Goal: Task Accomplishment & Management: Use online tool/utility

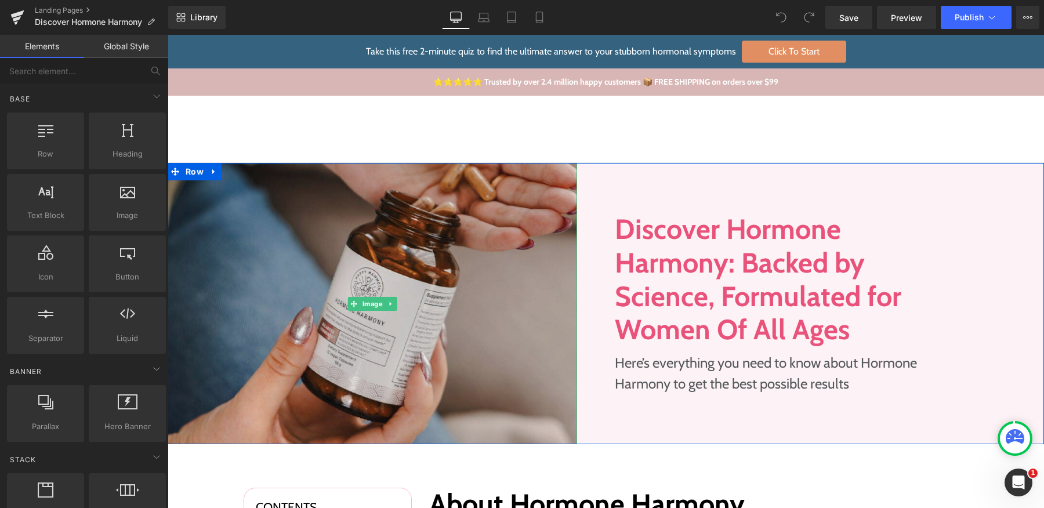
click at [335, 238] on img at bounding box center [372, 303] width 409 height 281
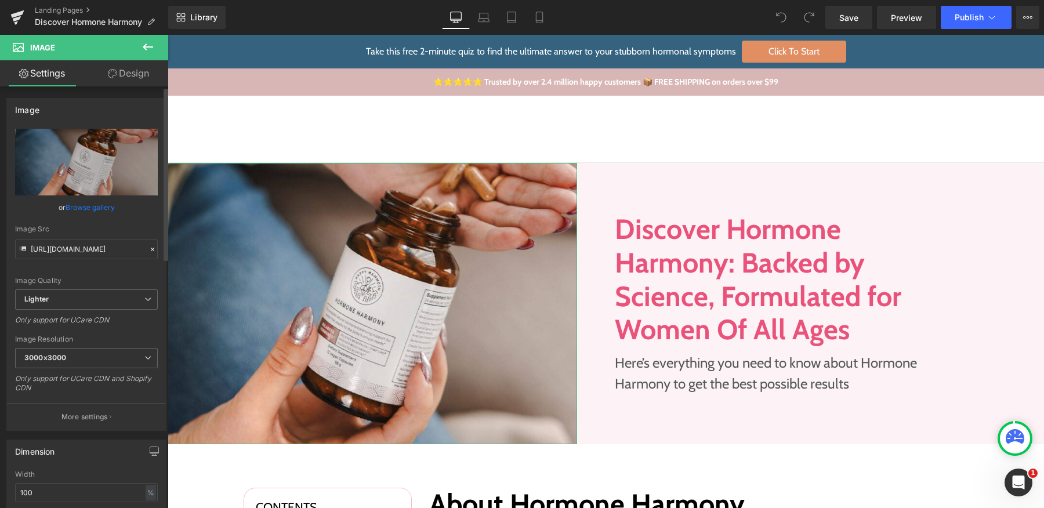
click at [105, 204] on link "Browse gallery" at bounding box center [90, 207] width 49 height 20
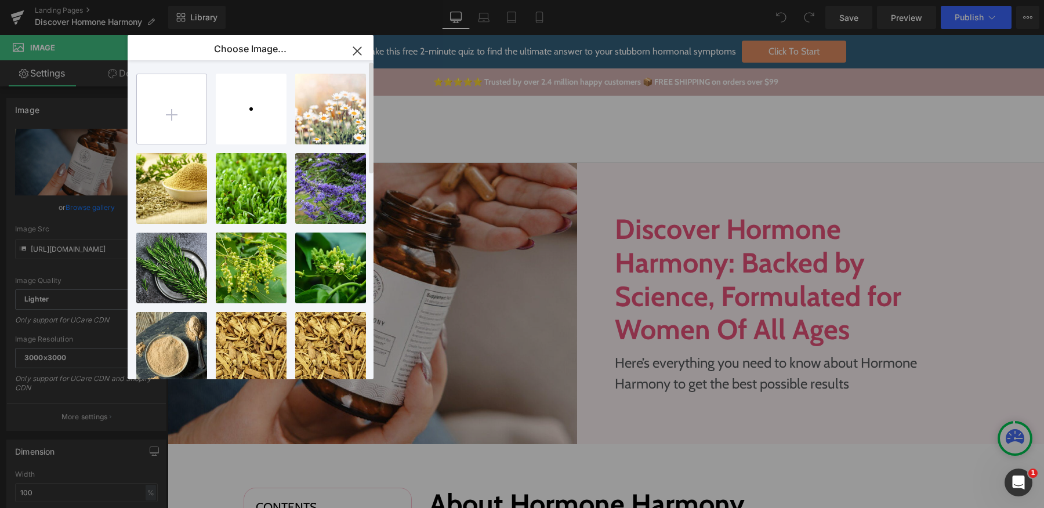
click at [184, 103] on input "file" at bounding box center [172, 109] width 70 height 70
type input "C:\fakepath\Section → hh_hub_2-1024x579.jpg.png"
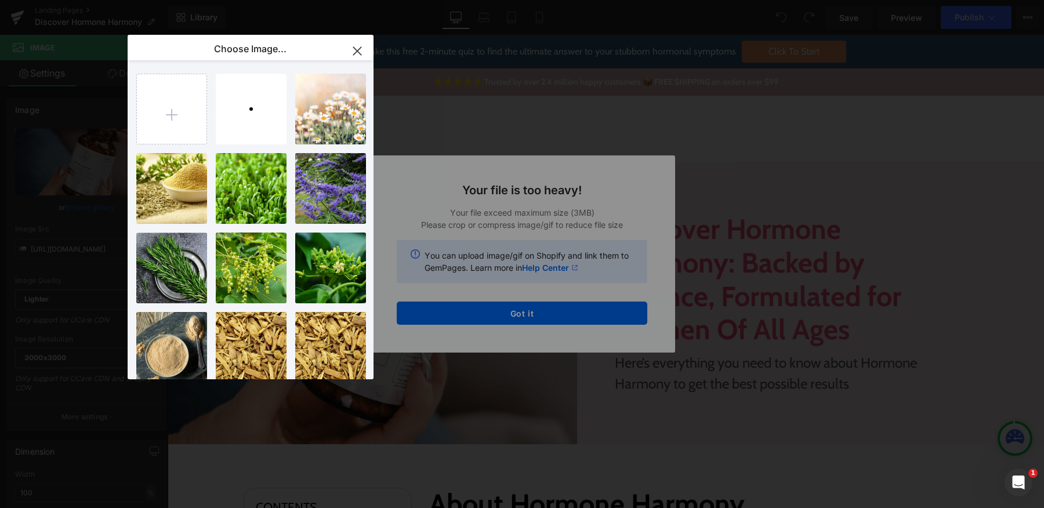
click at [547, 0] on div "Text Color Highlight Color #333333 Choose Image... Back to Library Insert black…" at bounding box center [522, 0] width 1044 height 0
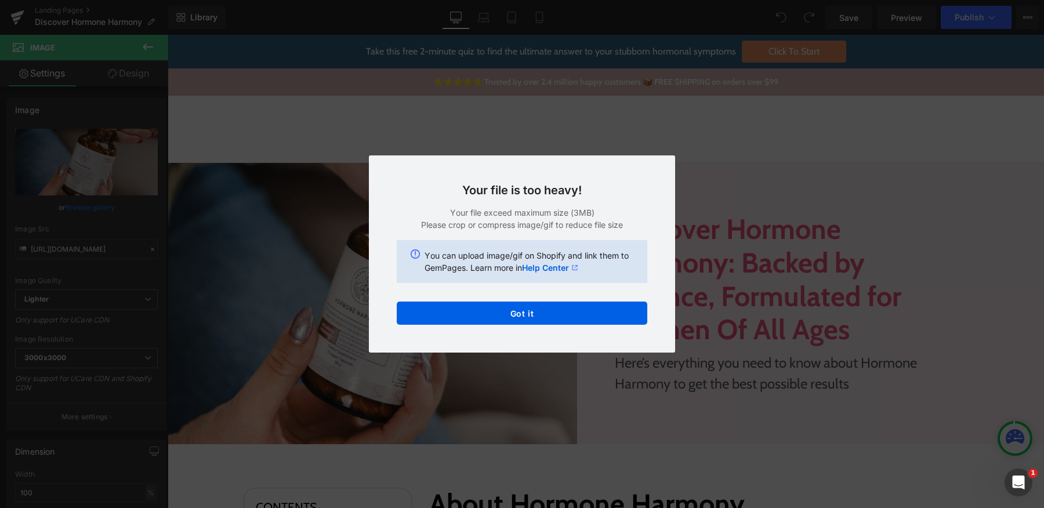
click at [547, 311] on button "Got it" at bounding box center [522, 313] width 250 height 23
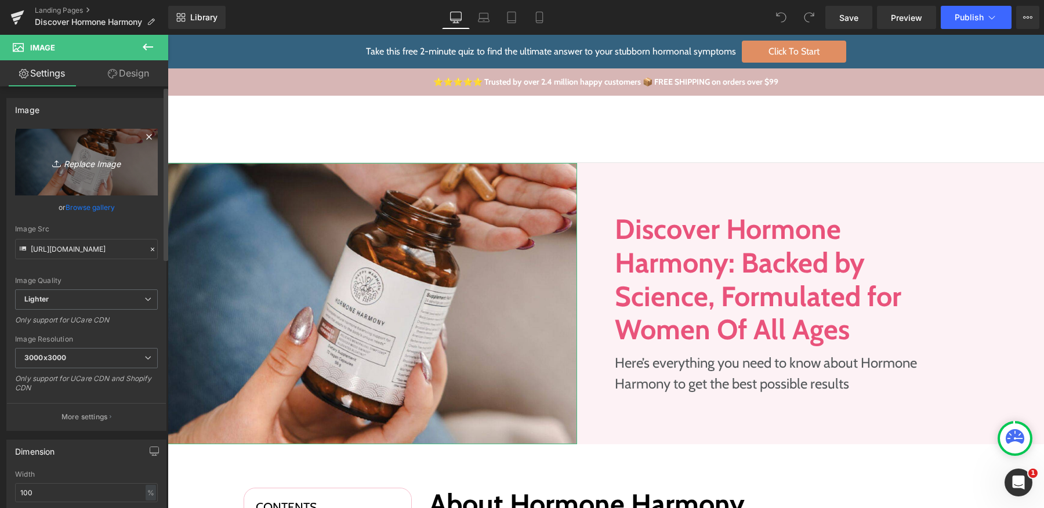
click at [104, 166] on icon "Replace Image" at bounding box center [86, 162] width 93 height 14
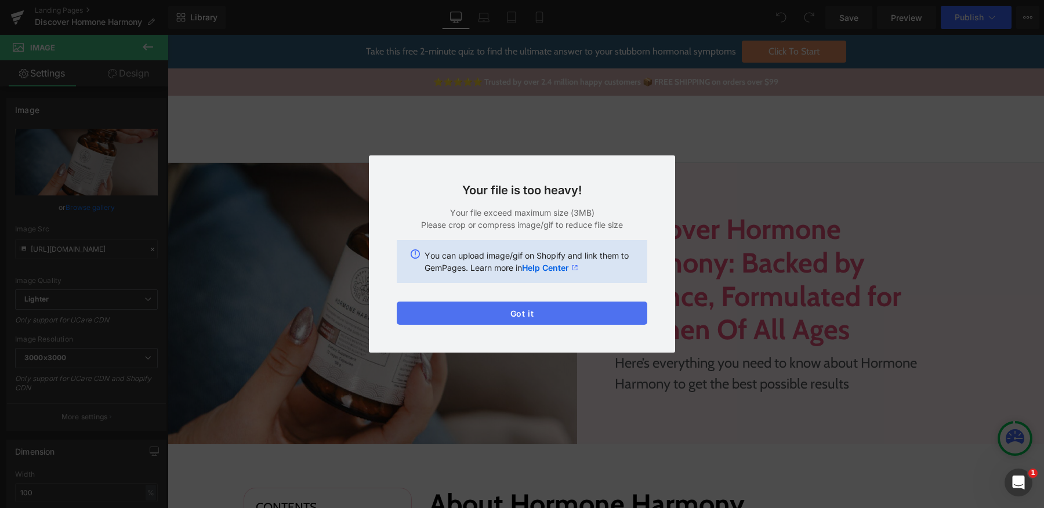
click at [576, 320] on button "Got it" at bounding box center [522, 313] width 250 height 23
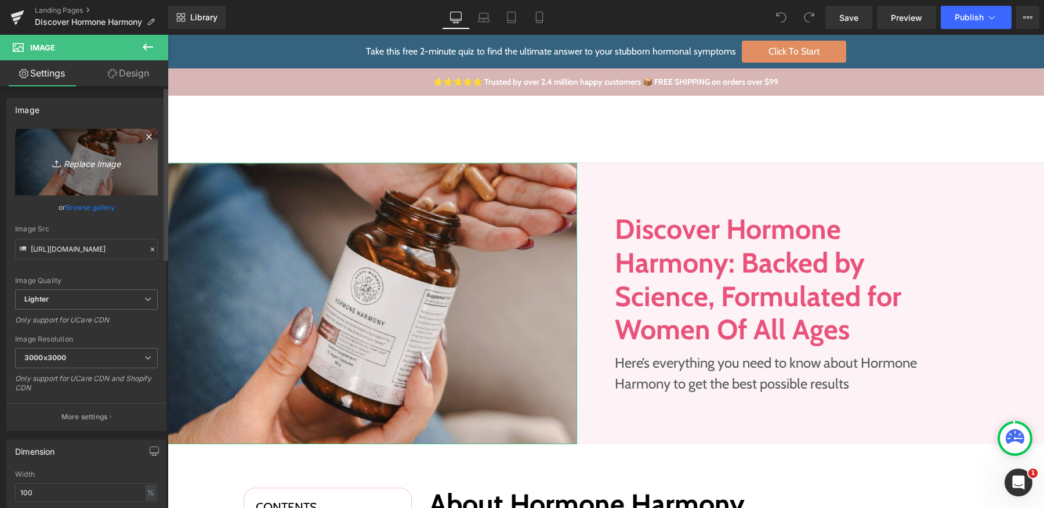
click at [92, 172] on link "Replace Image" at bounding box center [86, 162] width 143 height 67
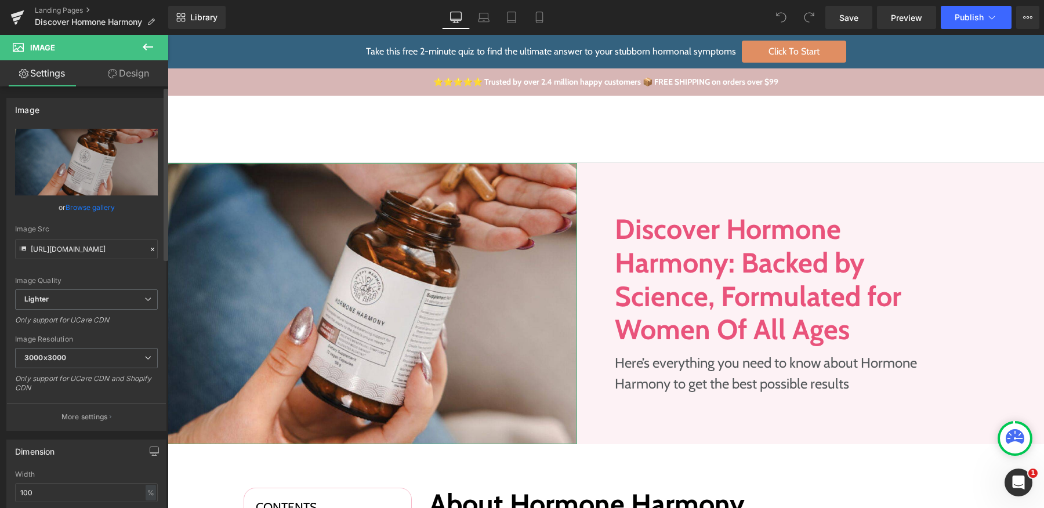
click at [88, 202] on link "Browse gallery" at bounding box center [90, 207] width 49 height 20
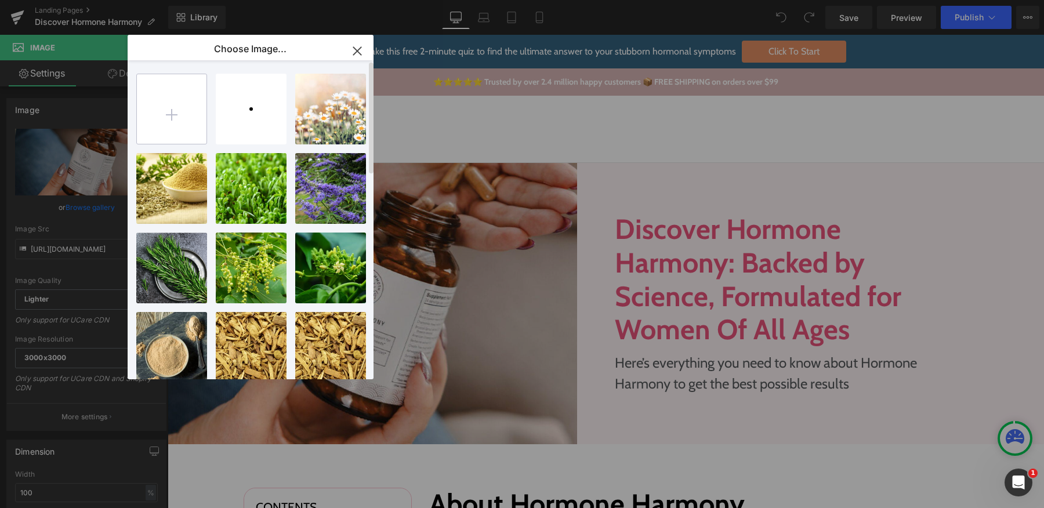
click at [181, 116] on input "file" at bounding box center [172, 109] width 70 height 70
click at [245, 48] on p "Choose Image..." at bounding box center [250, 49] width 72 height 12
click at [356, 49] on icon "button" at bounding box center [356, 51] width 19 height 19
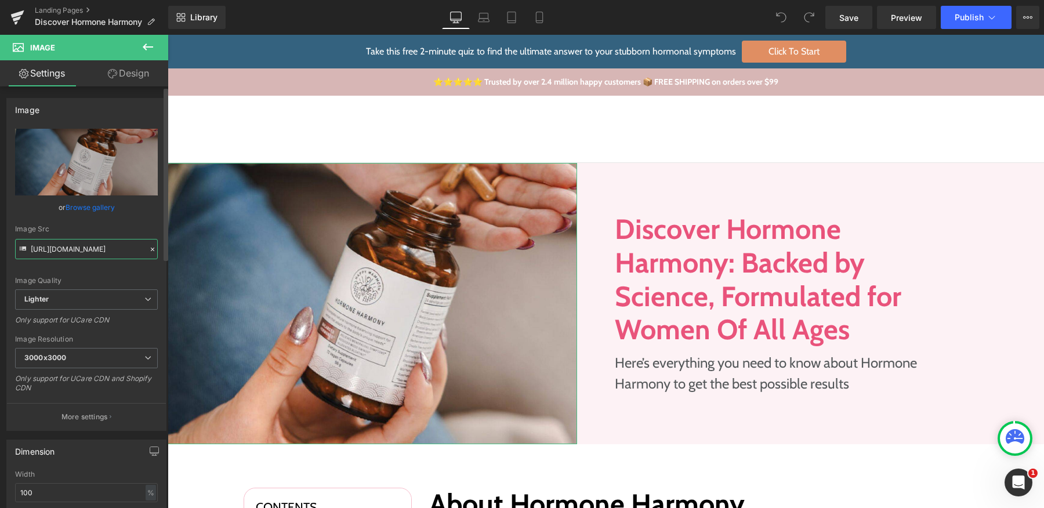
click at [94, 245] on input "[URL][DOMAIN_NAME]" at bounding box center [86, 249] width 143 height 20
click at [83, 248] on input "[URL][DOMAIN_NAME]" at bounding box center [86, 249] width 143 height 20
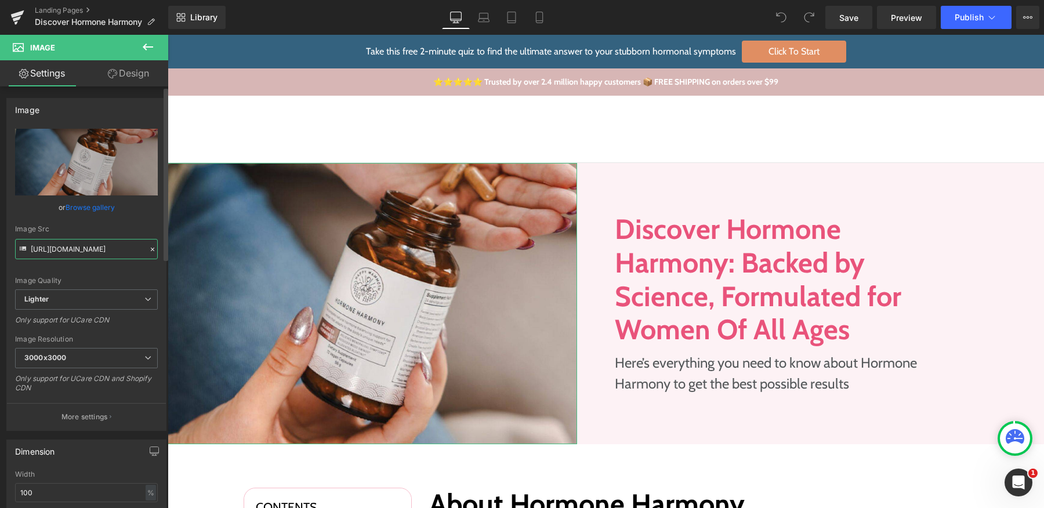
click at [83, 248] on input "[URL][DOMAIN_NAME]" at bounding box center [86, 249] width 143 height 20
paste input "[DOMAIN_NAME][URL]"
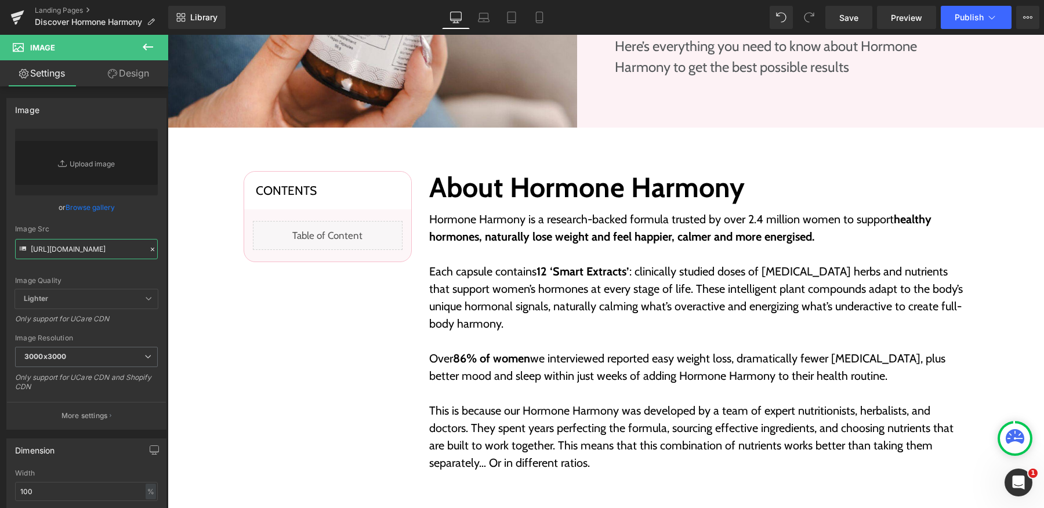
scroll to position [622, 0]
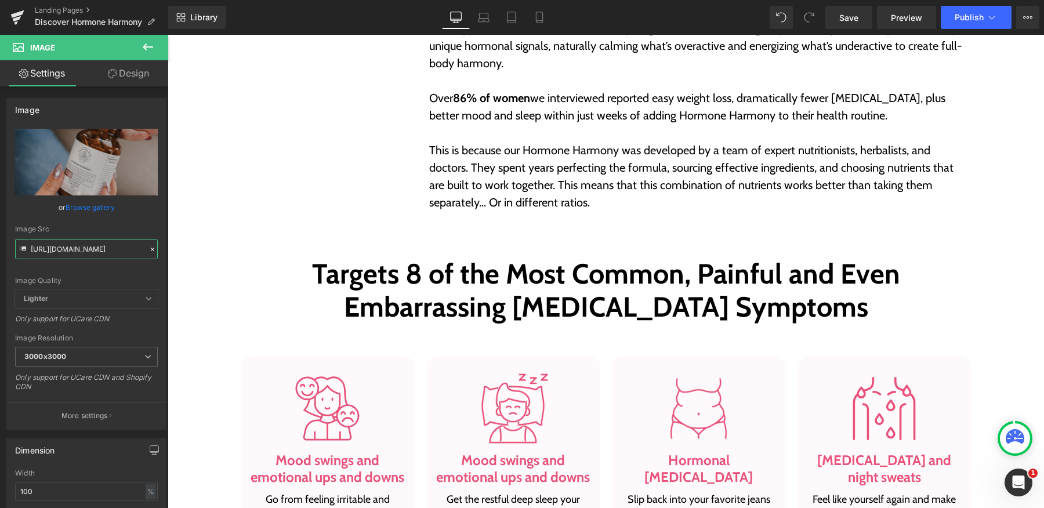
type input "[URL][DOMAIN_NAME]"
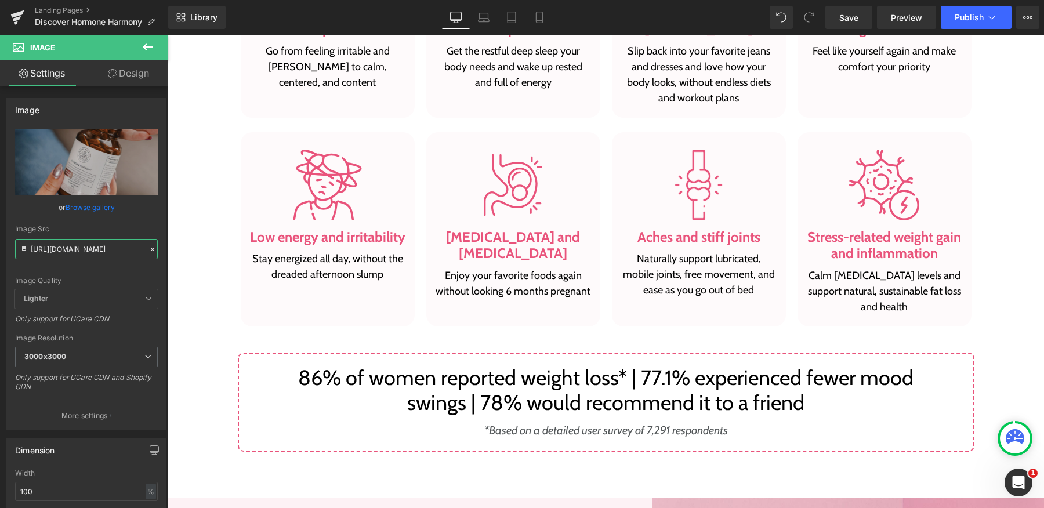
scroll to position [1163, 0]
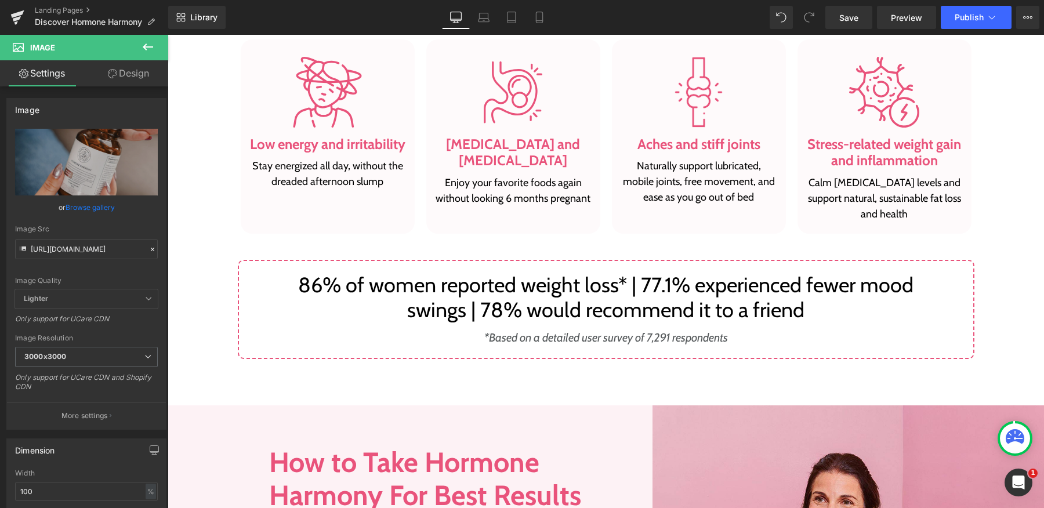
click at [141, 45] on icon at bounding box center [148, 47] width 14 height 14
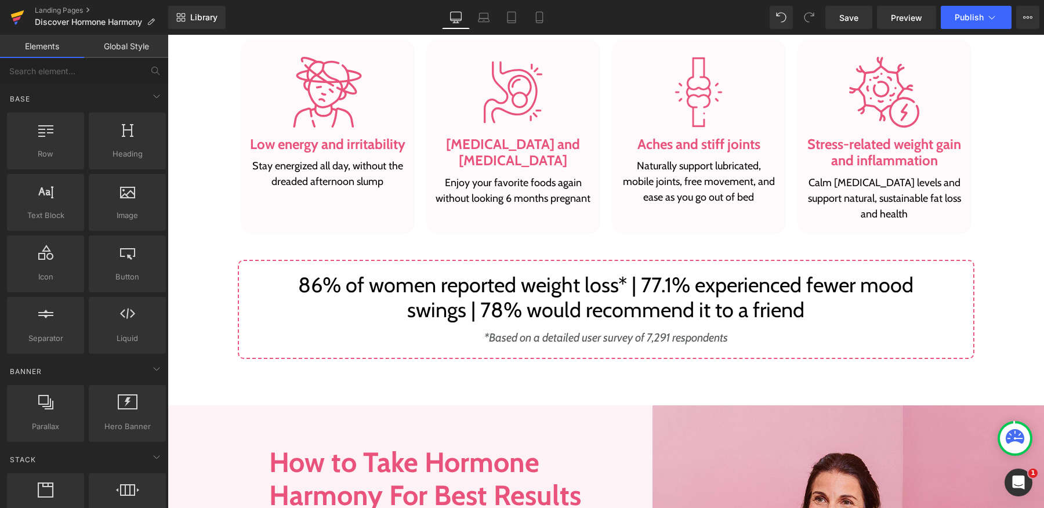
click at [26, 19] on link at bounding box center [17, 17] width 35 height 35
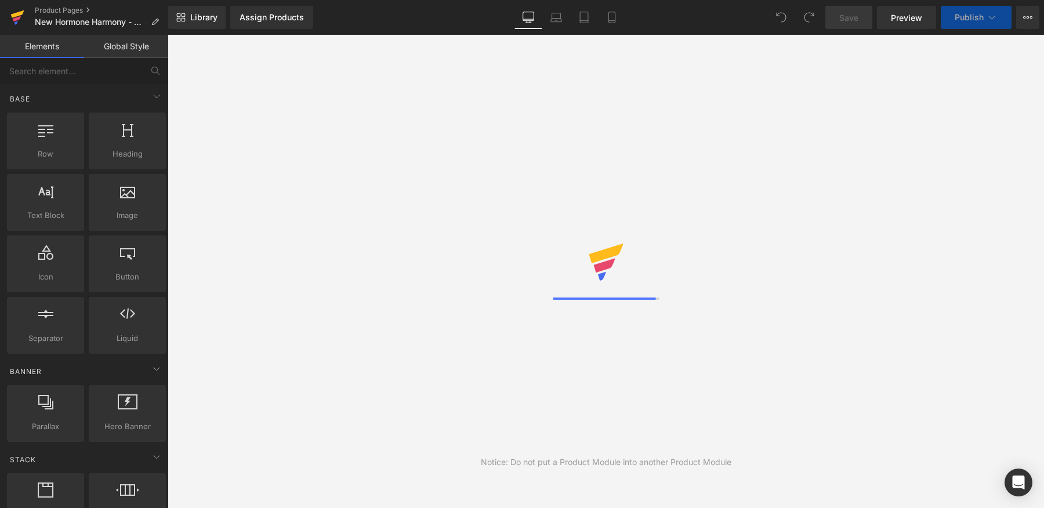
click at [19, 25] on icon at bounding box center [17, 17] width 14 height 29
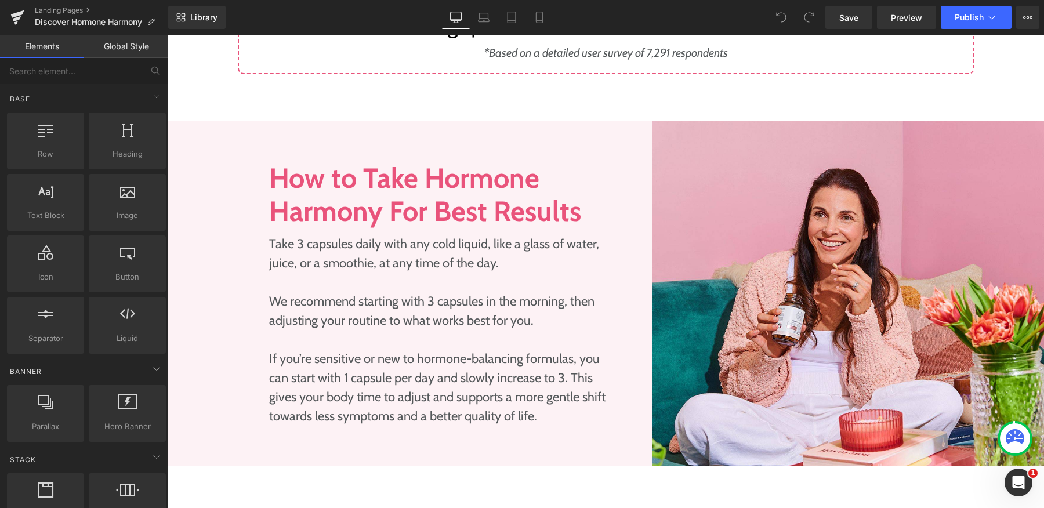
scroll to position [1406, 0]
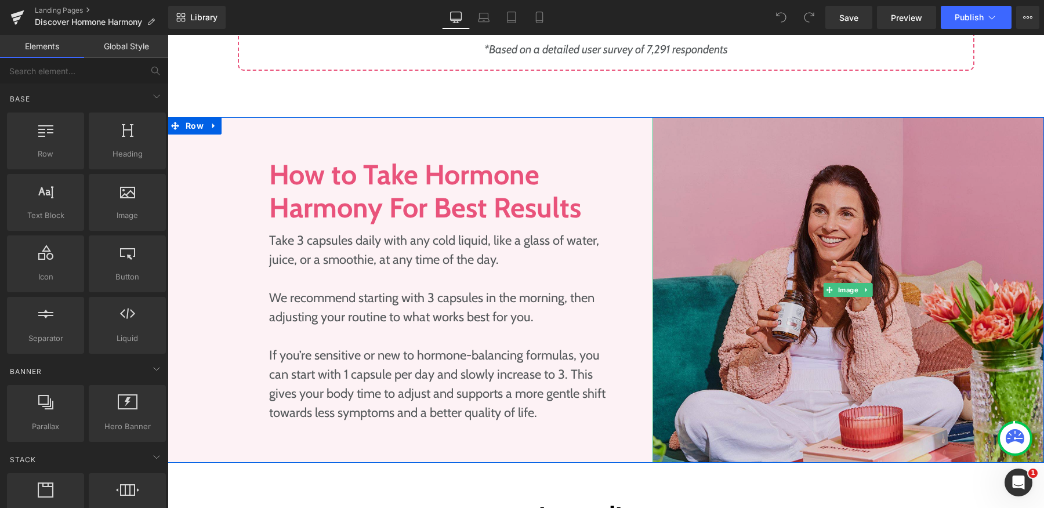
click at [781, 245] on img at bounding box center [848, 290] width 392 height 346
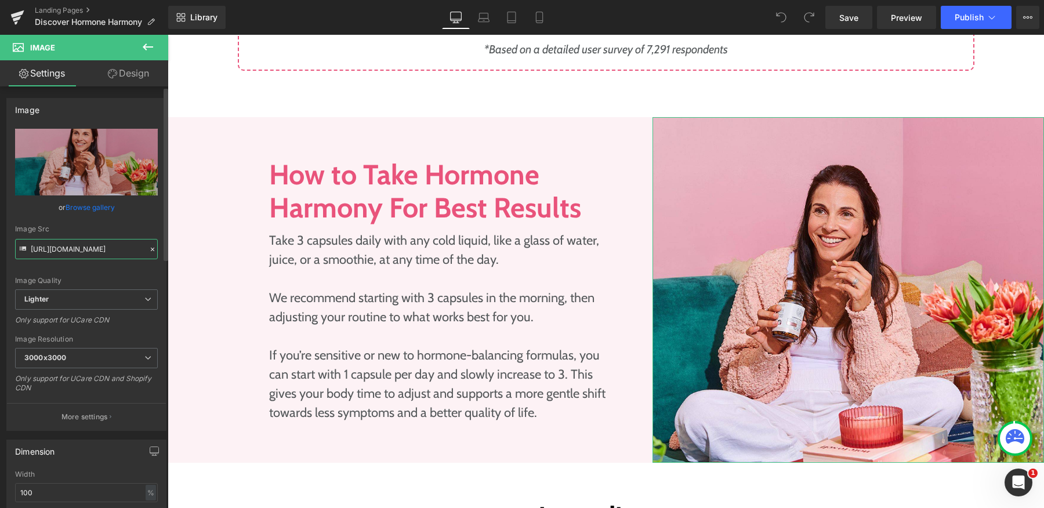
click at [93, 245] on input "https://ucarecdn.com/77470368-158a-46bd-84e3-4a7255d98e90/-/format/auto/-/previ…" at bounding box center [86, 249] width 143 height 20
paste input "cdn.shopify.com/s/files/1/0245/5296/4170/files/Section_hh_hub_2-1024x579.jpg_2.…"
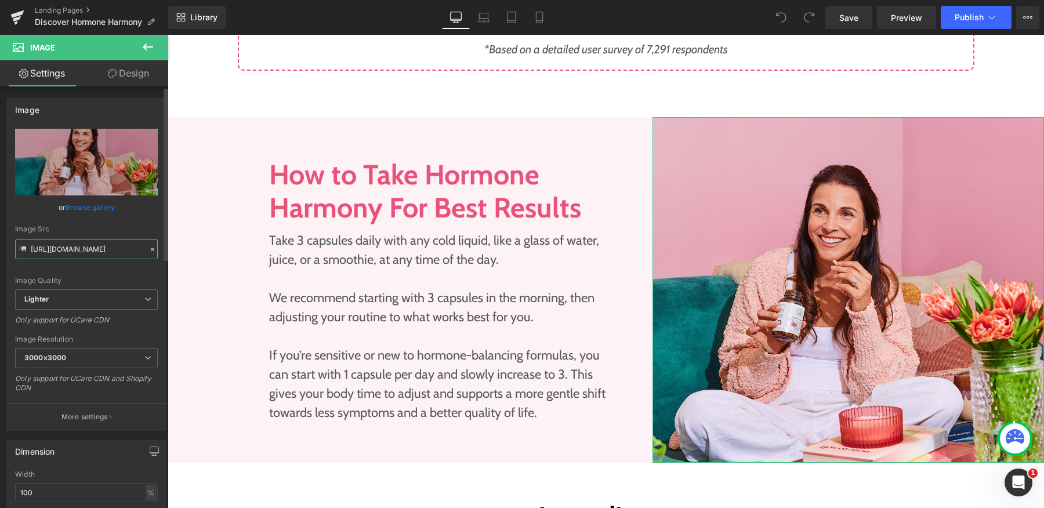
type input "https://cdn.shopify.com/s/files/1/0245/5296/4170/files/Section_hh_hub_2-1024x57…"
click at [117, 272] on div "Image Quality Lighter Lightest Lighter Lighter Lightest Only support for UCare …" at bounding box center [86, 209] width 143 height 161
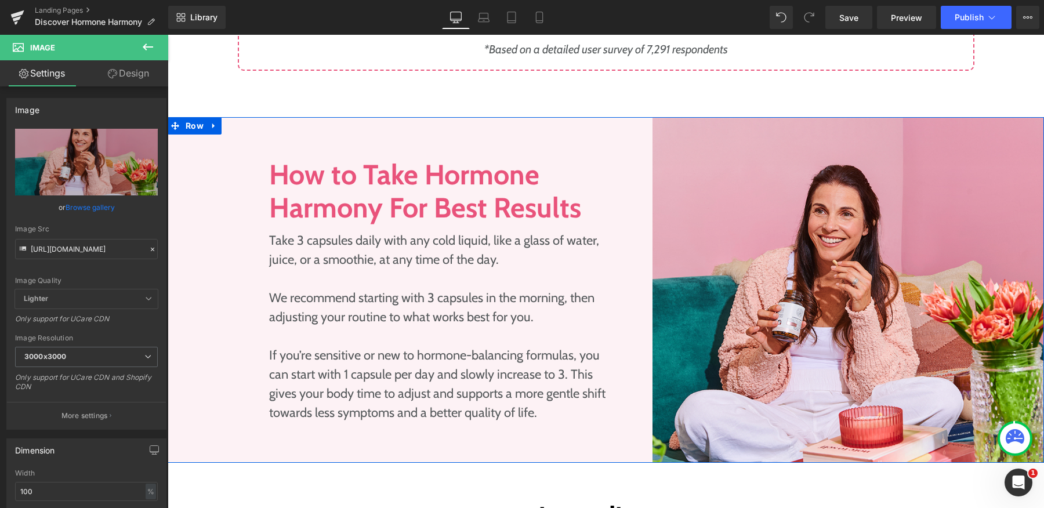
click at [474, 119] on div "Image How to Take Hormone Harmony For Best Results Heading Take 3 capsules dail…" at bounding box center [456, 290] width 392 height 346
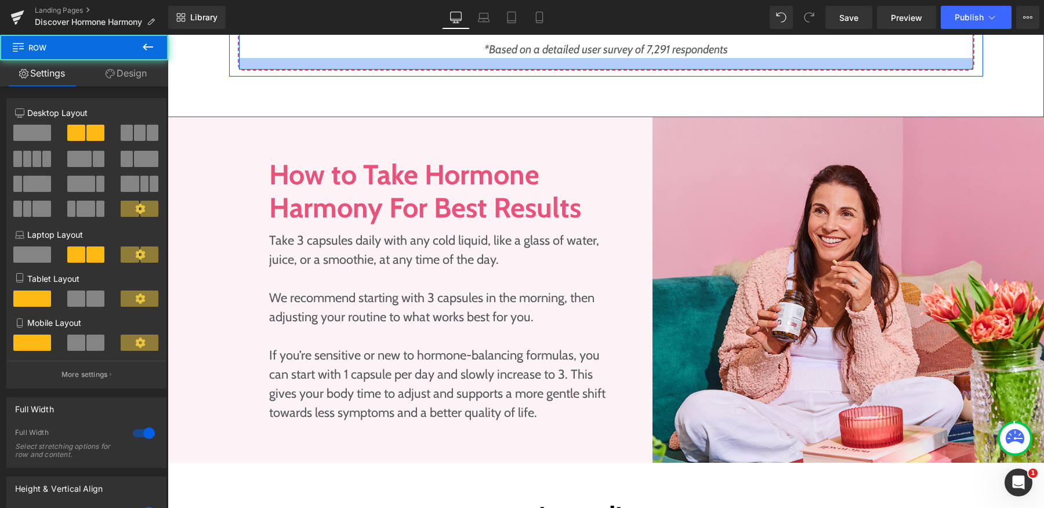
click at [495, 58] on div at bounding box center [606, 64] width 734 height 12
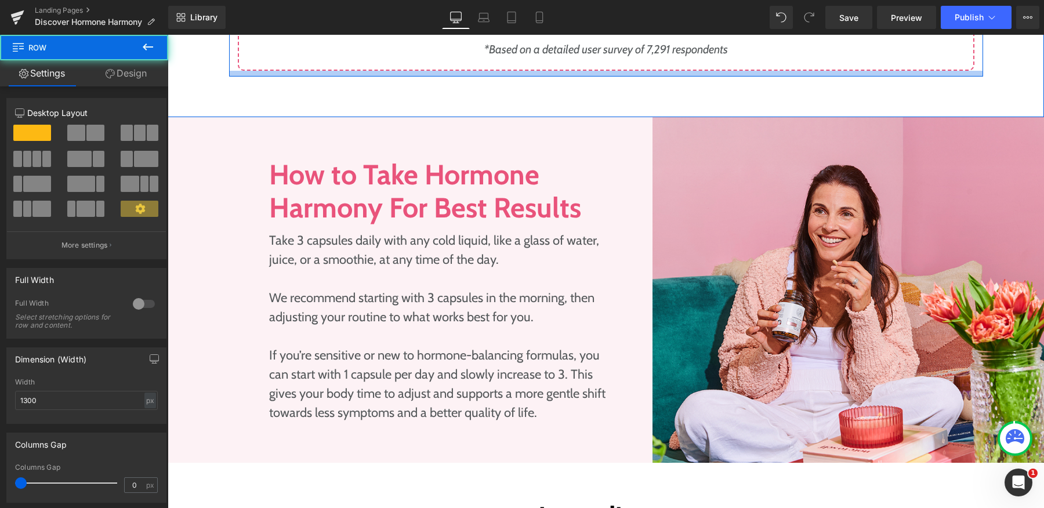
click at [494, 71] on div at bounding box center [606, 74] width 754 height 6
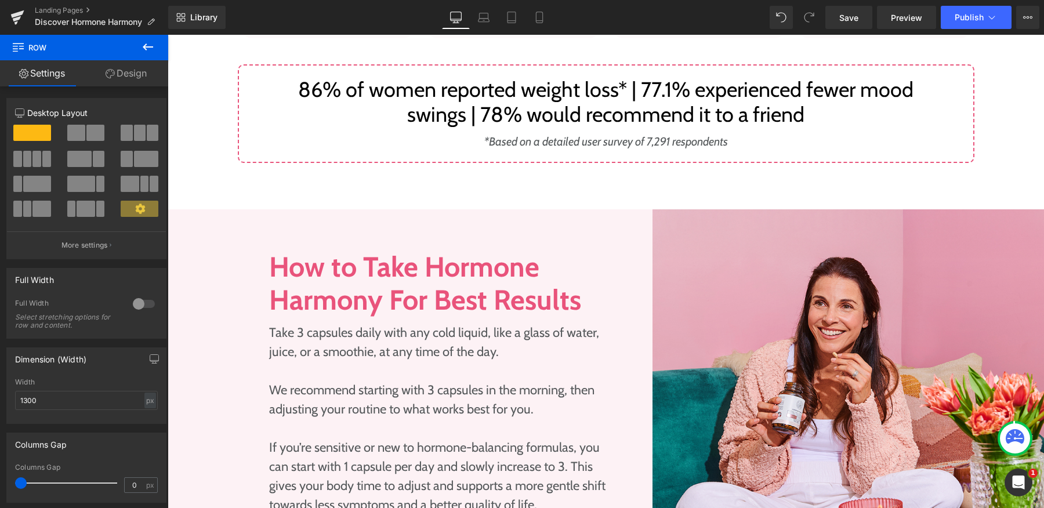
scroll to position [1302, 0]
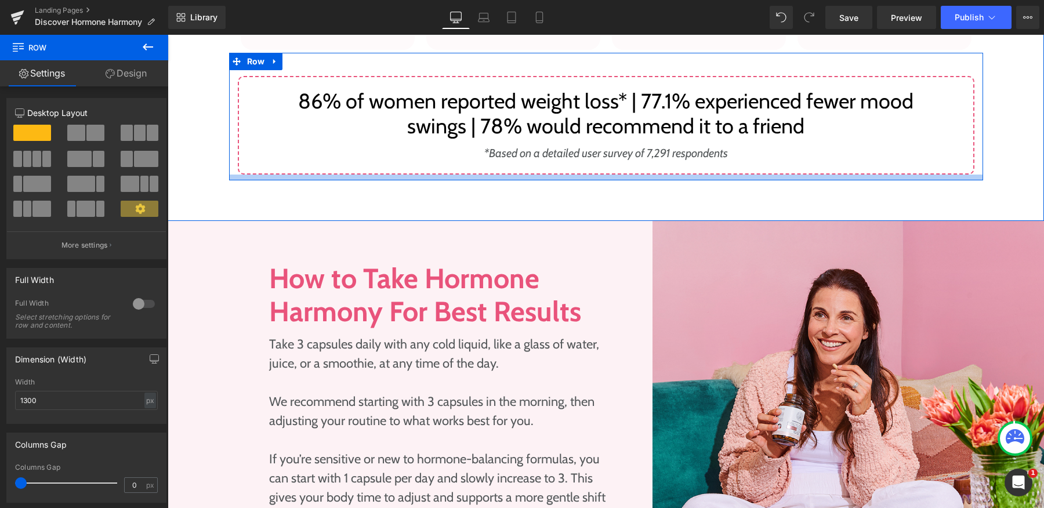
click at [489, 175] on div at bounding box center [606, 178] width 754 height 6
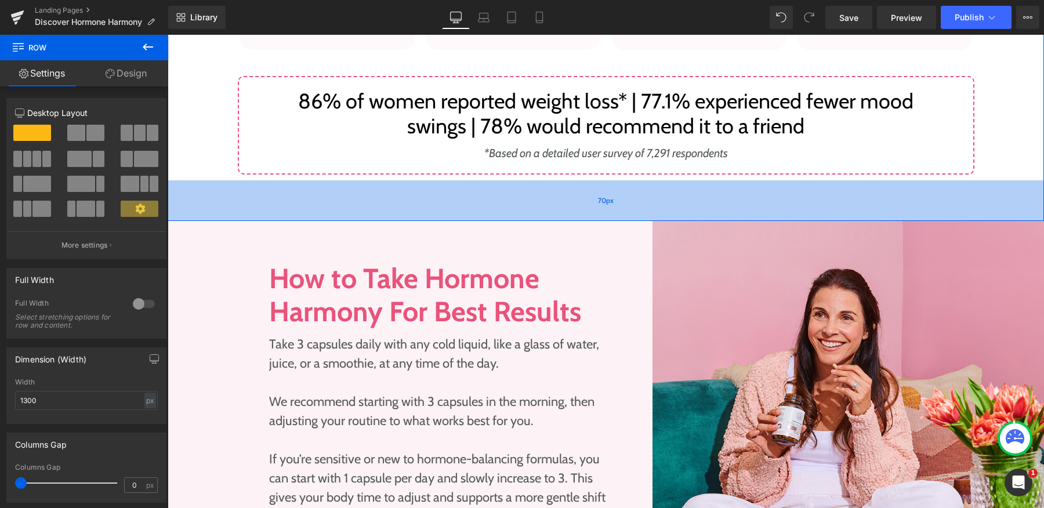
click at [492, 188] on div "70px" at bounding box center [606, 200] width 876 height 41
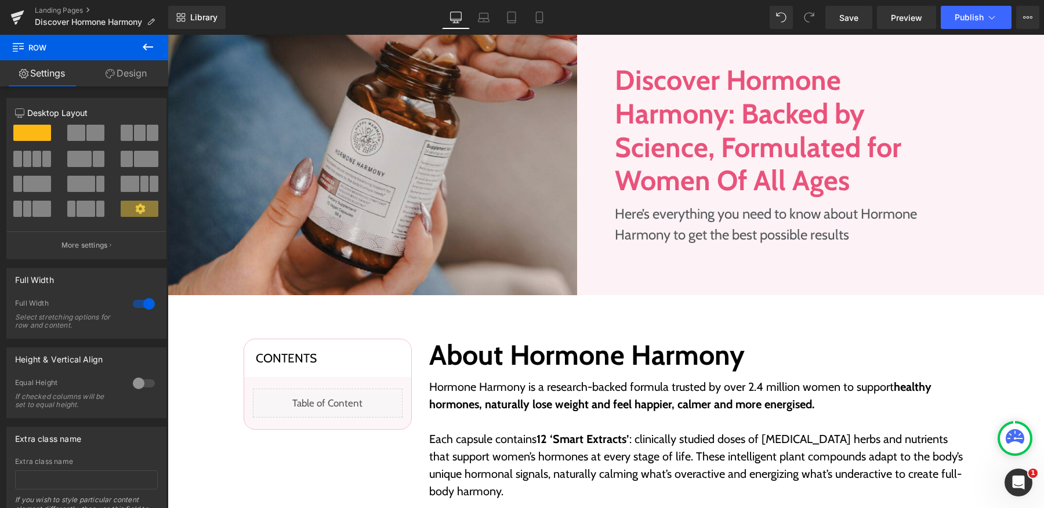
scroll to position [150, 0]
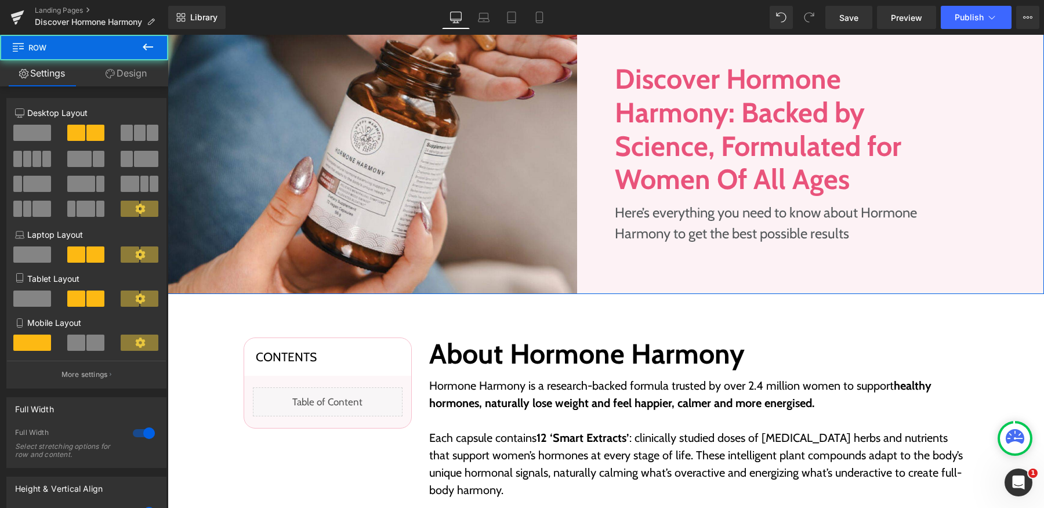
click at [588, 282] on div "Image" at bounding box center [387, 153] width 438 height 281
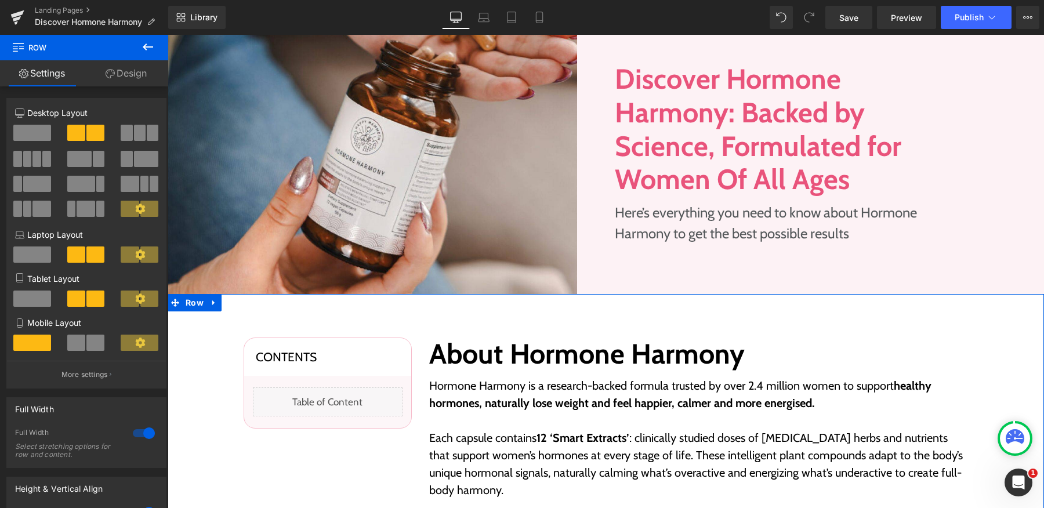
click at [541, 340] on h2 "About Hormone Harmony" at bounding box center [698, 354] width 539 height 34
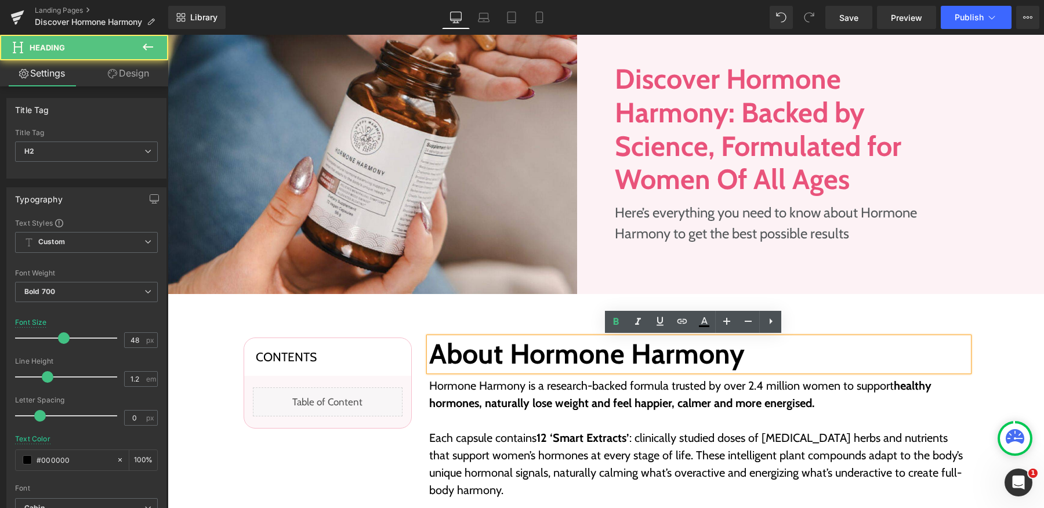
click at [420, 351] on div "About Hormone Harmony Heading Hormone Harmony is a research-backed formula trus…" at bounding box center [698, 487] width 557 height 300
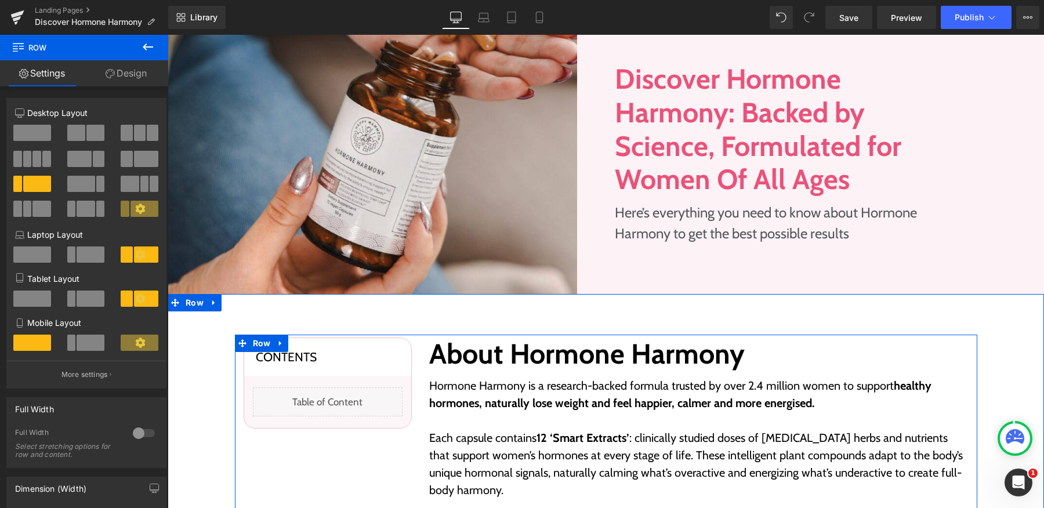
click at [420, 348] on div "About Hormone Harmony Heading Hormone Harmony is a research-backed formula trus…" at bounding box center [698, 487] width 557 height 300
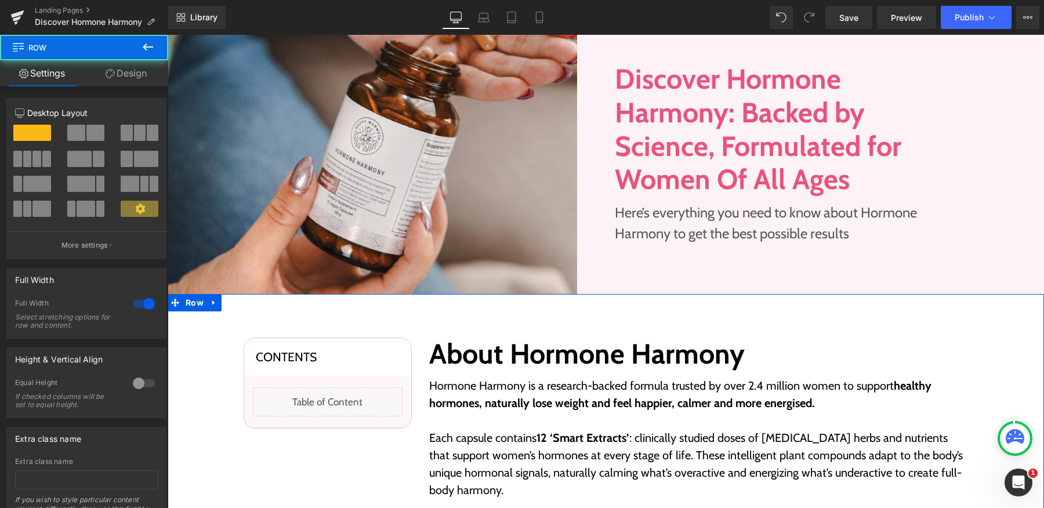
click at [408, 326] on div "Contents Heading Liquid Row Row About Hormone Harmony Heading Hormone Harmony i…" at bounding box center [606, 482] width 876 height 376
click at [146, 77] on link "Design" at bounding box center [126, 73] width 84 height 26
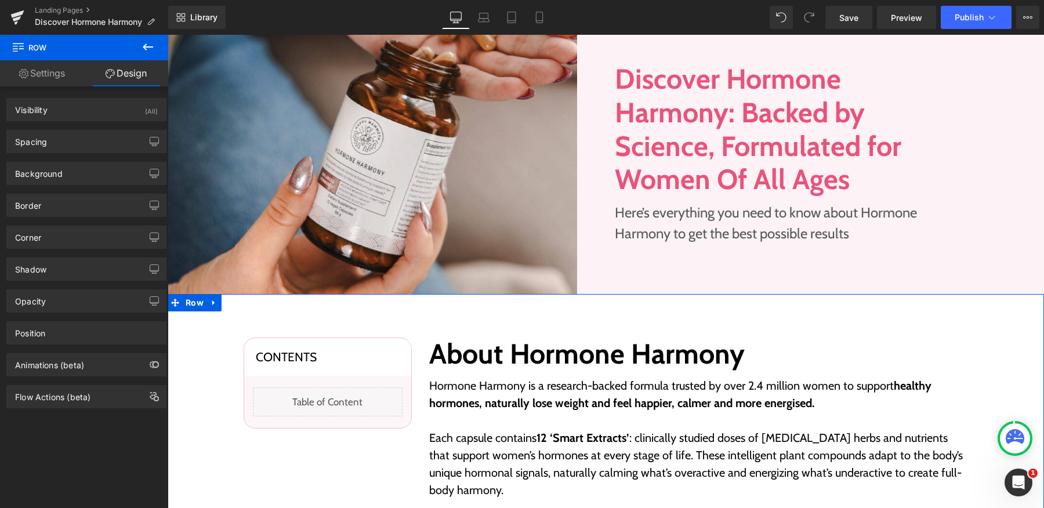
click at [54, 67] on link "Settings" at bounding box center [42, 73] width 84 height 26
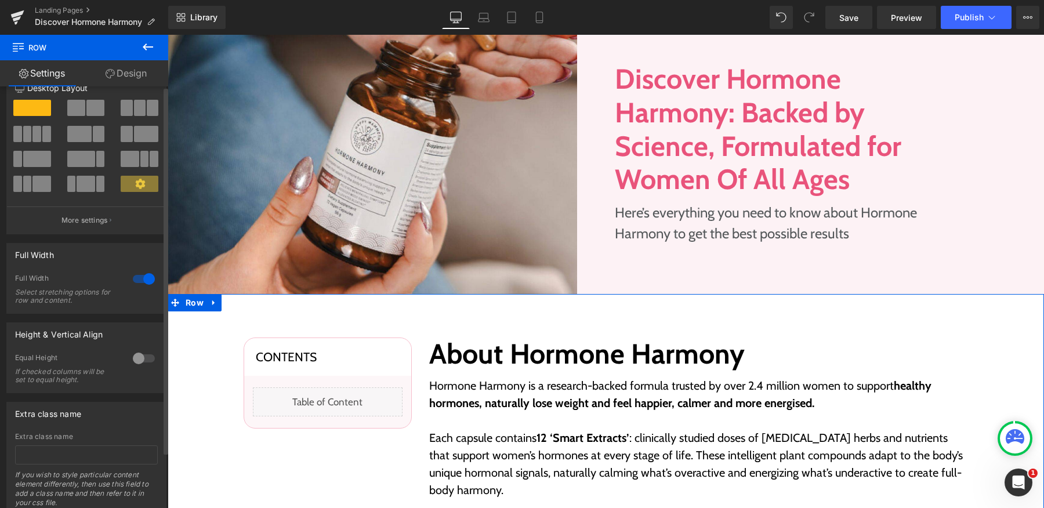
scroll to position [0, 0]
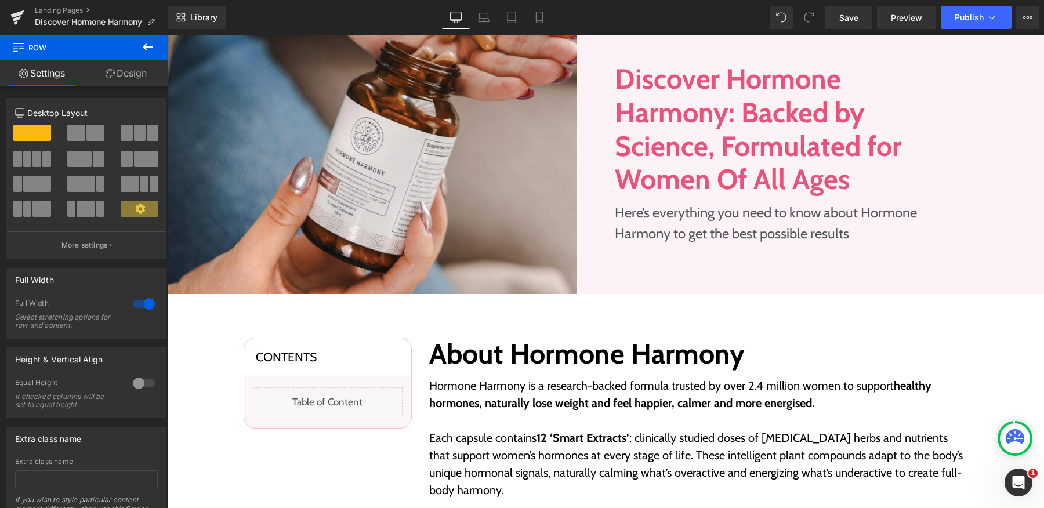
click at [582, 305] on div "Contents Heading Liquid Row Row About Hormone Harmony Heading Hormone Harmony i…" at bounding box center [606, 482] width 876 height 376
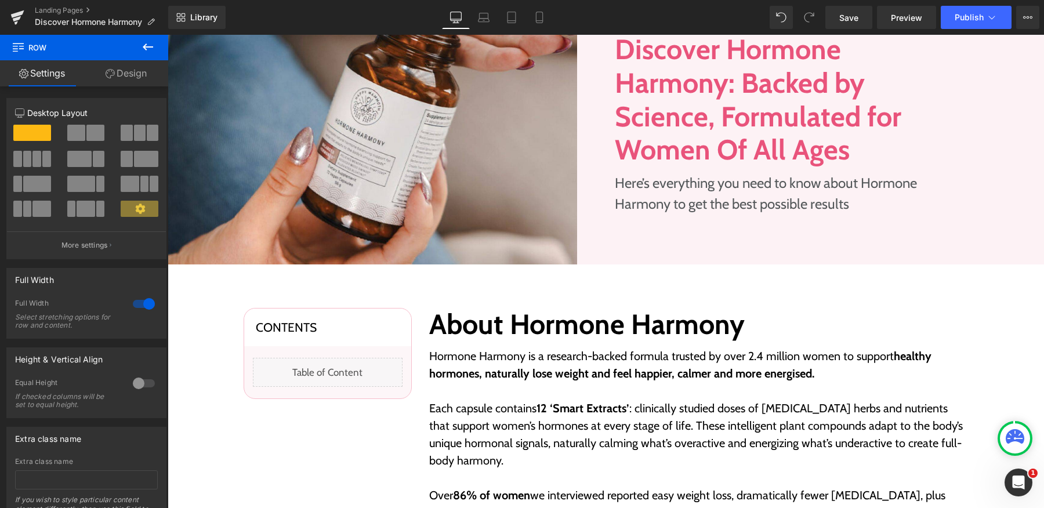
scroll to position [251, 0]
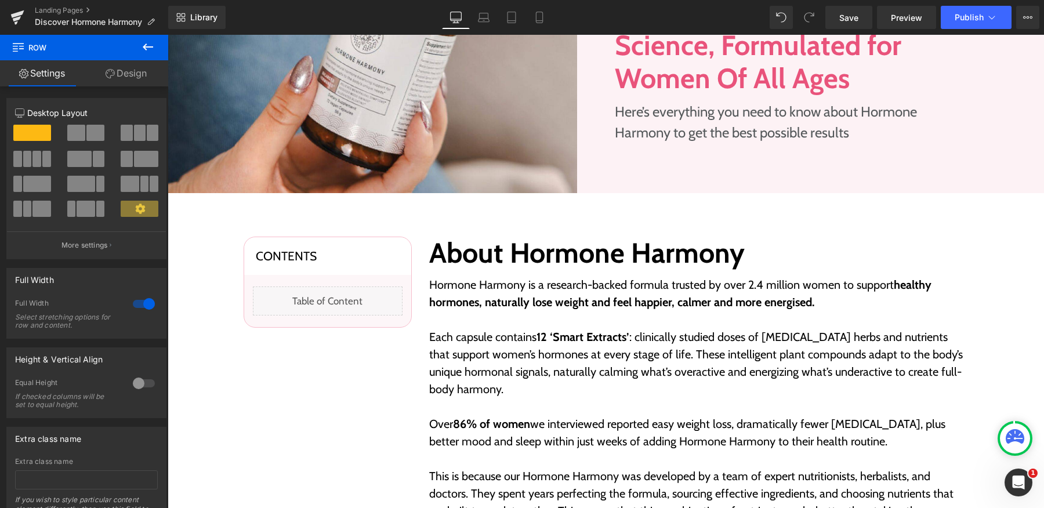
click at [539, 216] on div "Contents Heading Liquid Row Row About Hormone Harmony Heading Hormone Harmony i…" at bounding box center [606, 381] width 876 height 376
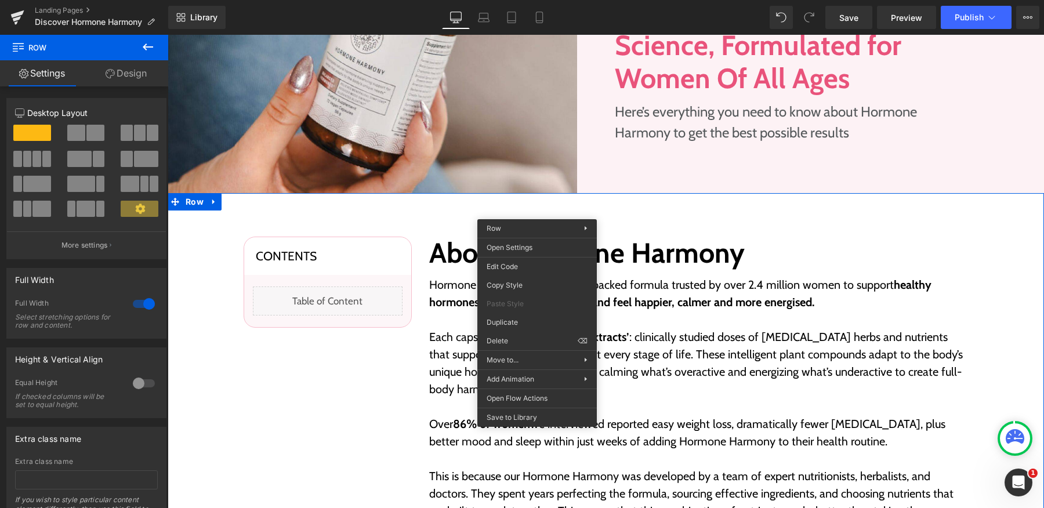
click at [124, 72] on link "Design" at bounding box center [126, 73] width 84 height 26
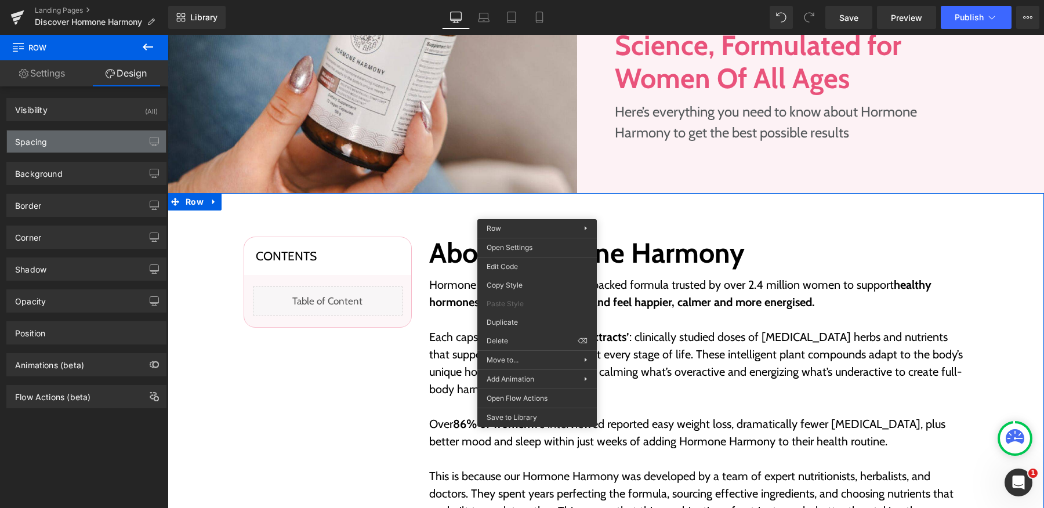
click at [97, 148] on div "Spacing" at bounding box center [86, 141] width 159 height 22
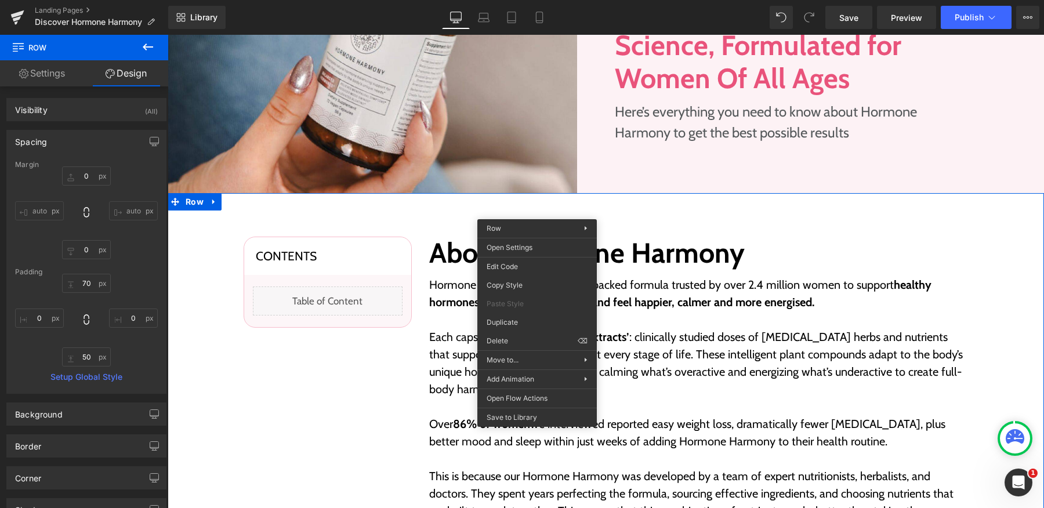
click at [657, 382] on p "Each capsule contains 12 ‘Smart Extracts’ : clinically studied doses of adaptog…" at bounding box center [698, 363] width 539 height 70
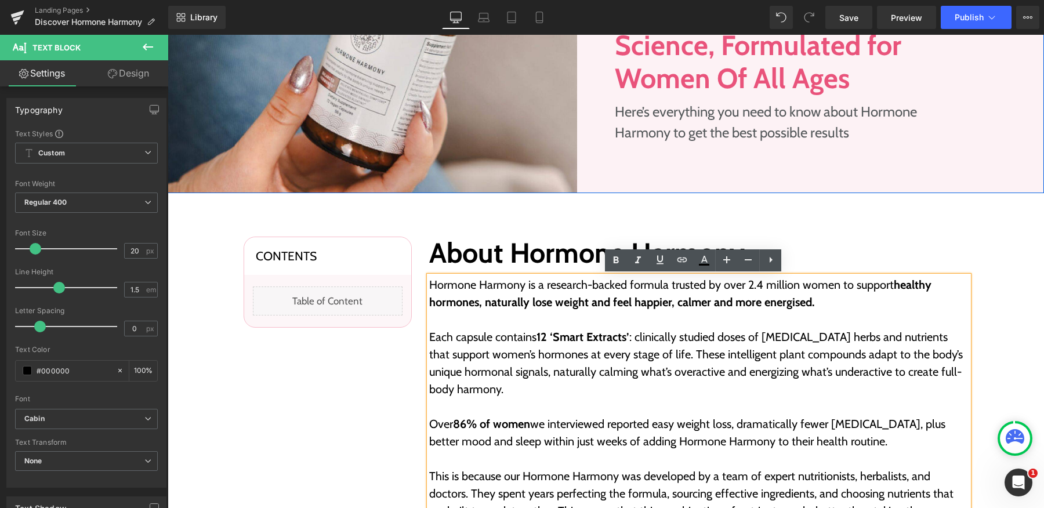
click at [168, 35] on div at bounding box center [168, 35] width 0 height 0
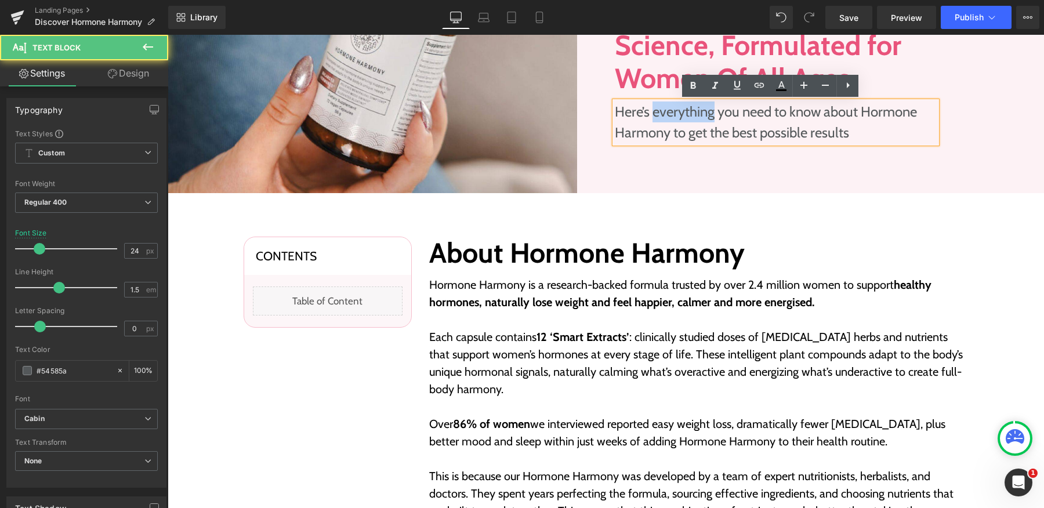
click at [645, 101] on p "Here’s everything you need to know about Hormone Harmony to get the best possib…" at bounding box center [776, 122] width 322 height 42
click at [622, 83] on h1 "Discover Hormone Harmony: Backed by Science, Formulated for Women Of All Ages" at bounding box center [776, 28] width 322 height 133
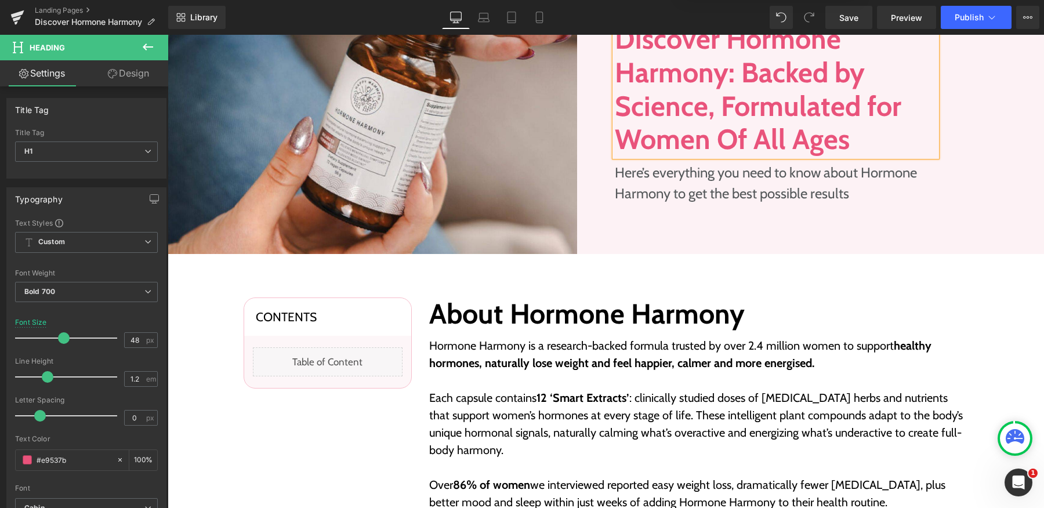
scroll to position [135, 0]
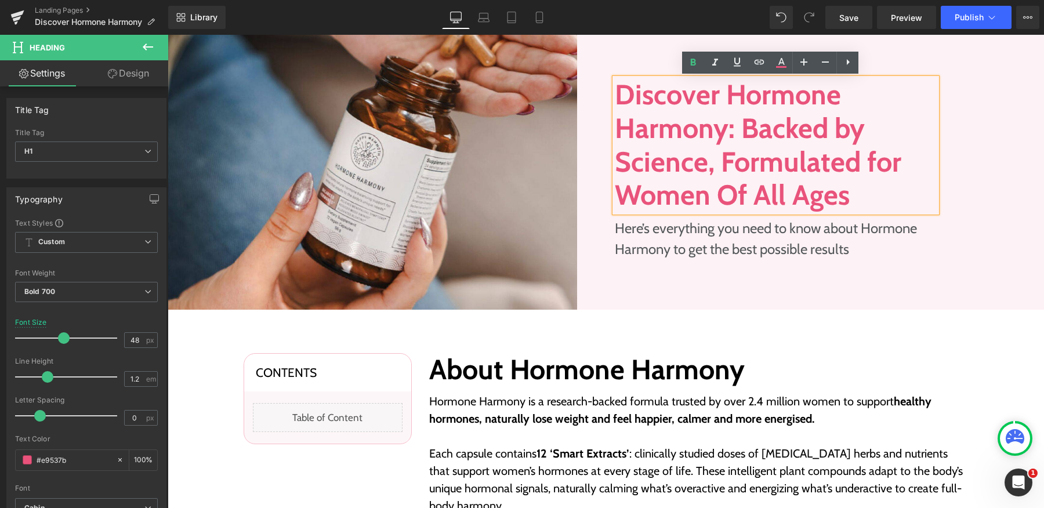
click at [630, 66] on div "Discover Hormone Harmony: Backed by Science, Formulated for Women Of All Ages H…" at bounding box center [825, 168] width 438 height 281
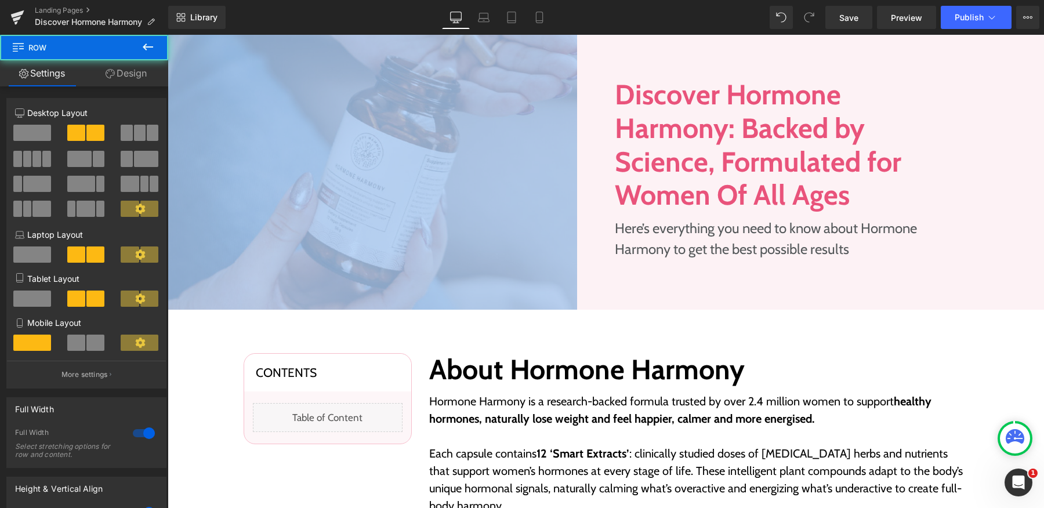
click at [630, 66] on div "Discover Hormone Harmony: Backed by Science, Formulated for Women Of All Ages H…" at bounding box center [825, 168] width 438 height 281
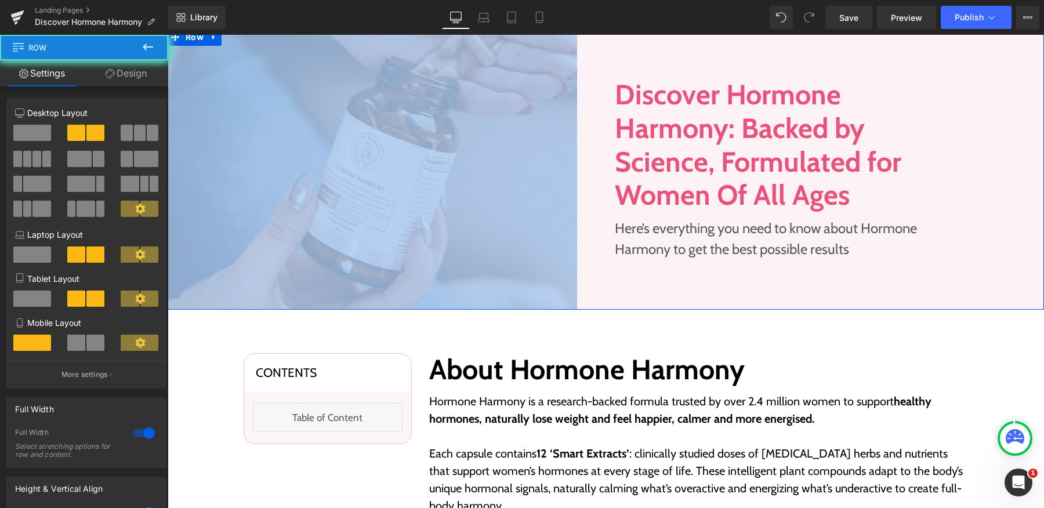
click at [630, 66] on div "Discover Hormone Harmony: Backed by Science, Formulated for Women Of All Ages H…" at bounding box center [825, 168] width 438 height 281
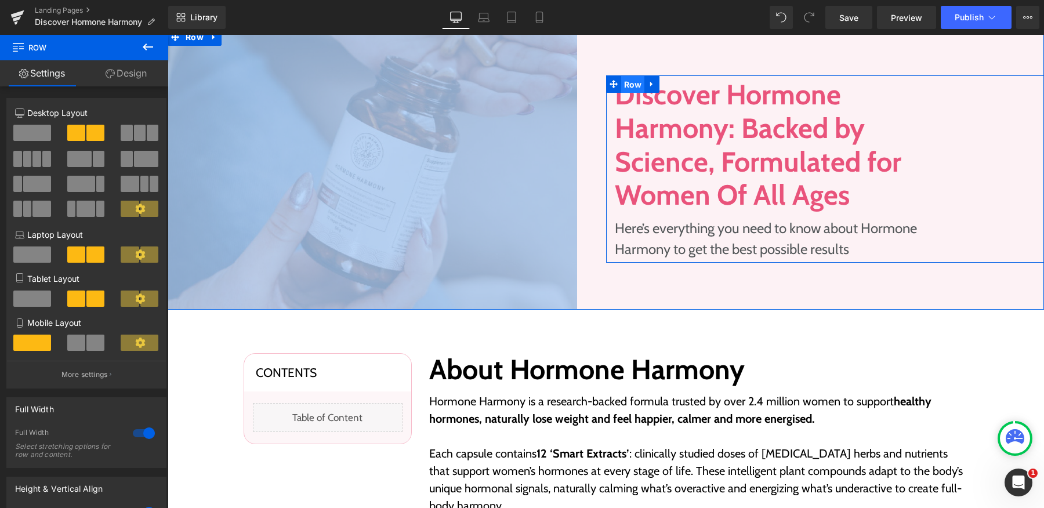
click at [631, 82] on span "Row" at bounding box center [633, 84] width 24 height 17
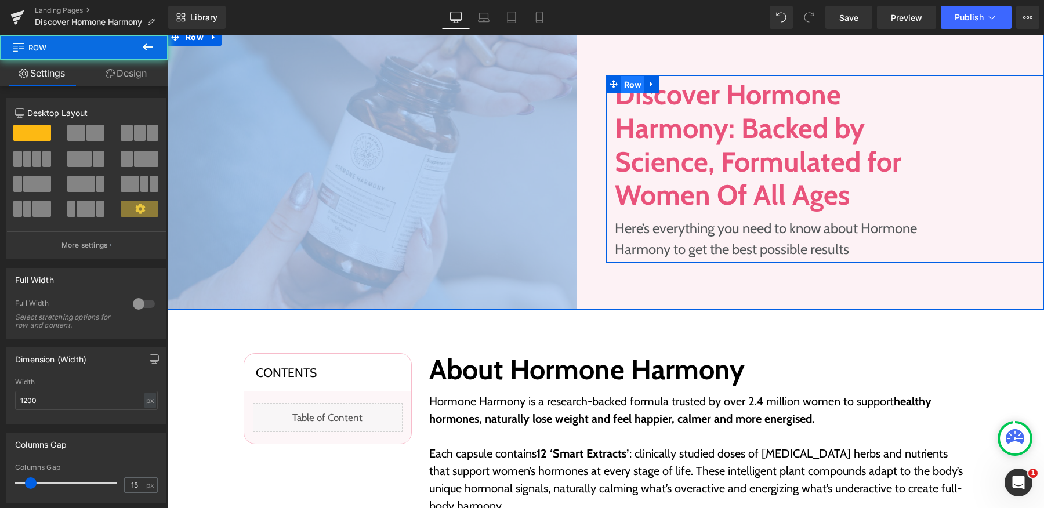
click at [631, 82] on span "Row" at bounding box center [633, 84] width 24 height 17
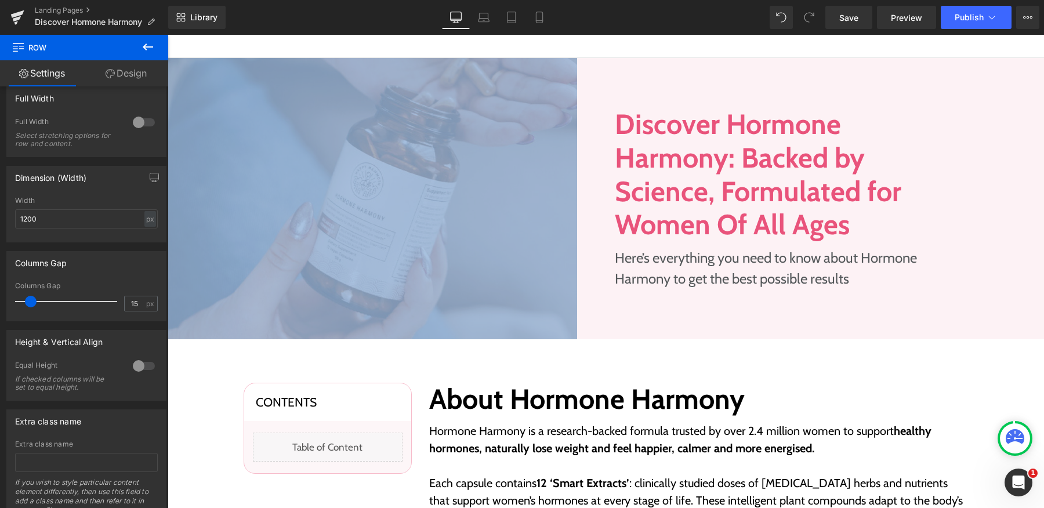
scroll to position [89, 0]
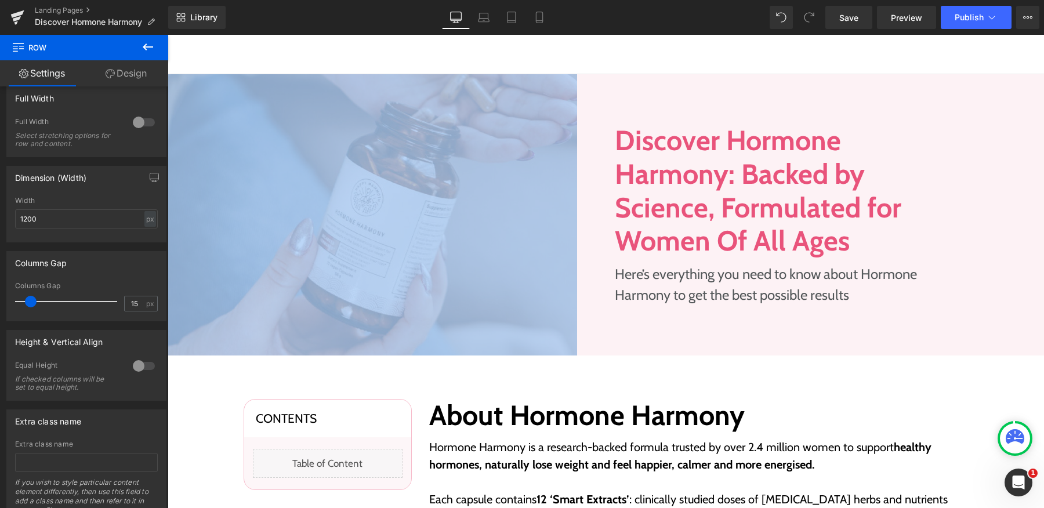
click at [793, 177] on h1 "Discover Hormone Harmony: Backed by Science, Formulated for Women Of All Ages" at bounding box center [776, 190] width 322 height 133
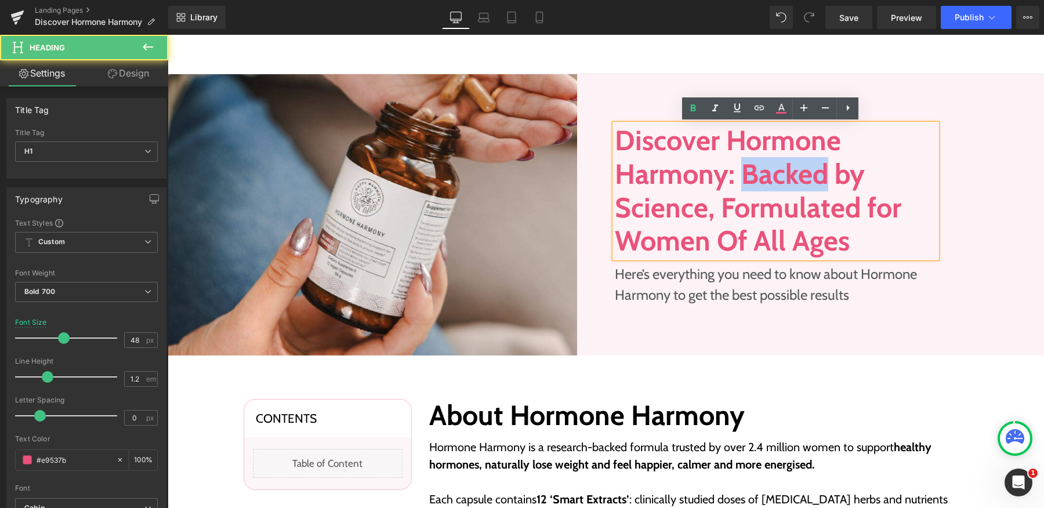
click at [793, 177] on h1 "Discover Hormone Harmony: Backed by Science, Formulated for Women Of All Ages" at bounding box center [776, 190] width 322 height 133
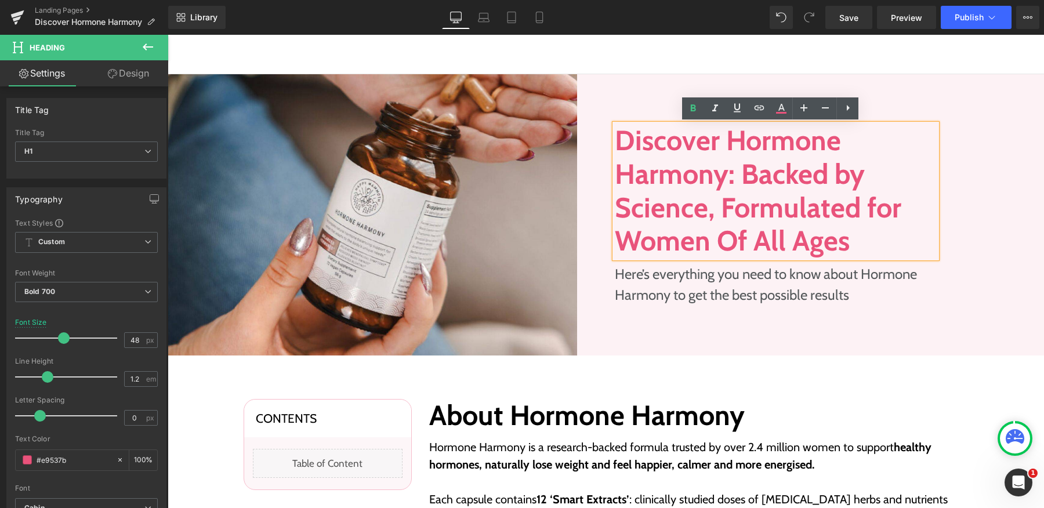
click at [593, 276] on div "Image" at bounding box center [387, 214] width 438 height 281
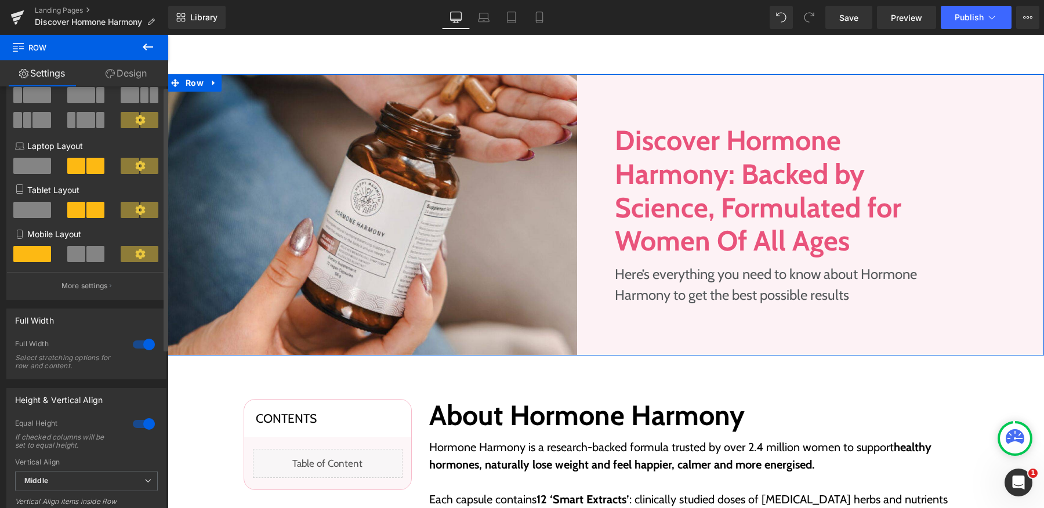
scroll to position [0, 0]
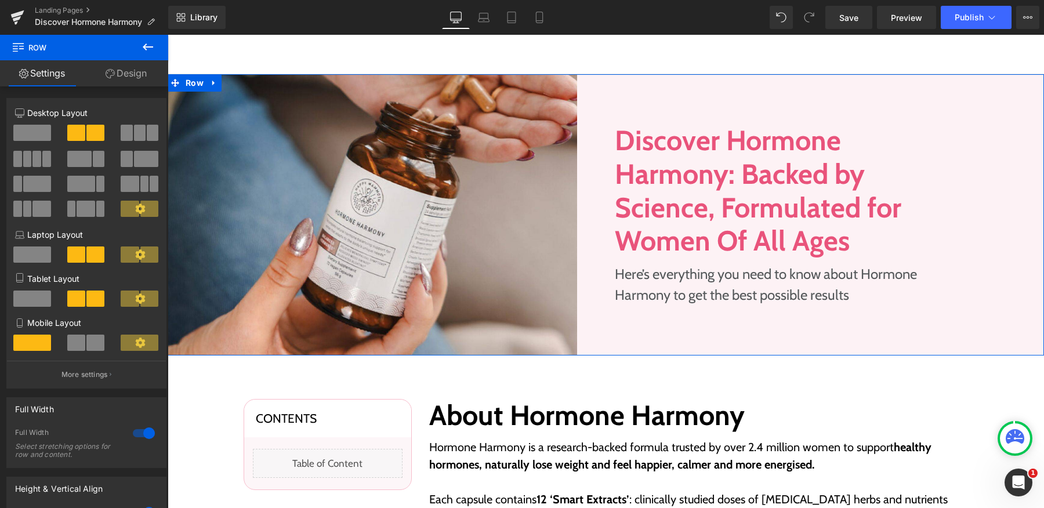
click at [141, 75] on link "Design" at bounding box center [126, 73] width 84 height 26
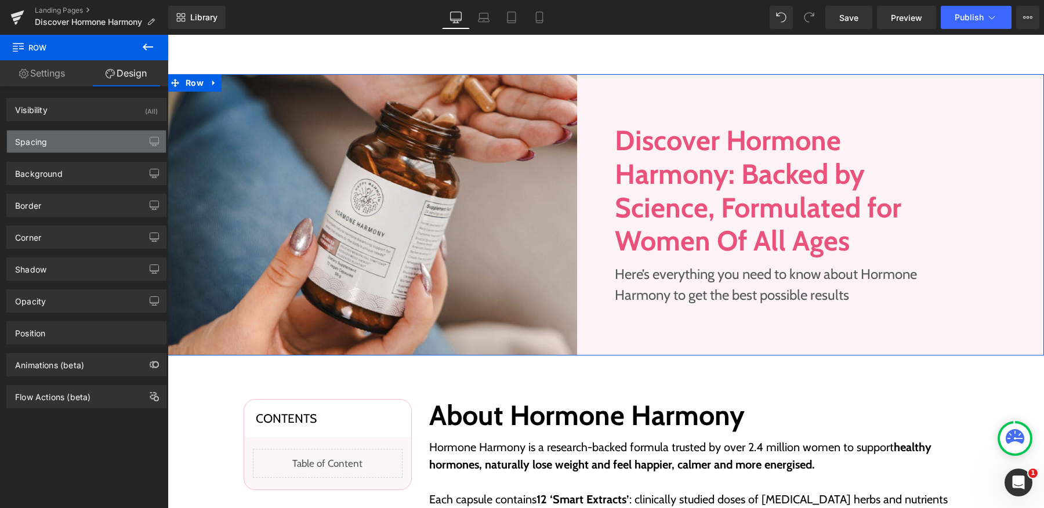
click at [97, 143] on div "Spacing" at bounding box center [86, 141] width 159 height 22
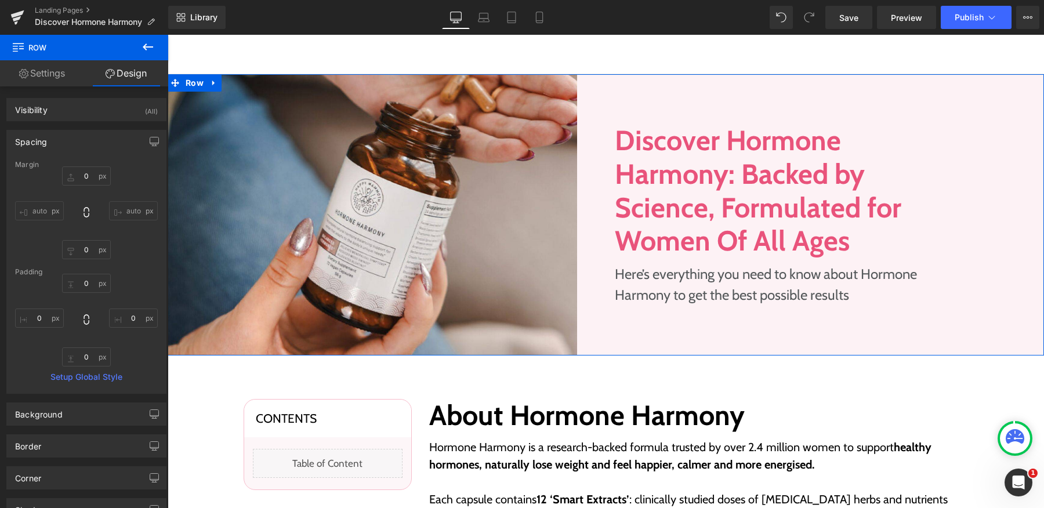
click at [97, 143] on div "Spacing" at bounding box center [86, 141] width 159 height 22
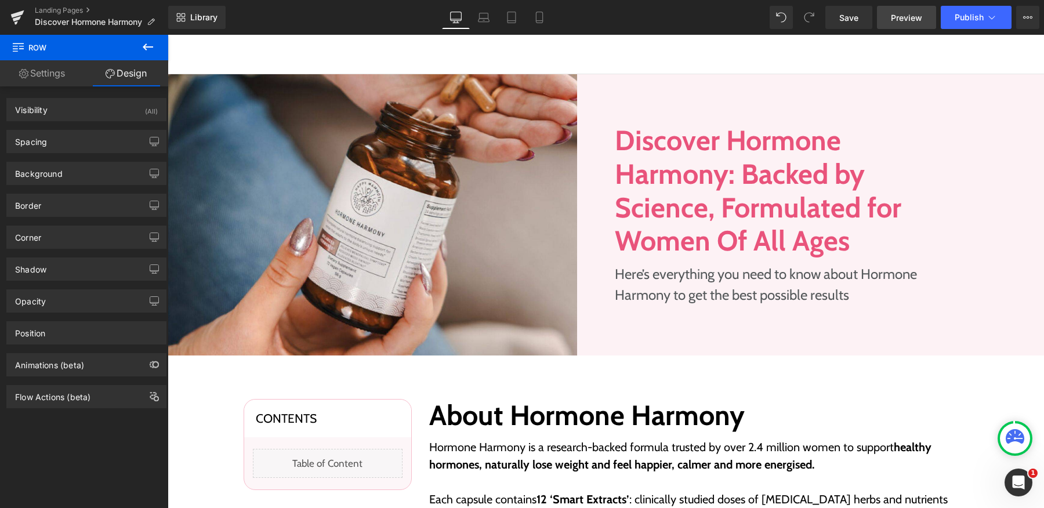
click at [887, 16] on link "Preview" at bounding box center [906, 17] width 59 height 23
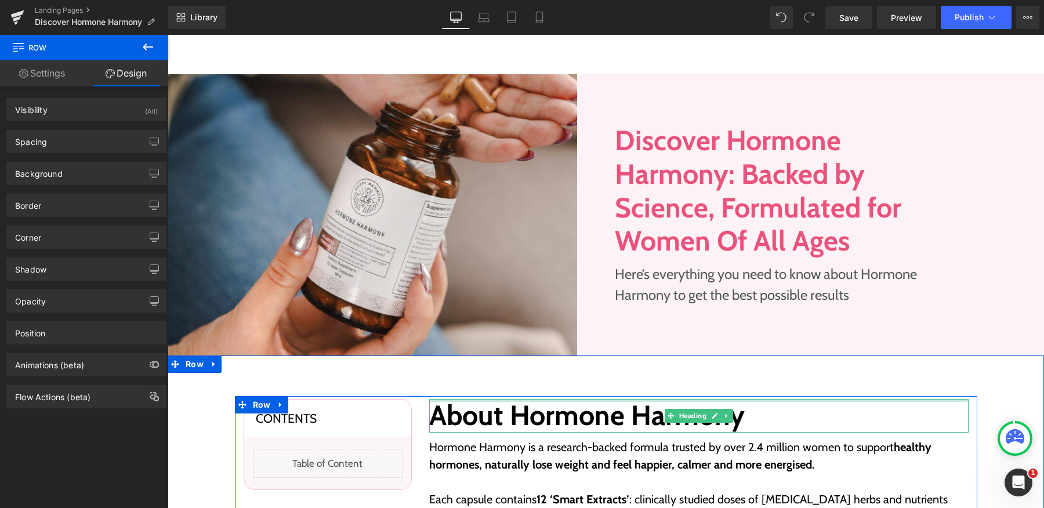
click at [462, 399] on div "About Hormone Harmony Heading" at bounding box center [698, 416] width 539 height 34
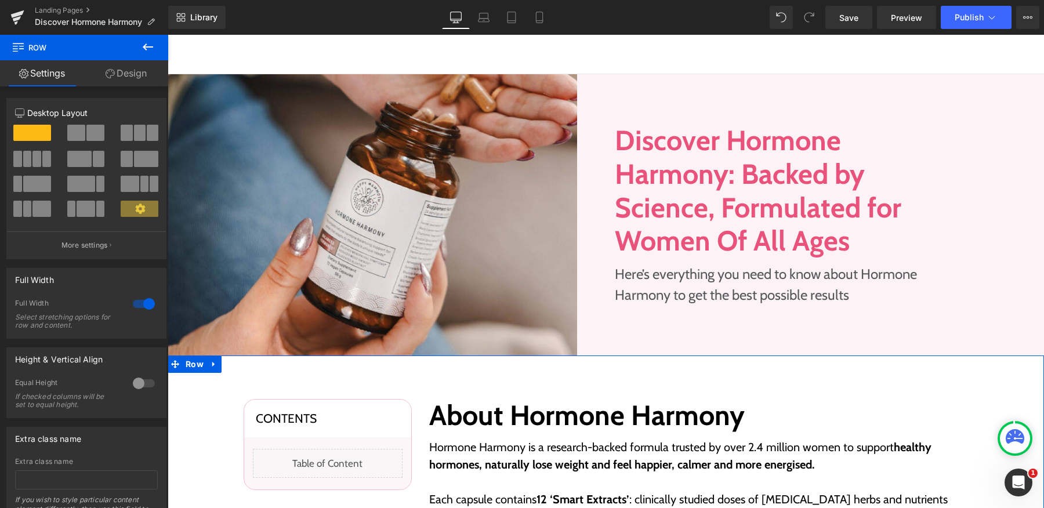
click at [132, 63] on link "Design" at bounding box center [126, 73] width 84 height 26
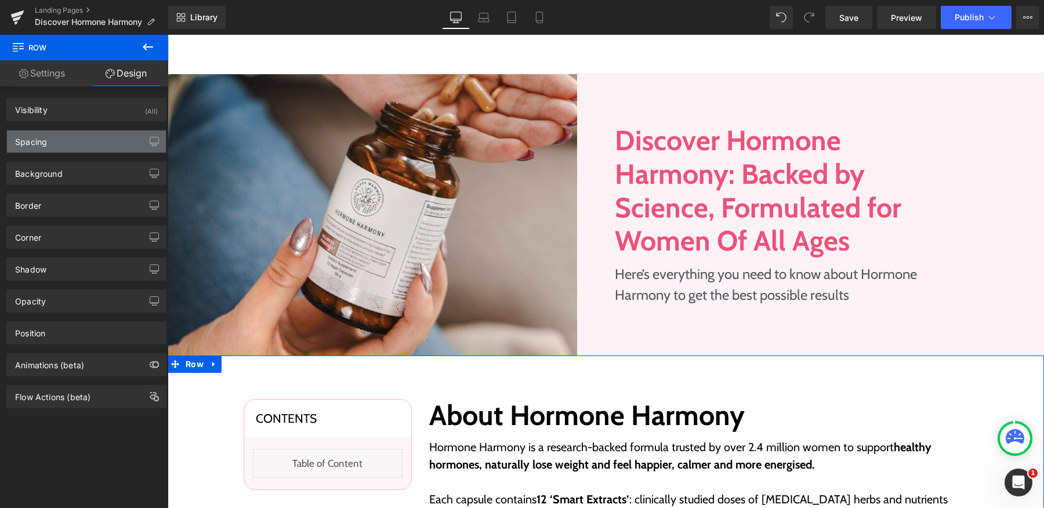
click at [66, 151] on div "Spacing" at bounding box center [86, 141] width 159 height 22
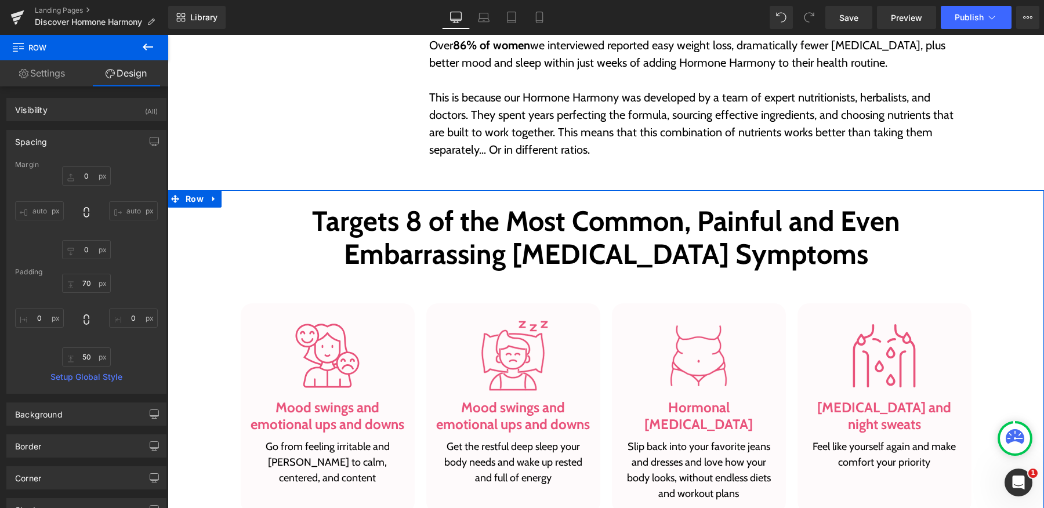
scroll to position [644, 0]
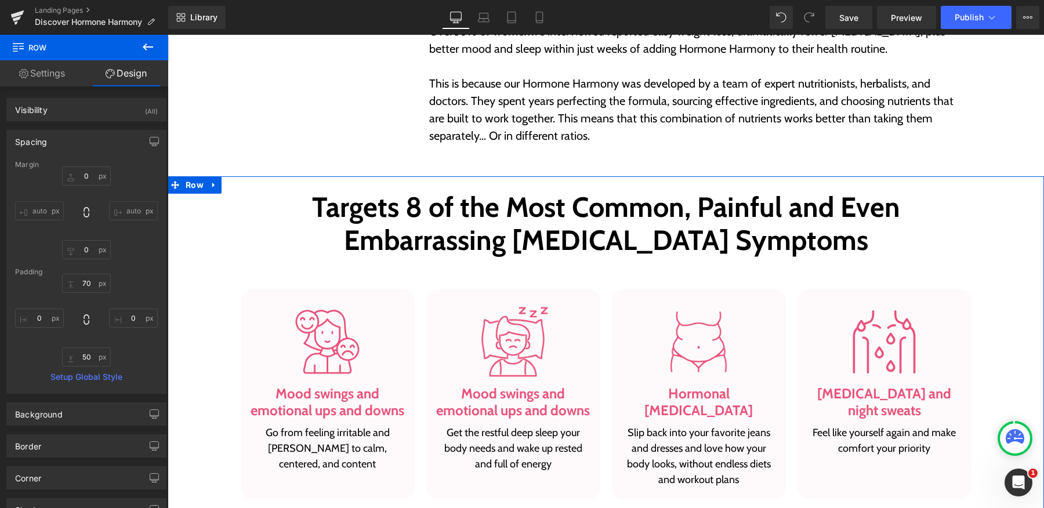
click at [513, 296] on div "Image Mood swings and emotional ups and downs Heading Get the restful deep slee…" at bounding box center [513, 394] width 174 height 210
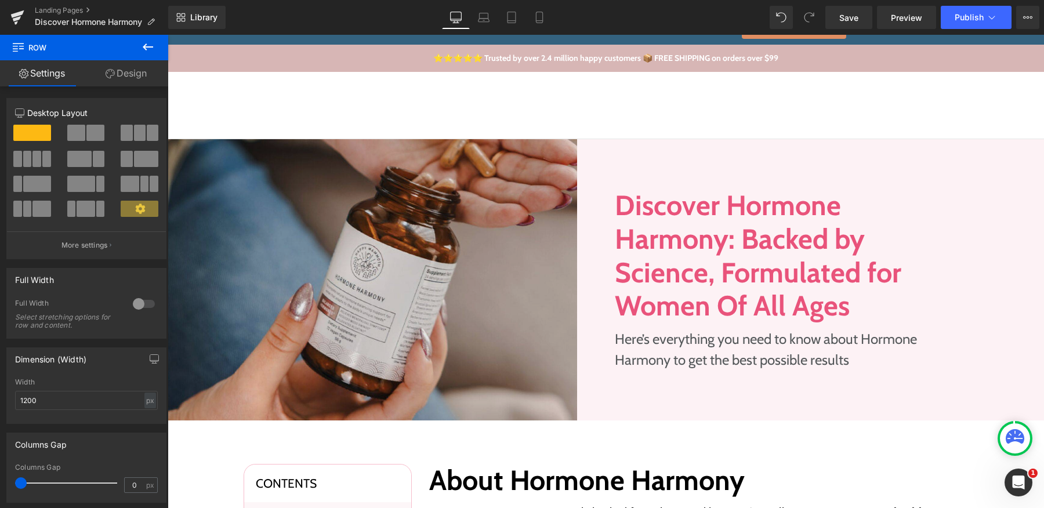
scroll to position [0, 0]
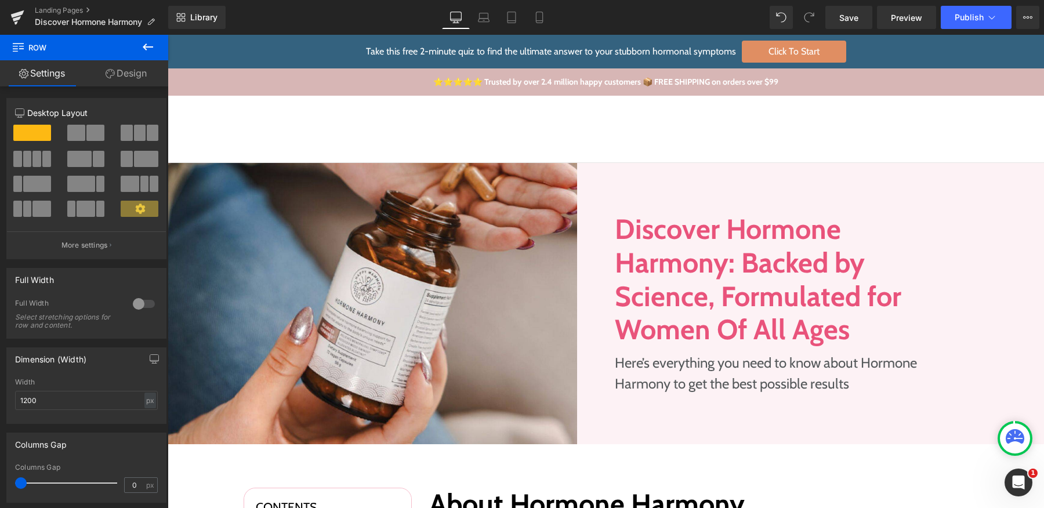
click at [560, 115] on div "Shop Shop Improve Gut Health Hormone Balance Detoxification Anti Ageing & Beaut…" at bounding box center [606, 129] width 876 height 67
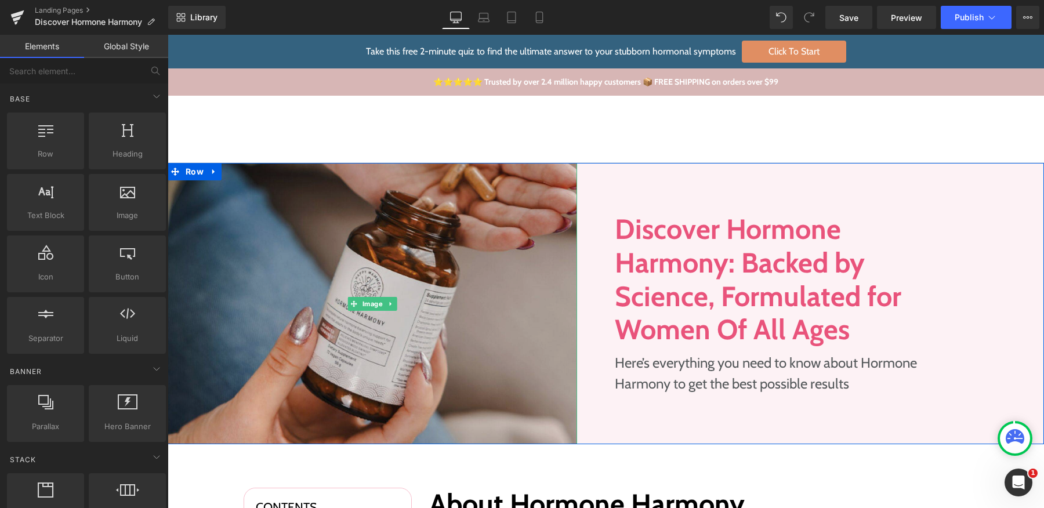
click at [537, 173] on img at bounding box center [372, 303] width 409 height 281
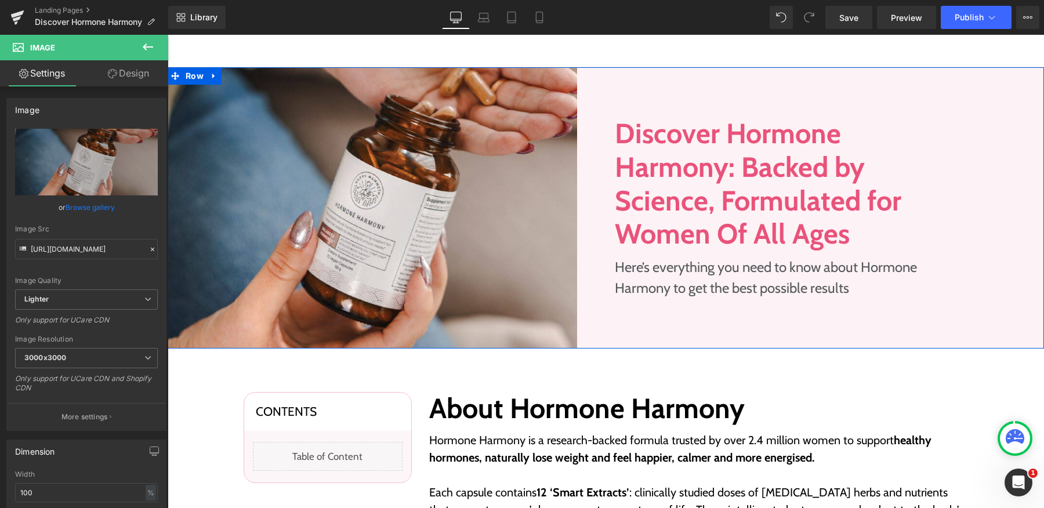
scroll to position [217, 0]
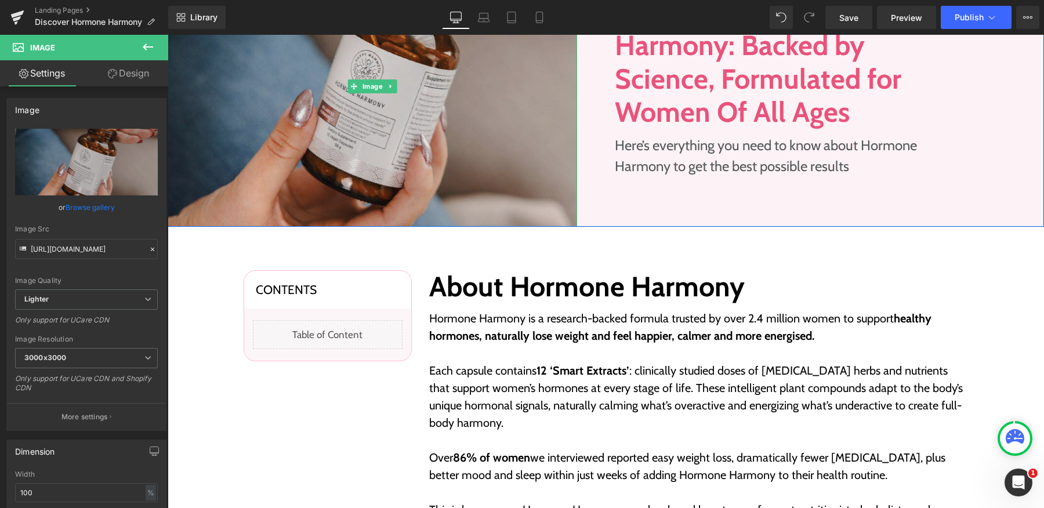
click at [558, 210] on img at bounding box center [372, 85] width 409 height 281
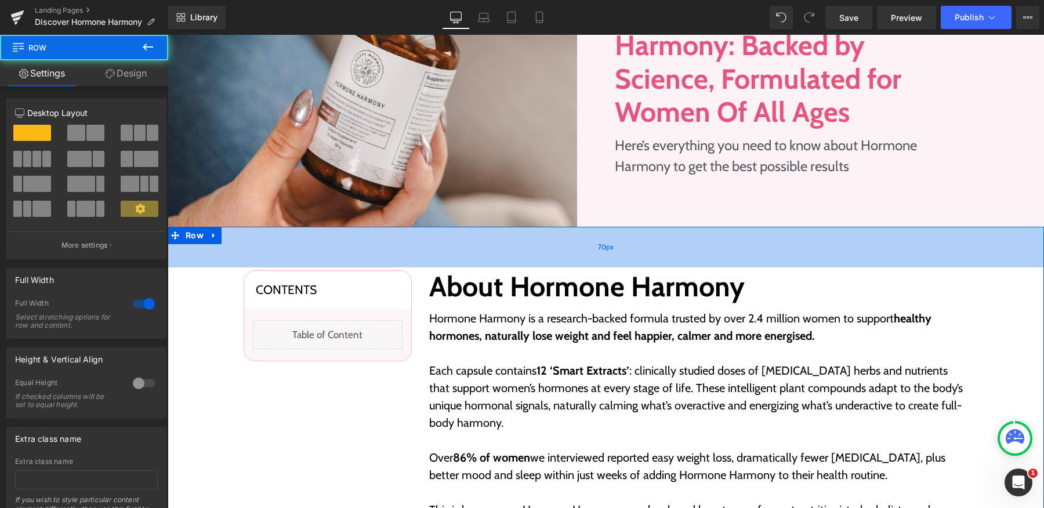
click at [558, 256] on div "70px" at bounding box center [606, 247] width 876 height 41
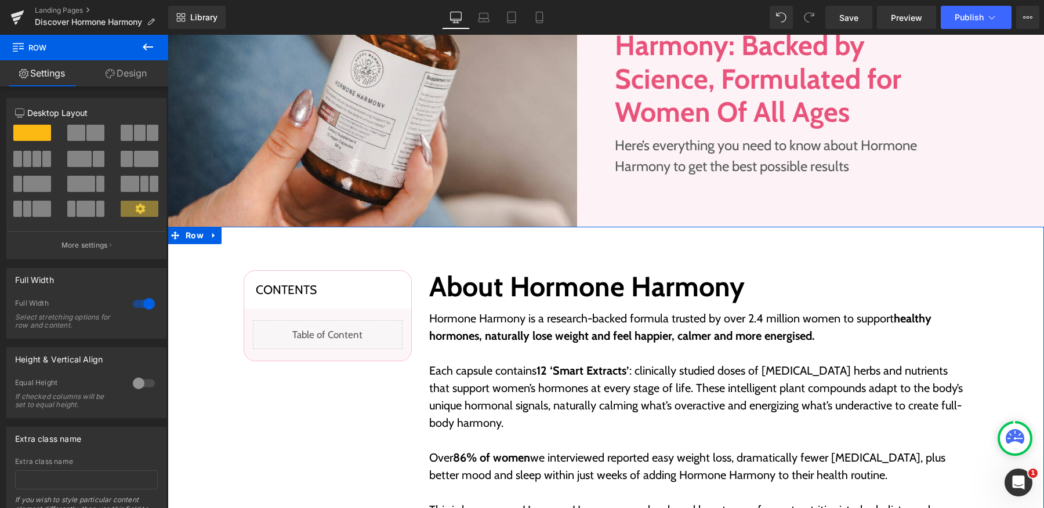
click at [116, 76] on link "Design" at bounding box center [126, 73] width 84 height 26
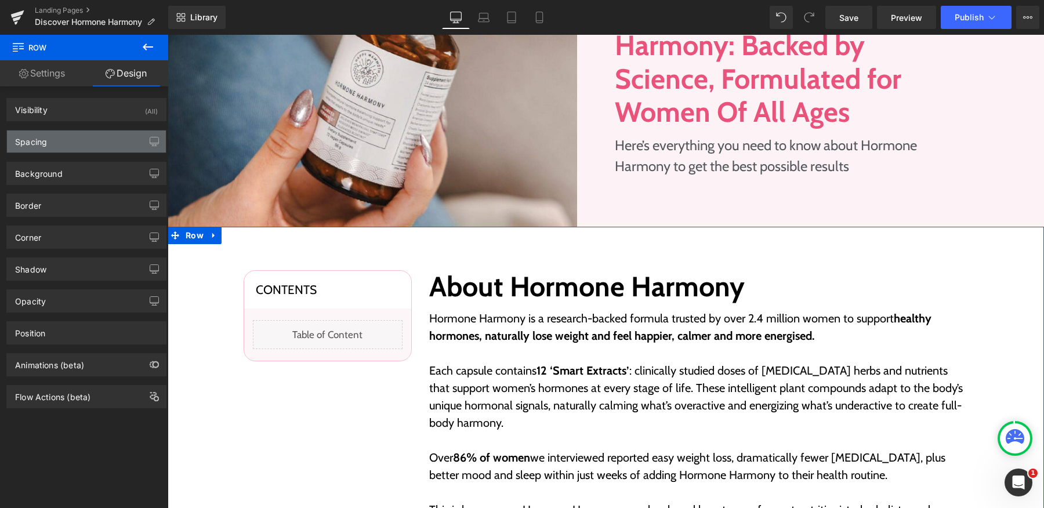
click at [89, 146] on div "Spacing" at bounding box center [86, 141] width 159 height 22
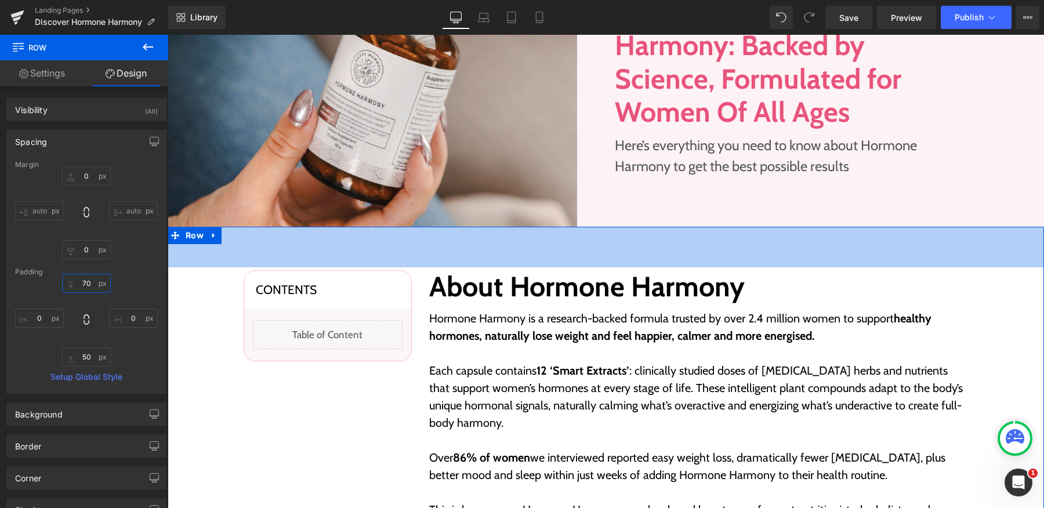
click at [85, 281] on input "70" at bounding box center [86, 283] width 49 height 19
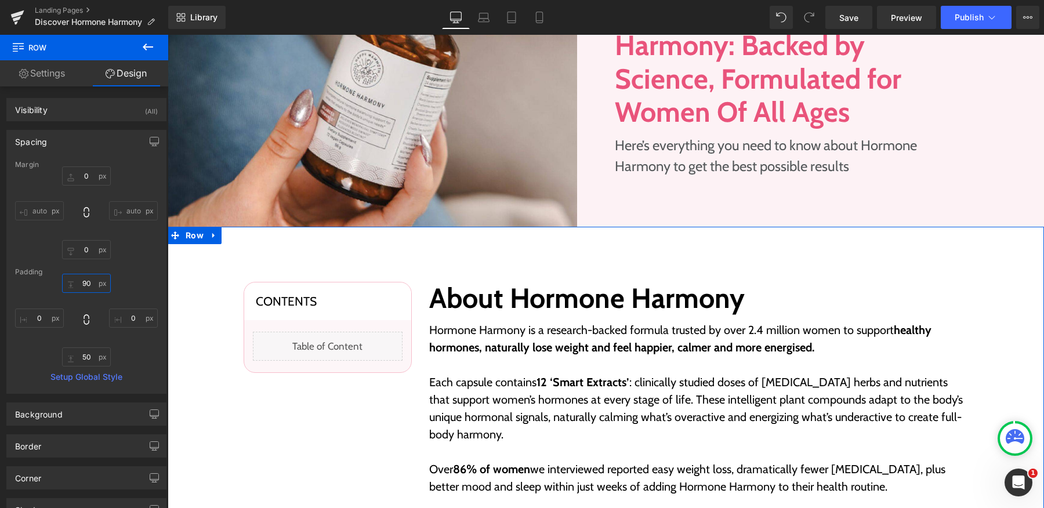
type input "90"
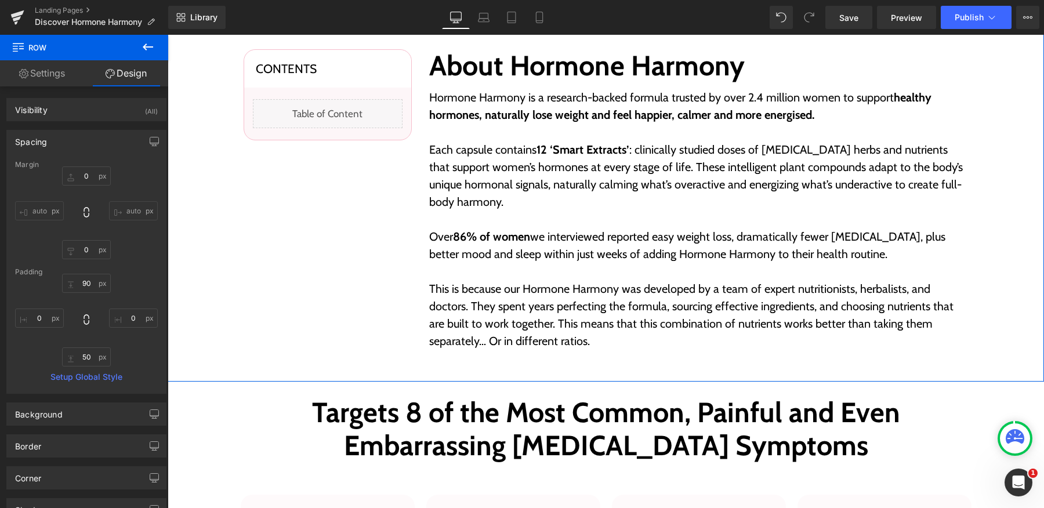
scroll to position [464, 0]
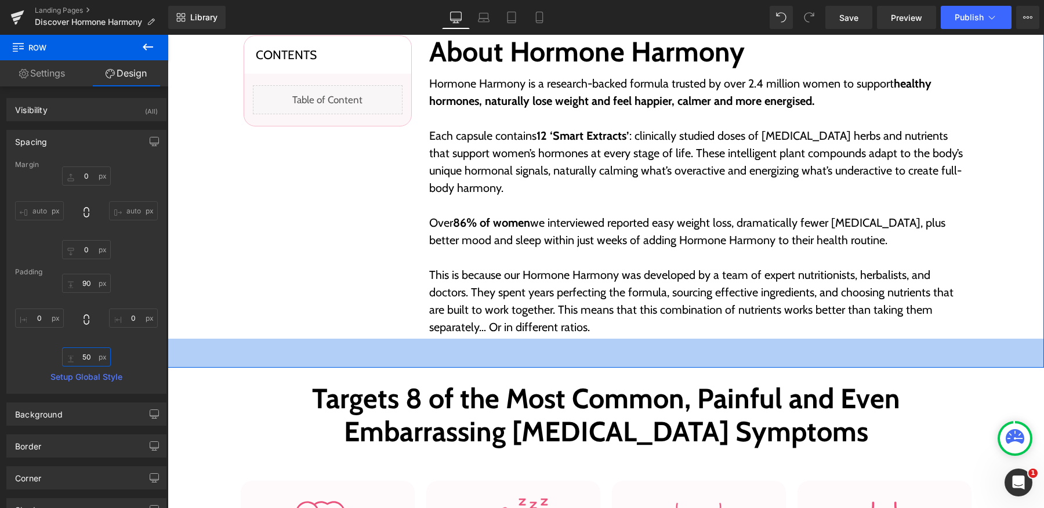
click at [88, 356] on input "50" at bounding box center [86, 356] width 49 height 19
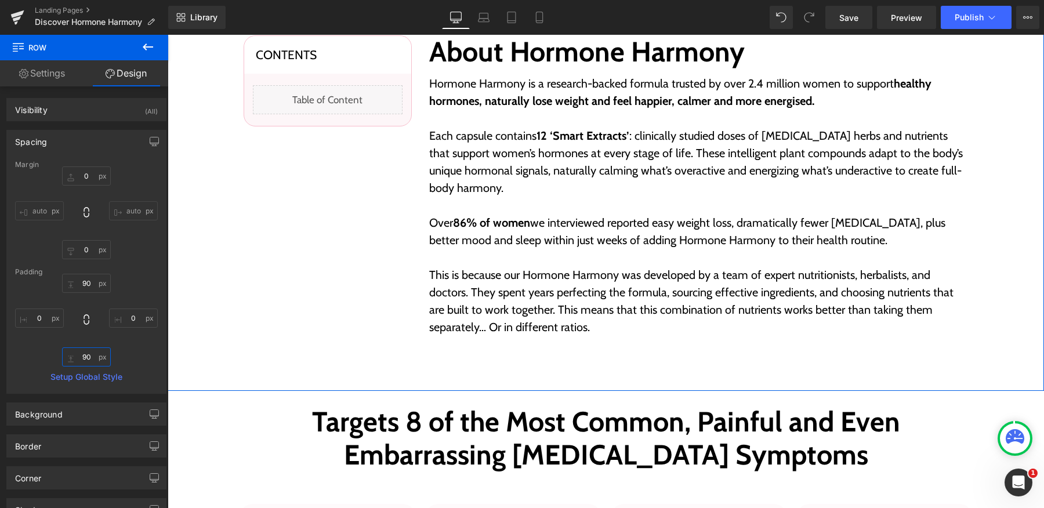
type input "90"
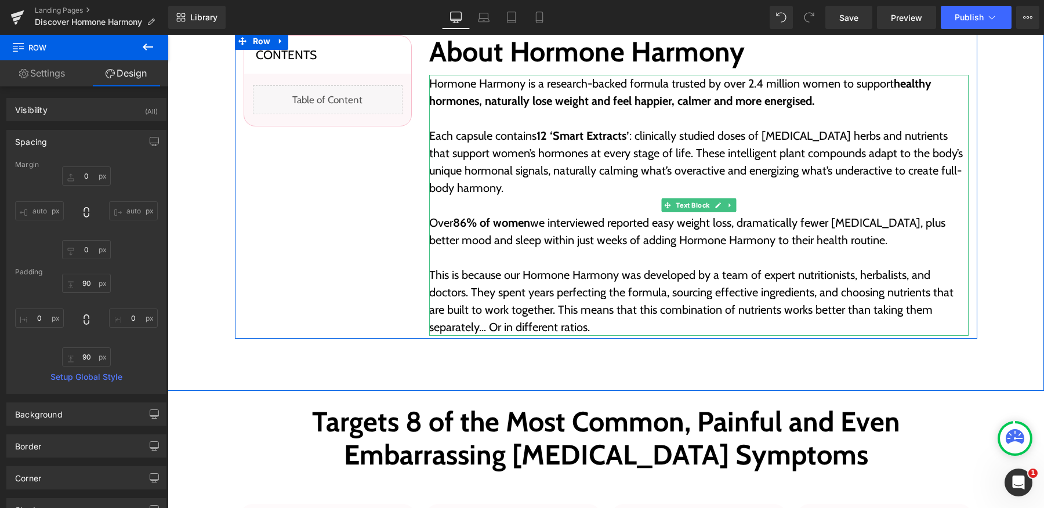
click at [464, 282] on p "This is because our Hormone Harmony was developed by a team of expert nutrition…" at bounding box center [698, 301] width 539 height 70
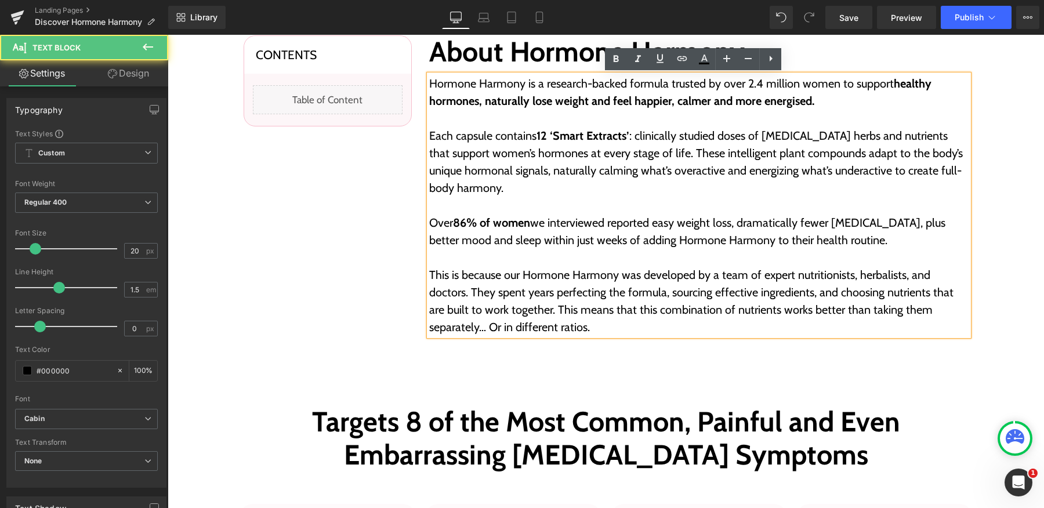
click at [464, 281] on p "This is because our Hormone Harmony was developed by a team of expert nutrition…" at bounding box center [698, 301] width 539 height 70
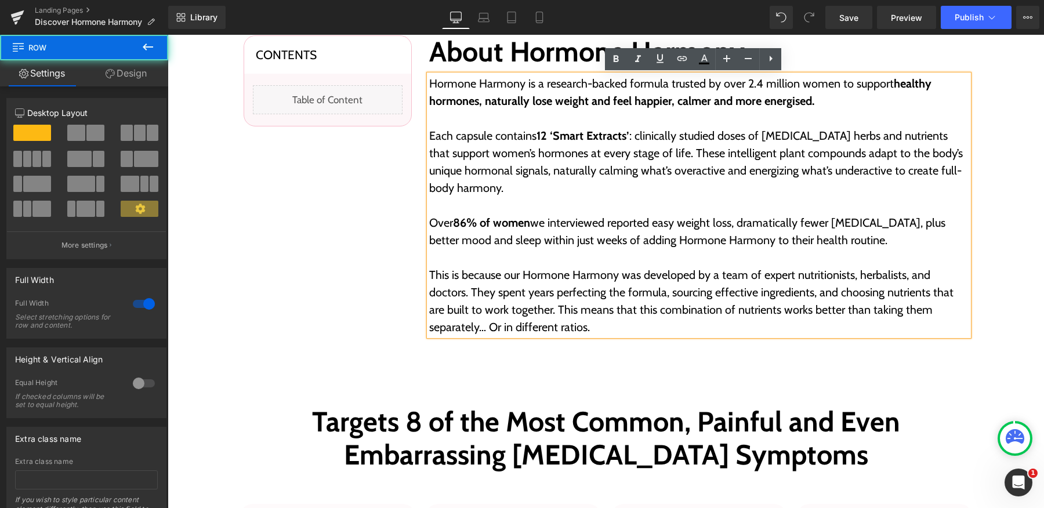
click at [469, 361] on div "Contents Heading Liquid Row Row About Hormone Harmony Heading Hormone Harmony i…" at bounding box center [606, 185] width 876 height 411
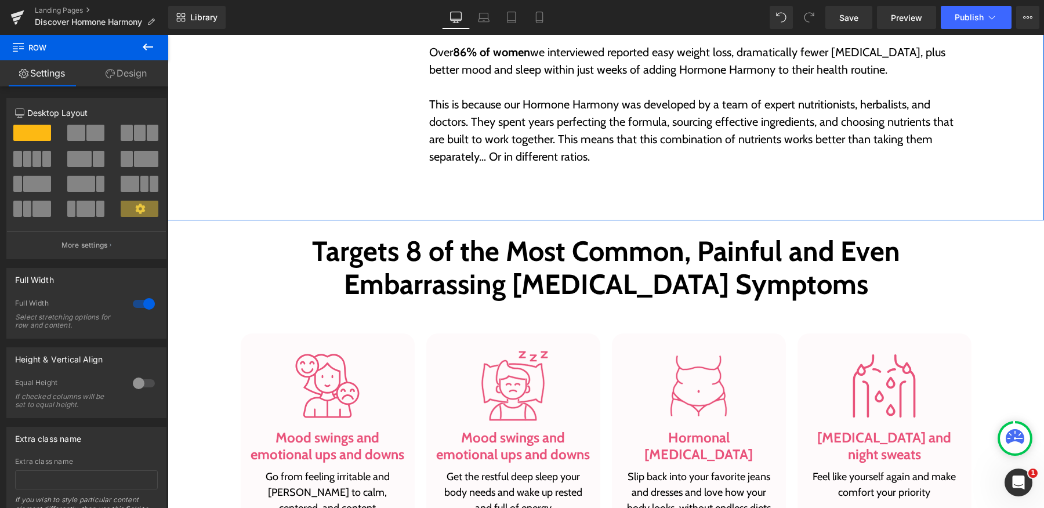
scroll to position [655, 0]
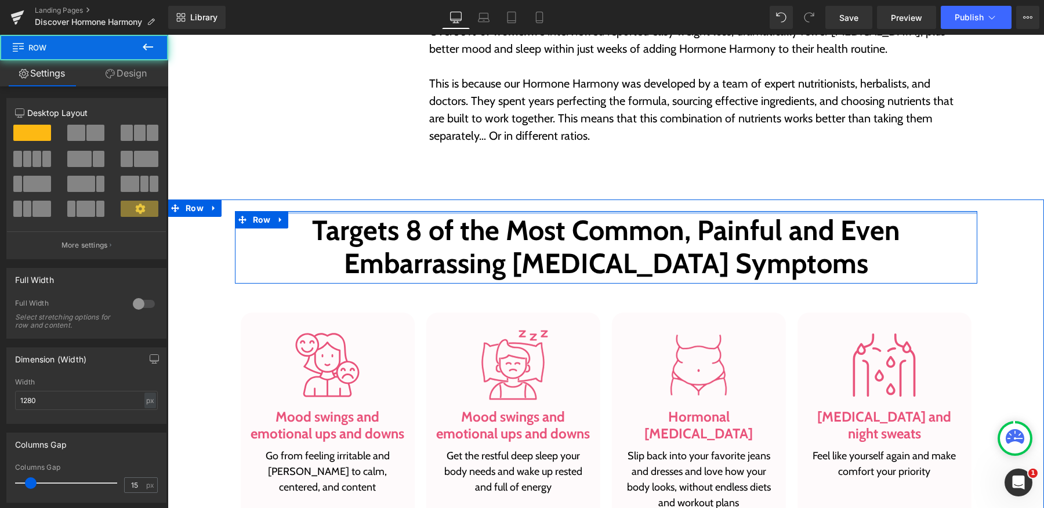
click at [449, 212] on div at bounding box center [606, 212] width 742 height 3
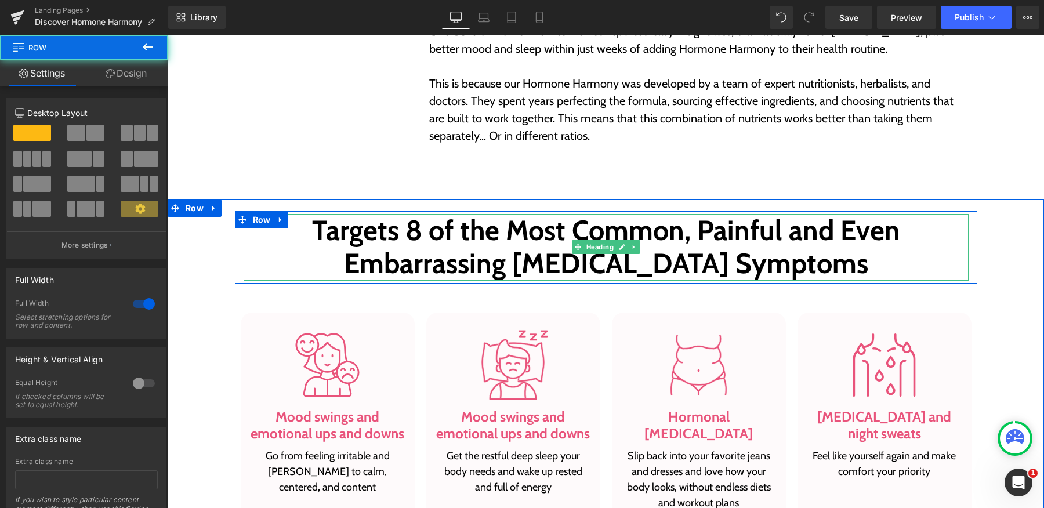
click at [446, 224] on h2 "Targets 8 of the Most Common, Painful and Even Embarrassing [MEDICAL_DATA] Symp…" at bounding box center [606, 247] width 725 height 67
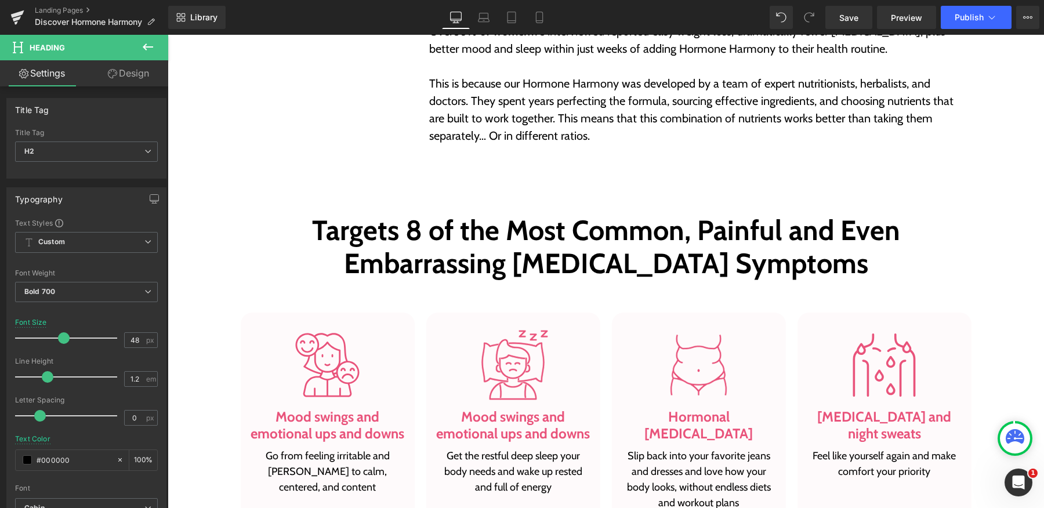
click at [108, 83] on link "Design" at bounding box center [128, 73] width 84 height 26
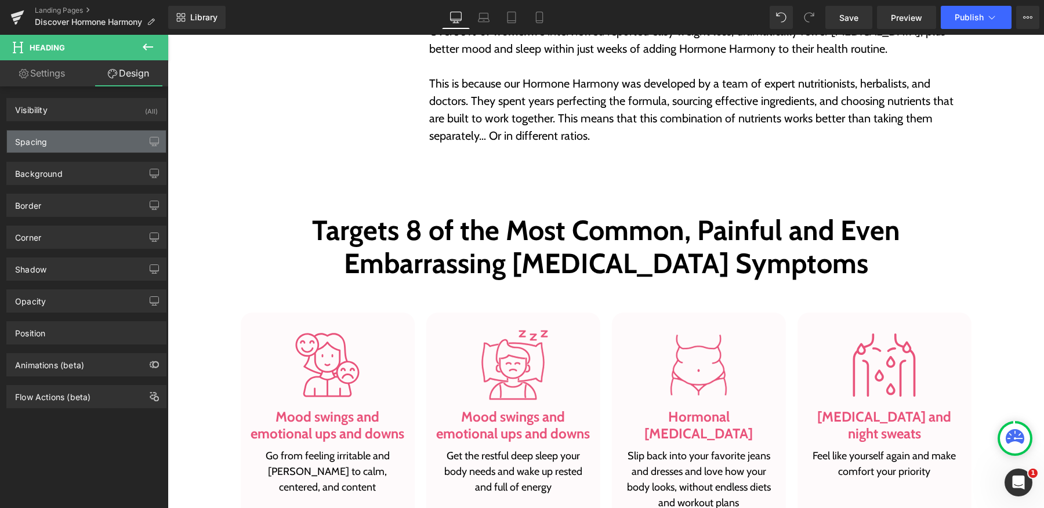
click at [62, 146] on div "Spacing" at bounding box center [86, 141] width 159 height 22
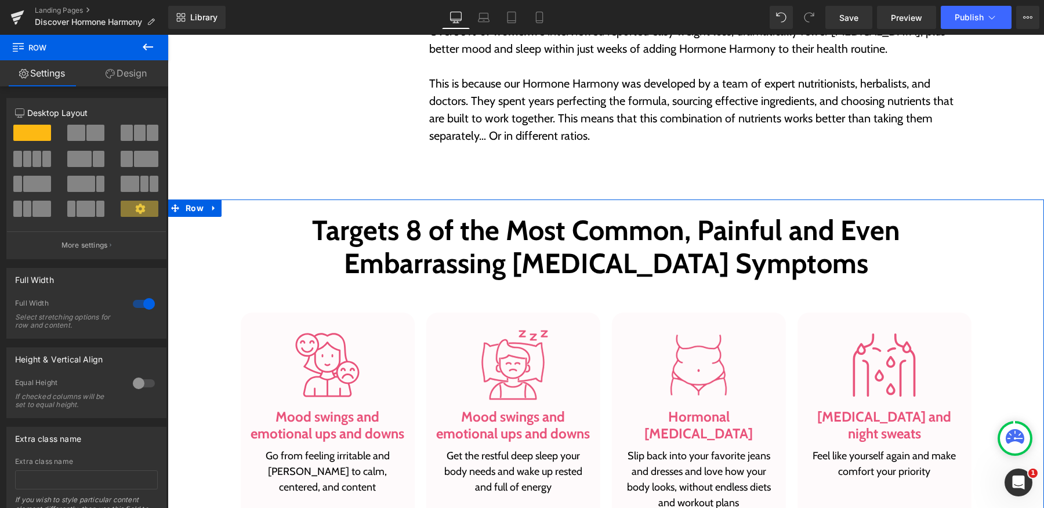
click at [110, 84] on link "Design" at bounding box center [126, 73] width 84 height 26
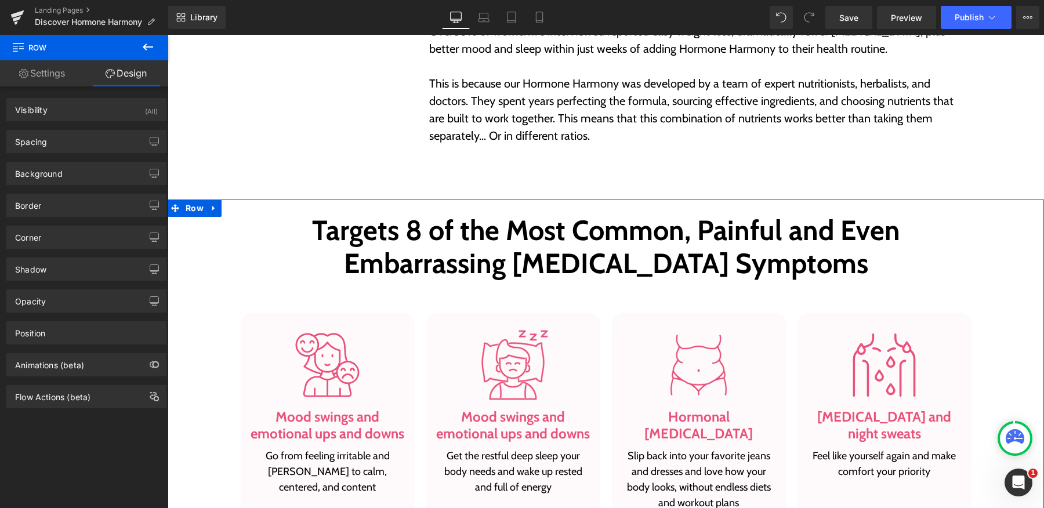
click at [76, 155] on div "Background Color & Image color Color #ffffff 100 % Image Replace Image Upload i…" at bounding box center [86, 169] width 173 height 32
click at [75, 148] on div "Spacing" at bounding box center [86, 141] width 159 height 22
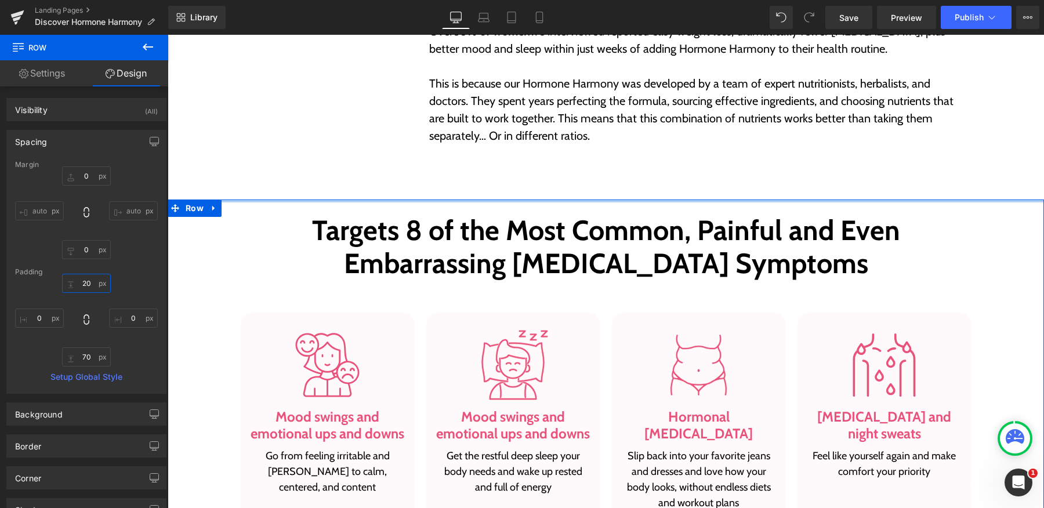
click at [83, 282] on input "20" at bounding box center [86, 283] width 49 height 19
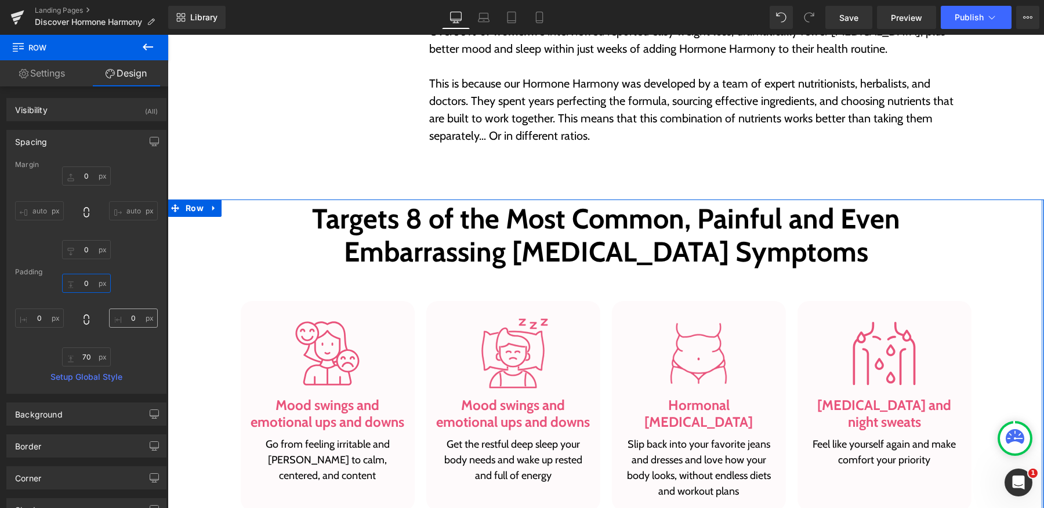
type input "0"
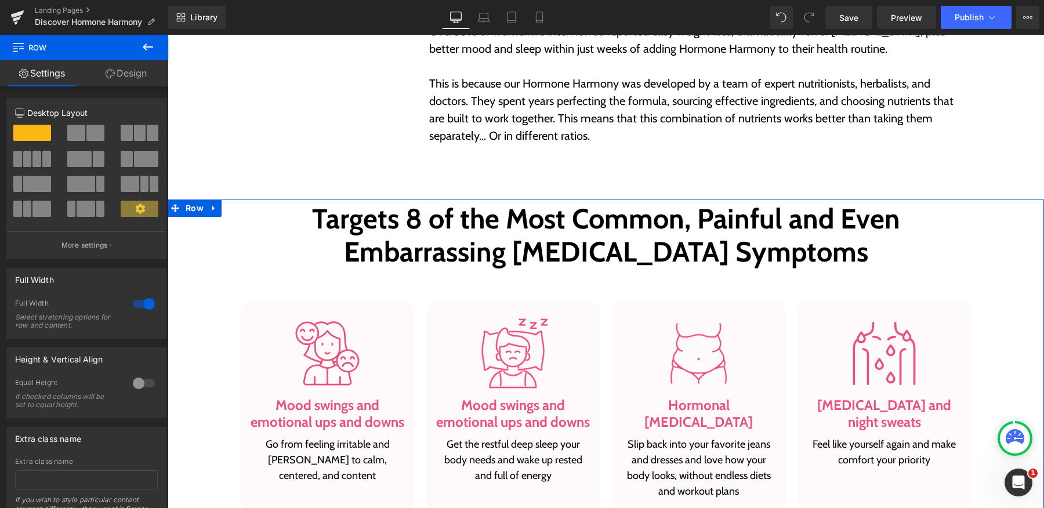
click at [117, 71] on link "Design" at bounding box center [126, 73] width 84 height 26
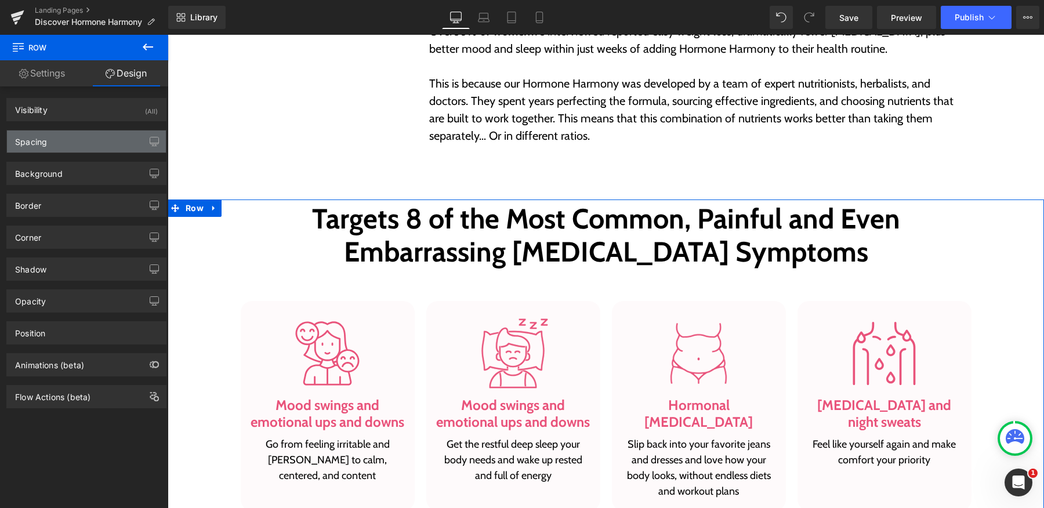
click at [60, 143] on div "Spacing" at bounding box center [86, 141] width 159 height 22
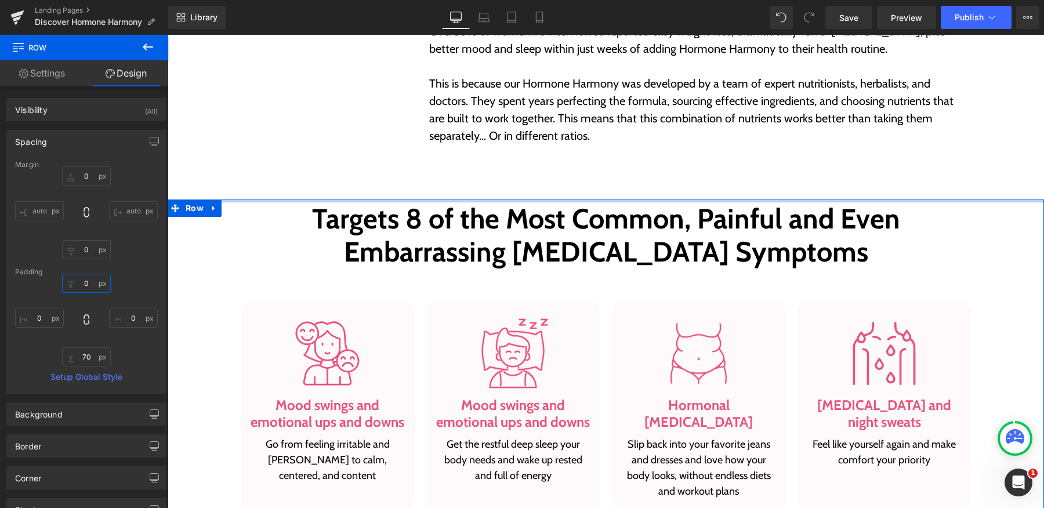
click at [83, 279] on input "0" at bounding box center [86, 283] width 49 height 19
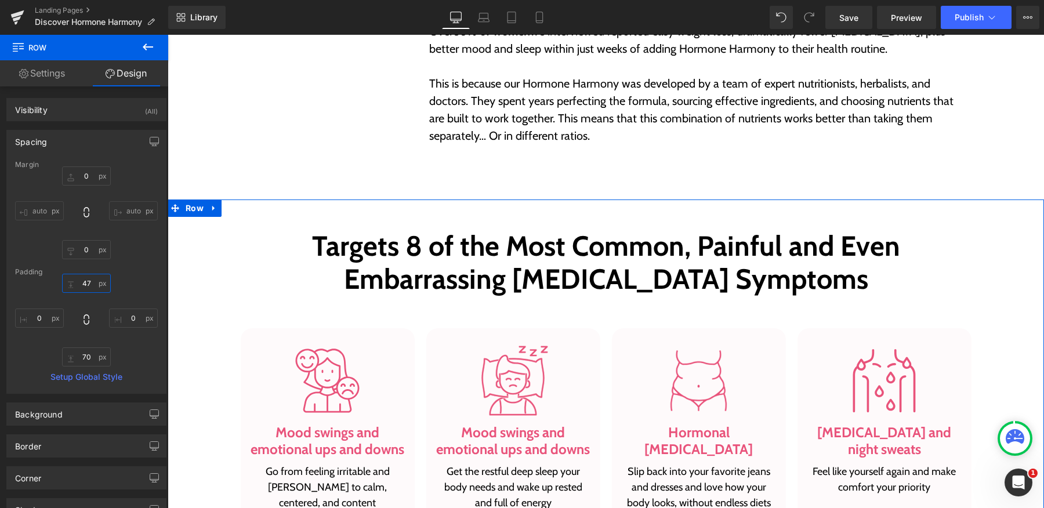
type input "47"
click at [87, 353] on input "70" at bounding box center [86, 356] width 49 height 19
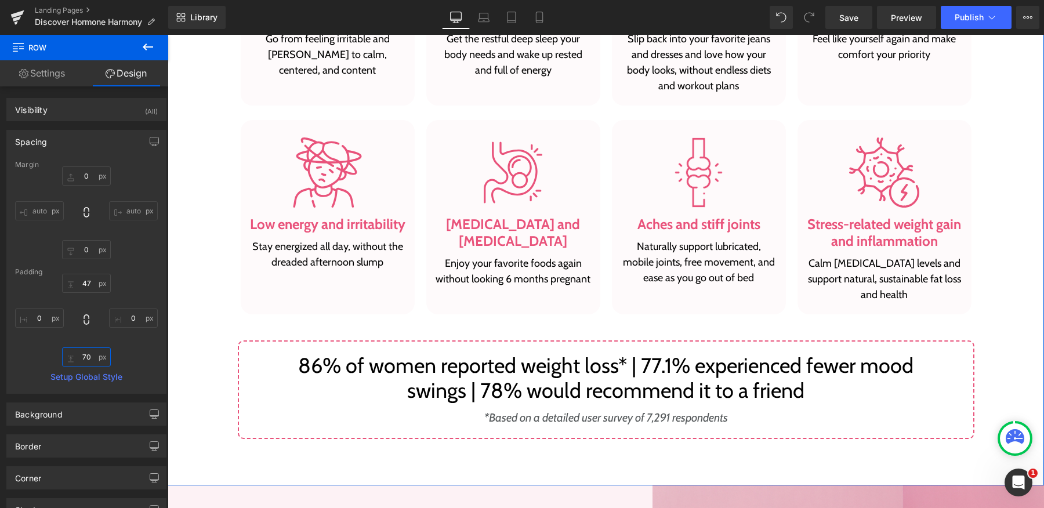
scroll to position [1098, 0]
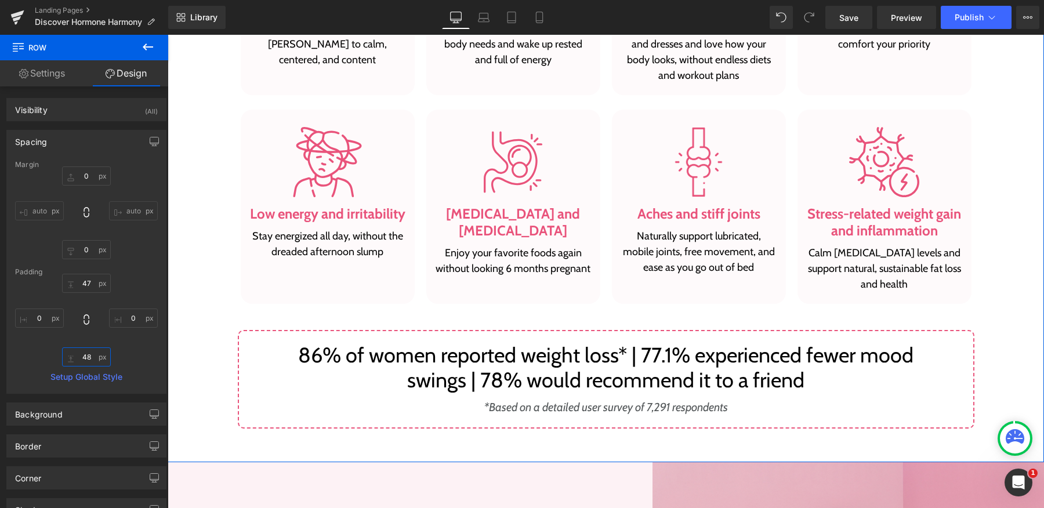
type input "48"
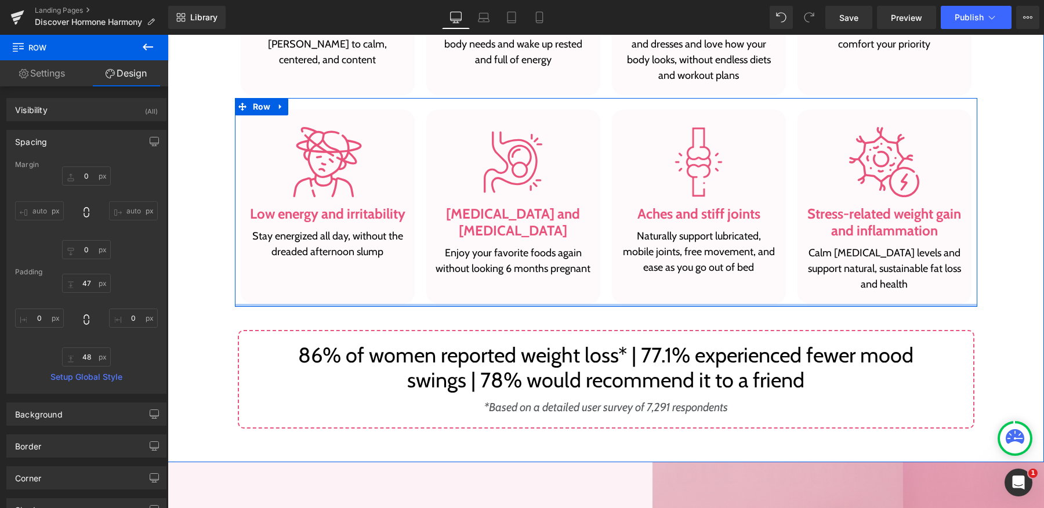
click at [467, 304] on div at bounding box center [606, 305] width 742 height 3
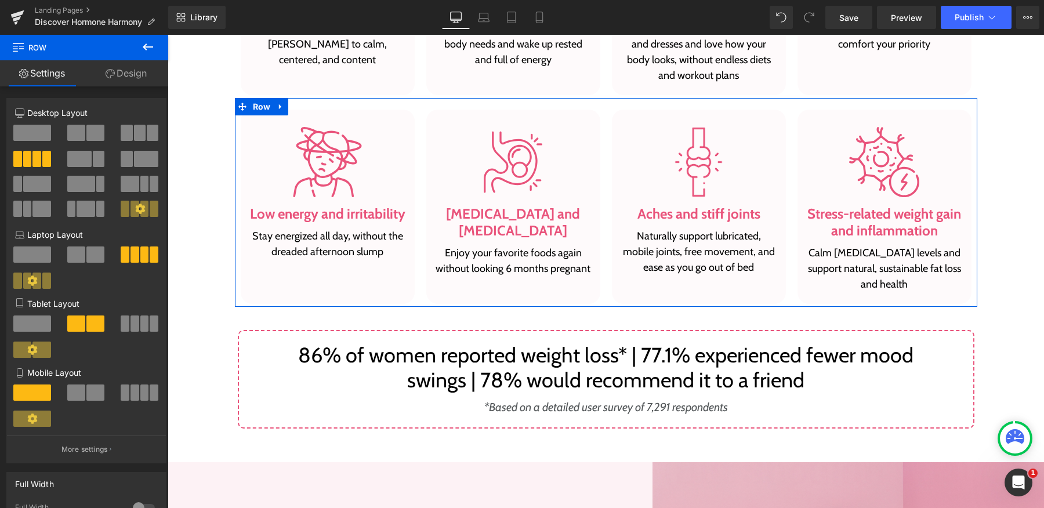
click at [124, 74] on link "Design" at bounding box center [126, 73] width 84 height 26
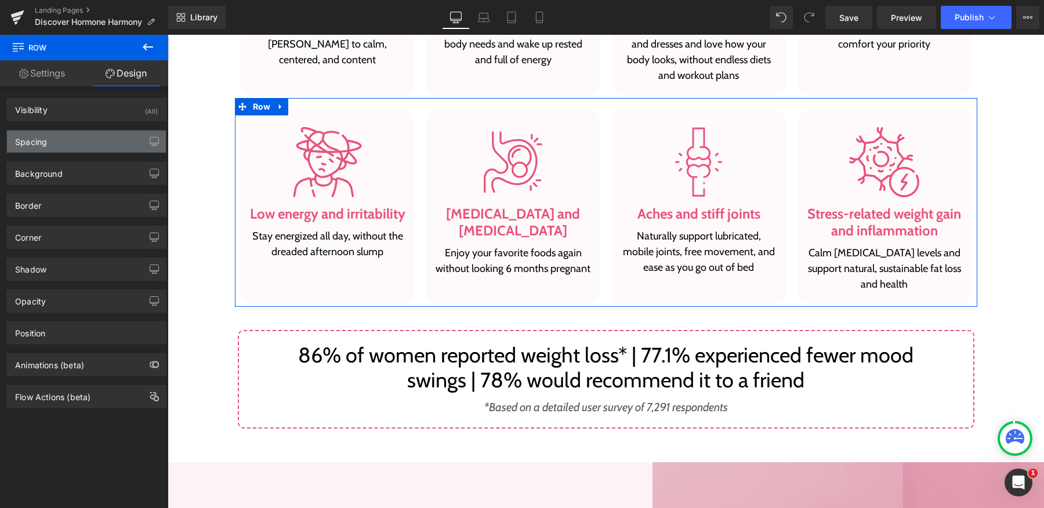
click at [90, 146] on div "Spacing" at bounding box center [86, 141] width 159 height 22
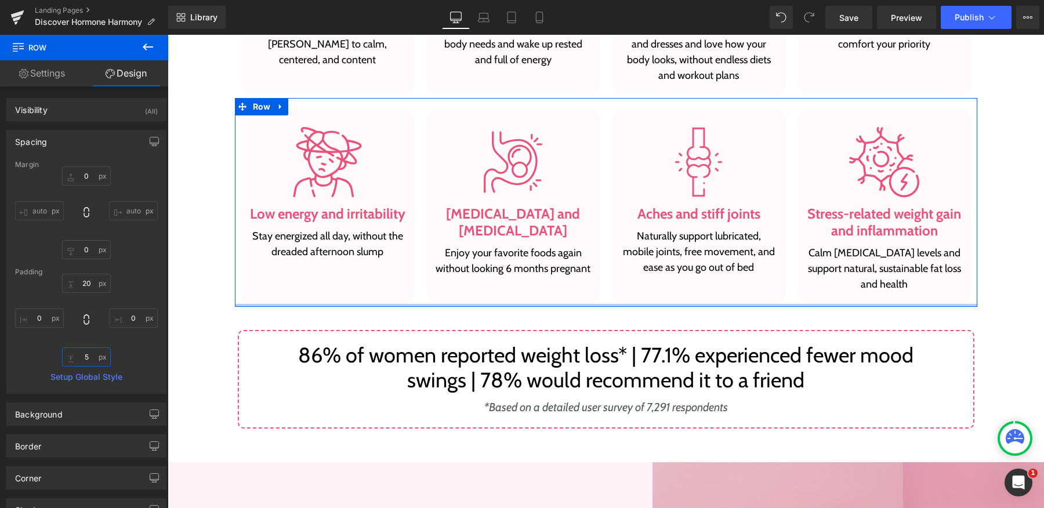
click at [90, 360] on input "5" at bounding box center [86, 356] width 49 height 19
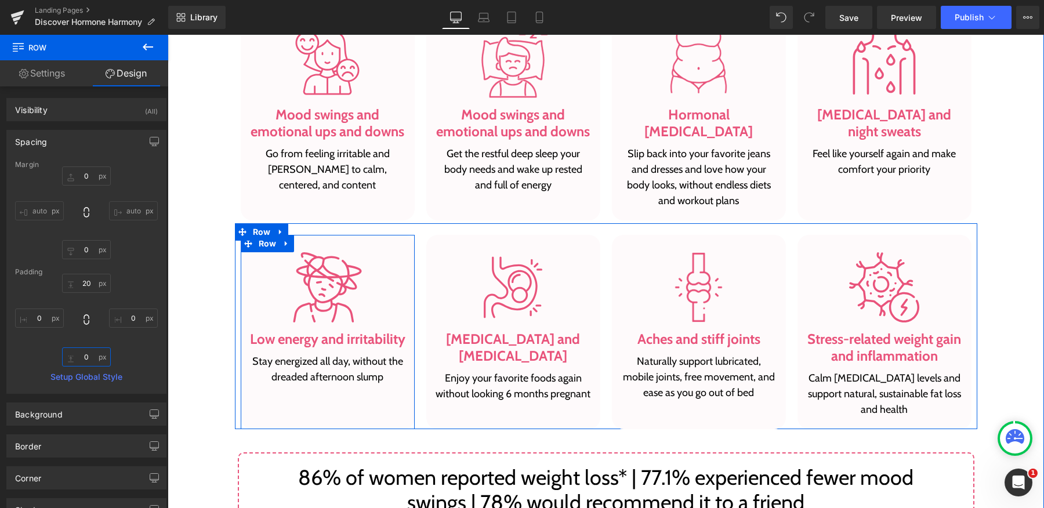
scroll to position [964, 0]
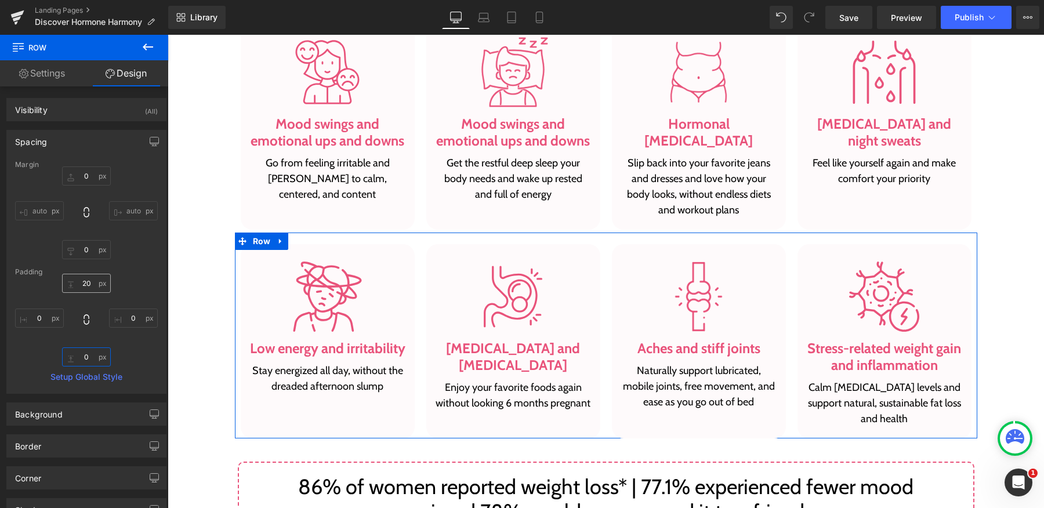
type input "0"
click at [87, 282] on input "20" at bounding box center [86, 283] width 49 height 19
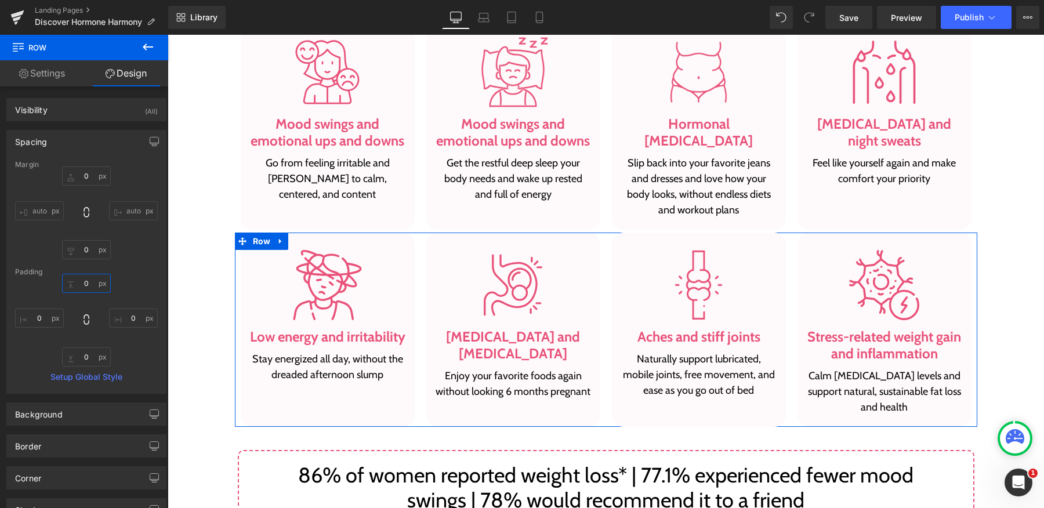
type input "0"
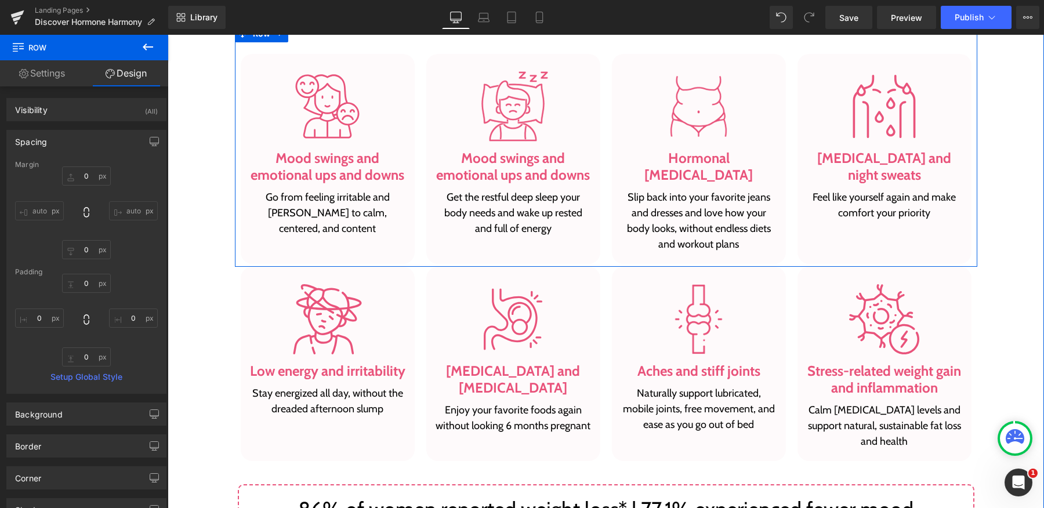
scroll to position [928, 0]
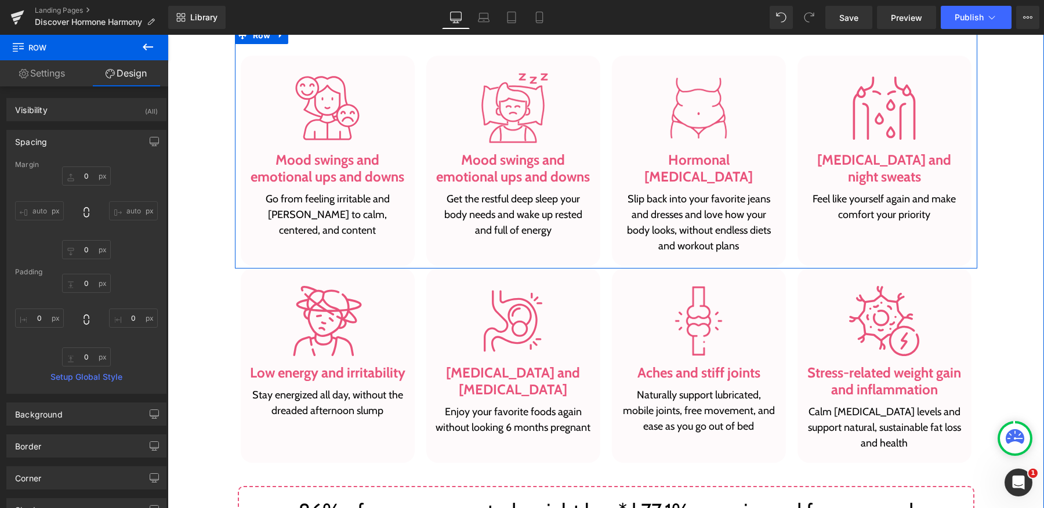
click at [413, 139] on div "Image Mood swings and emotional ups and downs Heading Go from feeling irritable…" at bounding box center [328, 161] width 186 height 210
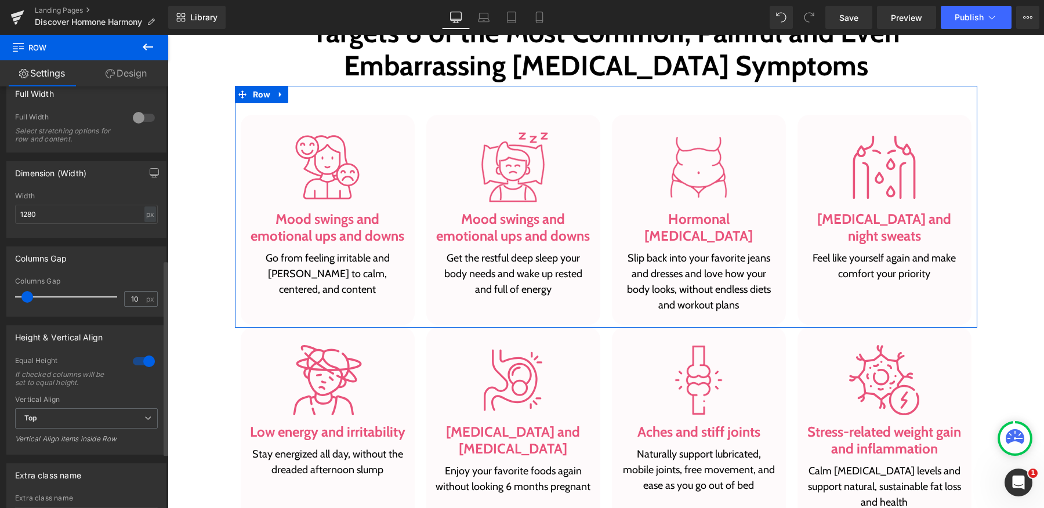
scroll to position [406, 0]
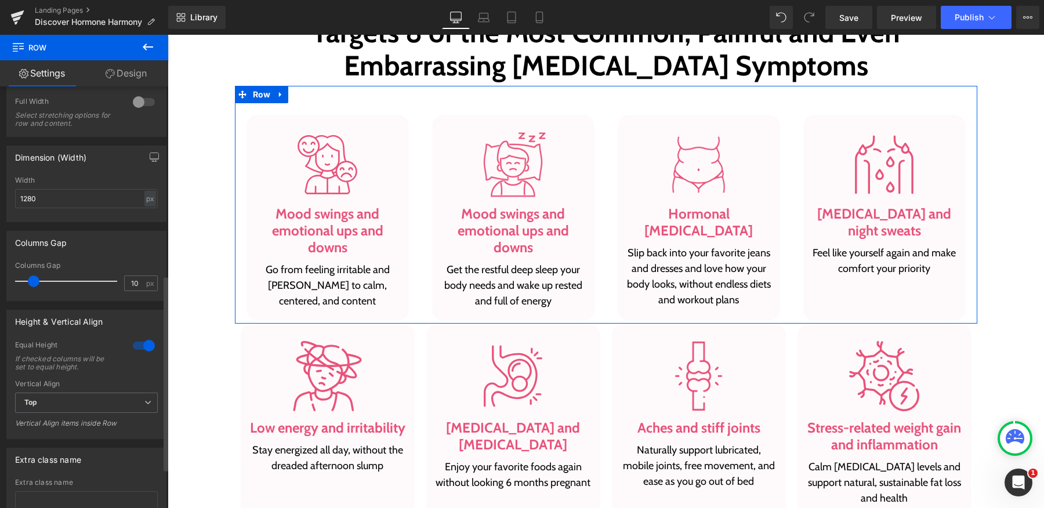
drag, startPoint x: 28, startPoint y: 281, endPoint x: 34, endPoint y: 280, distance: 6.4
click at [34, 280] on span at bounding box center [34, 281] width 12 height 12
click at [411, 315] on div "Image Mood swings and emotional ups and downs Heading Go from feeling irritable…" at bounding box center [328, 218] width 186 height 206
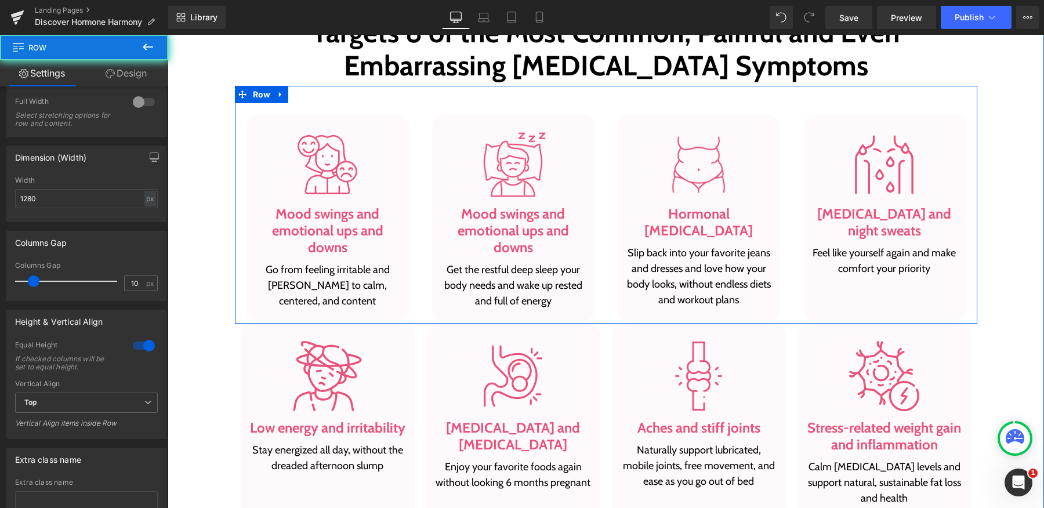
click at [411, 315] on div "Image Mood swings and emotional ups and downs Heading Go from feeling irritable…" at bounding box center [328, 218] width 186 height 206
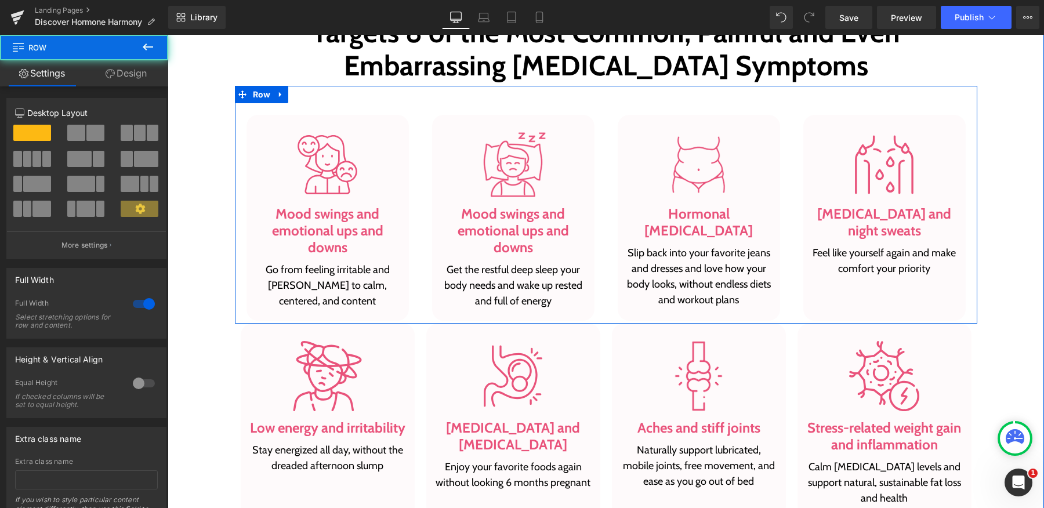
click at [216, 165] on div "Targets 8 of the Most Common, Painful and Even Embarrassing Hormonal-Imbalance …" at bounding box center [606, 329] width 876 height 633
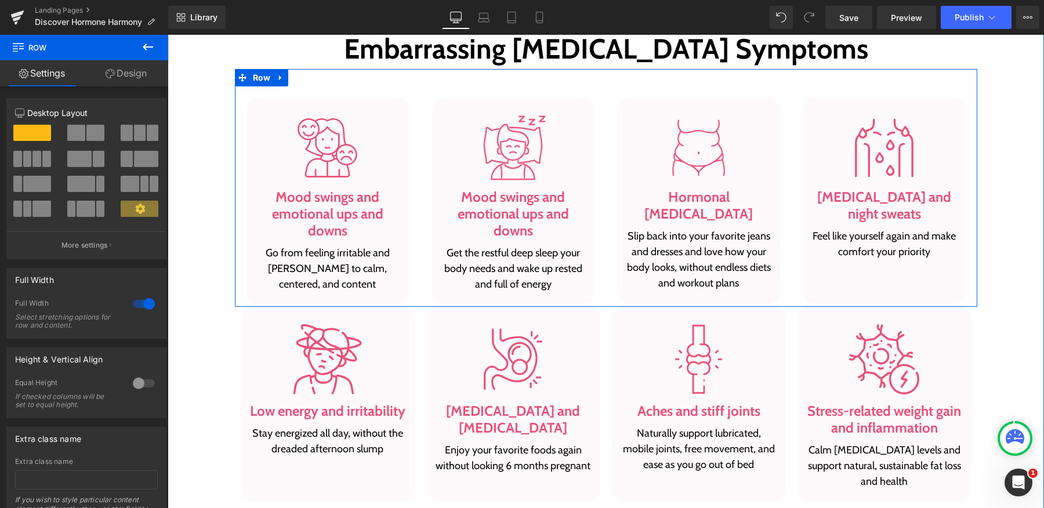
scroll to position [886, 0]
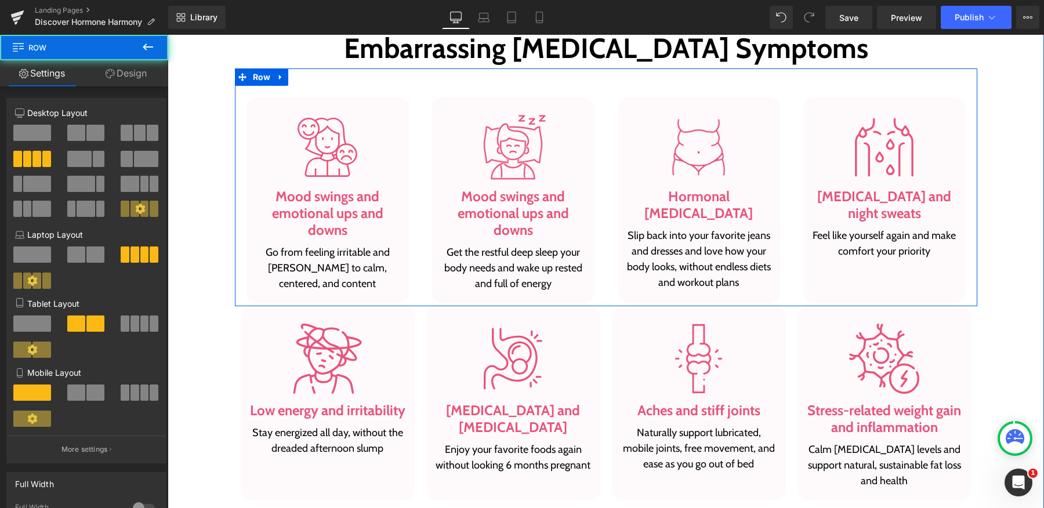
click at [411, 251] on div "Image Mood swings and emotional ups and downs Heading Go from feeling irritable…" at bounding box center [328, 200] width 186 height 206
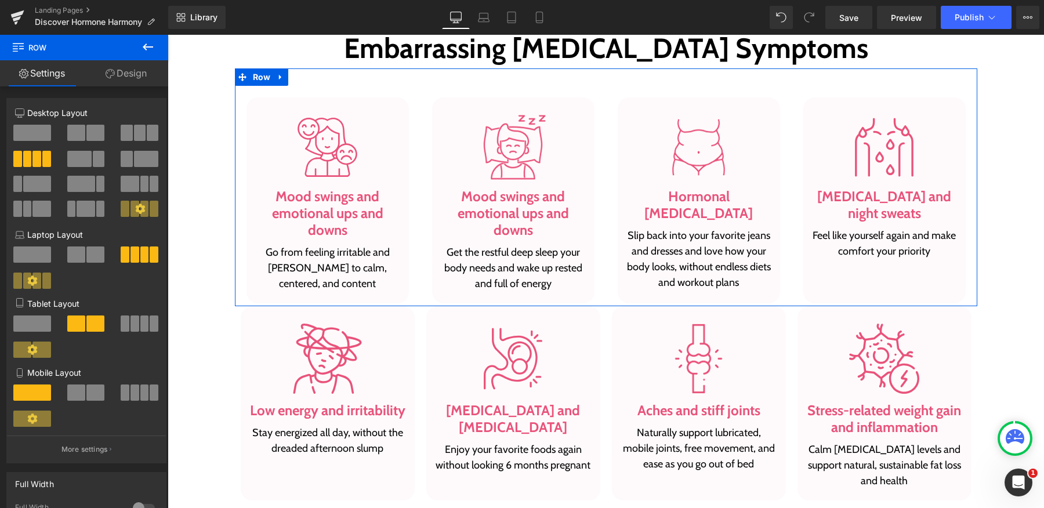
click at [125, 71] on link "Design" at bounding box center [126, 73] width 84 height 26
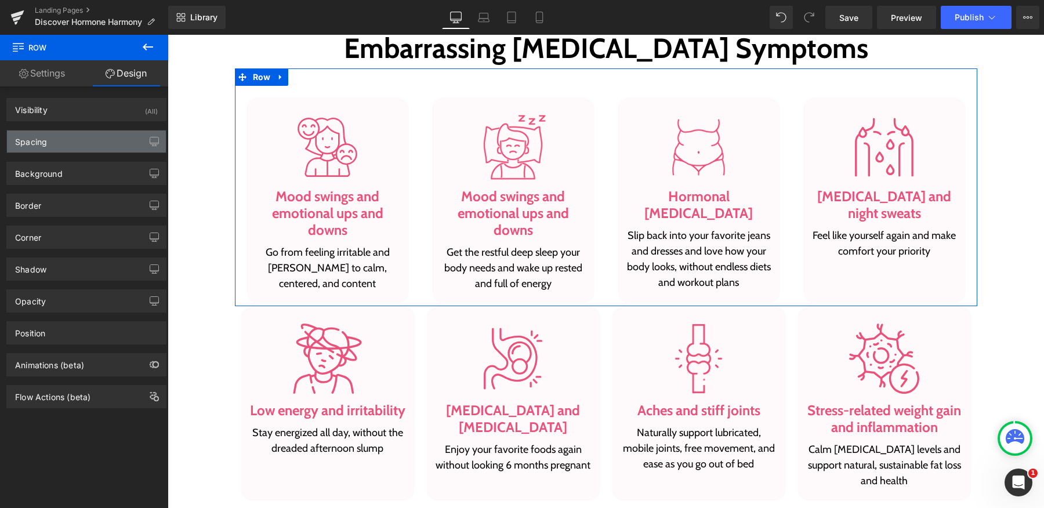
click at [86, 144] on div "Spacing" at bounding box center [86, 141] width 159 height 22
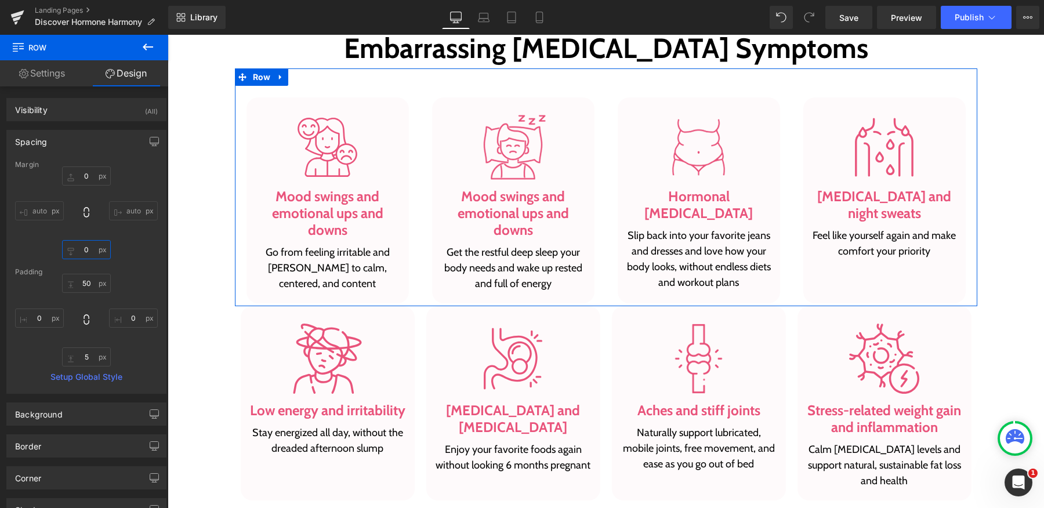
click at [87, 248] on input "0" at bounding box center [86, 249] width 49 height 19
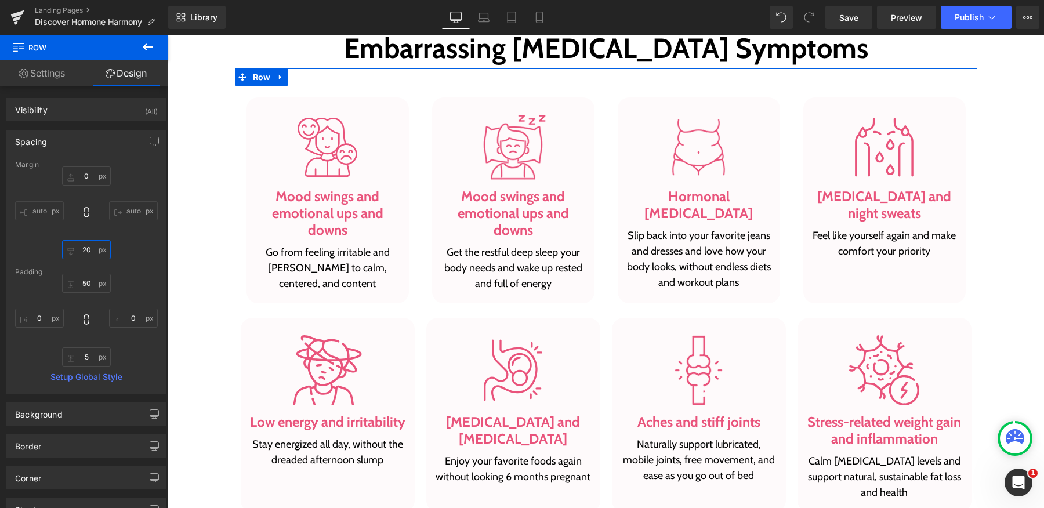
type input "20"
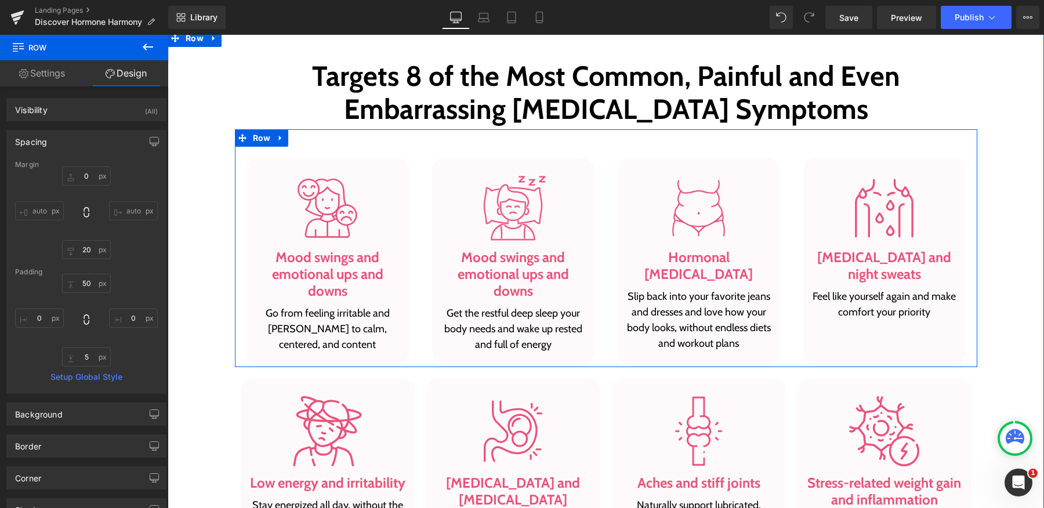
scroll to position [825, 0]
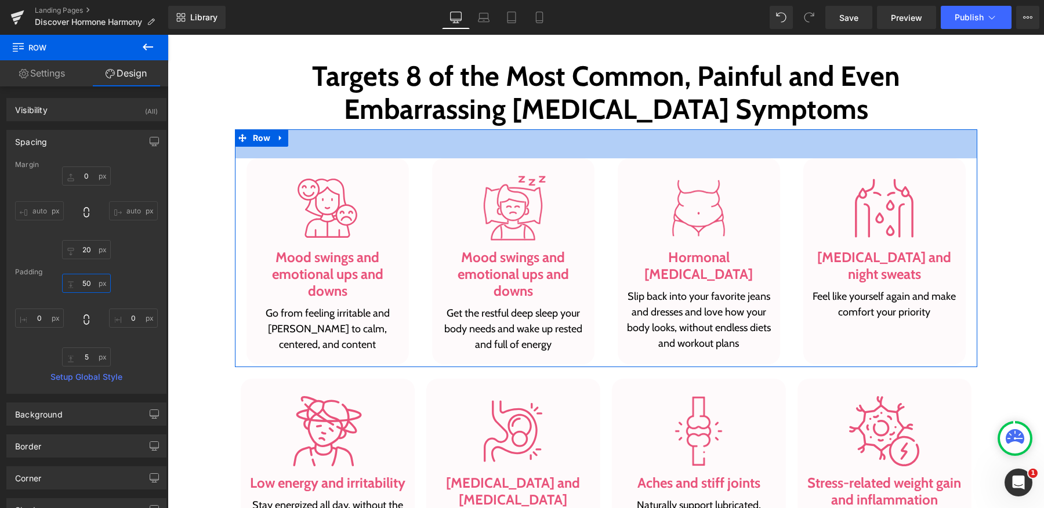
click at [86, 284] on input "50" at bounding box center [86, 283] width 49 height 19
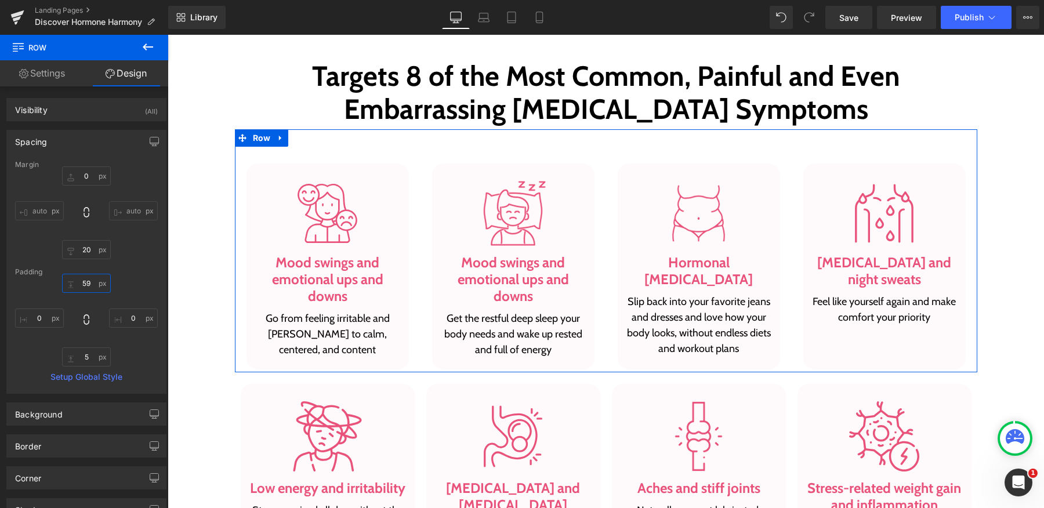
type input "59"
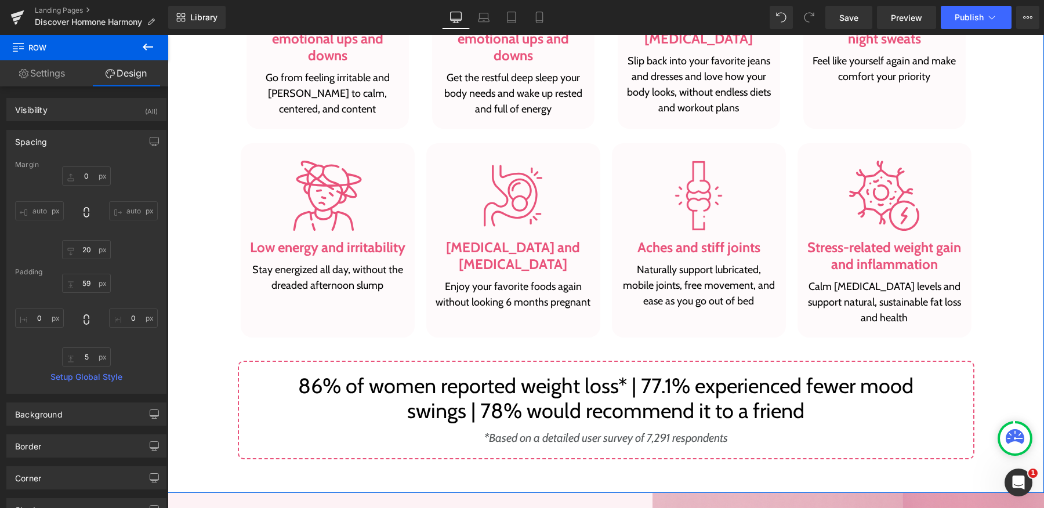
scroll to position [1240, 0]
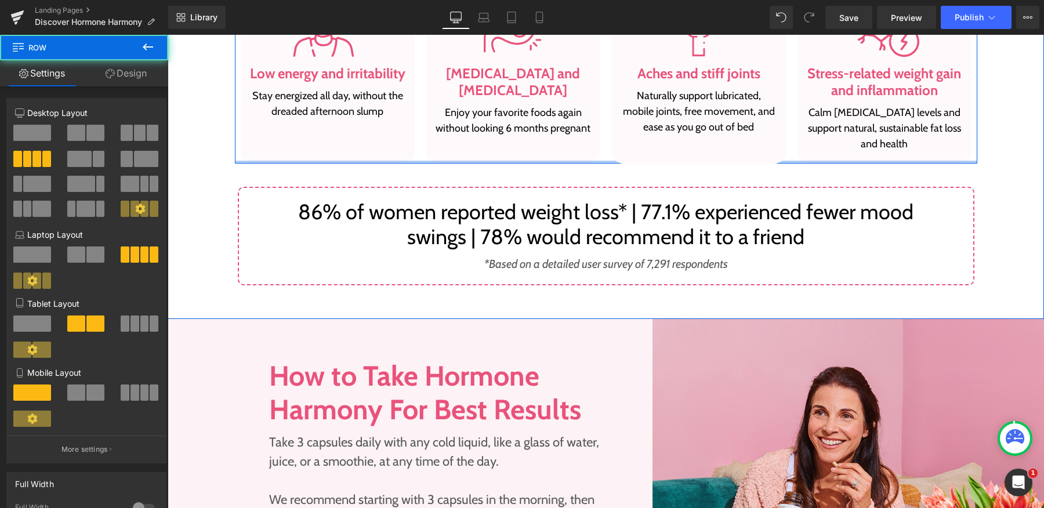
click at [458, 161] on div at bounding box center [606, 162] width 742 height 3
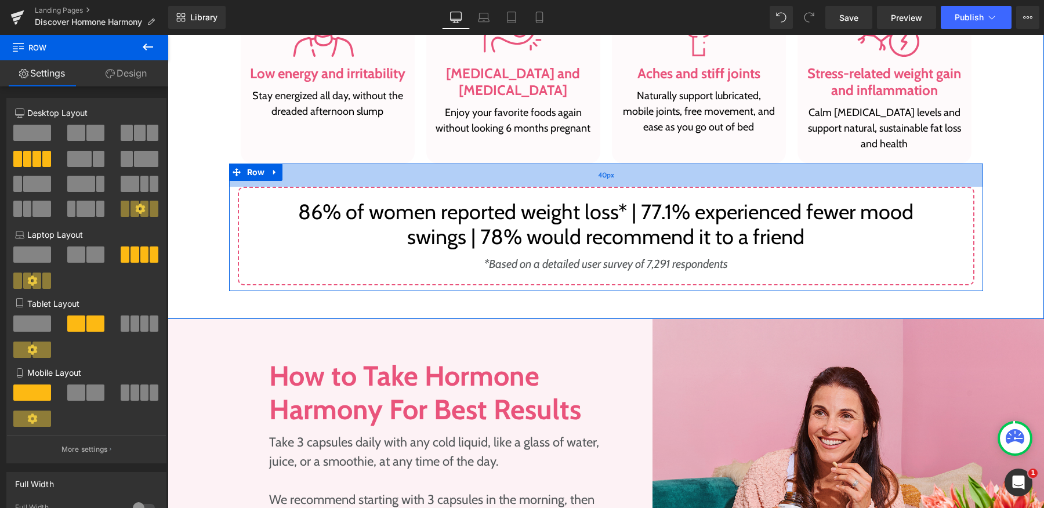
click at [522, 179] on div "40px" at bounding box center [606, 175] width 754 height 23
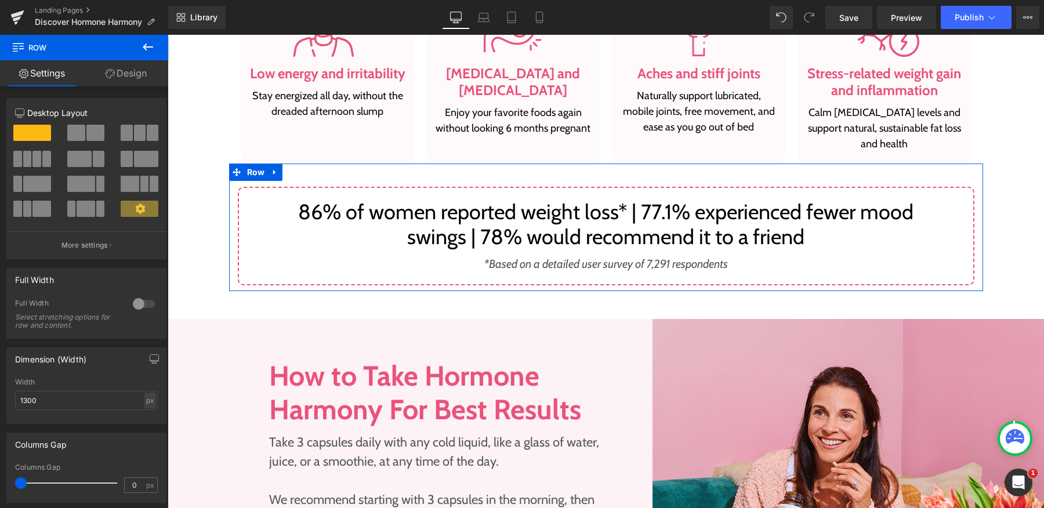
click at [129, 68] on link "Design" at bounding box center [126, 73] width 84 height 26
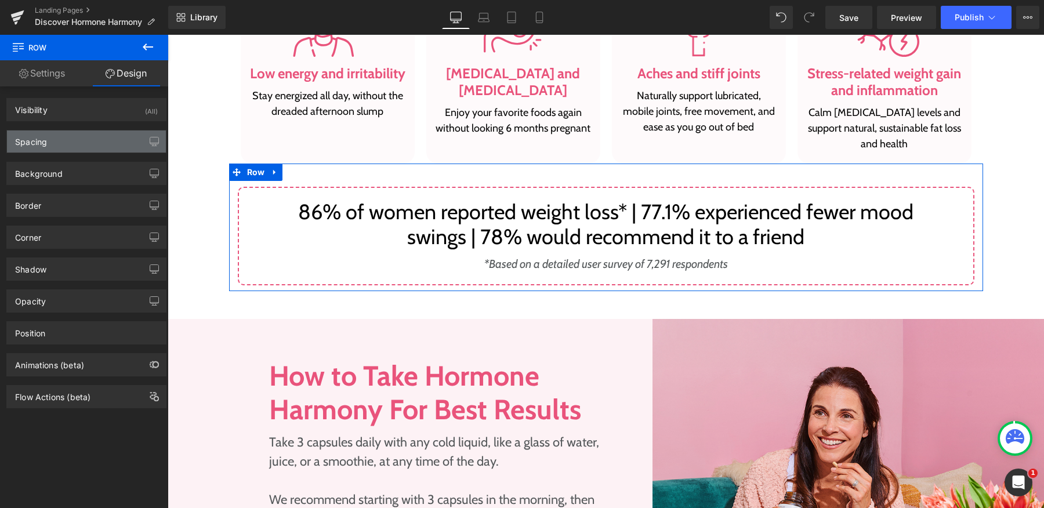
click at [83, 143] on div "Spacing" at bounding box center [86, 141] width 159 height 22
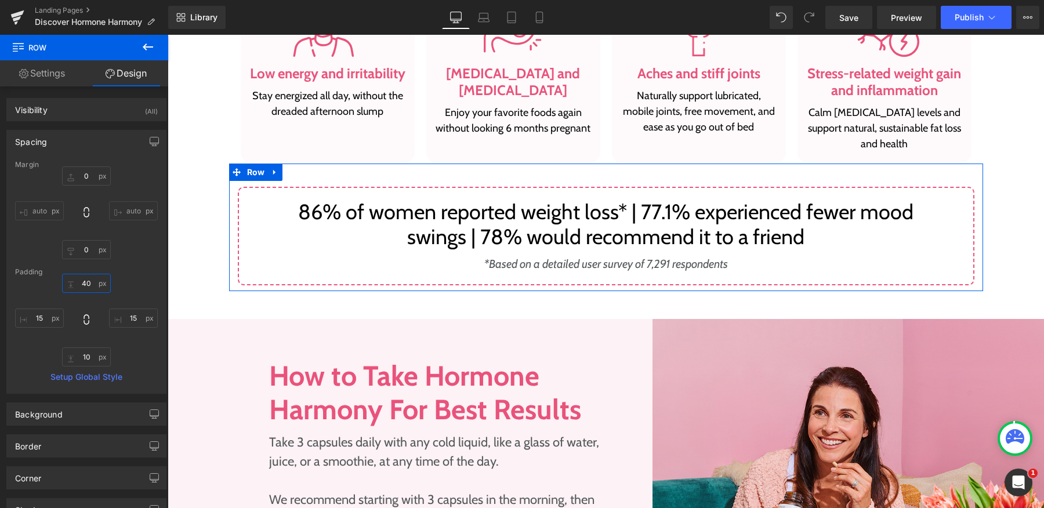
click at [88, 282] on input "40" at bounding box center [86, 283] width 49 height 19
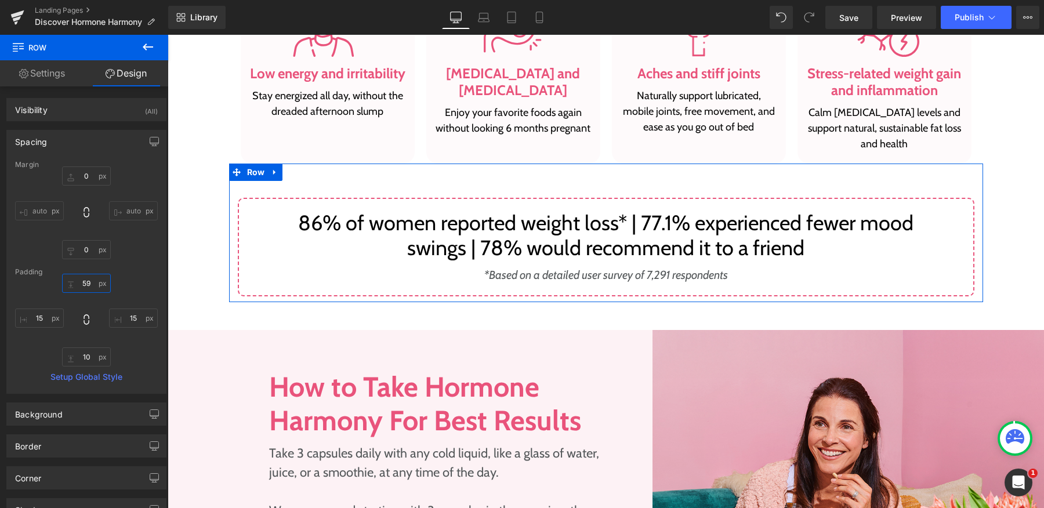
type input "59"
click at [38, 316] on input "15" at bounding box center [39, 317] width 49 height 19
type input "0"
click at [125, 319] on input "15" at bounding box center [133, 317] width 49 height 19
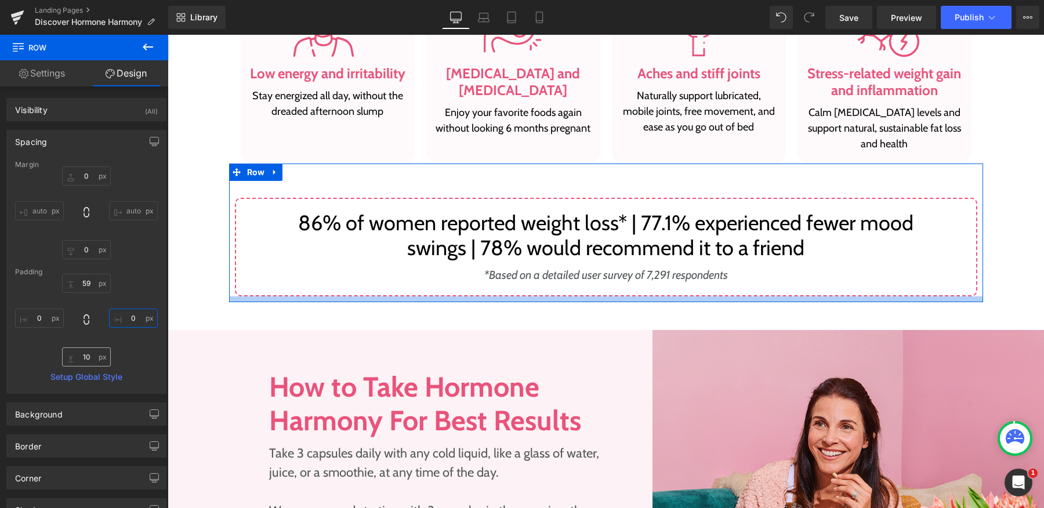
type input "0"
click at [86, 354] on input "10" at bounding box center [86, 356] width 49 height 19
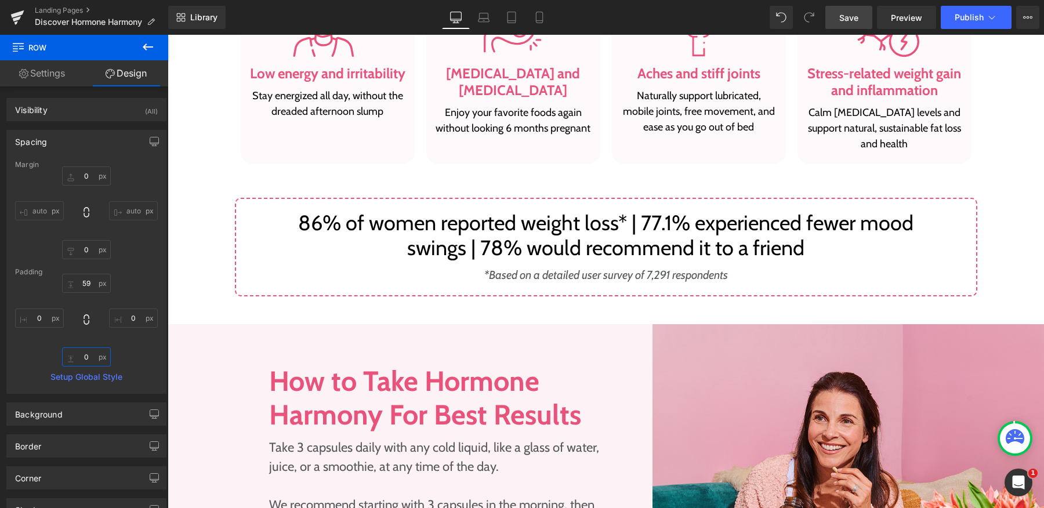
type input "0"
click at [847, 15] on span "Save" at bounding box center [848, 18] width 19 height 12
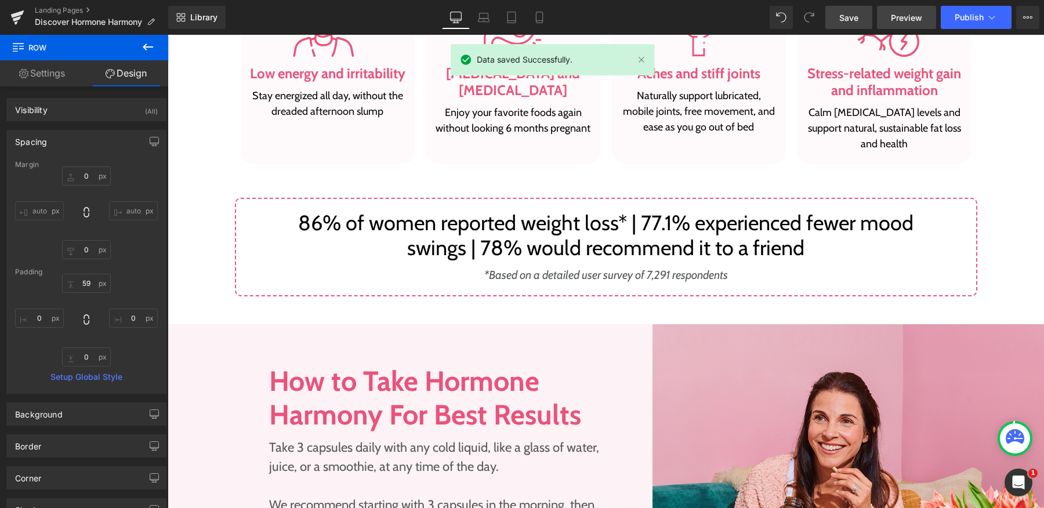
click at [905, 20] on span "Preview" at bounding box center [906, 18] width 31 height 12
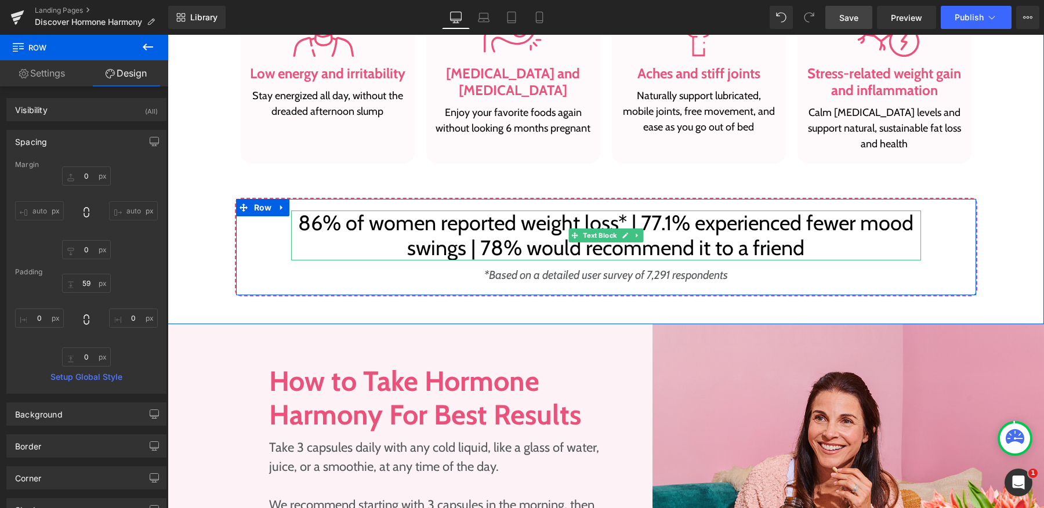
scroll to position [959, 0]
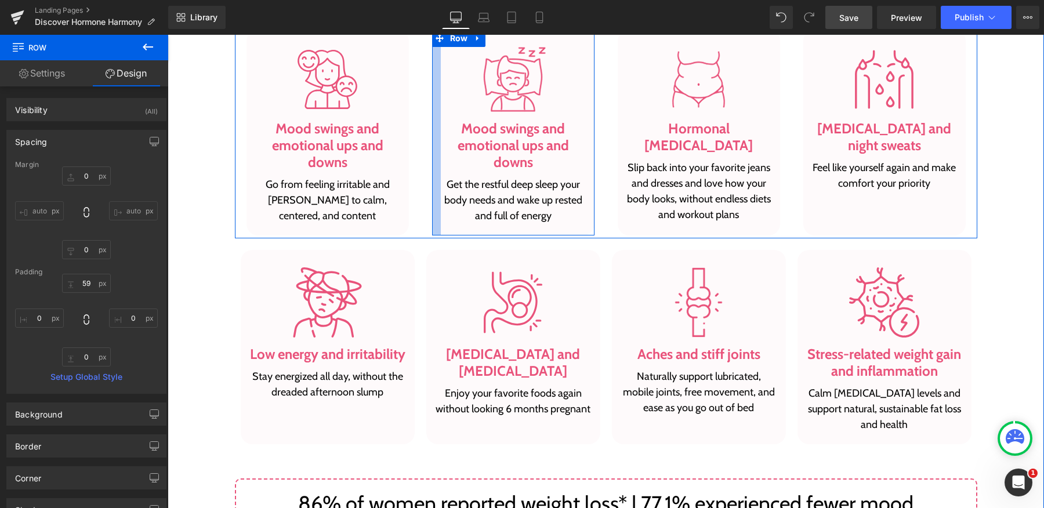
click at [432, 148] on div at bounding box center [436, 133] width 9 height 206
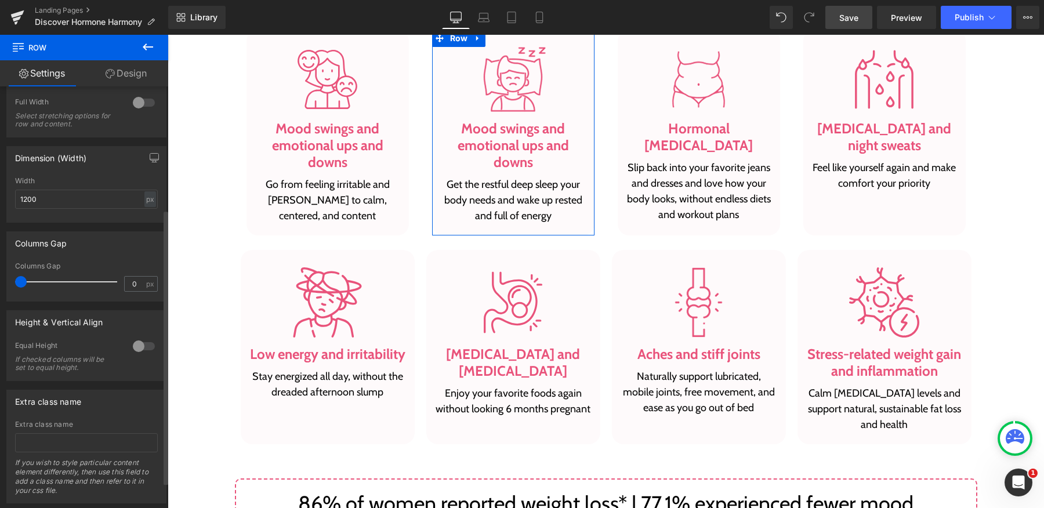
scroll to position [203, 0]
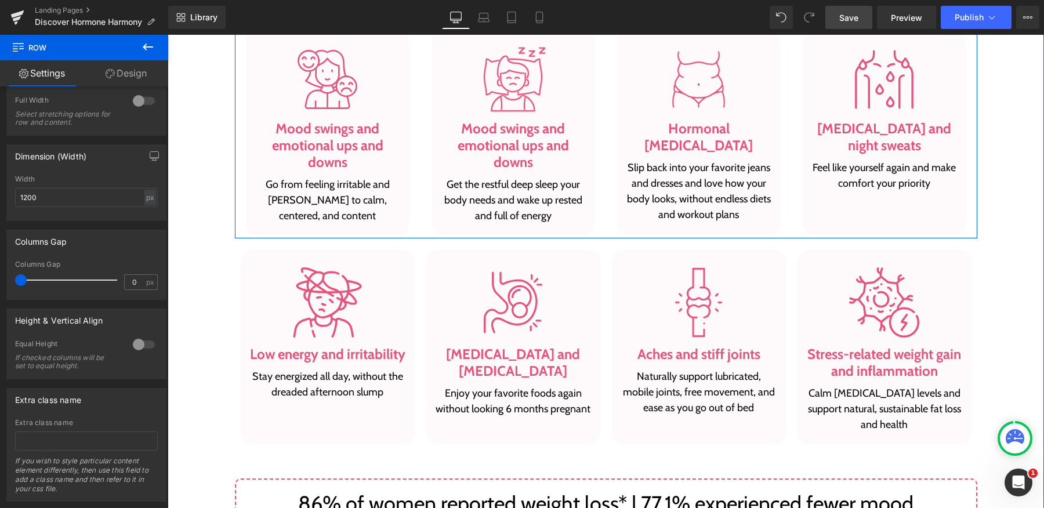
click at [406, 187] on div "Image Mood swings and emotional ups and downs Heading Go from feeling irritable…" at bounding box center [328, 133] width 186 height 206
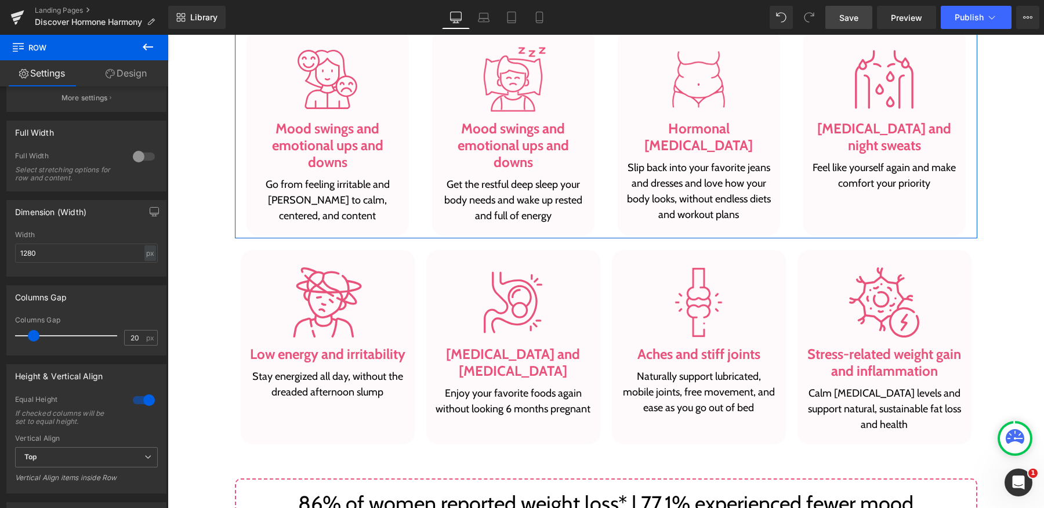
scroll to position [353, 0]
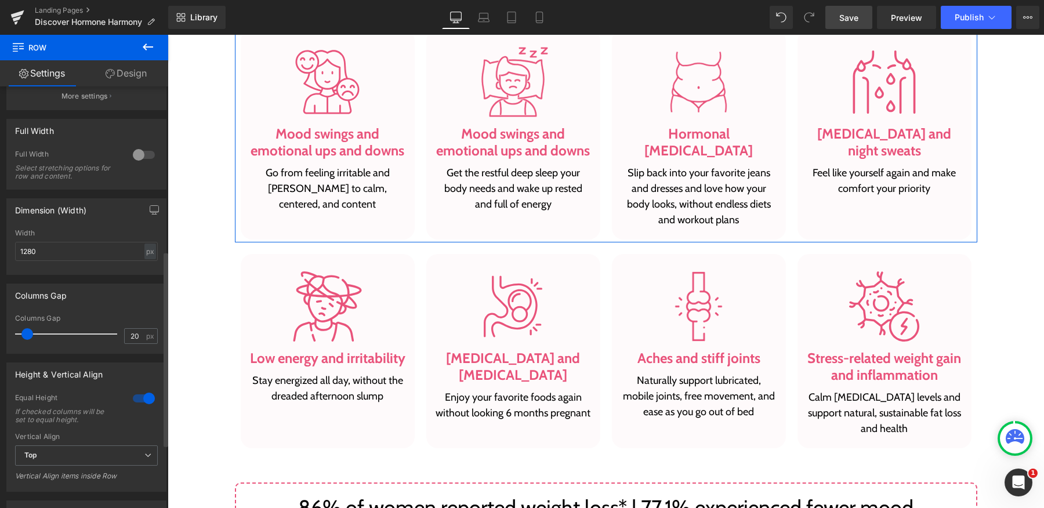
drag, startPoint x: 31, startPoint y: 335, endPoint x: 25, endPoint y: 335, distance: 6.4
click at [25, 335] on span at bounding box center [27, 334] width 12 height 12
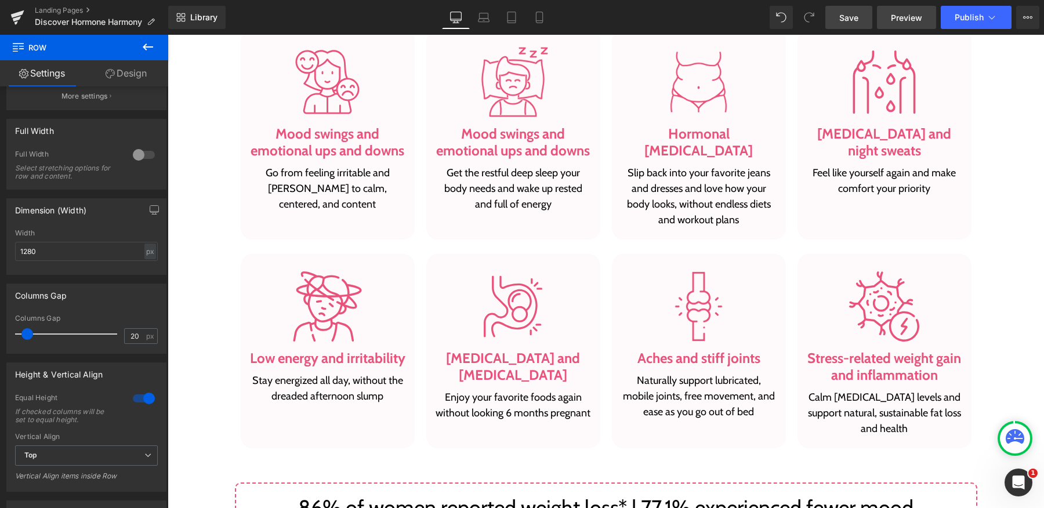
click at [918, 24] on link "Preview" at bounding box center [906, 17] width 59 height 23
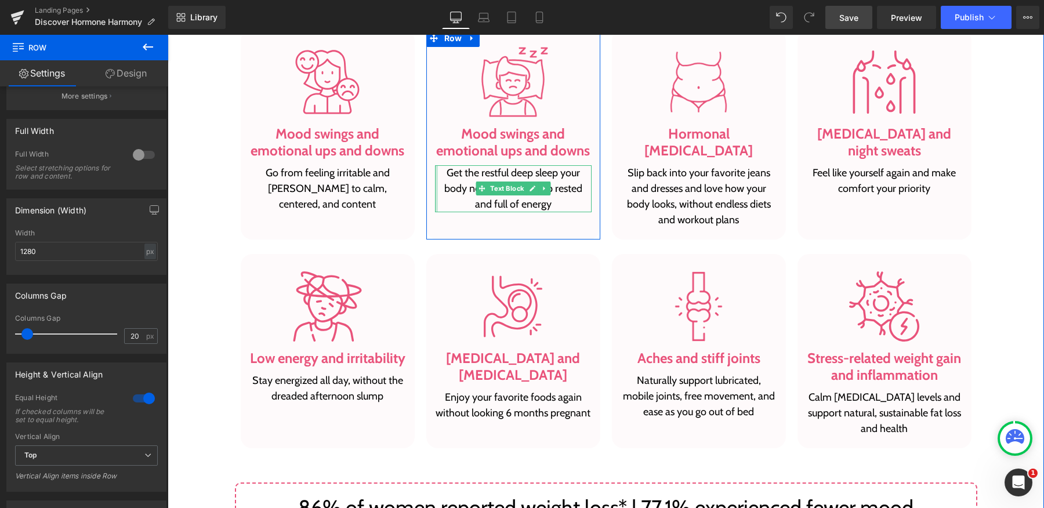
click at [435, 194] on div at bounding box center [436, 188] width 3 height 47
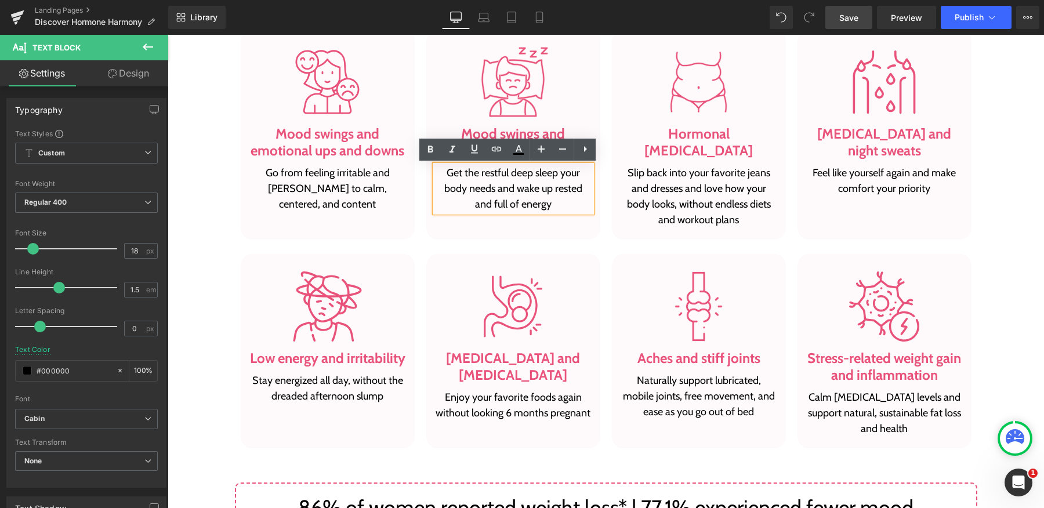
click at [426, 191] on div "Image Mood swings and emotional ups and downs Heading Get the restful deep slee…" at bounding box center [513, 135] width 174 height 210
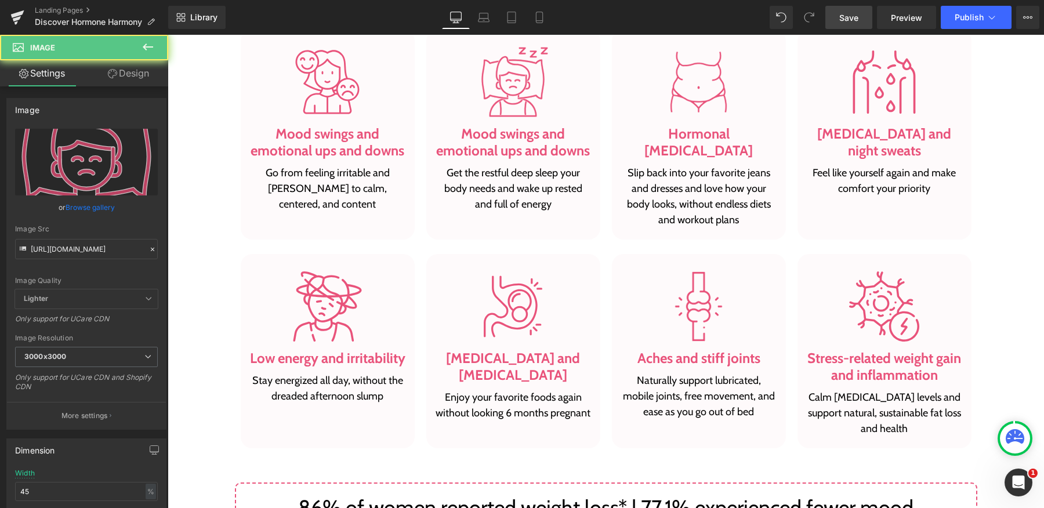
click at [445, 112] on div at bounding box center [513, 82] width 157 height 71
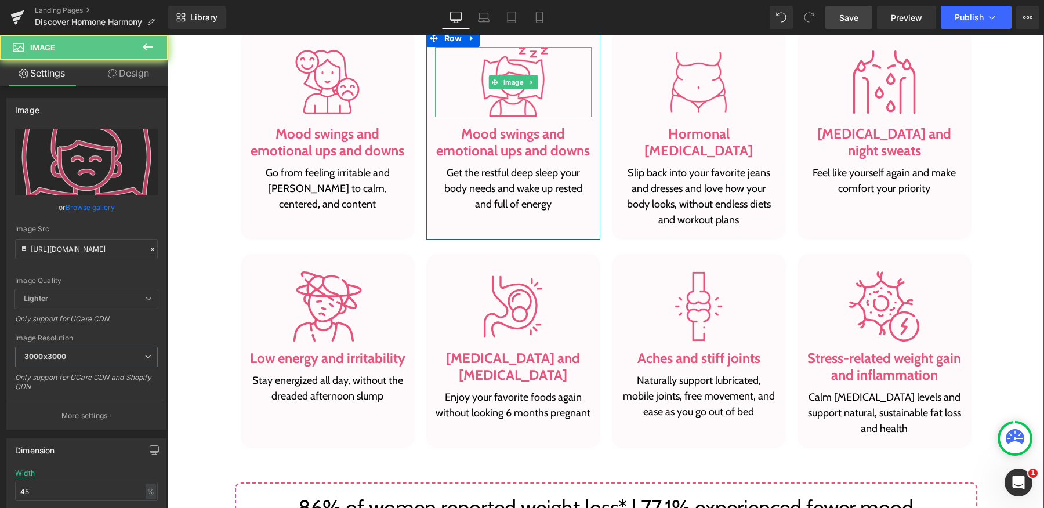
click at [445, 112] on div at bounding box center [513, 82] width 157 height 71
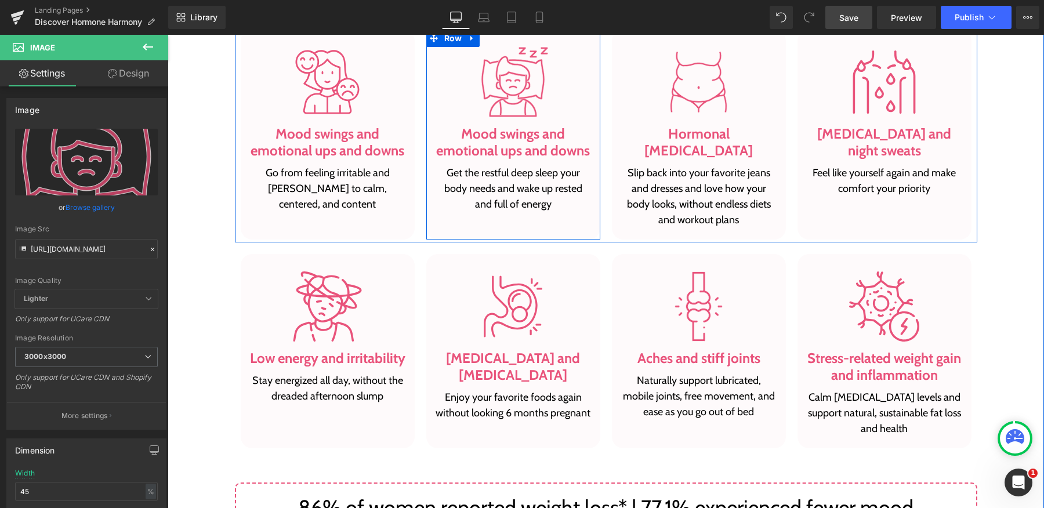
click at [435, 122] on div "Image Mood swings and emotional ups and downs Heading Get the restful deep slee…" at bounding box center [513, 129] width 157 height 165
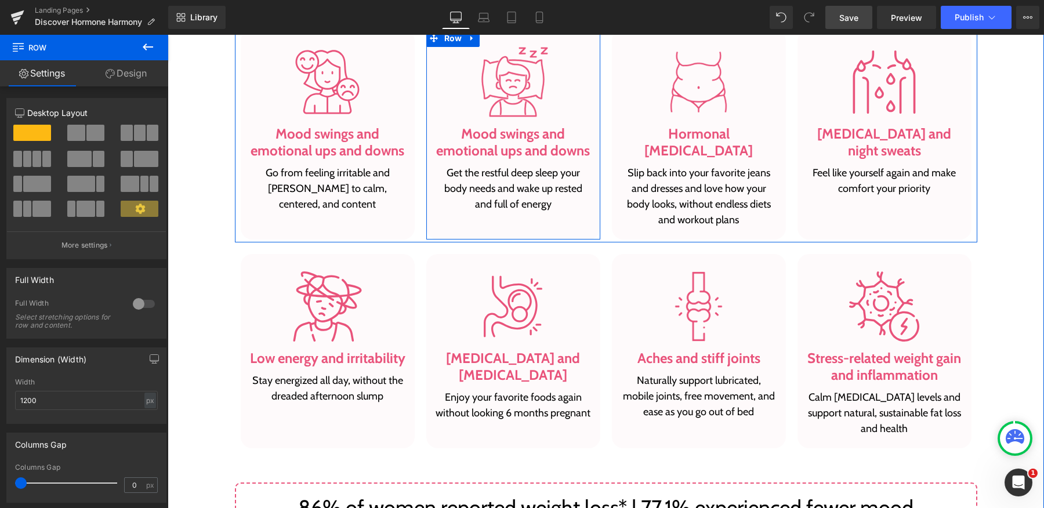
click at [435, 117] on div "Image Mood swings and emotional ups and downs Heading Get the restful deep slee…" at bounding box center [513, 129] width 157 height 165
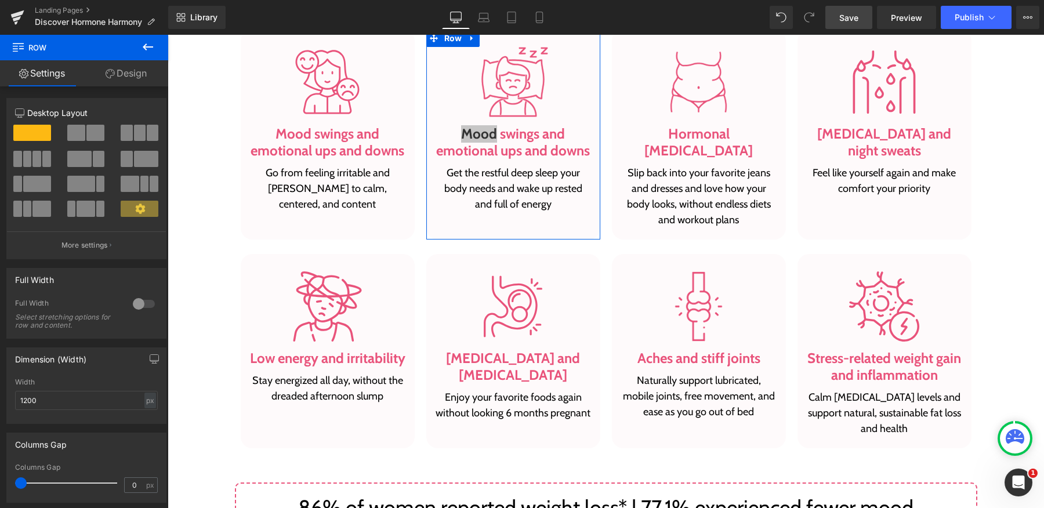
click at [129, 72] on link "Design" at bounding box center [126, 73] width 84 height 26
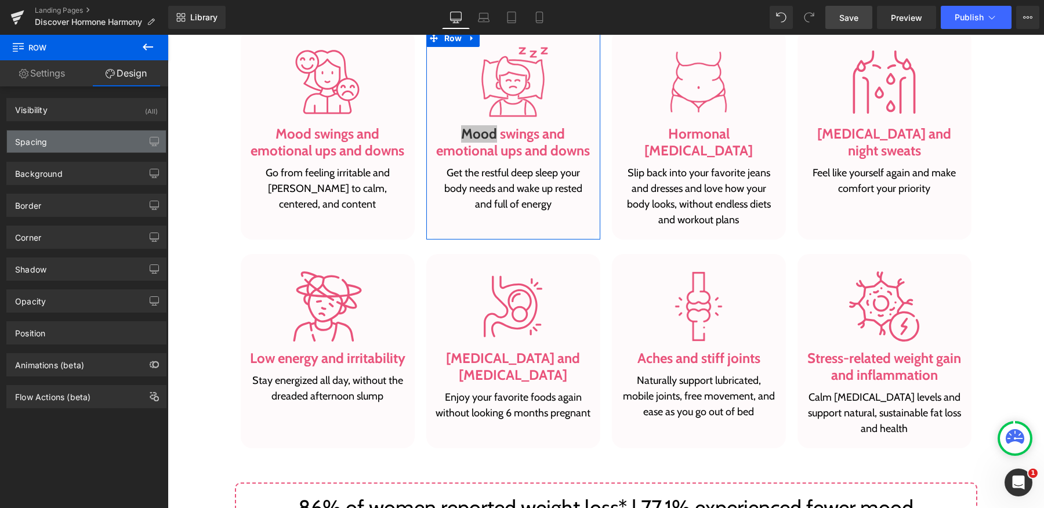
click at [92, 150] on div "Spacing" at bounding box center [86, 141] width 159 height 22
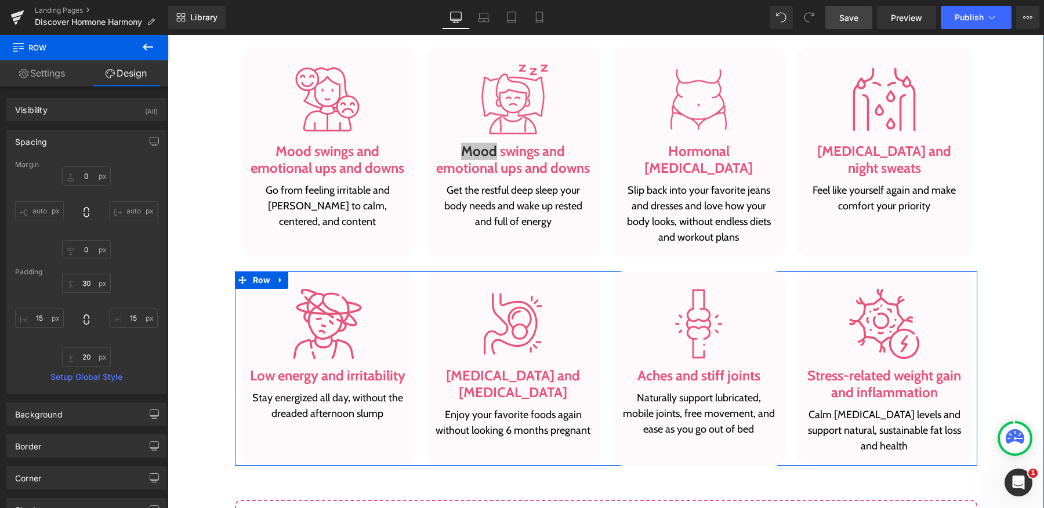
scroll to position [938, 0]
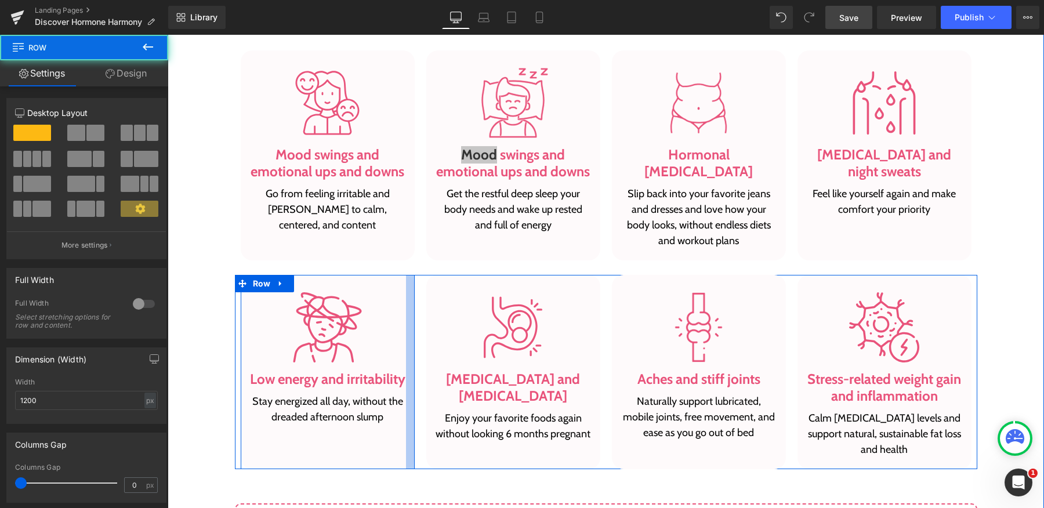
click at [406, 325] on div at bounding box center [410, 372] width 9 height 194
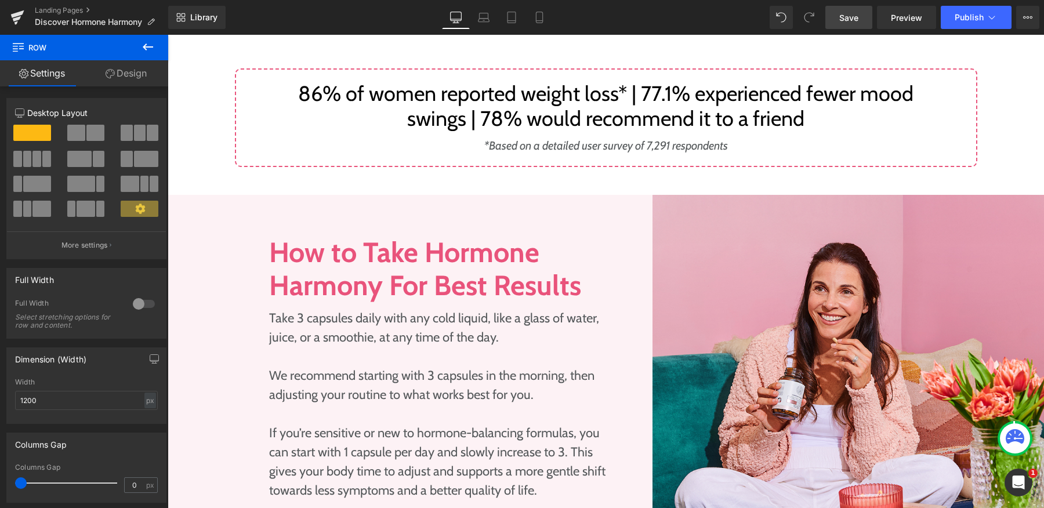
scroll to position [1375, 0]
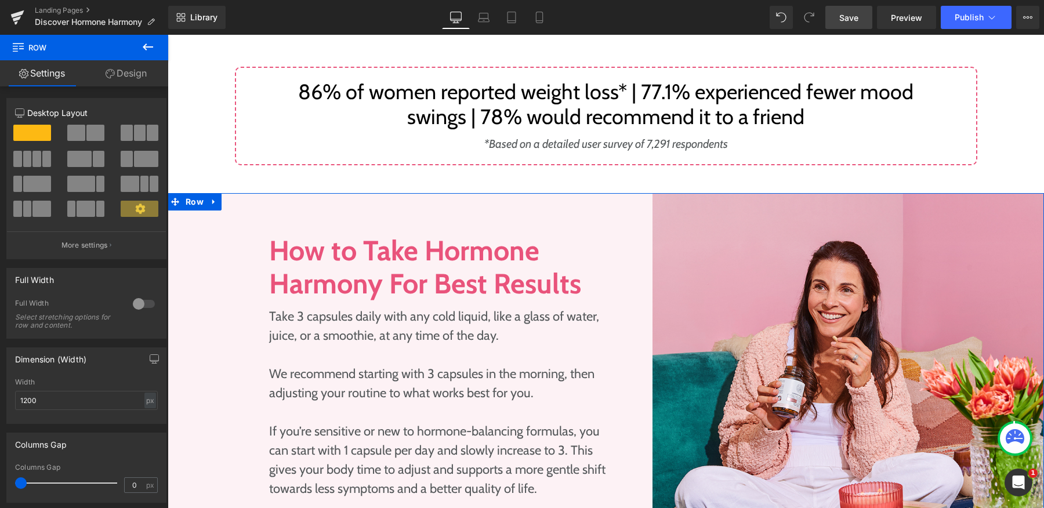
click at [496, 193] on div "Image How to Take Hormone Harmony For Best Results Heading Take 3 capsules dail…" at bounding box center [456, 366] width 392 height 346
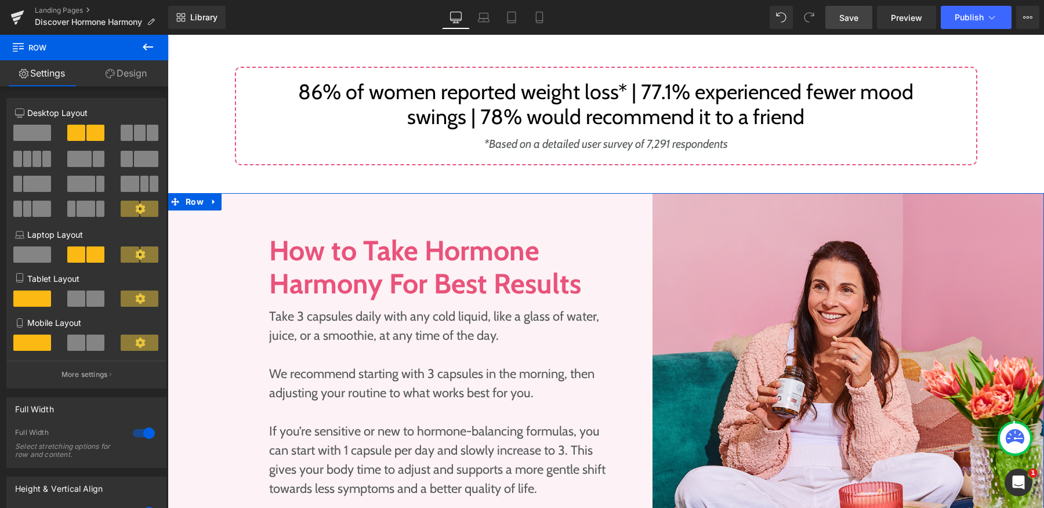
click at [121, 77] on link "Design" at bounding box center [126, 73] width 84 height 26
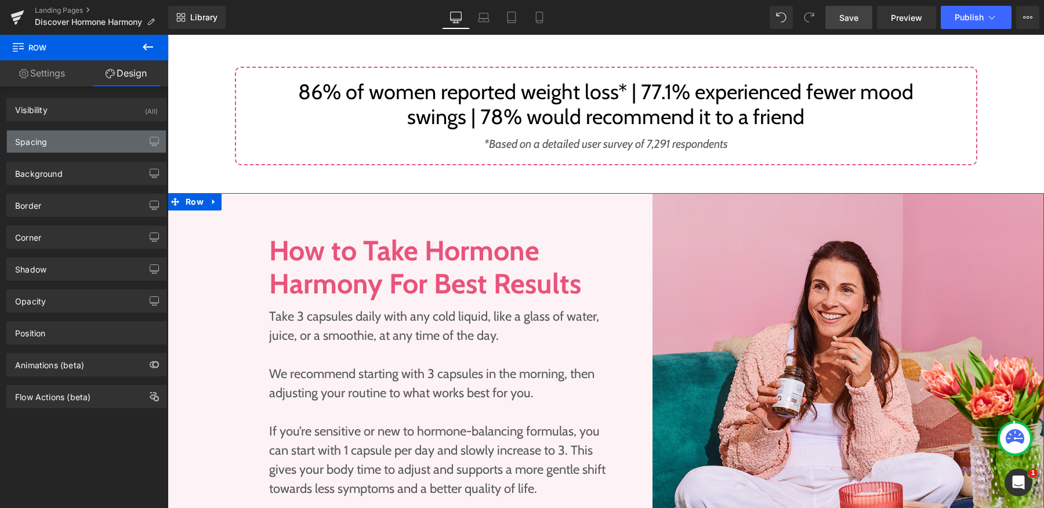
click at [89, 145] on div "Spacing" at bounding box center [86, 141] width 159 height 22
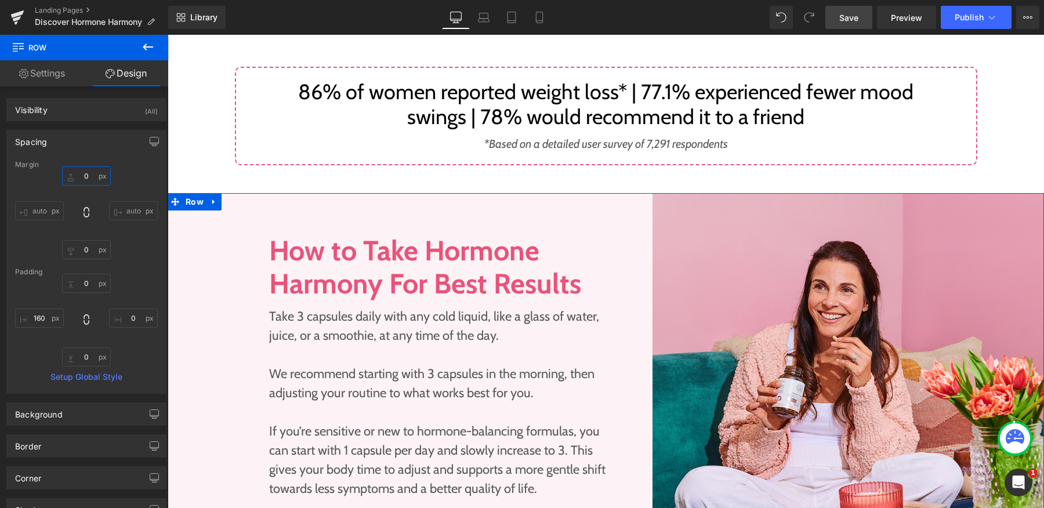
click at [84, 175] on input "0" at bounding box center [86, 175] width 49 height 19
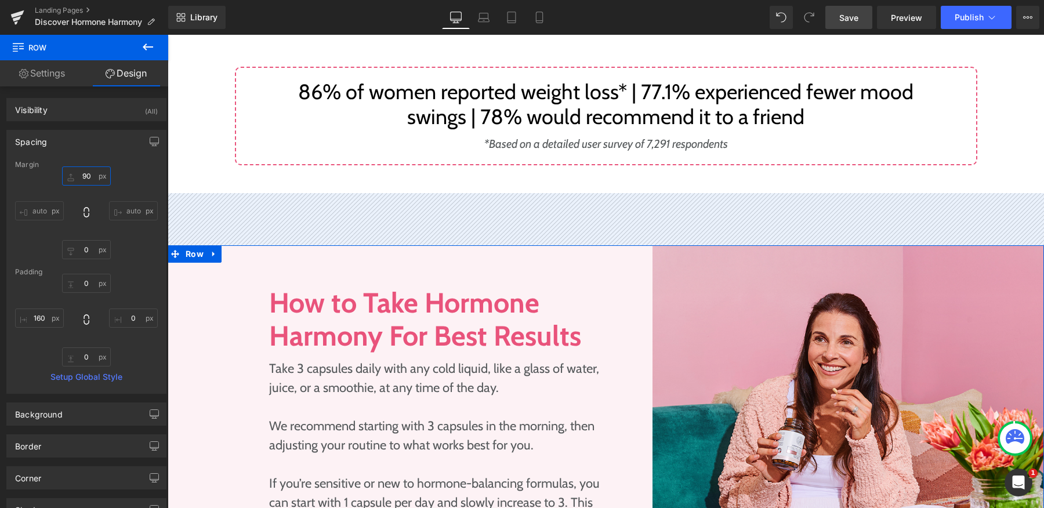
click at [82, 177] on input "90" at bounding box center [86, 175] width 49 height 19
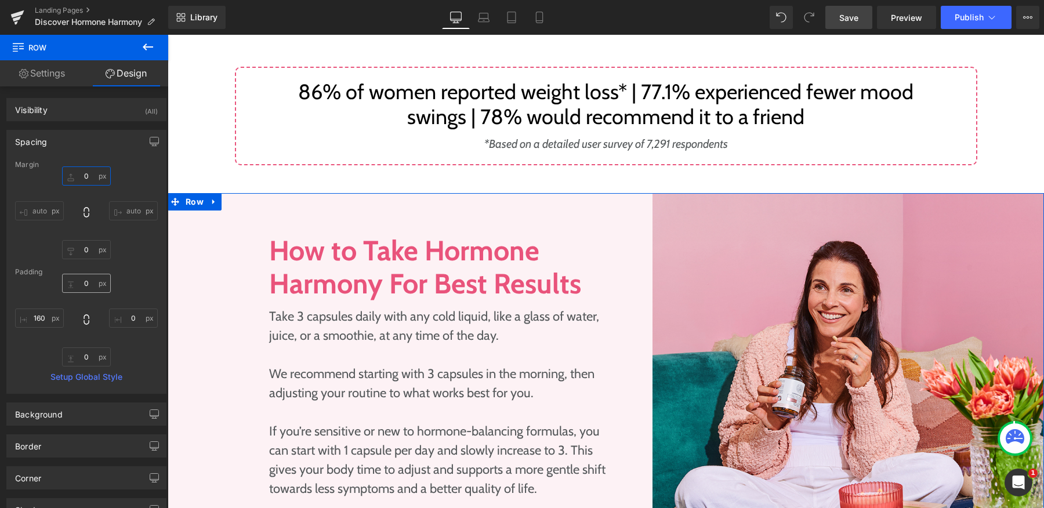
type input "0"
click at [82, 279] on input "0" at bounding box center [86, 283] width 49 height 19
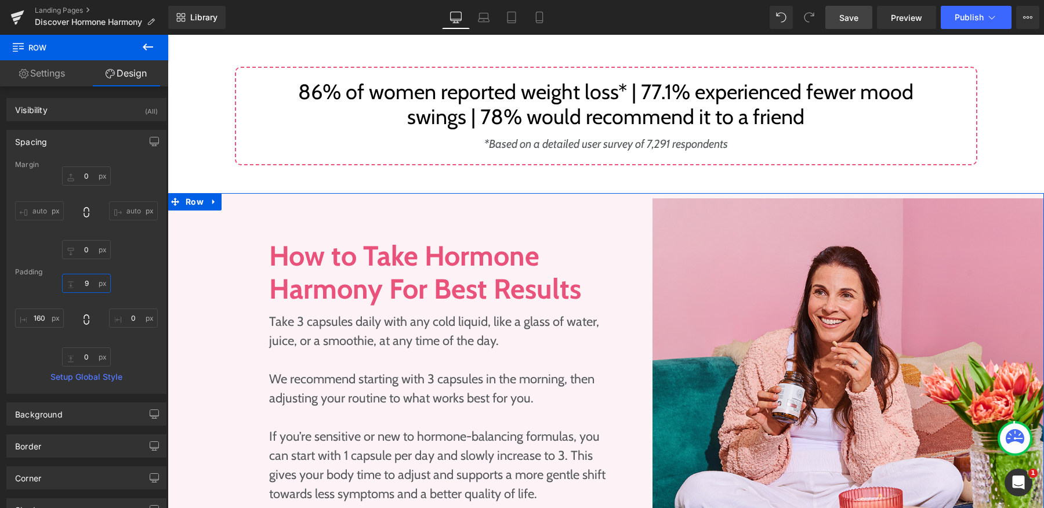
type input "90"
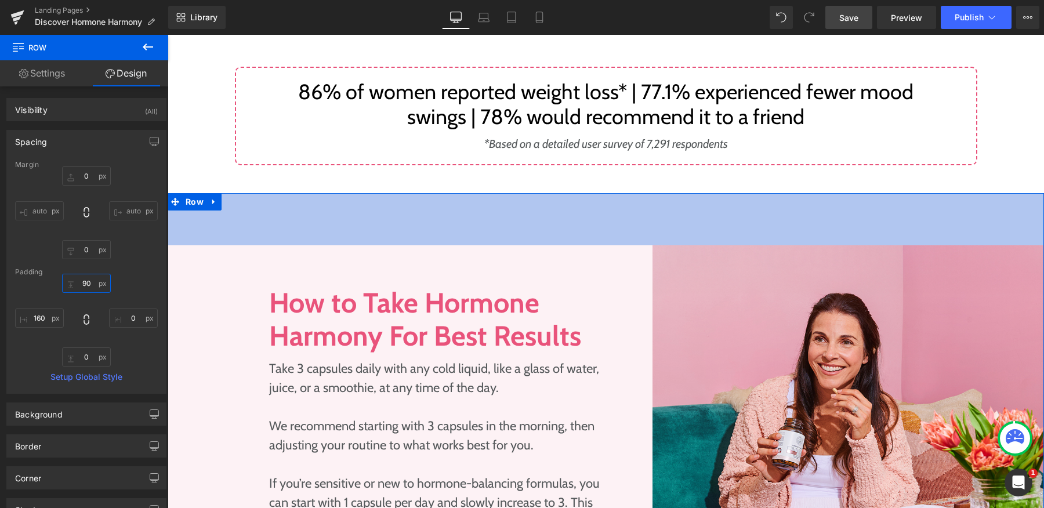
click at [85, 284] on input "90" at bounding box center [86, 283] width 49 height 19
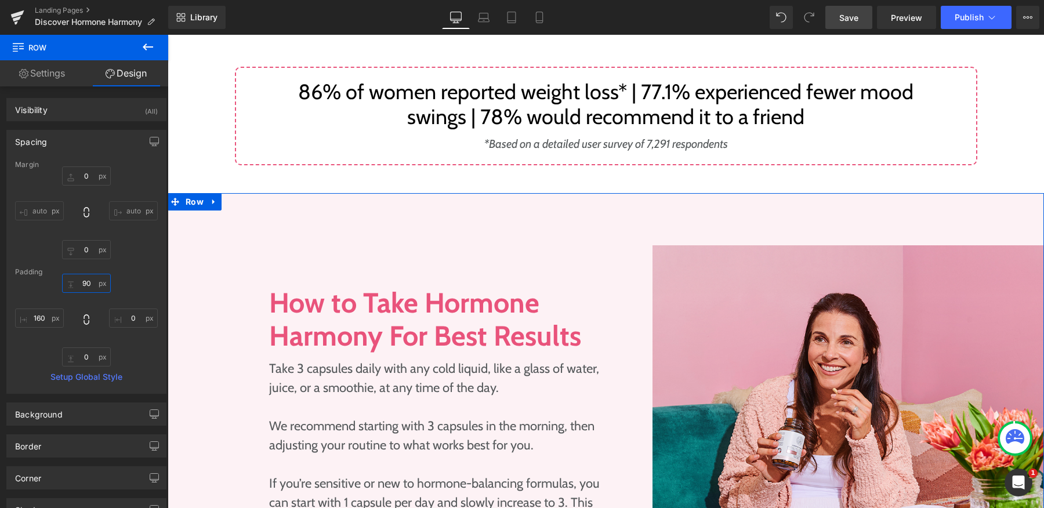
click at [85, 284] on input "90" at bounding box center [86, 283] width 49 height 19
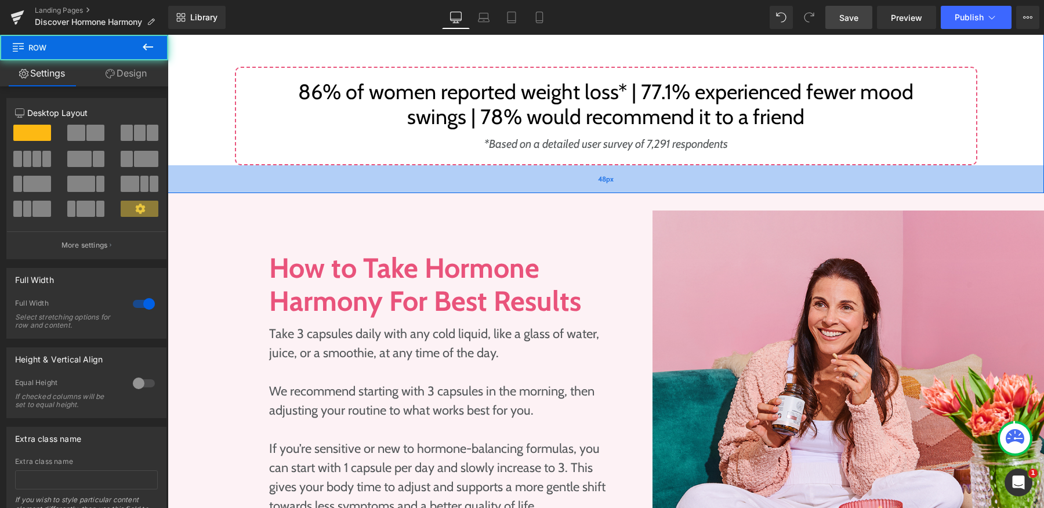
click at [528, 165] on div "48px" at bounding box center [606, 179] width 876 height 28
click at [529, 165] on div "48px" at bounding box center [606, 179] width 876 height 28
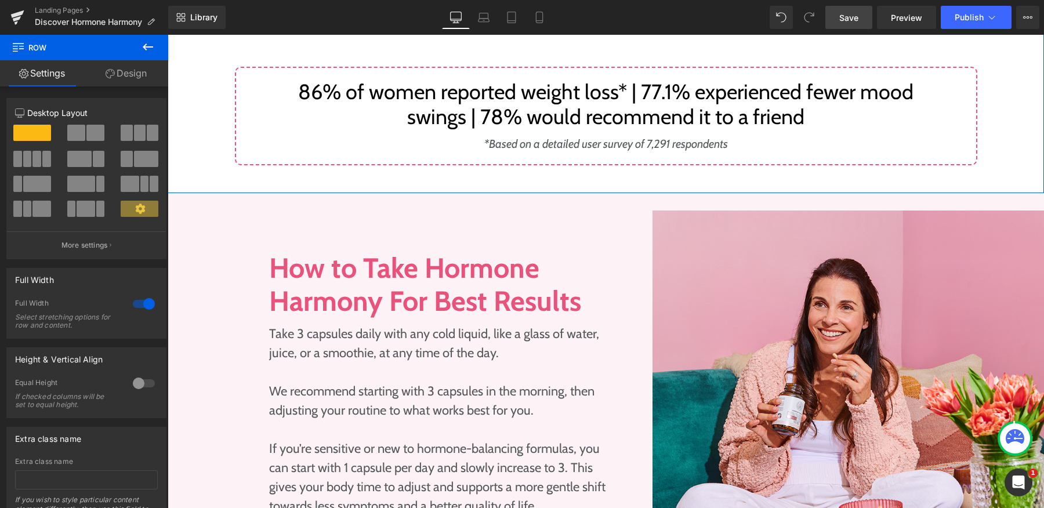
click at [131, 79] on link "Design" at bounding box center [126, 73] width 84 height 26
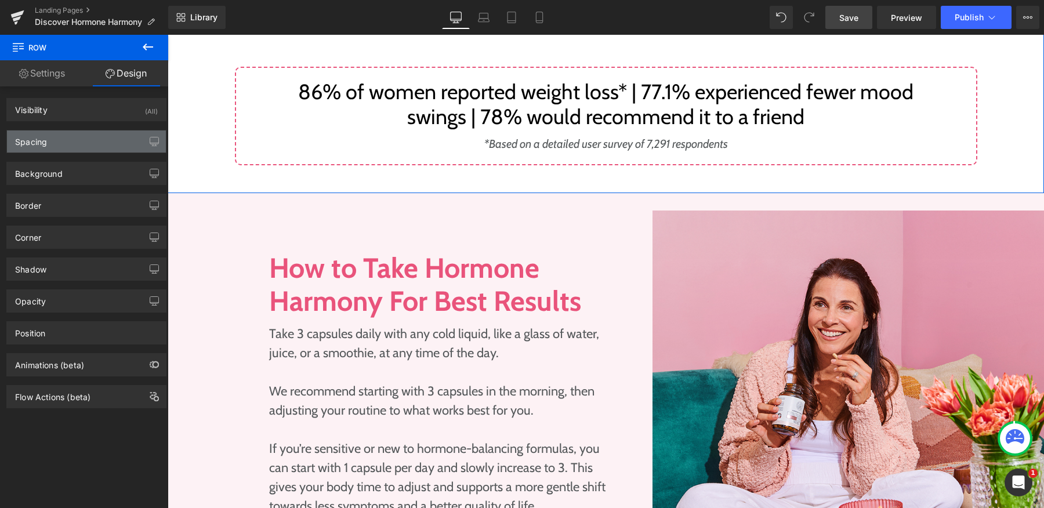
click at [97, 149] on div "Spacing" at bounding box center [86, 141] width 159 height 22
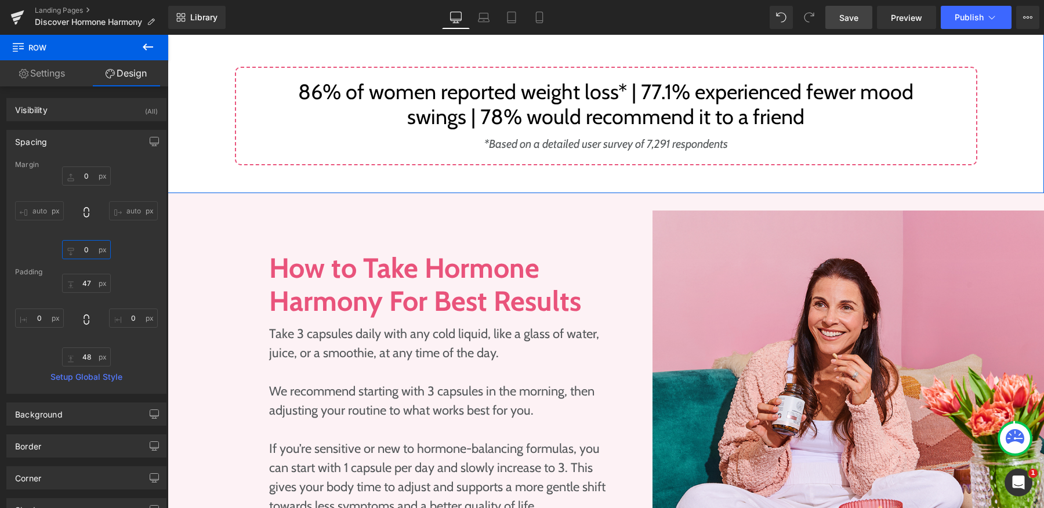
click at [82, 251] on input "0" at bounding box center [86, 249] width 49 height 19
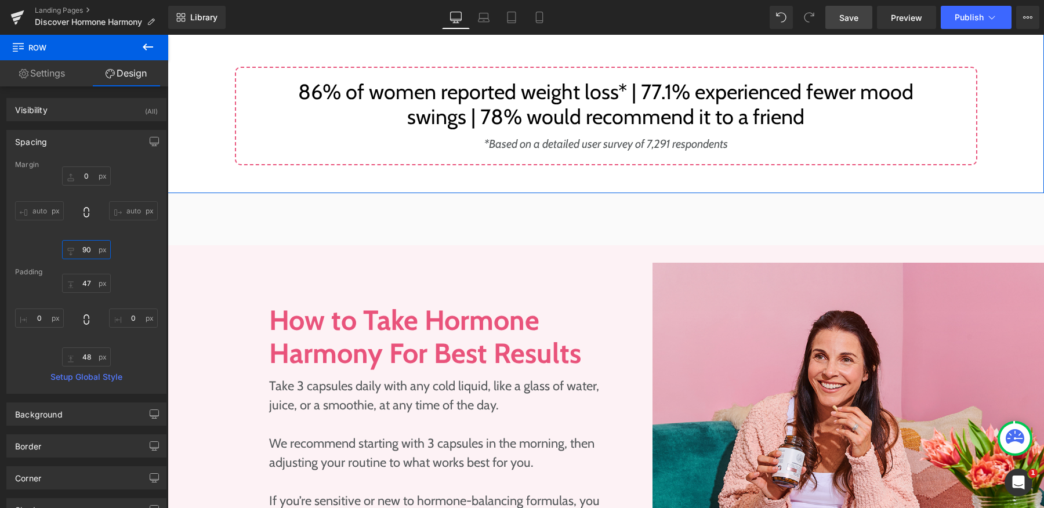
type input "90"
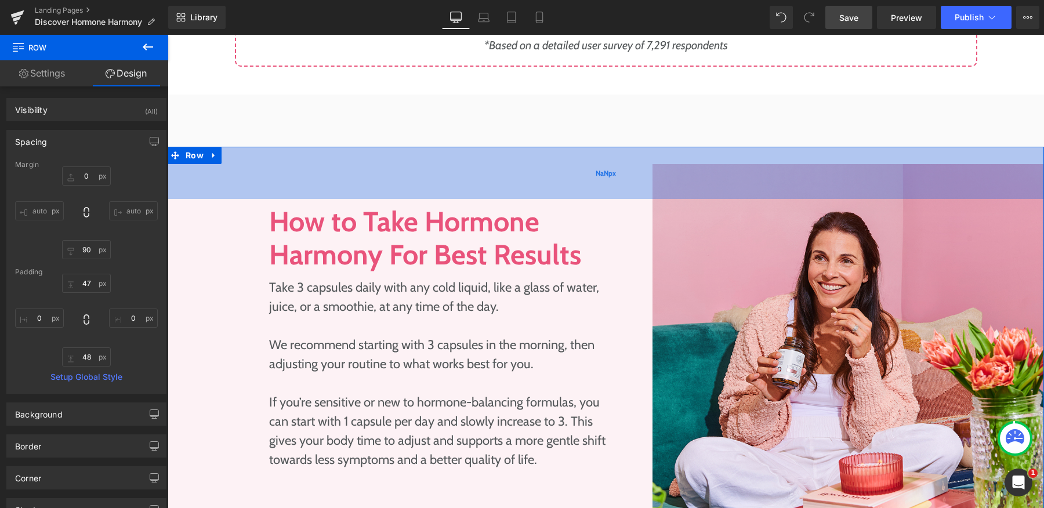
scroll to position [1474, 0]
click at [541, 164] on div "NaNpx" at bounding box center [606, 172] width 876 height 52
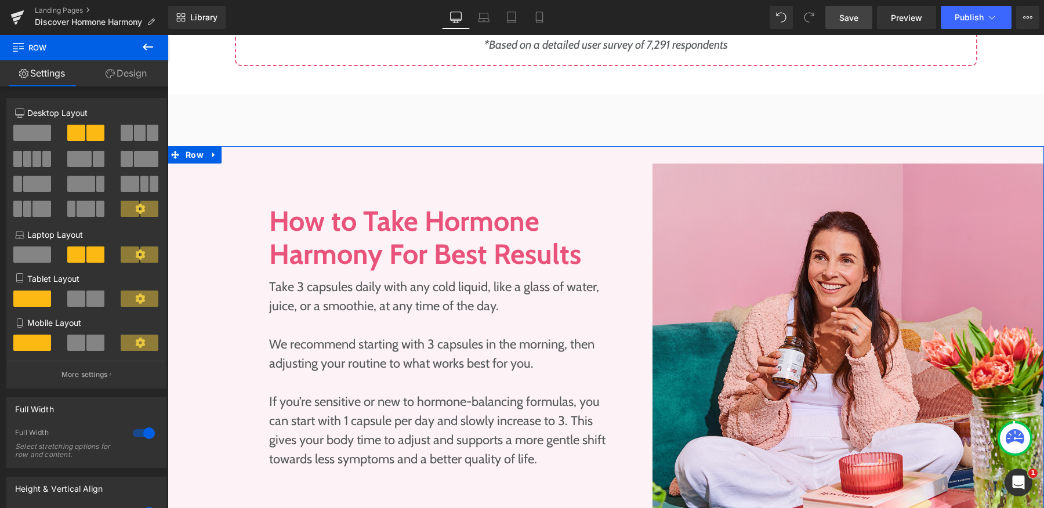
click at [121, 76] on link "Design" at bounding box center [126, 73] width 84 height 26
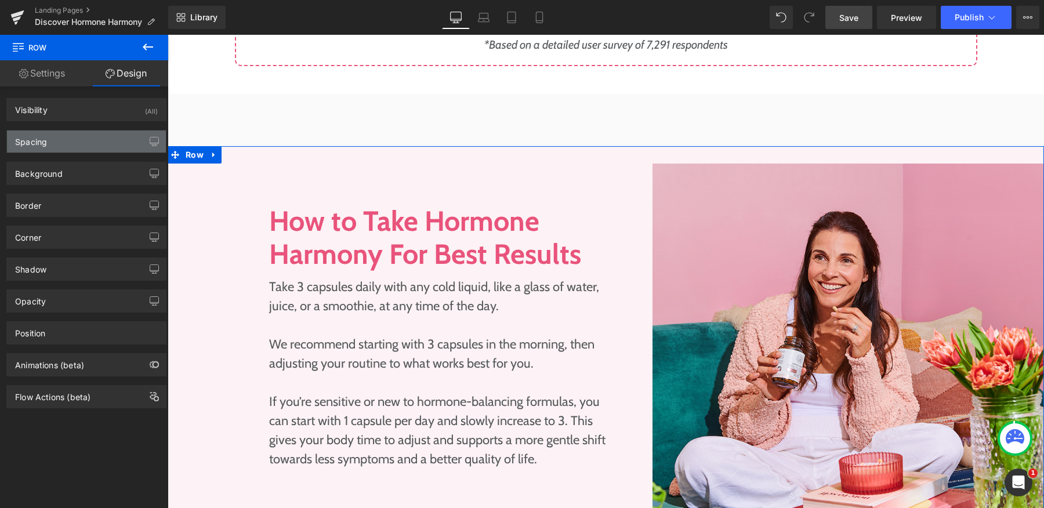
click at [95, 146] on div "Spacing" at bounding box center [86, 141] width 159 height 22
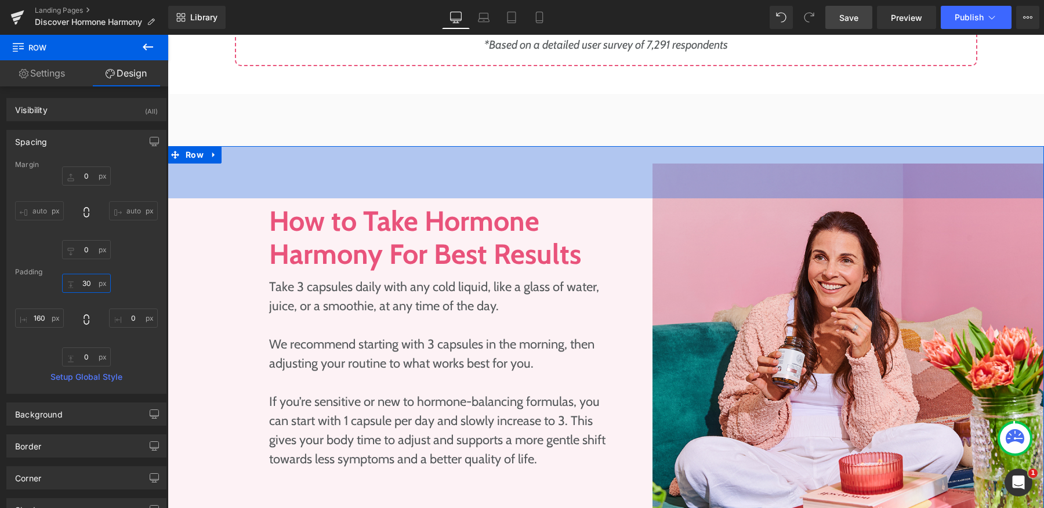
click at [78, 284] on input "text" at bounding box center [86, 283] width 49 height 19
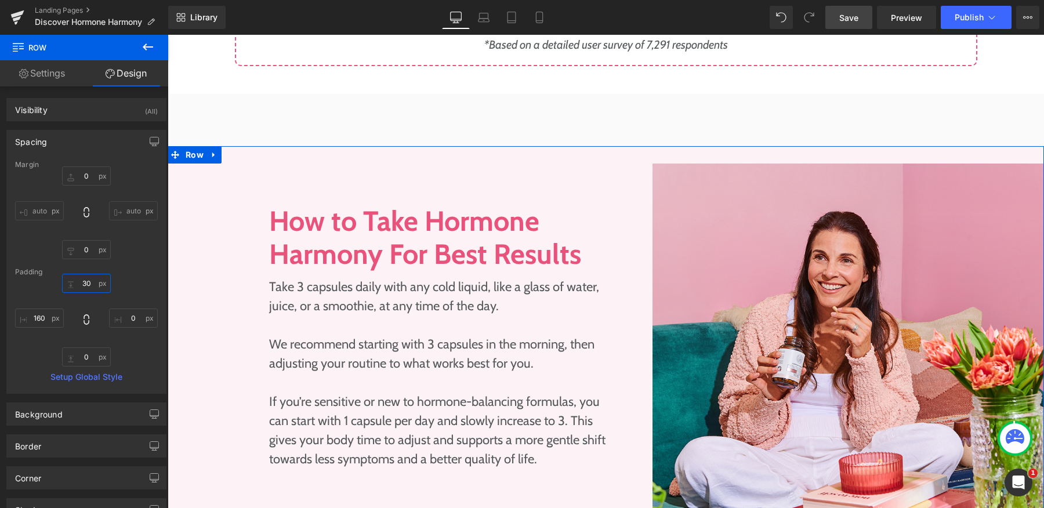
type input "0"
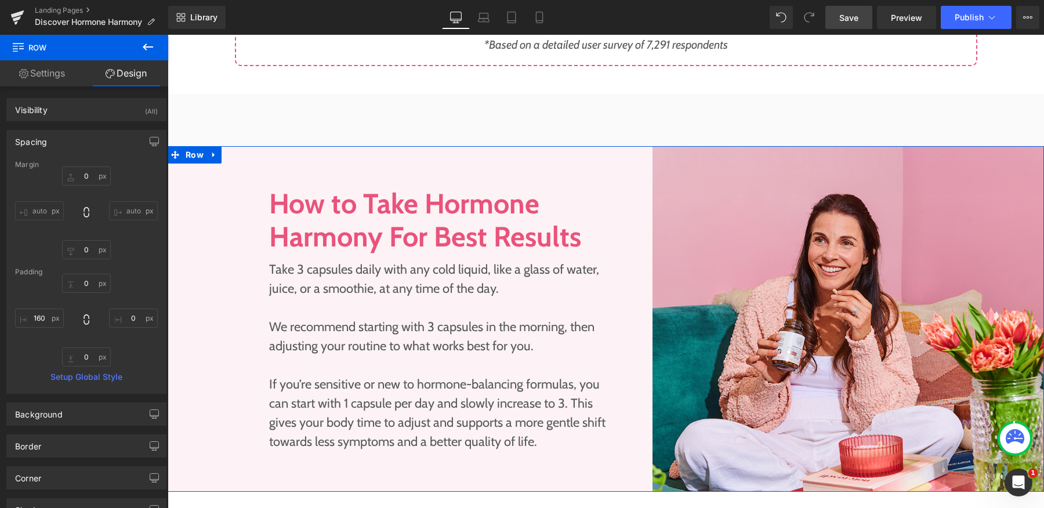
click at [429, 146] on div "Image How to Take Hormone Harmony For Best Results Heading Take 3 capsules dail…" at bounding box center [456, 319] width 392 height 346
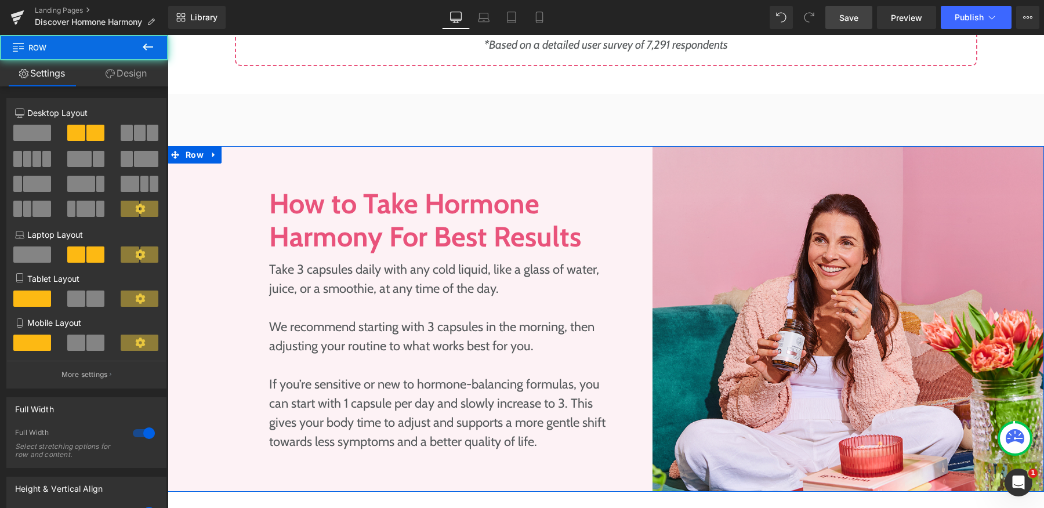
click at [128, 74] on link "Design" at bounding box center [126, 73] width 84 height 26
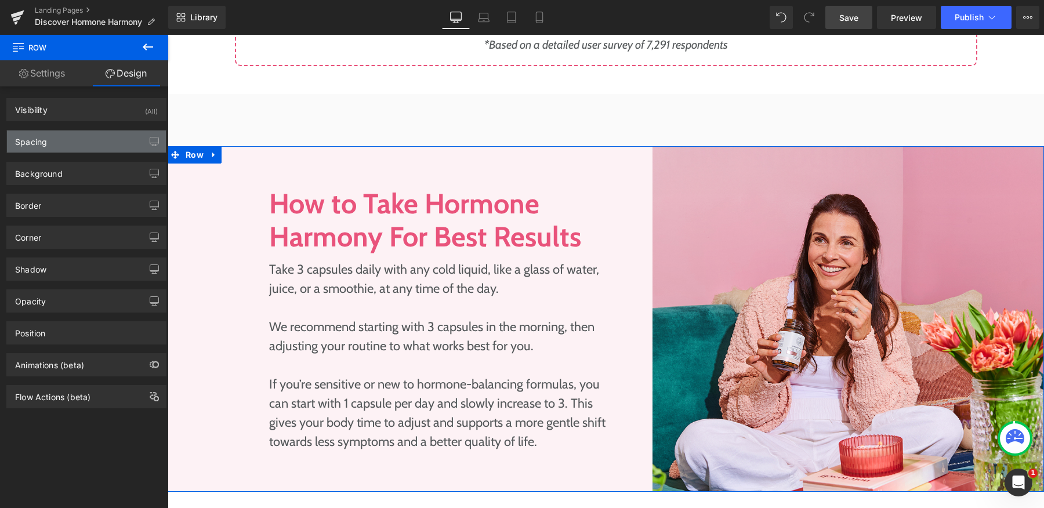
click at [75, 144] on div "Spacing" at bounding box center [86, 141] width 159 height 22
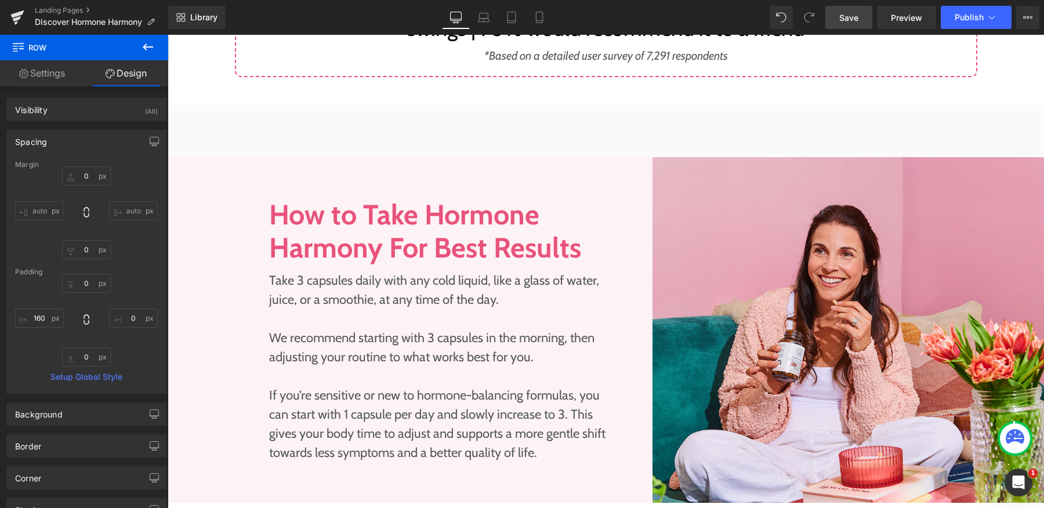
scroll to position [1415, 0]
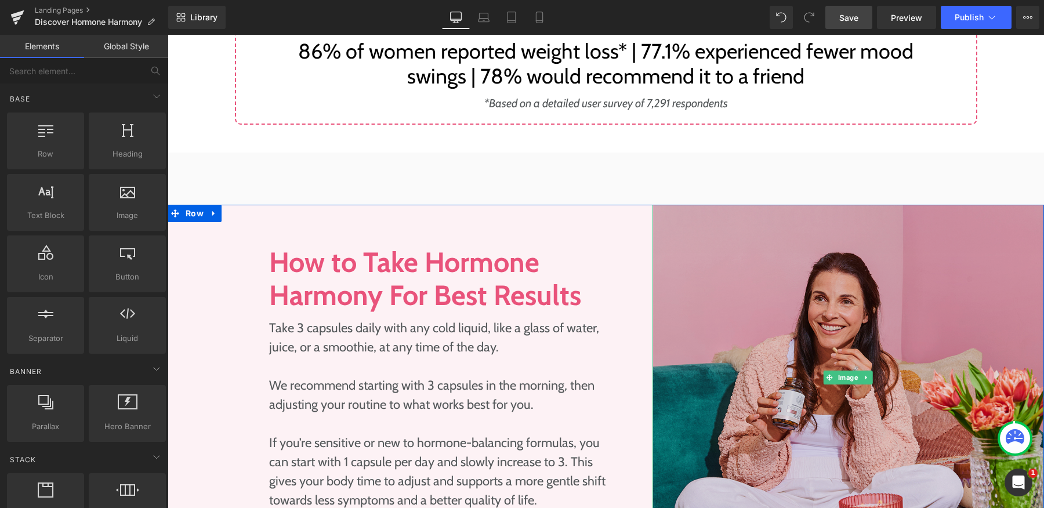
click at [656, 205] on img at bounding box center [848, 378] width 392 height 346
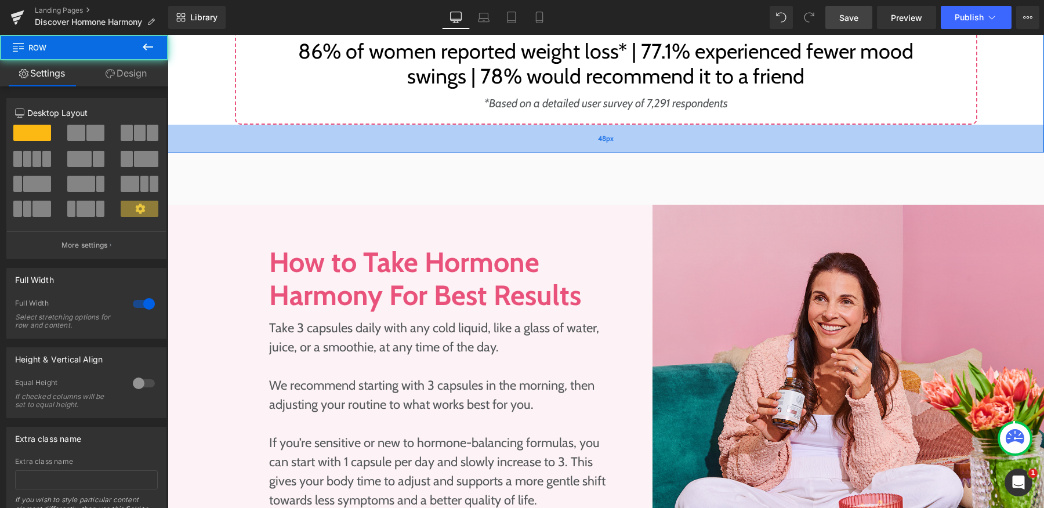
click at [596, 133] on div "48px" at bounding box center [606, 139] width 876 height 28
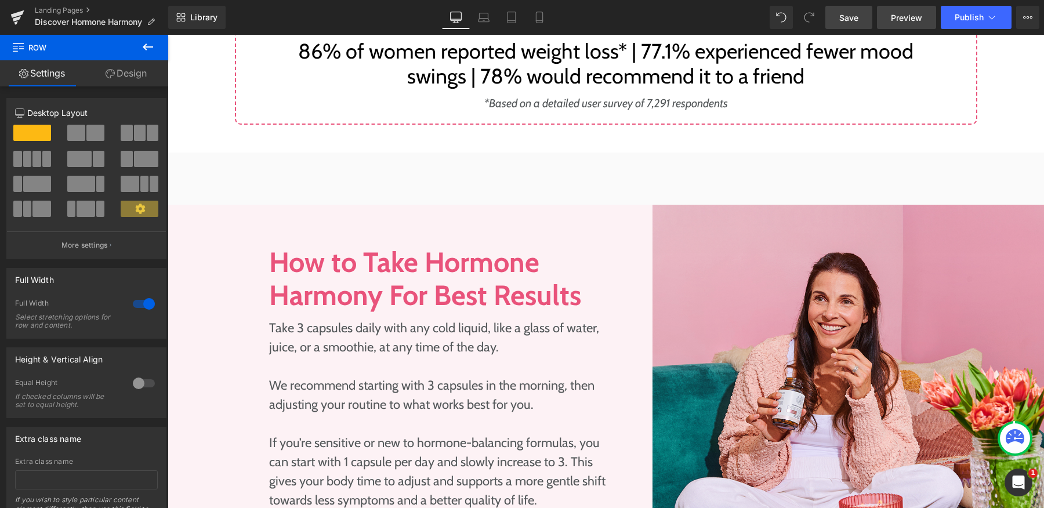
click at [900, 19] on span "Preview" at bounding box center [906, 18] width 31 height 12
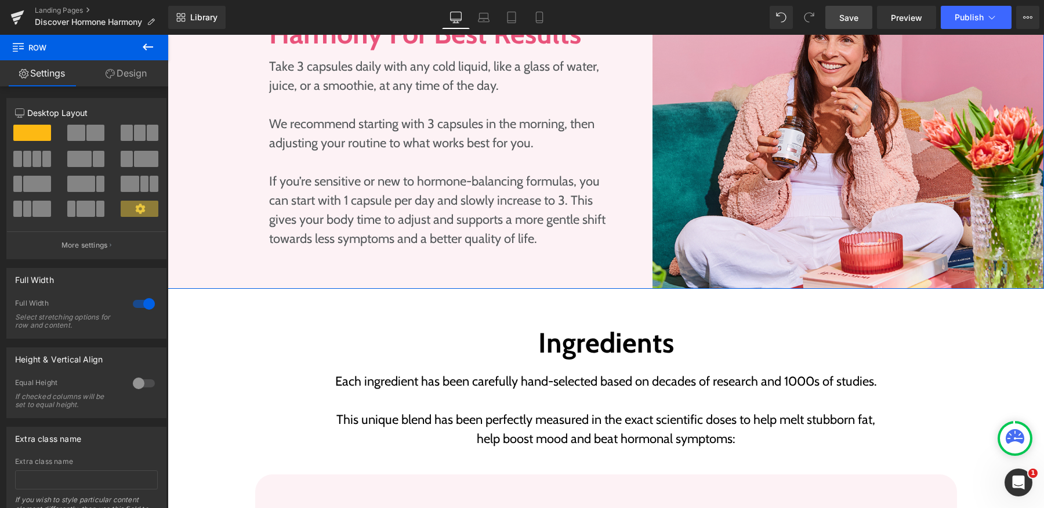
scroll to position [1683, 0]
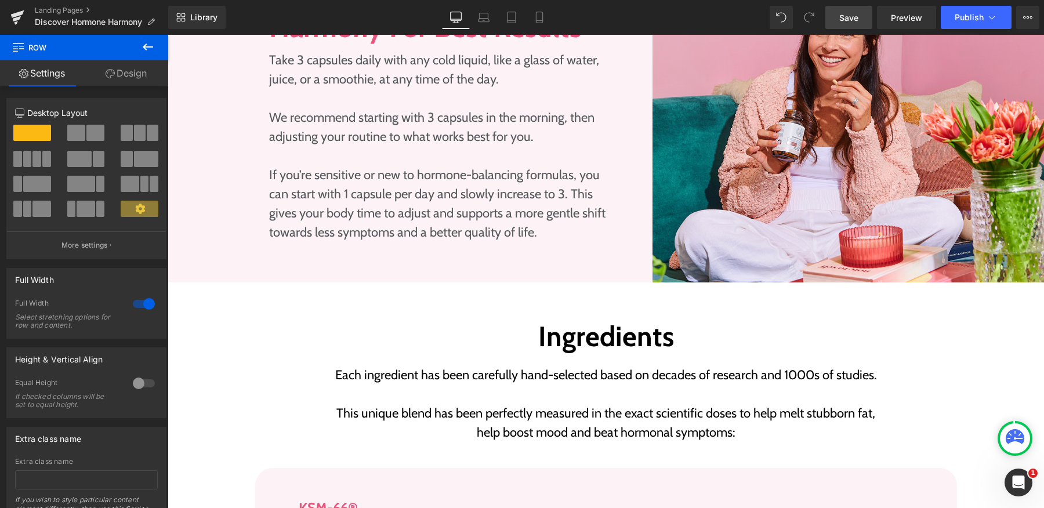
click at [600, 326] on div "Ingredients Heading" at bounding box center [606, 337] width 562 height 34
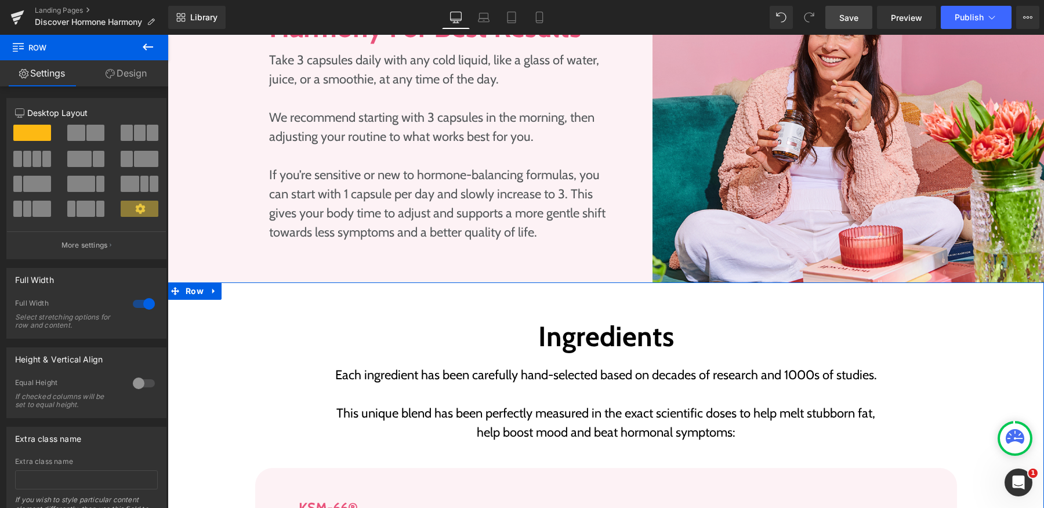
click at [129, 74] on link "Design" at bounding box center [126, 73] width 84 height 26
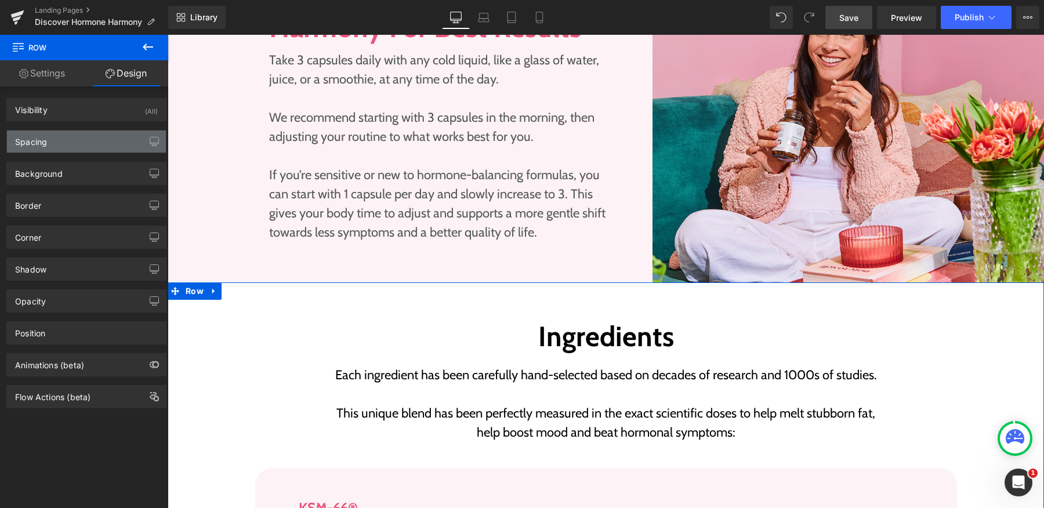
click at [86, 146] on div "Spacing" at bounding box center [86, 141] width 159 height 22
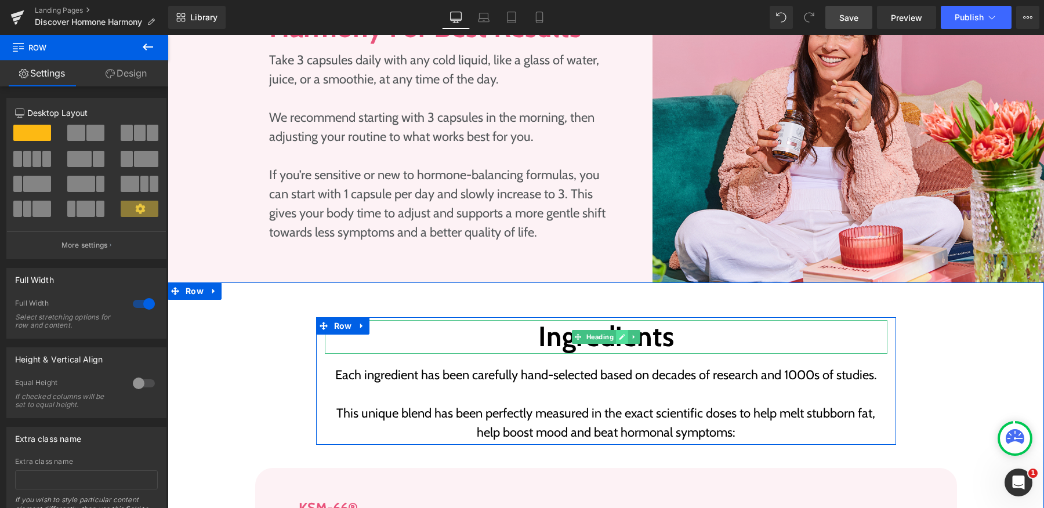
click at [619, 334] on icon at bounding box center [622, 337] width 6 height 6
click at [616, 321] on h2 "Ingredients" at bounding box center [606, 337] width 562 height 34
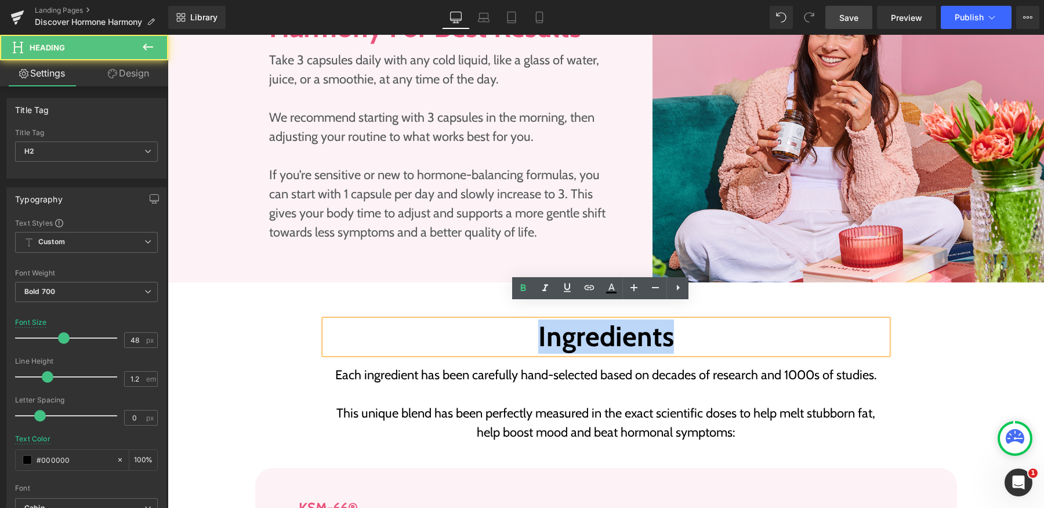
click at [419, 320] on h2 "Ingredients" at bounding box center [606, 337] width 562 height 34
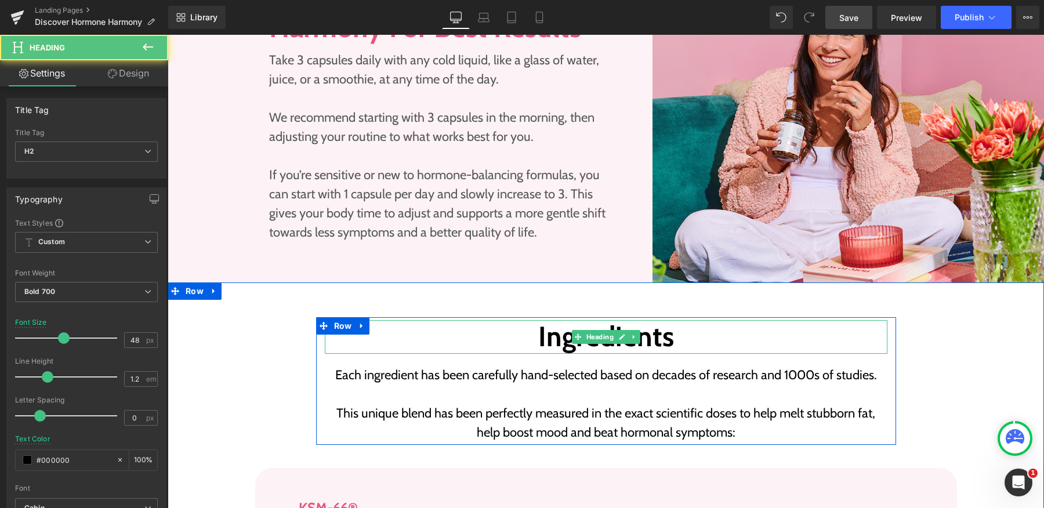
click at [535, 320] on h2 "Ingredients" at bounding box center [606, 337] width 562 height 34
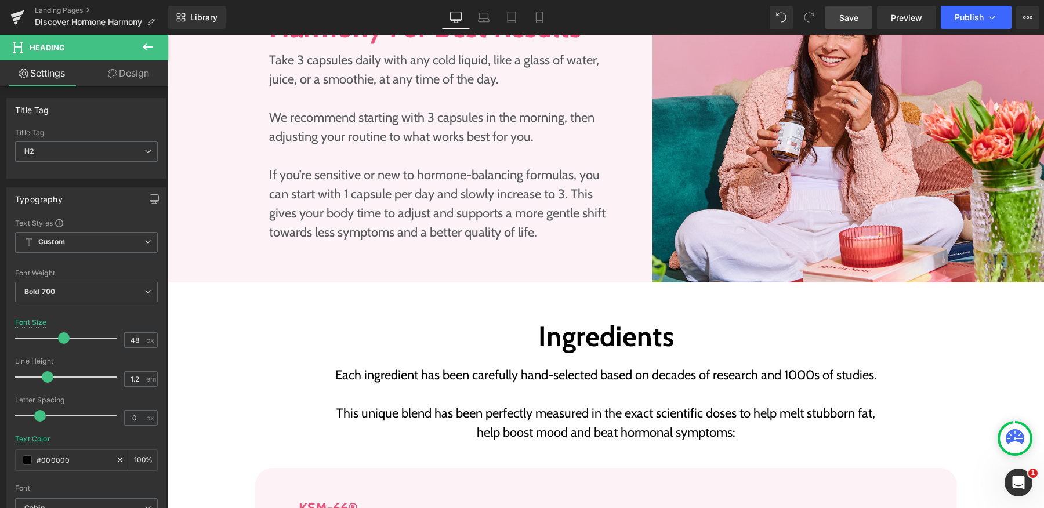
click at [124, 81] on link "Design" at bounding box center [128, 73] width 84 height 26
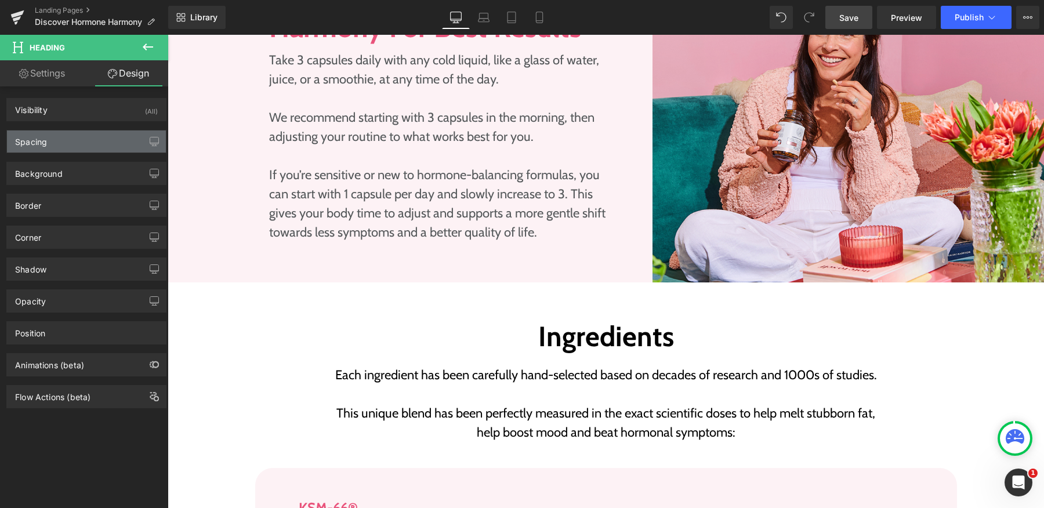
click at [110, 140] on div "Spacing" at bounding box center [86, 141] width 159 height 22
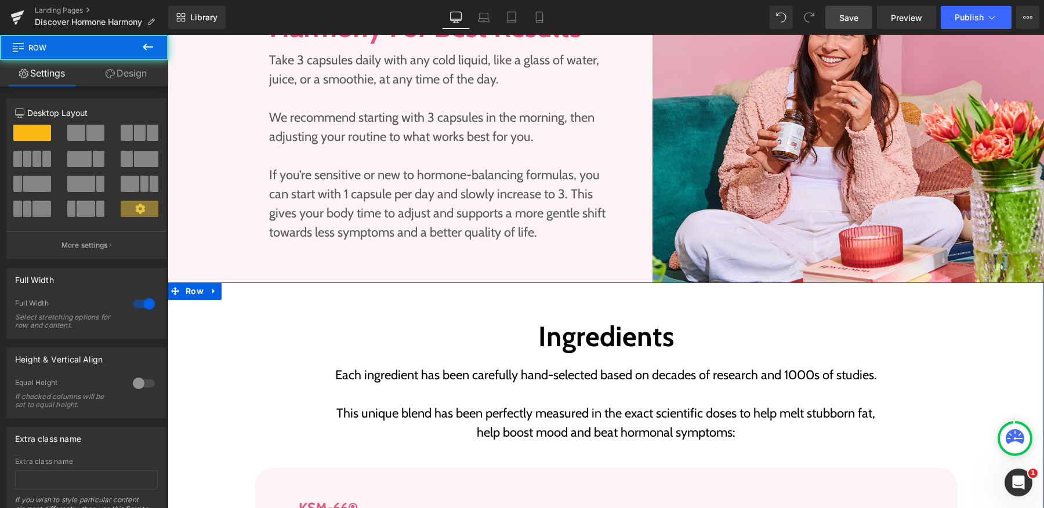
click at [126, 72] on link "Design" at bounding box center [126, 73] width 84 height 26
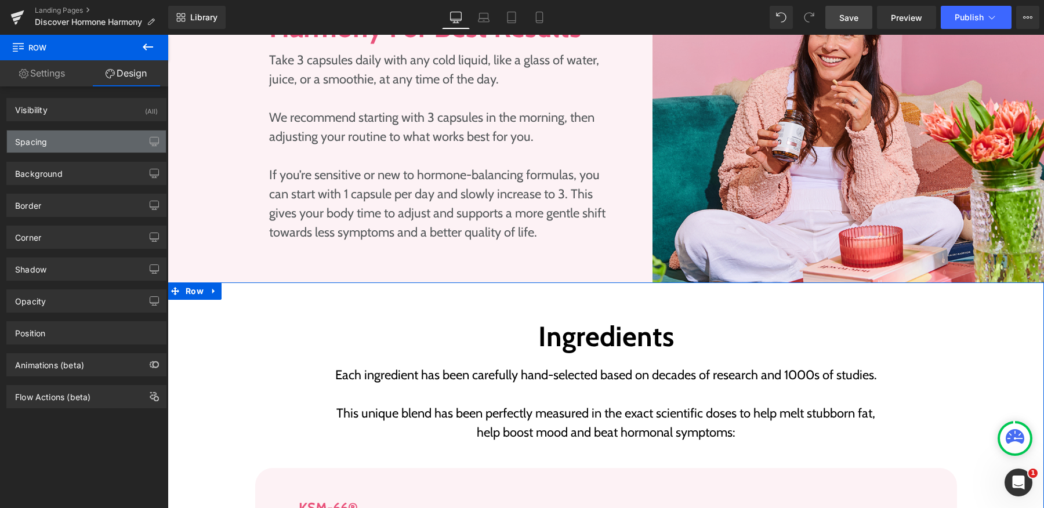
click at [82, 134] on div "Spacing" at bounding box center [86, 141] width 159 height 22
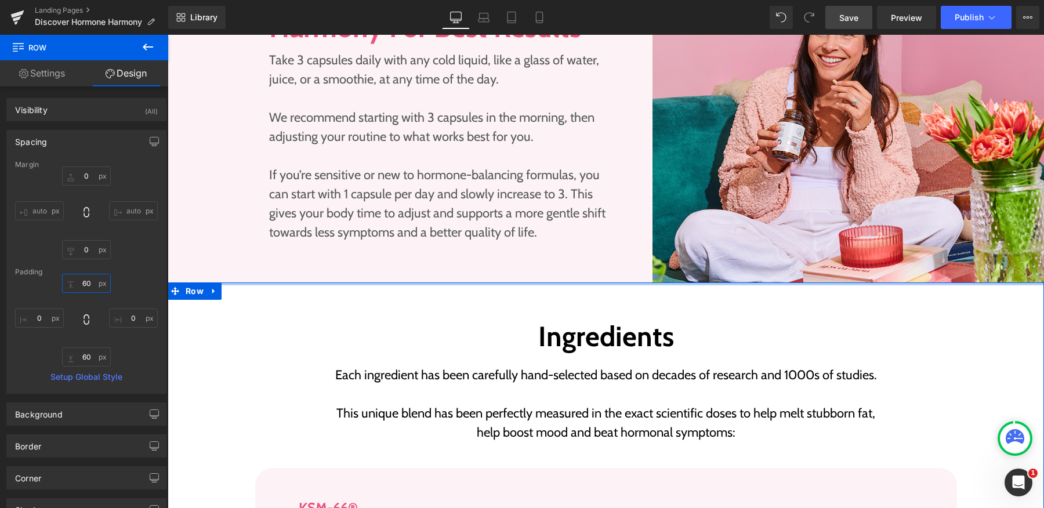
click at [89, 279] on input "60" at bounding box center [86, 283] width 49 height 19
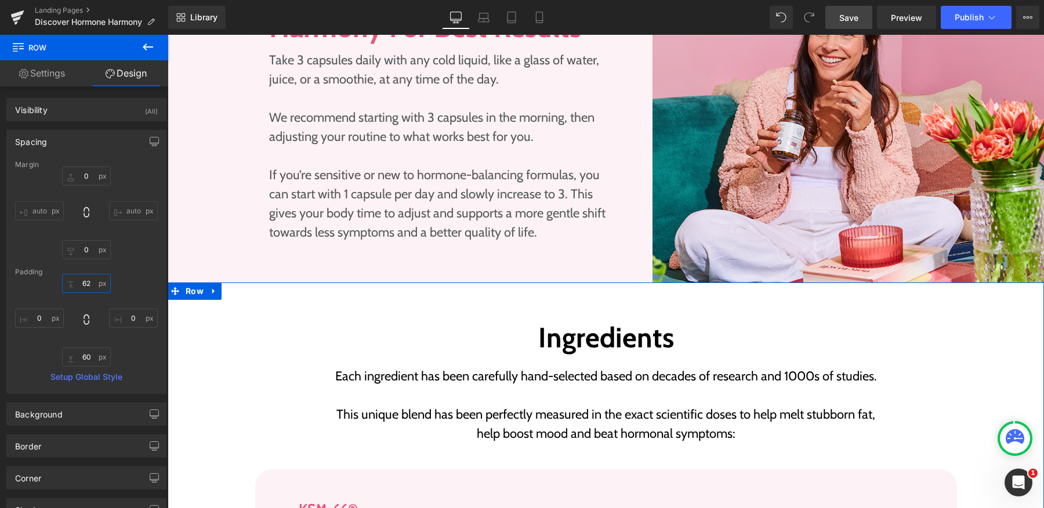
type input "62"
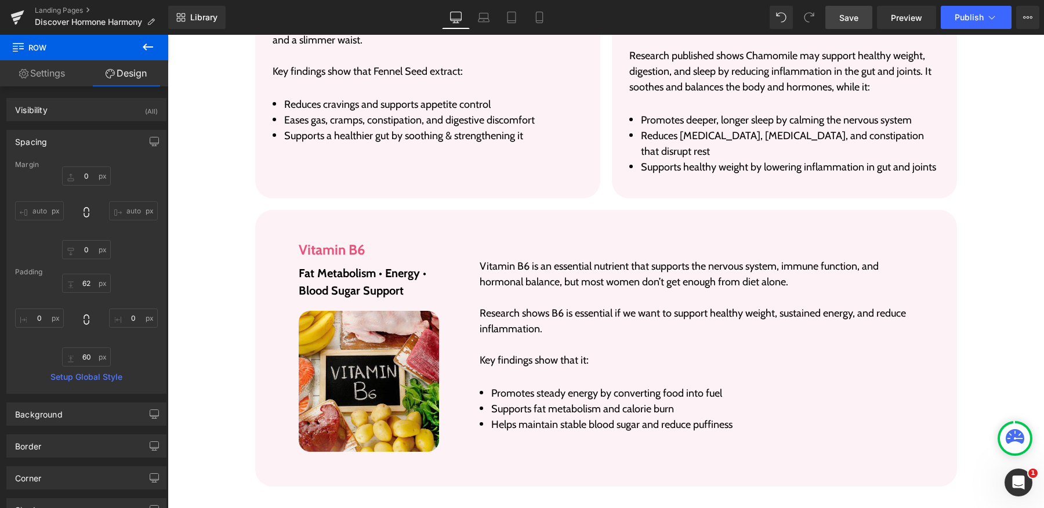
scroll to position [4004, 0]
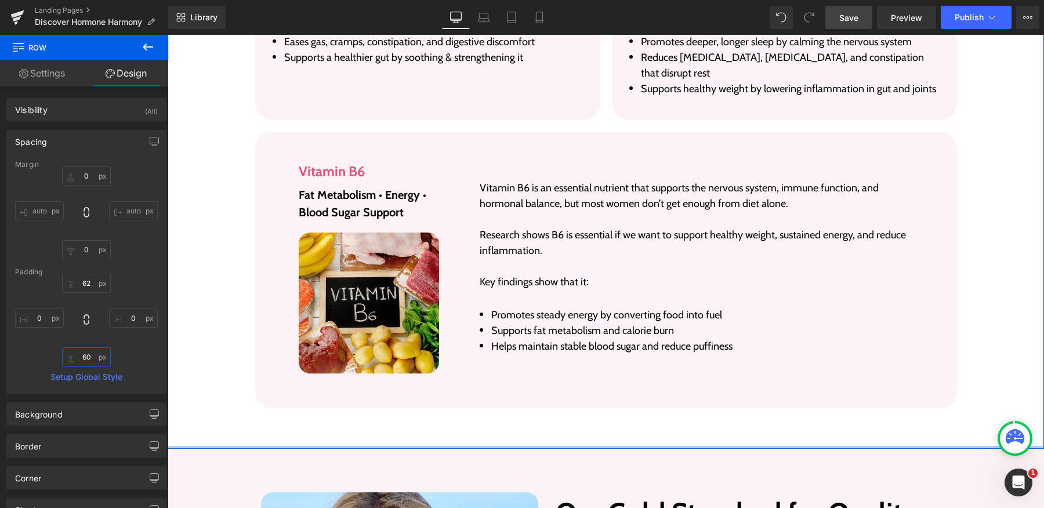
click at [85, 356] on input "60" at bounding box center [86, 356] width 49 height 19
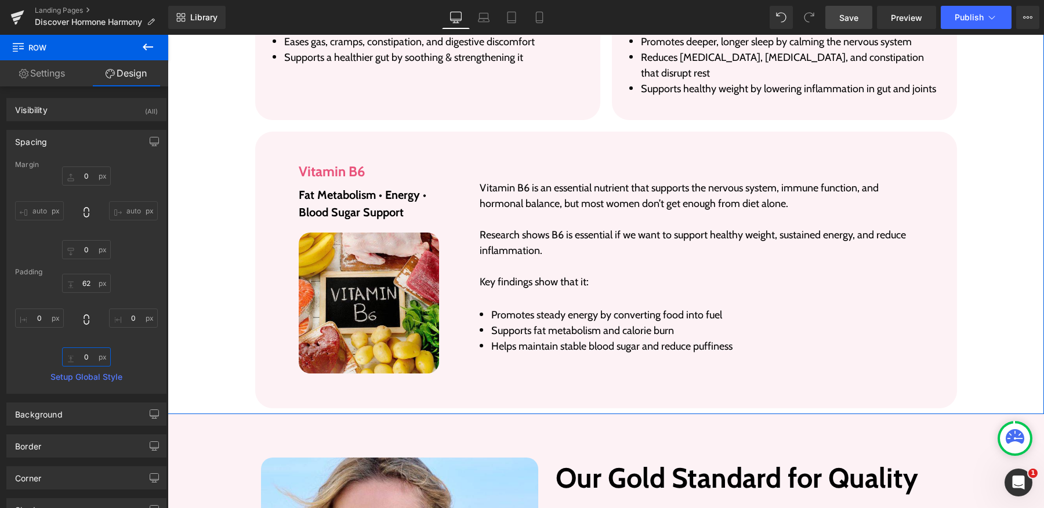
type input "0"
click at [88, 250] on input "0" at bounding box center [86, 249] width 49 height 19
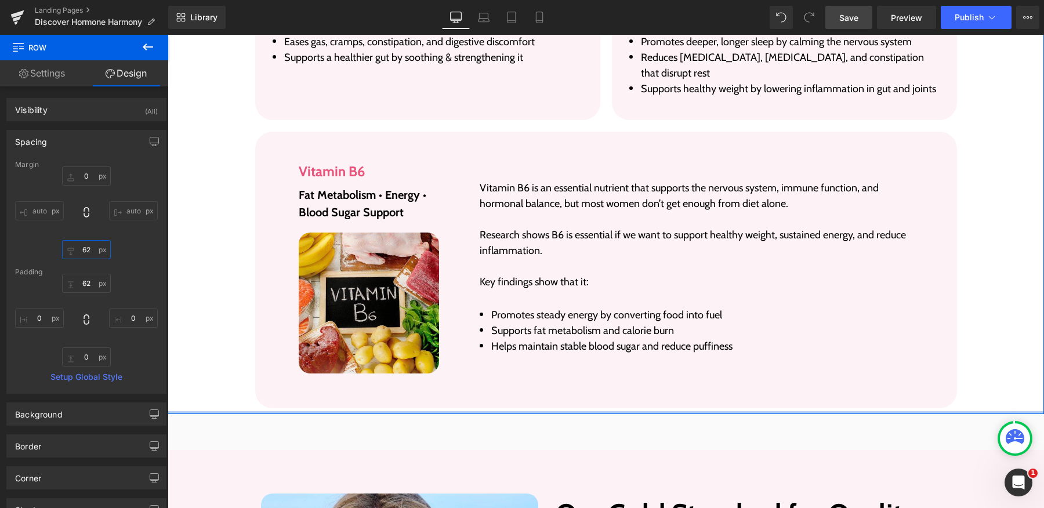
type input "62"
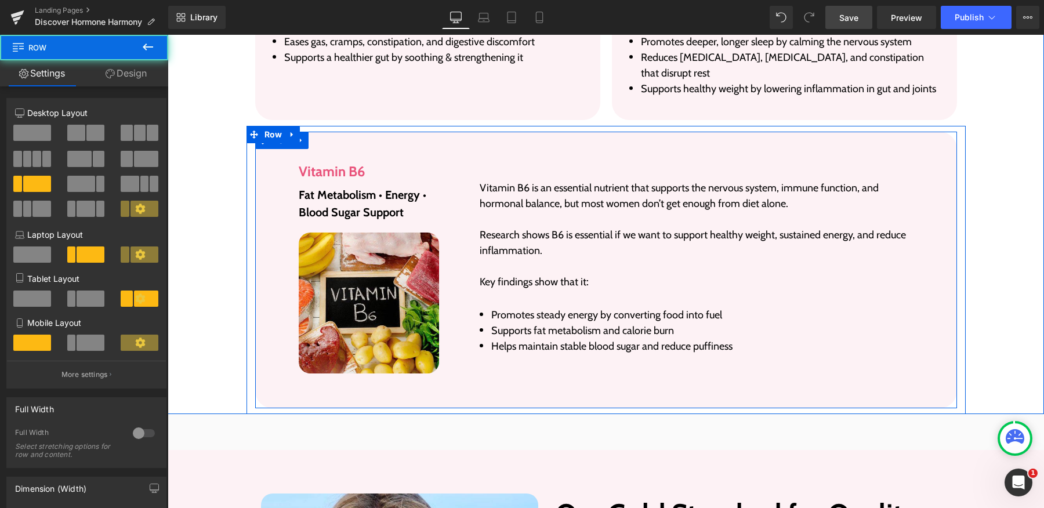
click at [547, 355] on div "Image Vitamin B6 Heading Fat Metabolism • Energy • Blood Sugar Support Text Blo…" at bounding box center [606, 270] width 702 height 276
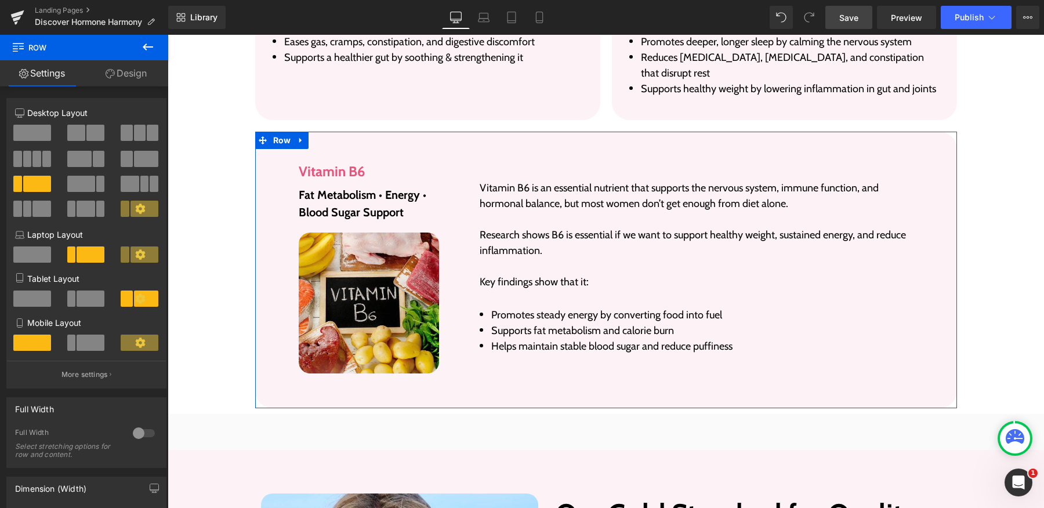
click at [135, 79] on link "Design" at bounding box center [126, 73] width 84 height 26
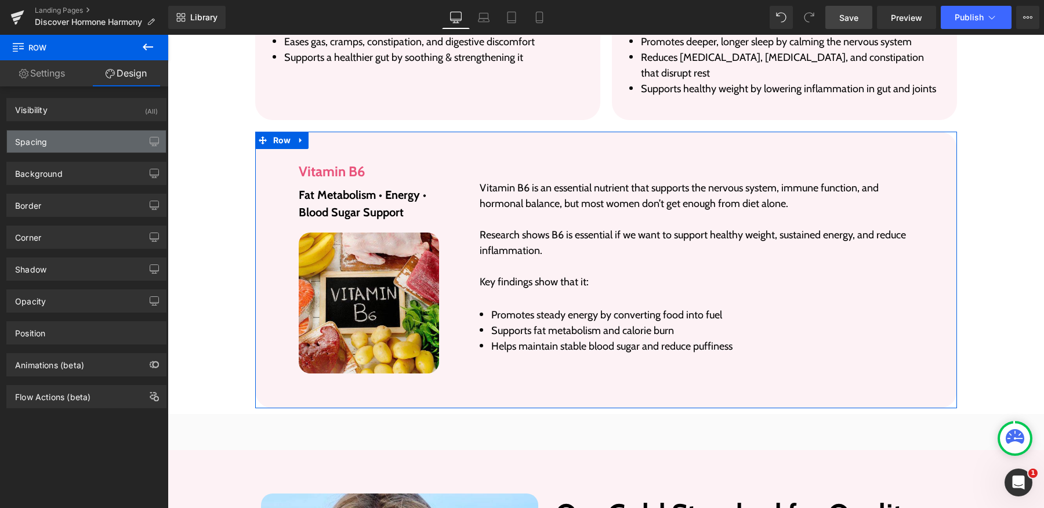
click at [74, 139] on div "Spacing" at bounding box center [86, 141] width 159 height 22
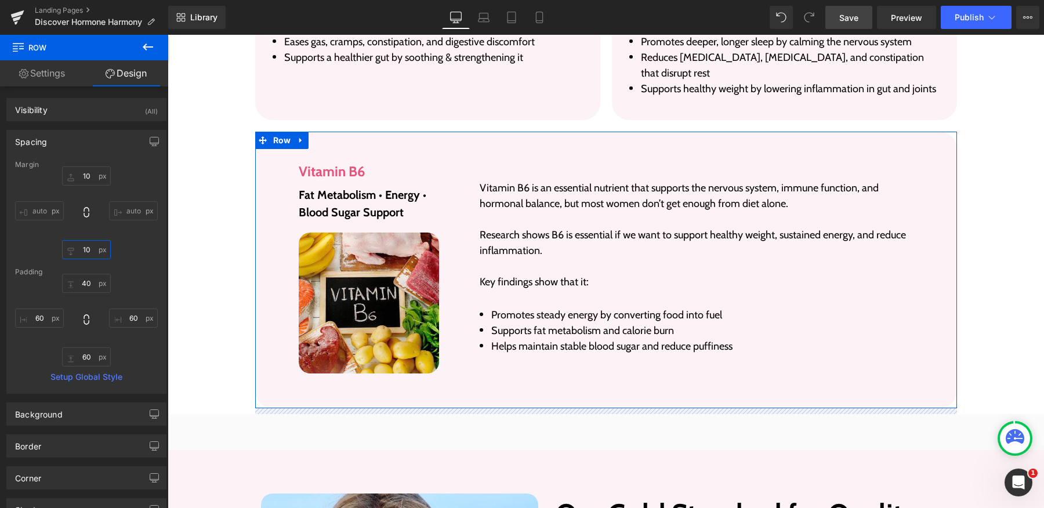
click at [86, 251] on input "10" at bounding box center [86, 249] width 49 height 19
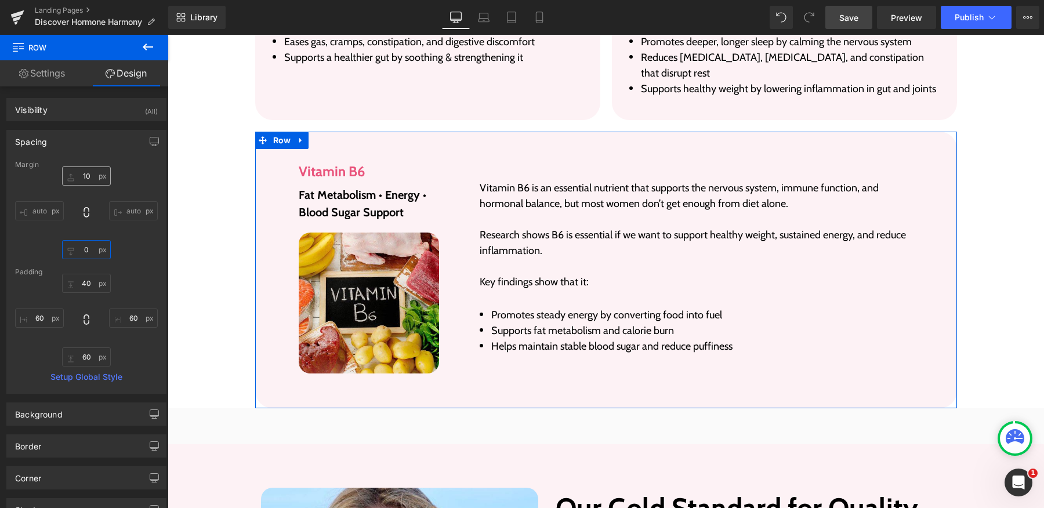
type input "0"
click at [82, 175] on input "10" at bounding box center [86, 175] width 49 height 19
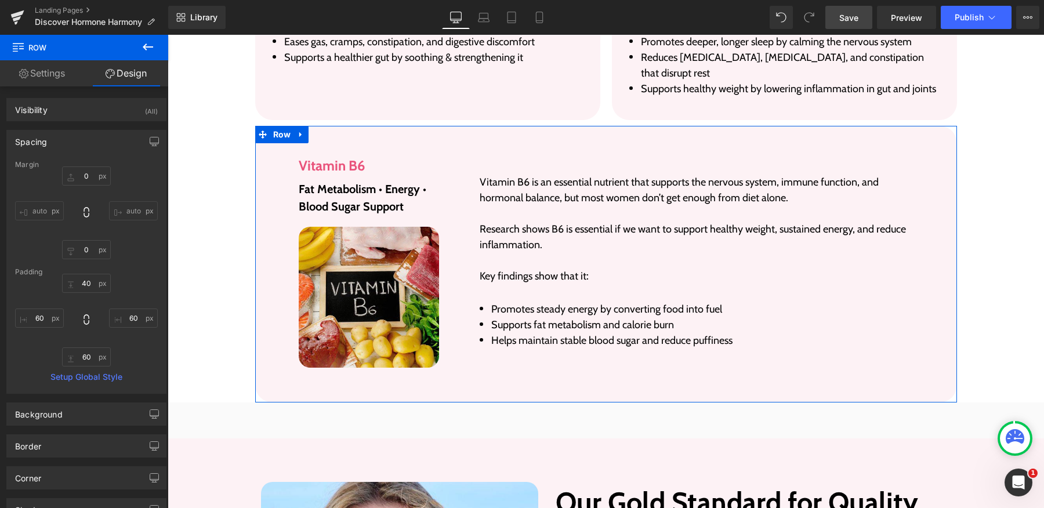
click at [23, 178] on div "0 auto 0 auto" at bounding box center [86, 212] width 143 height 93
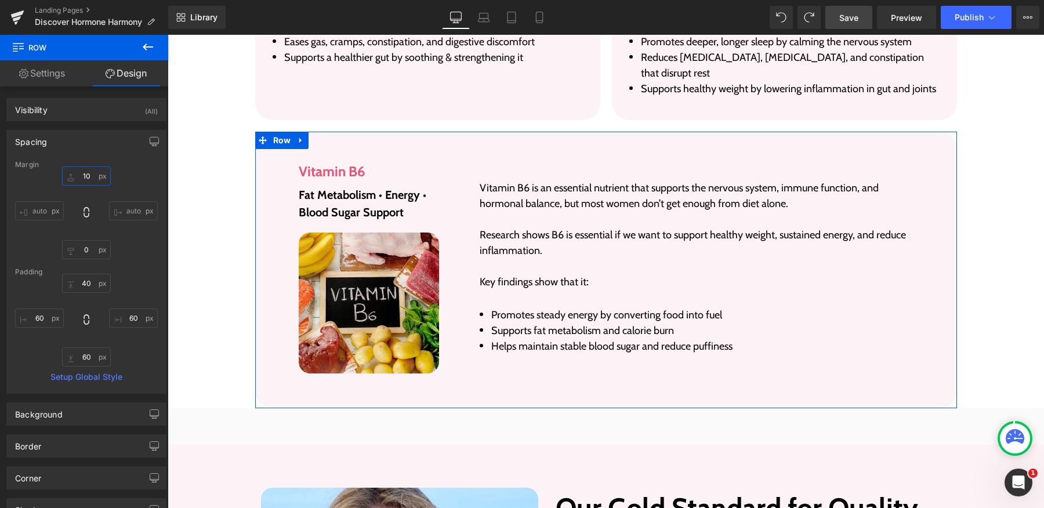
type input "10"
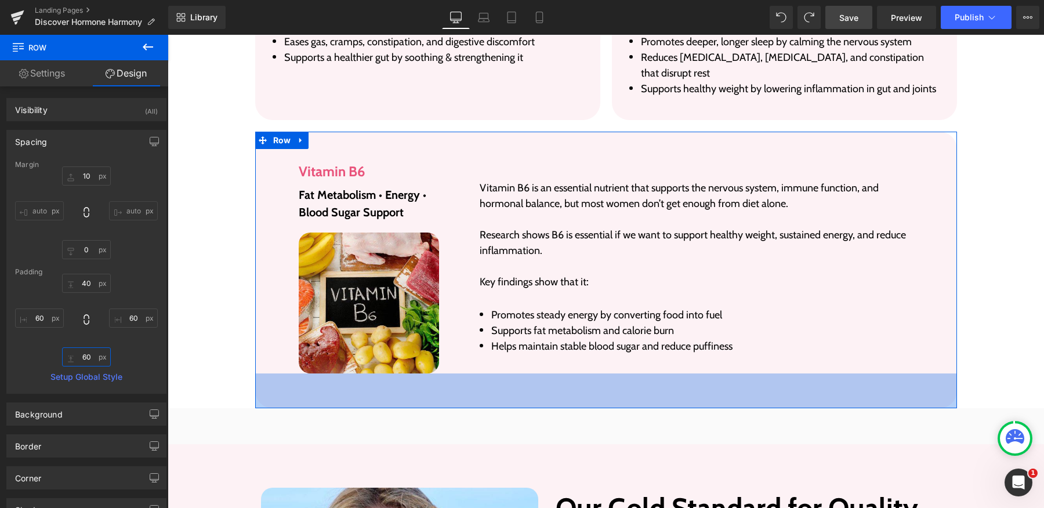
click at [89, 355] on input "60" at bounding box center [86, 356] width 49 height 19
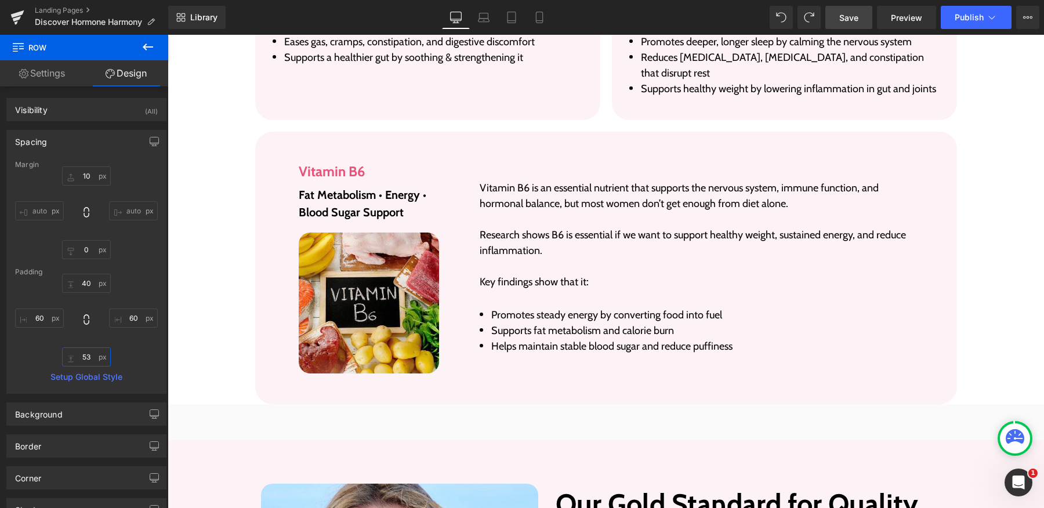
type input "53"
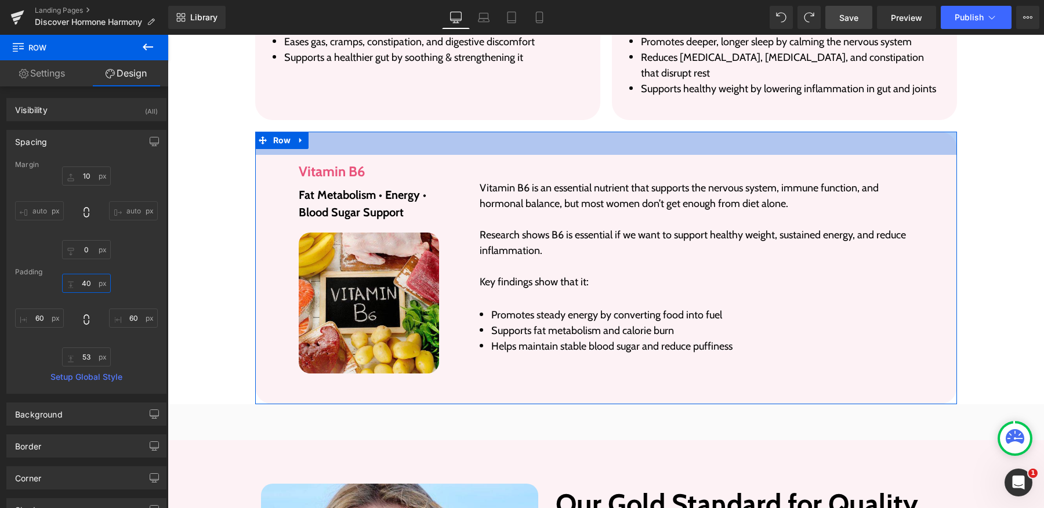
click at [88, 282] on input "40" at bounding box center [86, 283] width 49 height 19
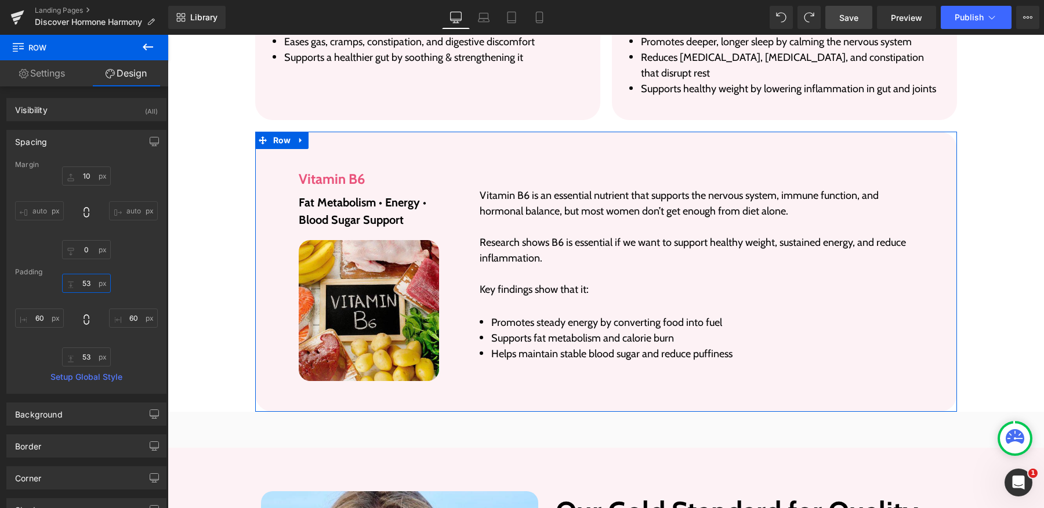
type input "53"
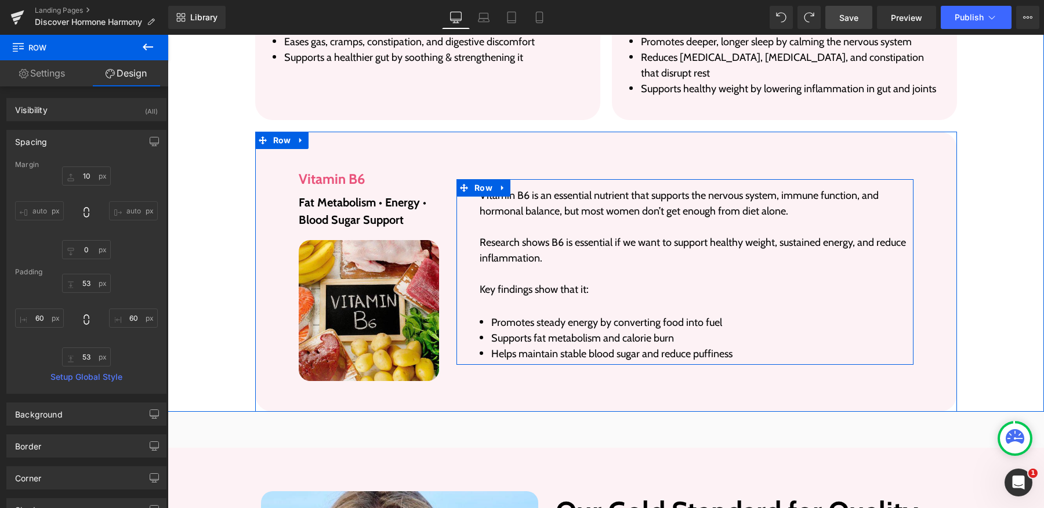
click at [495, 265] on div "Vitamin B6 is an essential nutrient that supports the nervous system, immune fu…" at bounding box center [697, 272] width 434 height 180
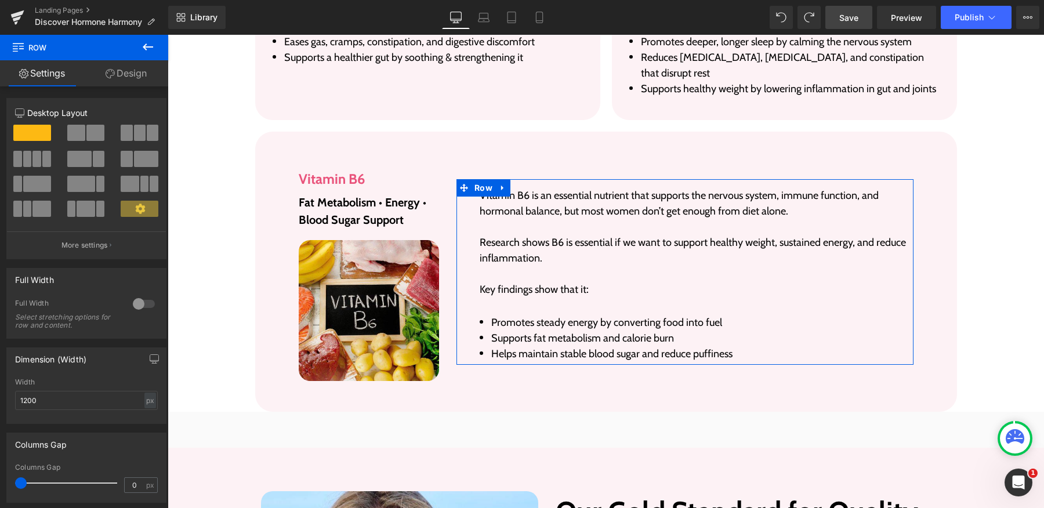
click at [137, 75] on link "Design" at bounding box center [126, 73] width 84 height 26
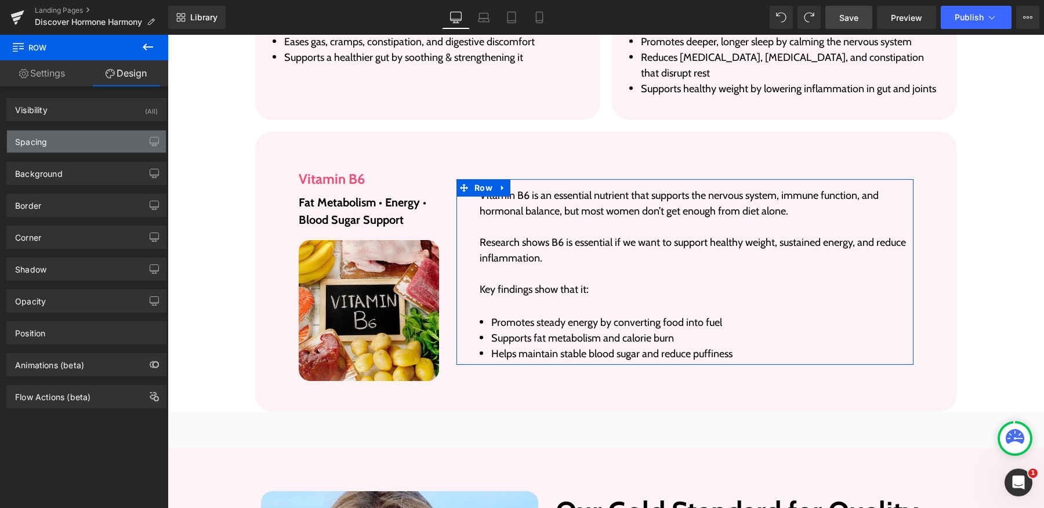
click at [83, 135] on div "Spacing" at bounding box center [86, 141] width 159 height 22
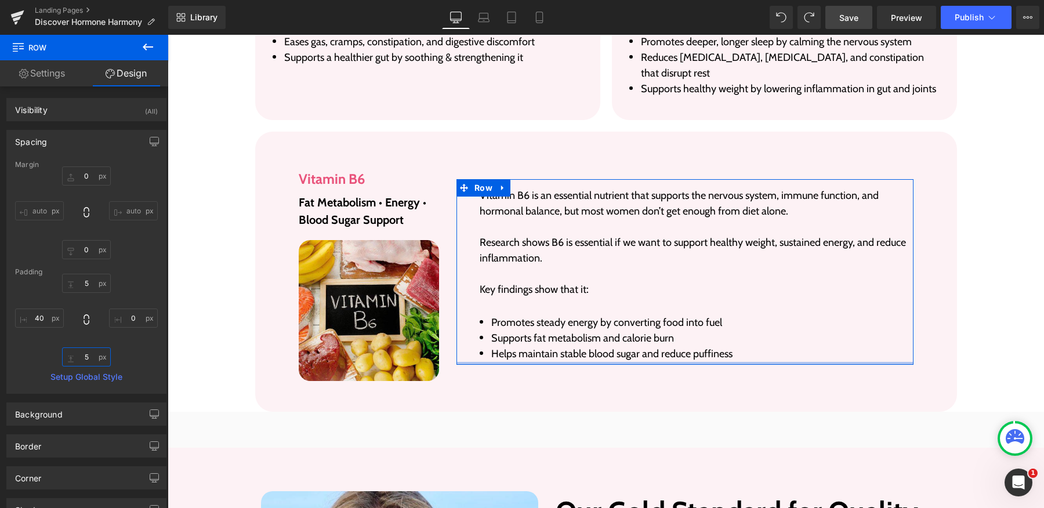
click at [83, 357] on input "5" at bounding box center [86, 356] width 49 height 19
type input "0"
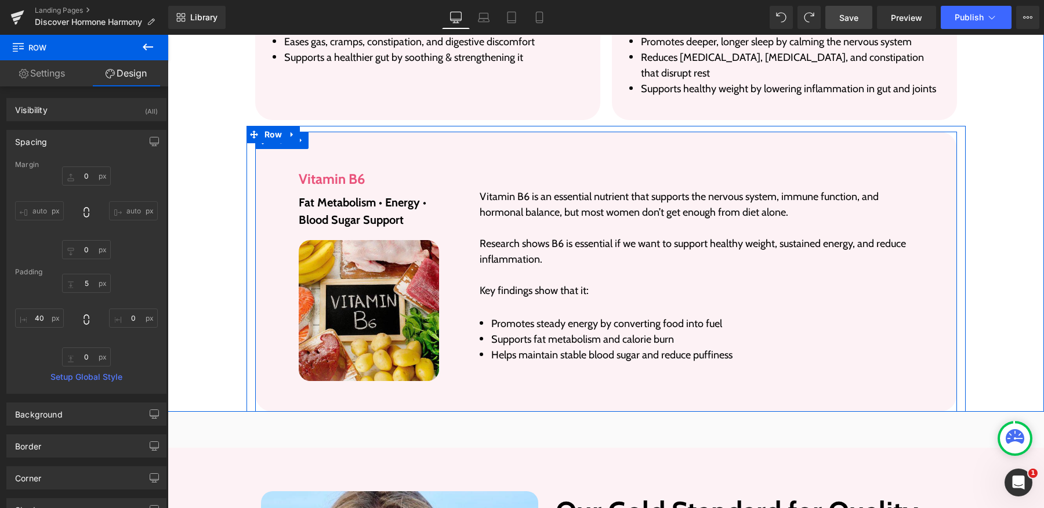
click at [435, 234] on div "Image Vitamin B6 Heading Fat Metabolism • Energy • Blood Sugar Support Text Blo…" at bounding box center [369, 271] width 158 height 218
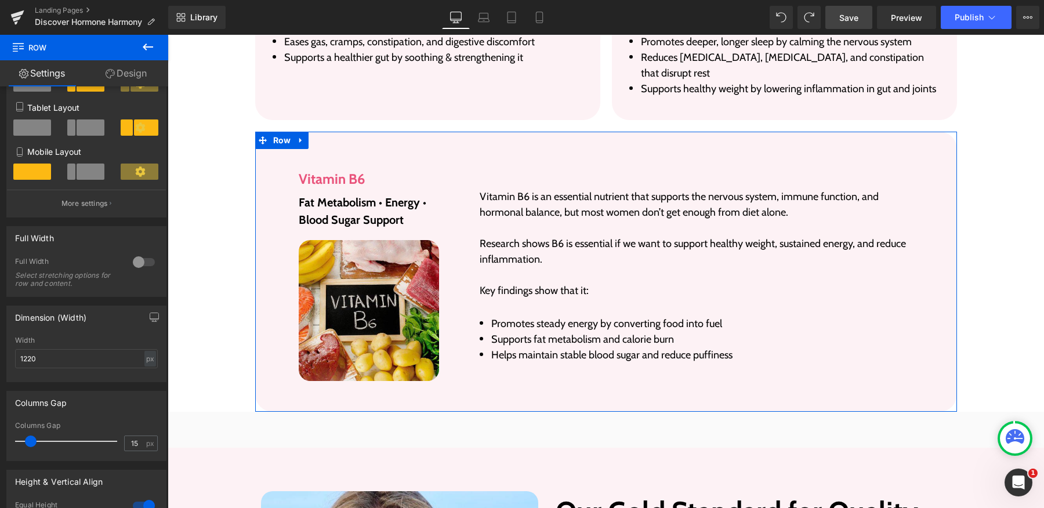
scroll to position [172, 0]
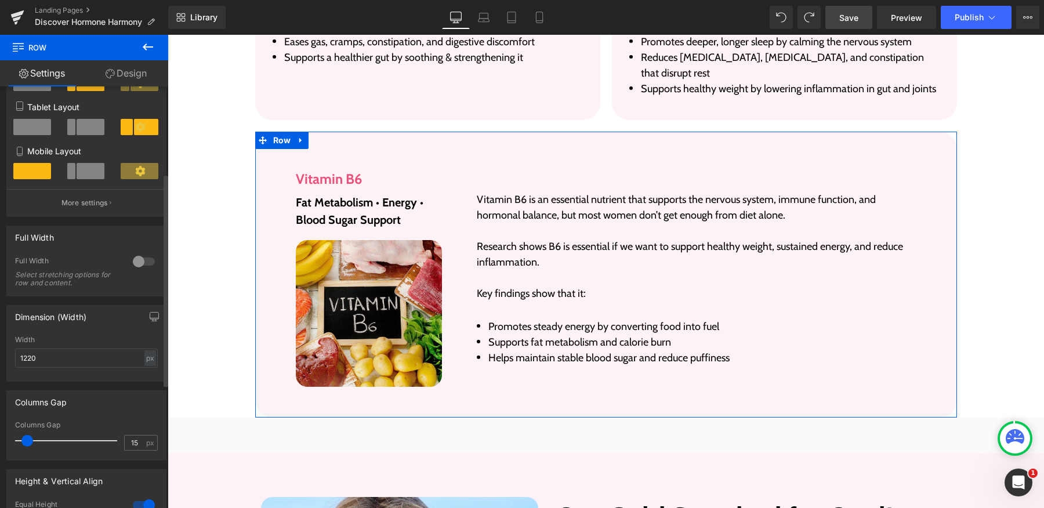
click at [26, 438] on span at bounding box center [27, 441] width 12 height 12
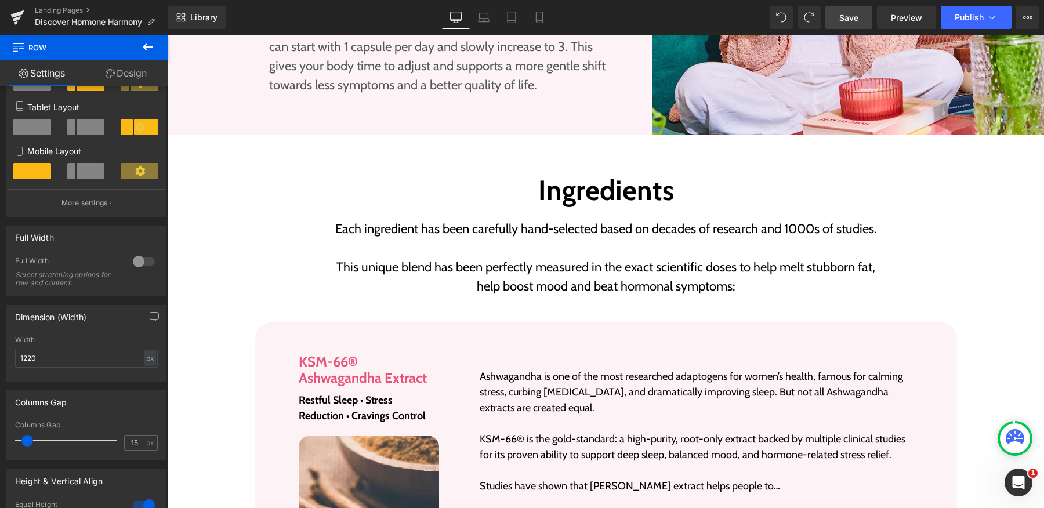
scroll to position [1799, 0]
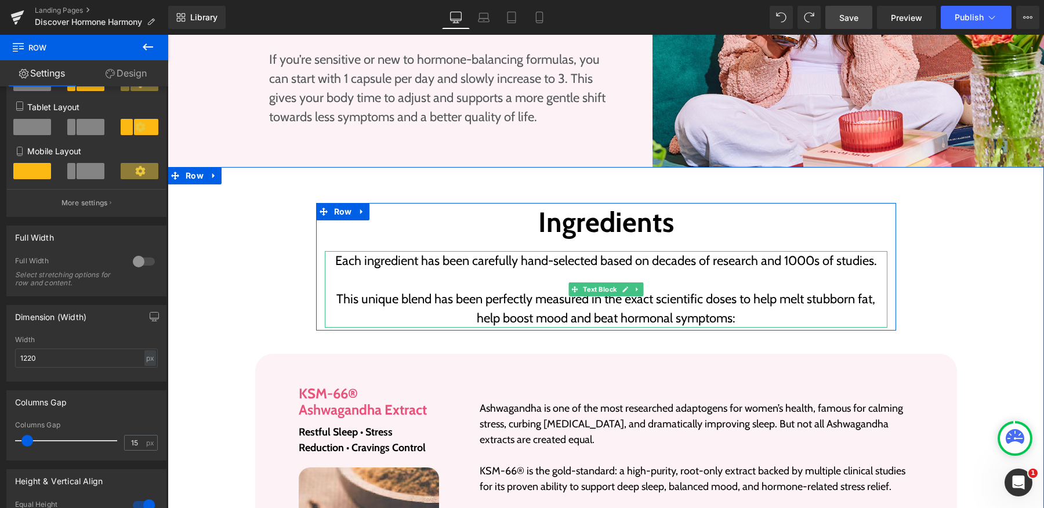
click at [485, 270] on p at bounding box center [606, 279] width 562 height 19
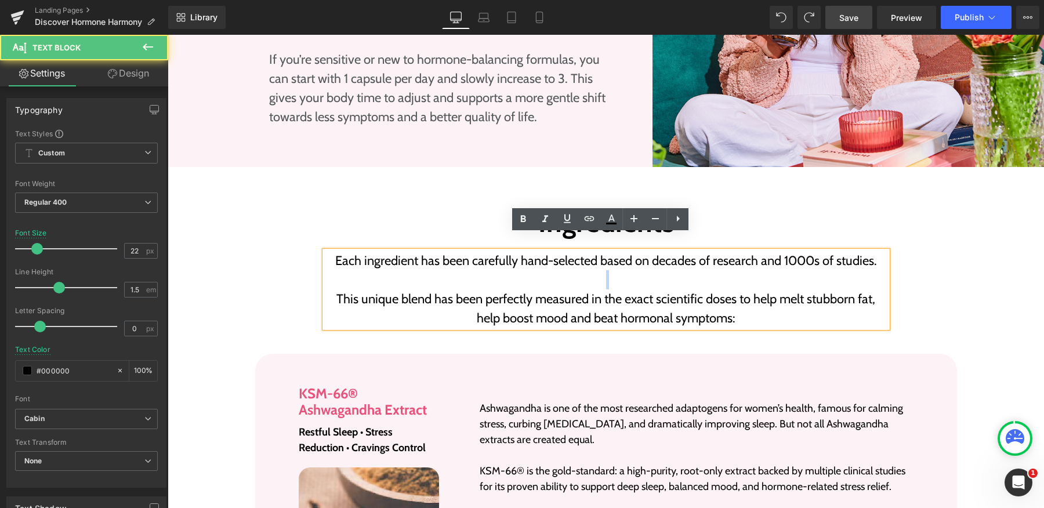
click at [485, 270] on p at bounding box center [606, 279] width 562 height 19
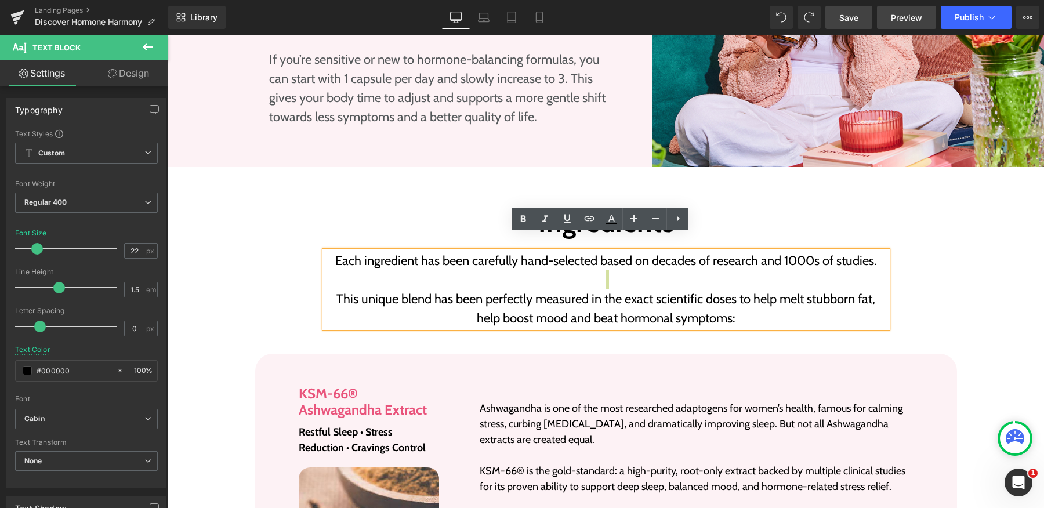
click at [893, 13] on span "Preview" at bounding box center [906, 18] width 31 height 12
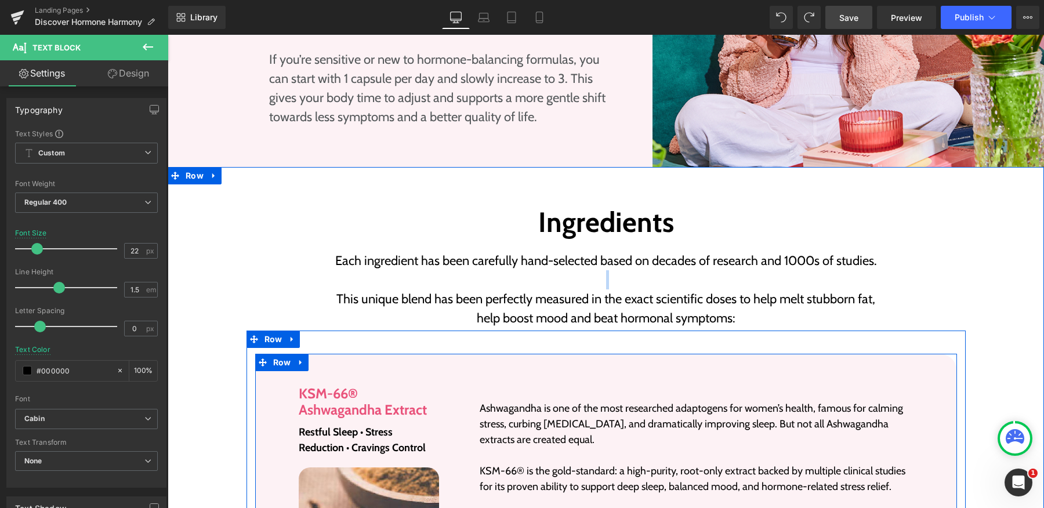
click at [550, 358] on div "Image KSM-66® Ashwagandha Extract Heading Restful Sleep • Stress Reduction • Cr…" at bounding box center [606, 496] width 702 height 284
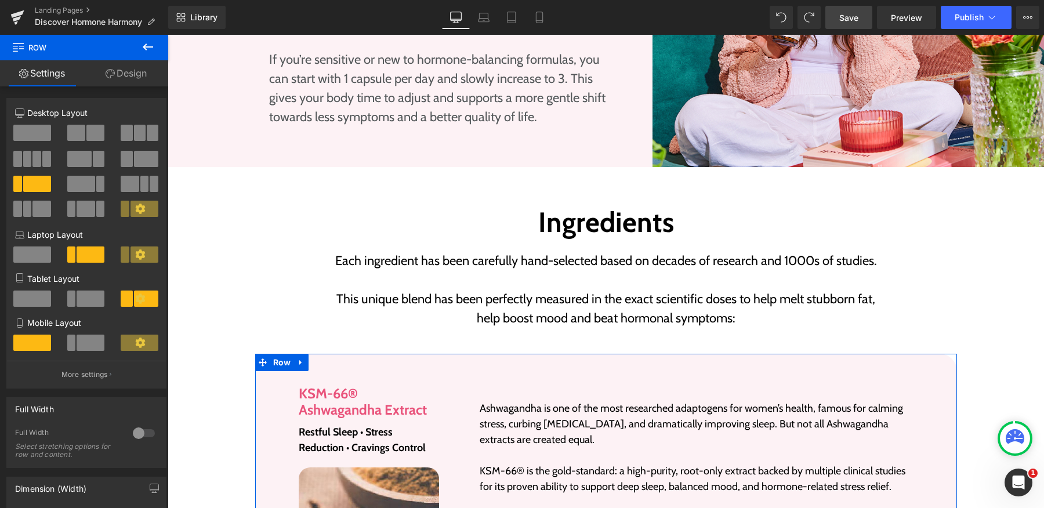
click at [143, 75] on link "Design" at bounding box center [126, 73] width 84 height 26
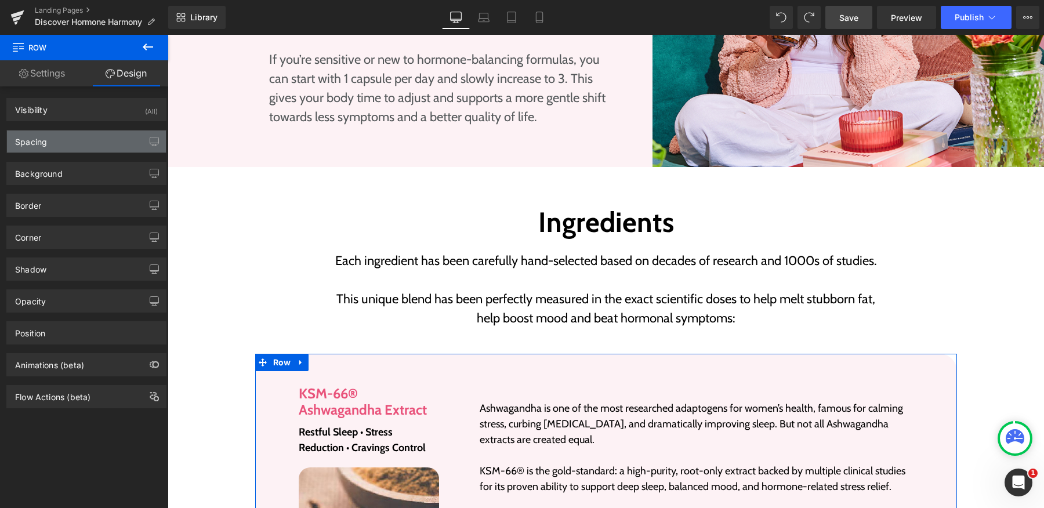
click at [88, 143] on div "Spacing" at bounding box center [86, 141] width 159 height 22
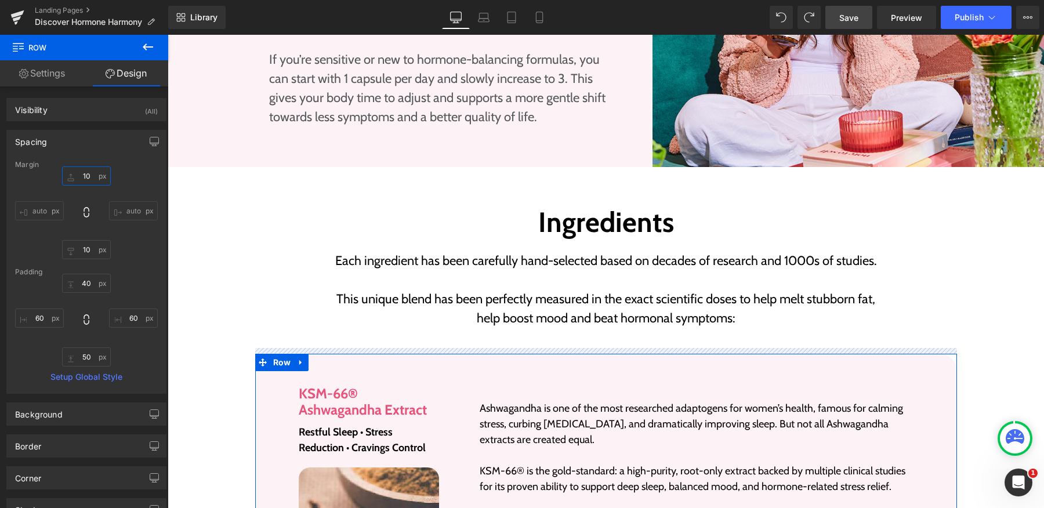
click at [86, 172] on input "10" at bounding box center [86, 175] width 49 height 19
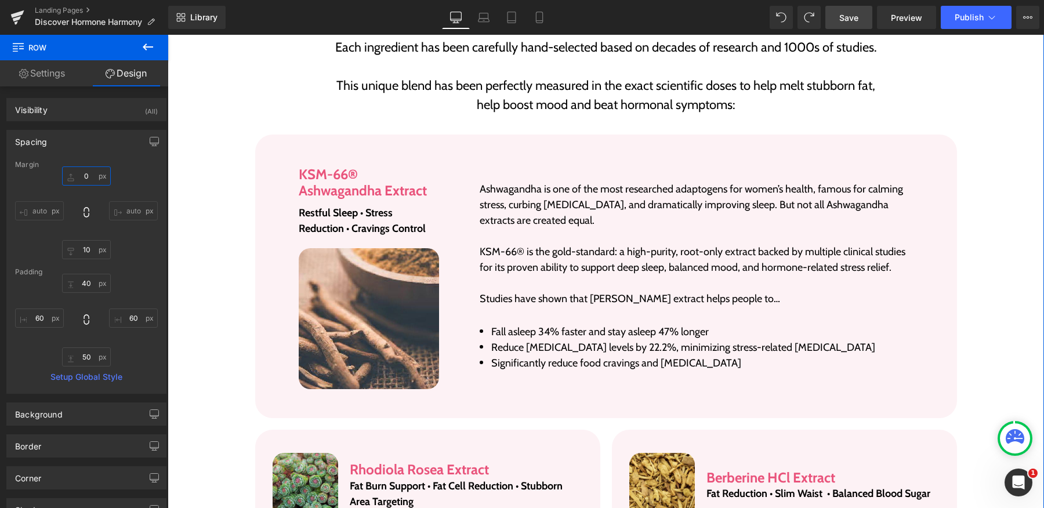
scroll to position [2019, 0]
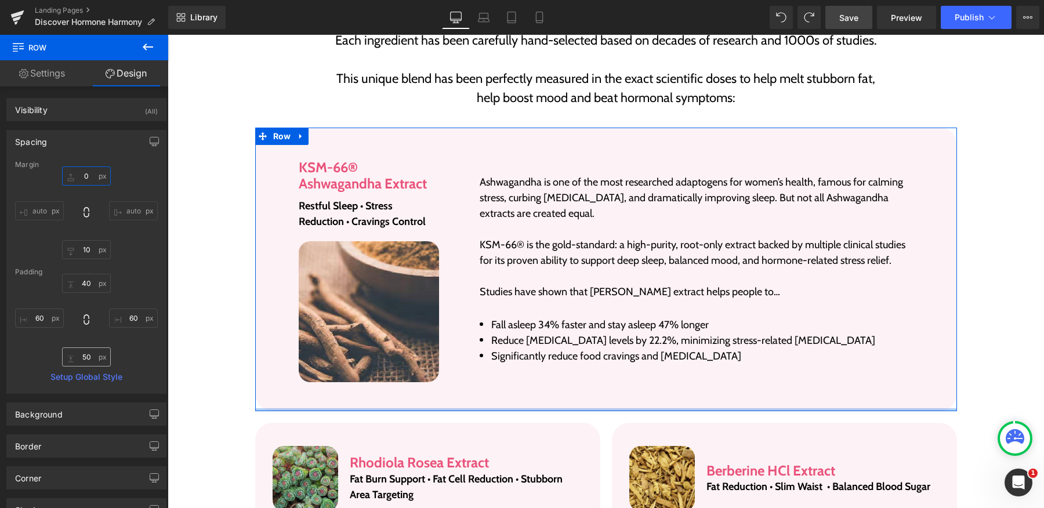
type input "0"
click at [84, 359] on input "50" at bounding box center [86, 356] width 49 height 19
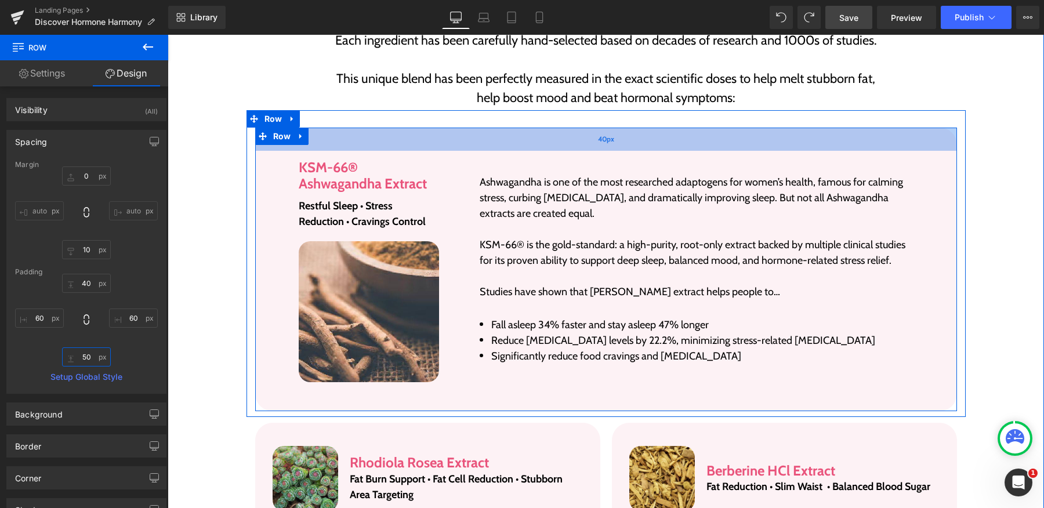
click at [543, 128] on div "40px" at bounding box center [606, 139] width 702 height 23
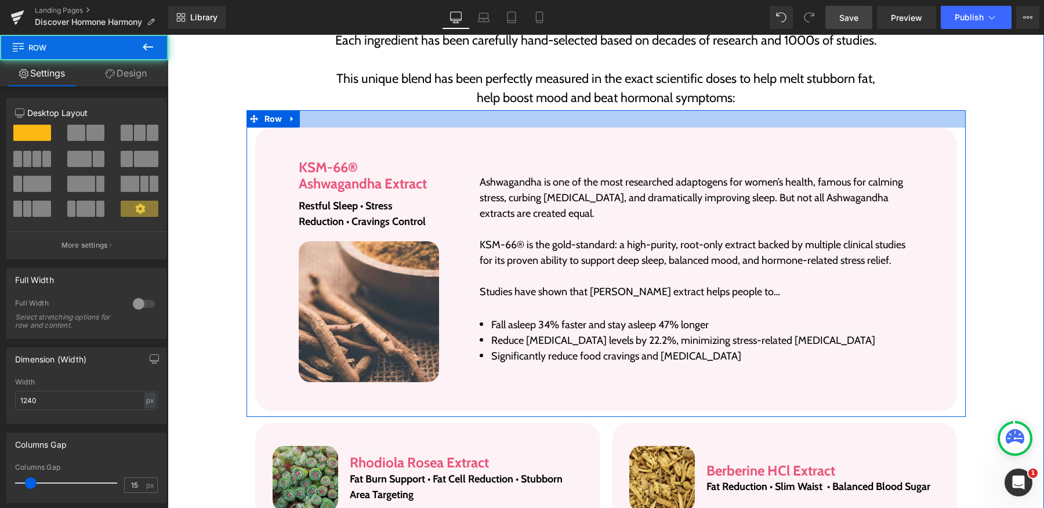
click at [553, 110] on div at bounding box center [605, 118] width 719 height 17
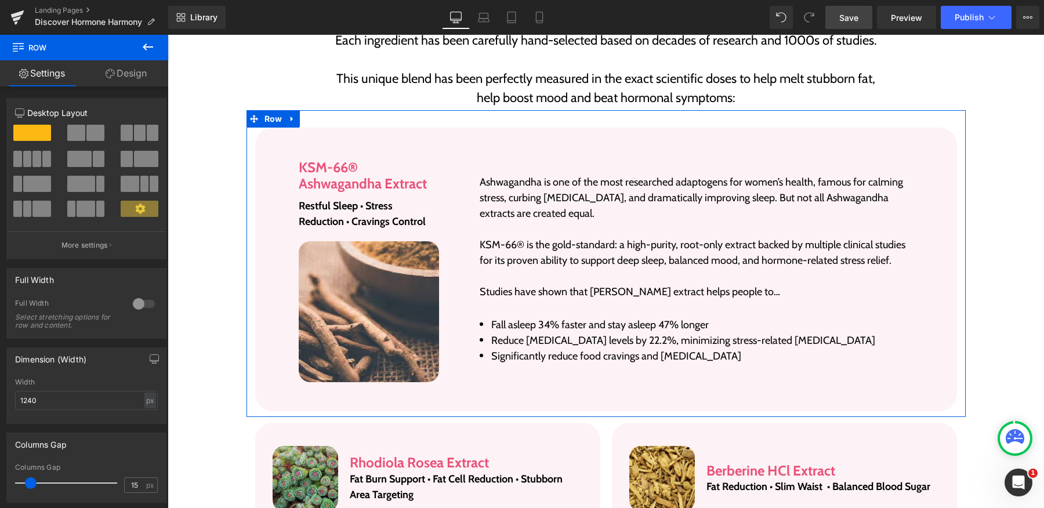
click at [128, 82] on link "Design" at bounding box center [126, 73] width 84 height 26
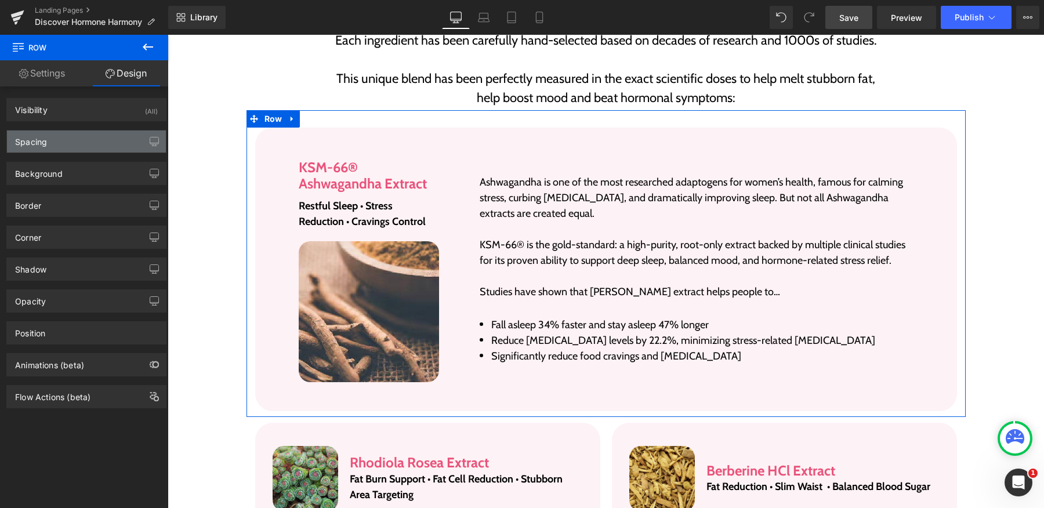
click at [115, 151] on div "Spacing" at bounding box center [86, 141] width 159 height 22
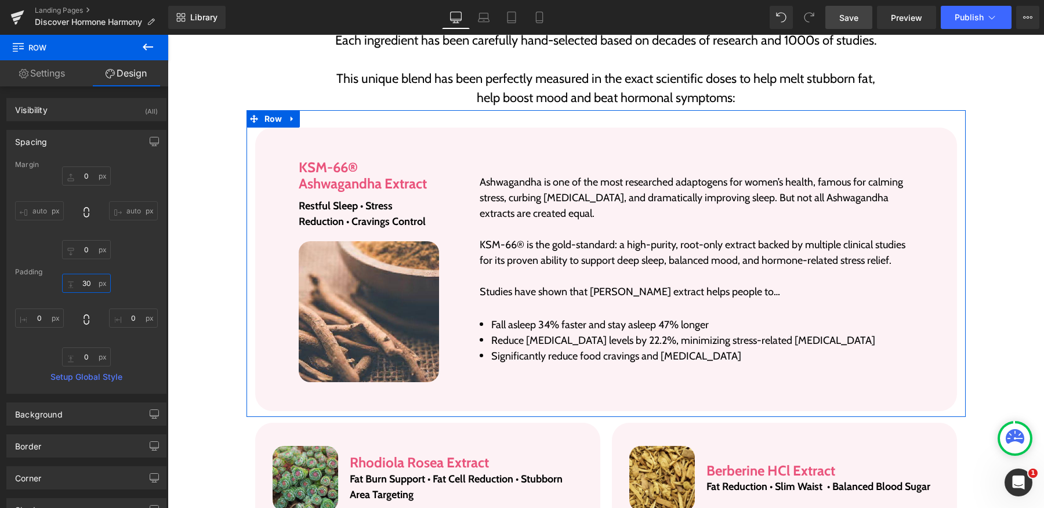
click at [87, 278] on input "30" at bounding box center [86, 283] width 49 height 19
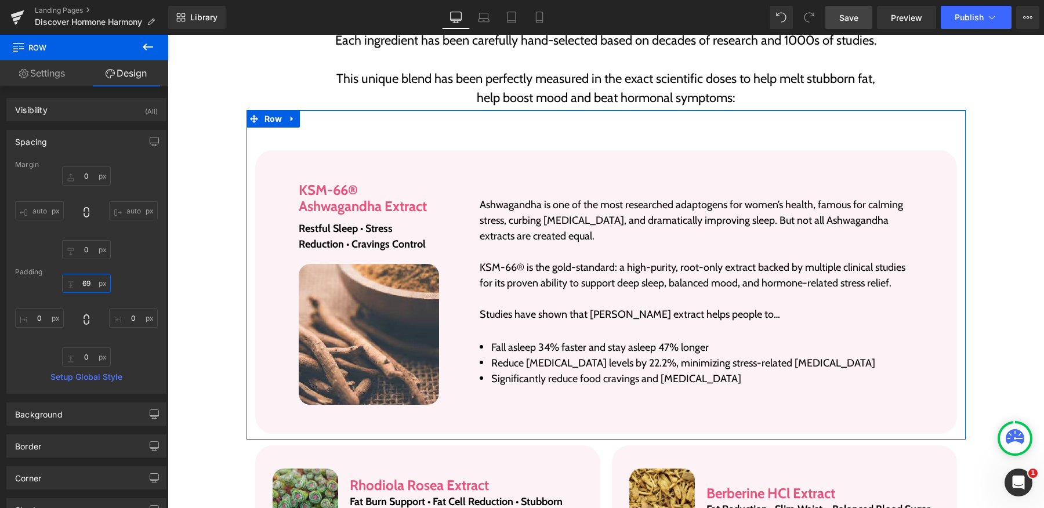
type input "69"
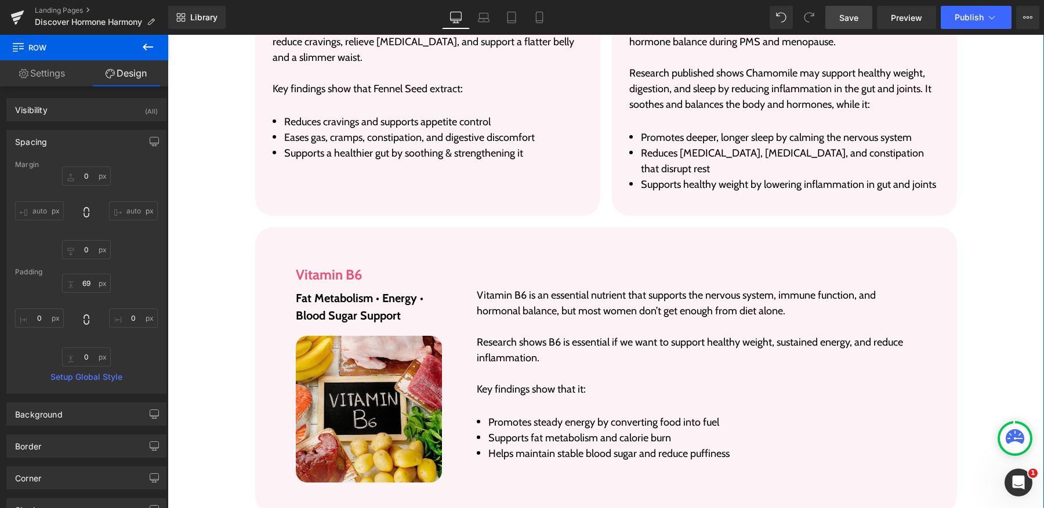
scroll to position [4217, 0]
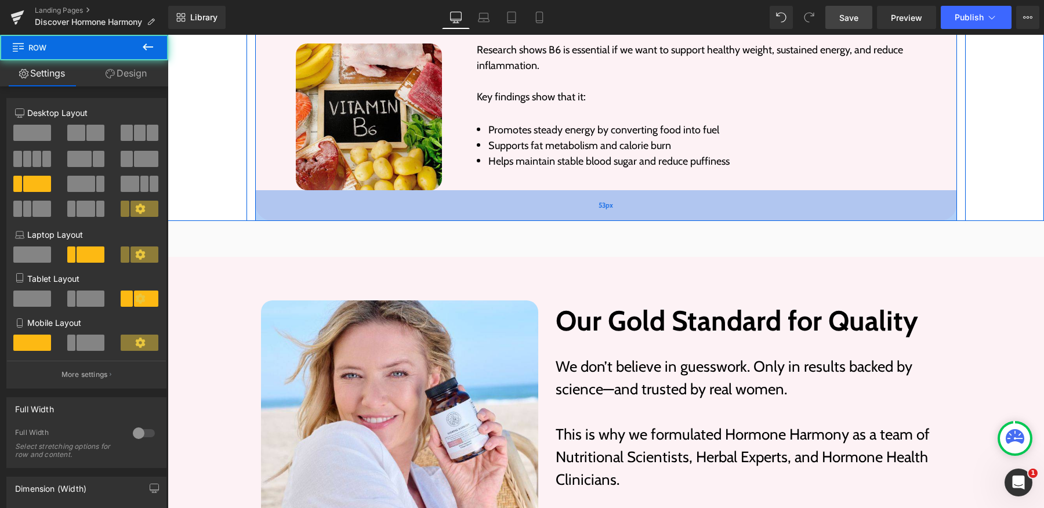
click at [486, 190] on div "53px" at bounding box center [606, 205] width 702 height 31
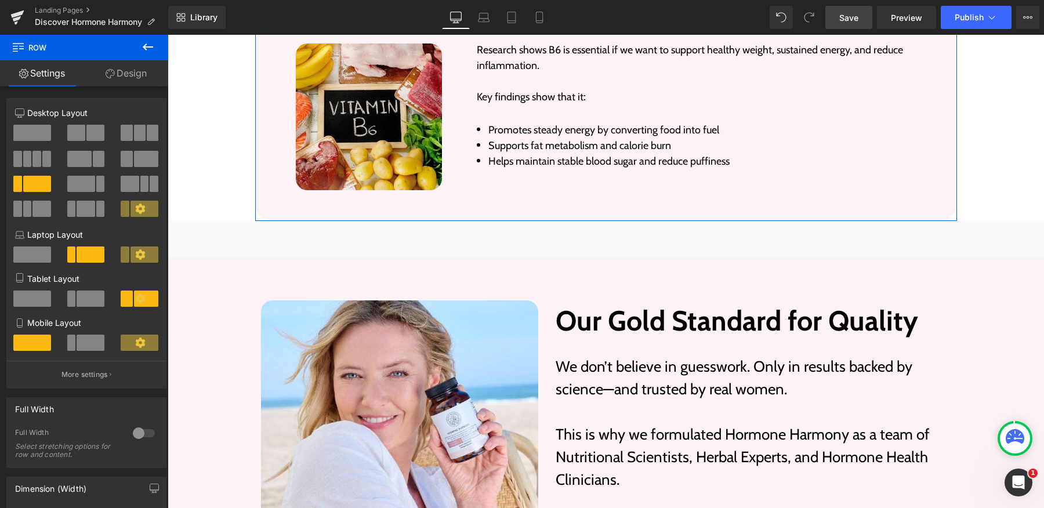
click at [134, 81] on link "Design" at bounding box center [126, 73] width 84 height 26
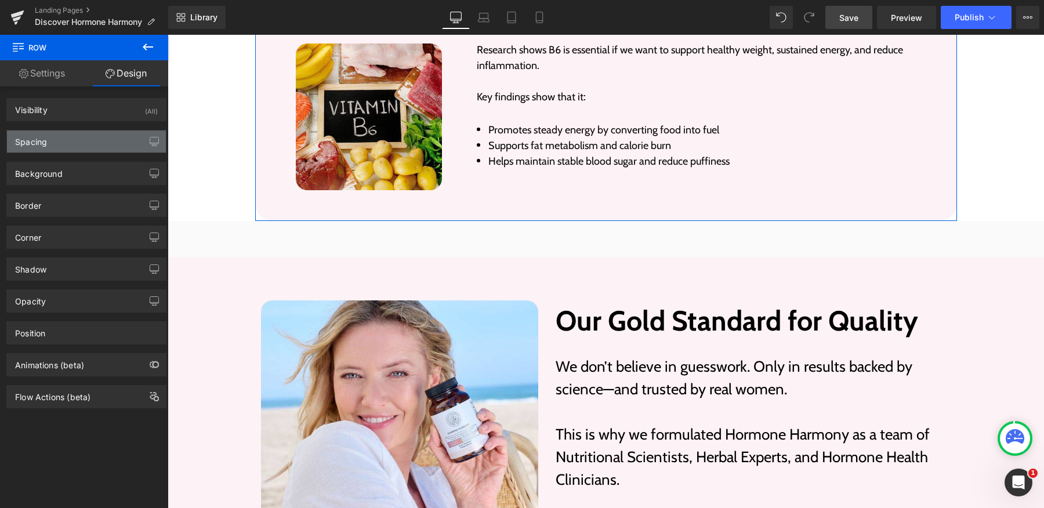
click at [65, 139] on div "Spacing" at bounding box center [86, 141] width 159 height 22
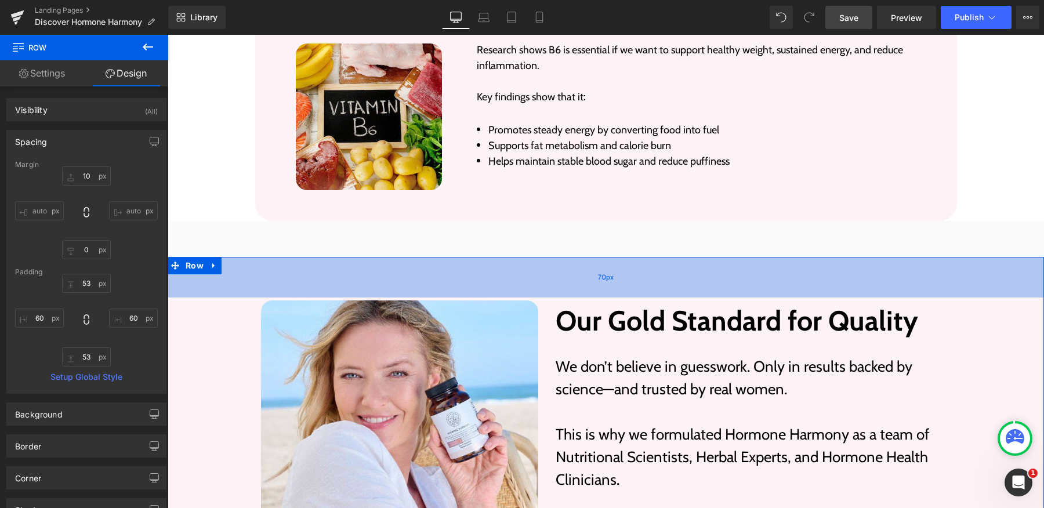
click at [500, 257] on div "70px" at bounding box center [606, 277] width 876 height 41
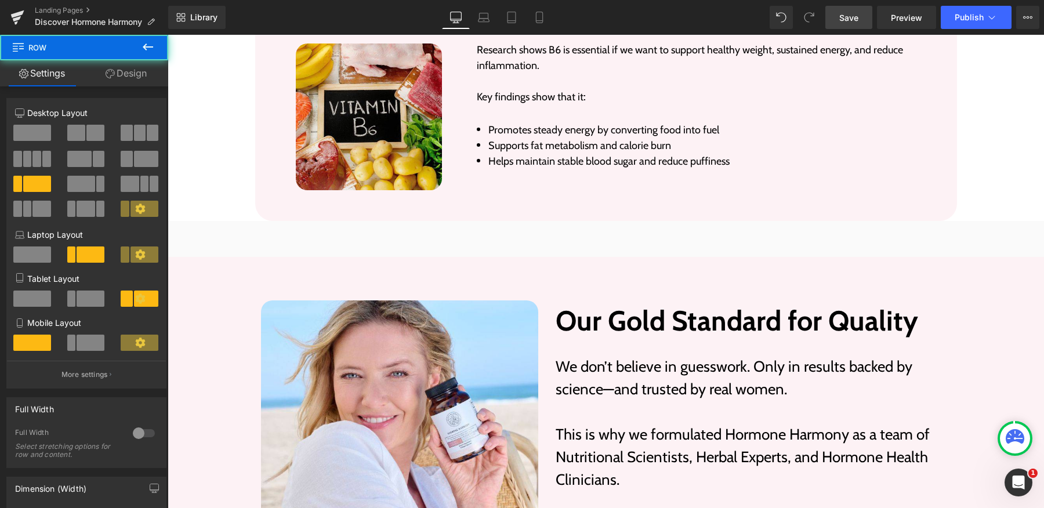
click at [168, 35] on div "53px" at bounding box center [168, 35] width 0 height 0
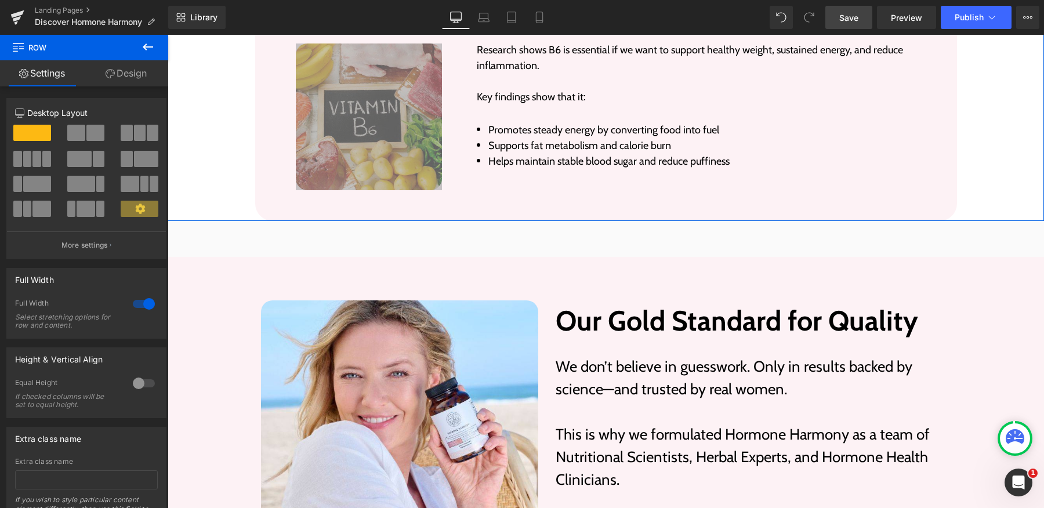
click at [131, 80] on link "Design" at bounding box center [126, 73] width 84 height 26
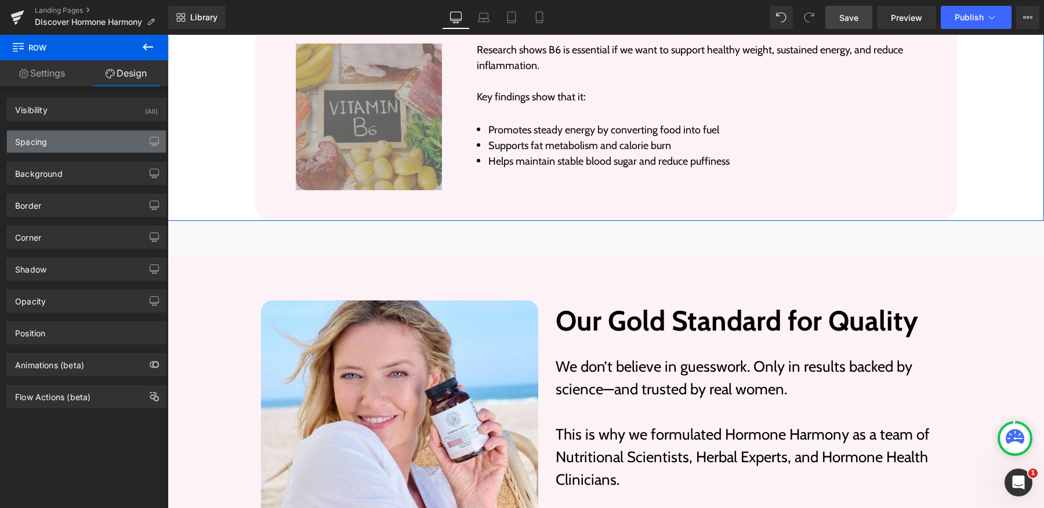
click at [62, 149] on div "Spacing" at bounding box center [86, 141] width 159 height 22
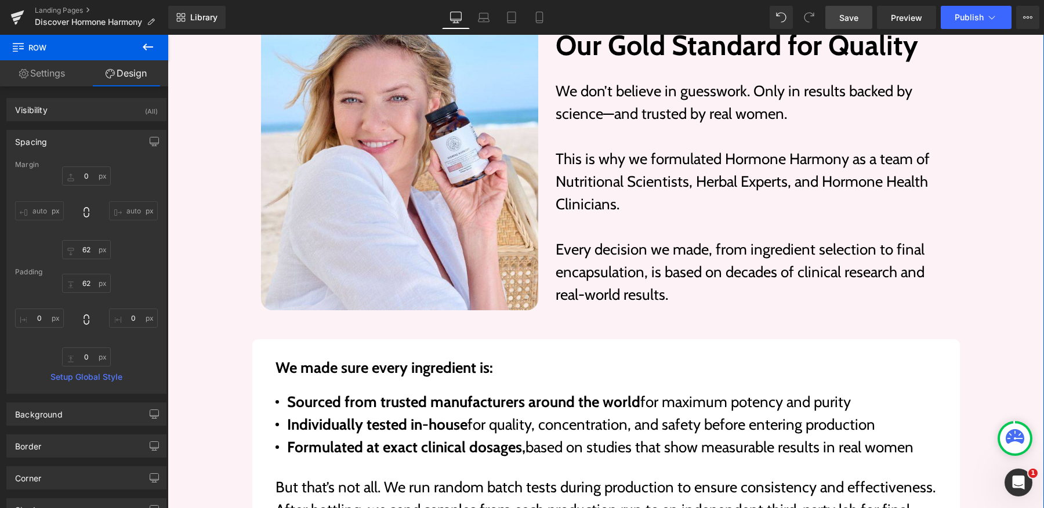
scroll to position [4502, 0]
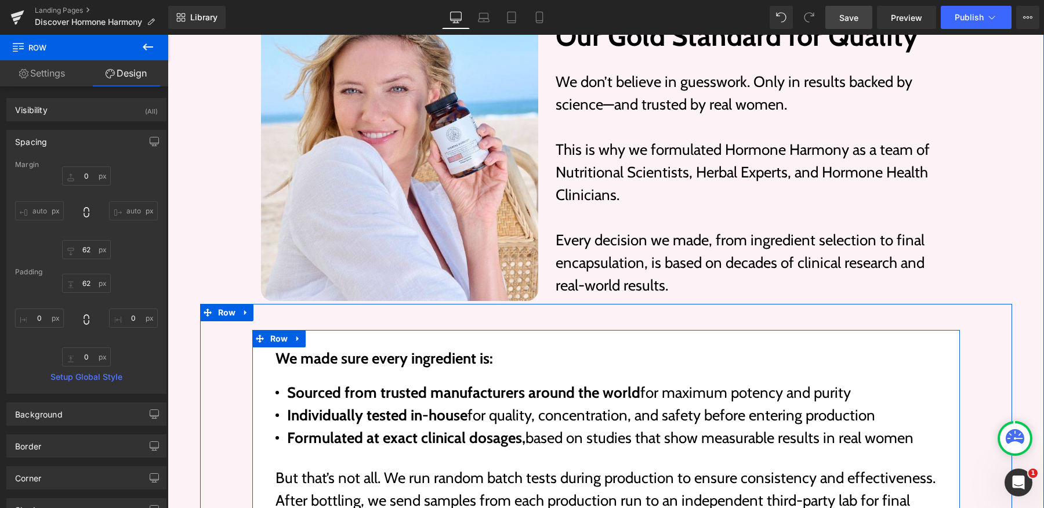
click at [402, 330] on div "We made sure every ingredient is: Text Block Sourced from trusted manufacturers…" at bounding box center [605, 509] width 707 height 358
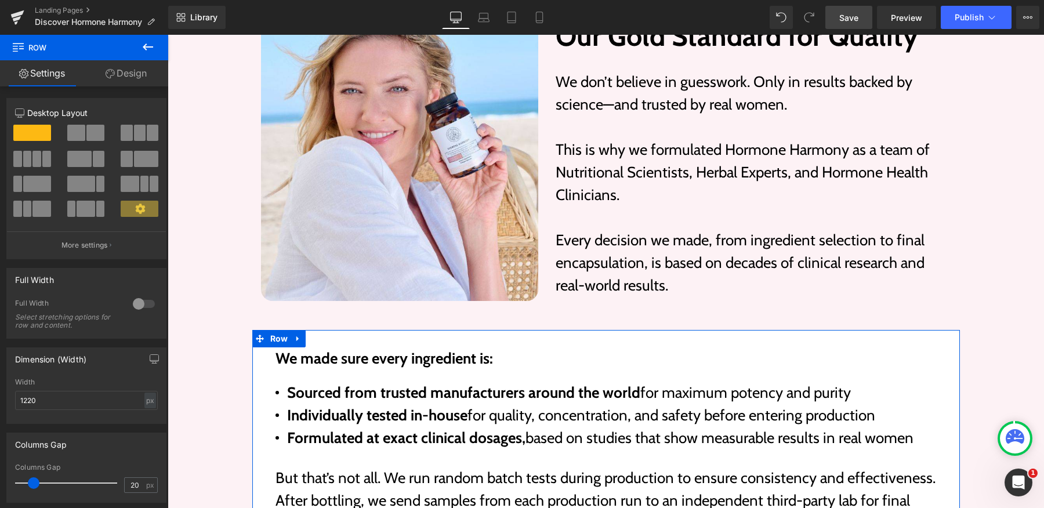
click at [130, 66] on link "Design" at bounding box center [126, 73] width 84 height 26
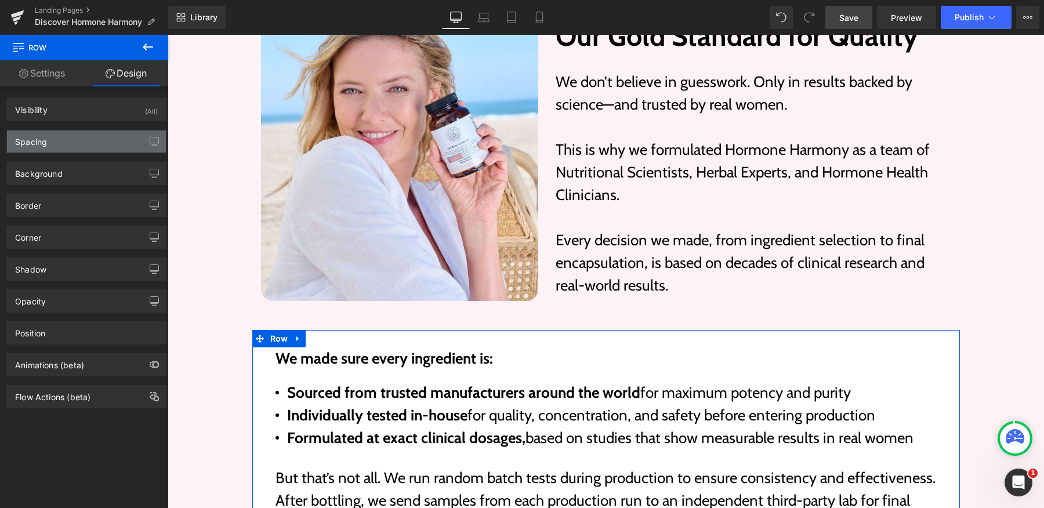
click at [110, 151] on div "Spacing" at bounding box center [86, 141] width 159 height 22
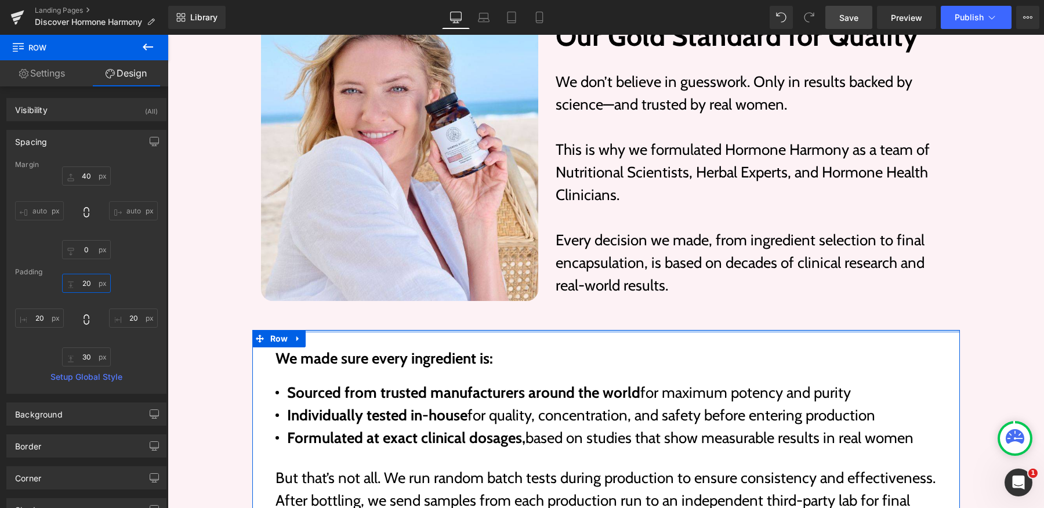
click at [85, 286] on input "20" at bounding box center [86, 283] width 49 height 19
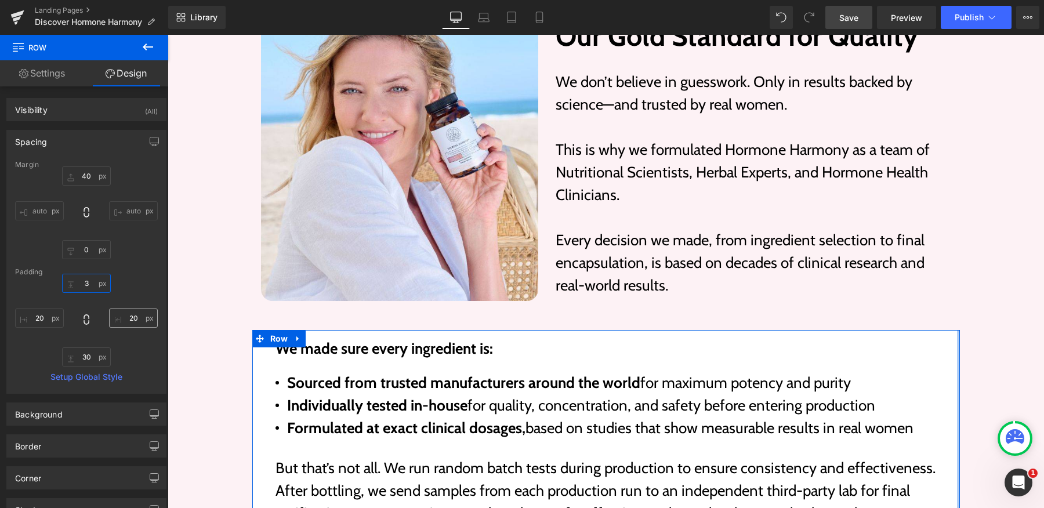
type input "20"
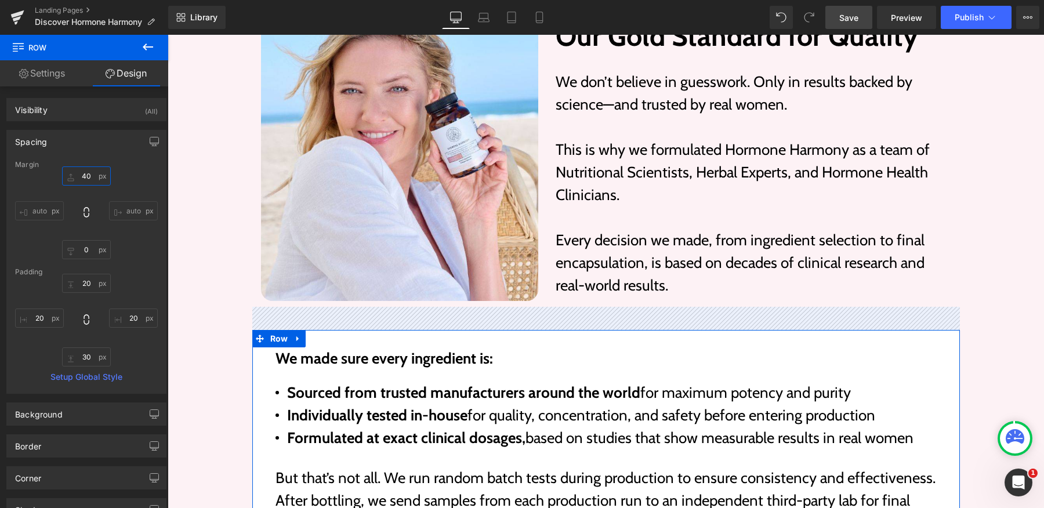
click at [86, 175] on input "40" at bounding box center [86, 175] width 49 height 19
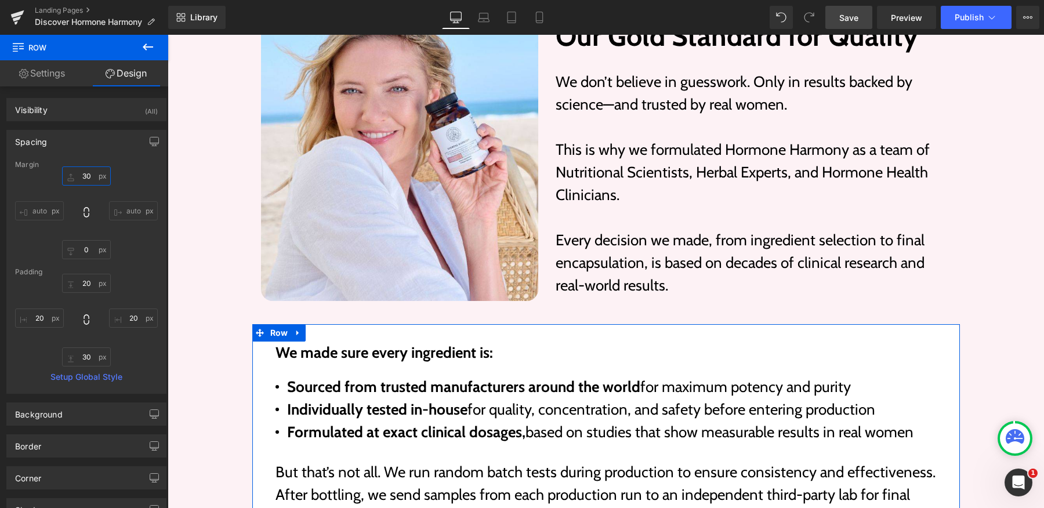
type input "30"
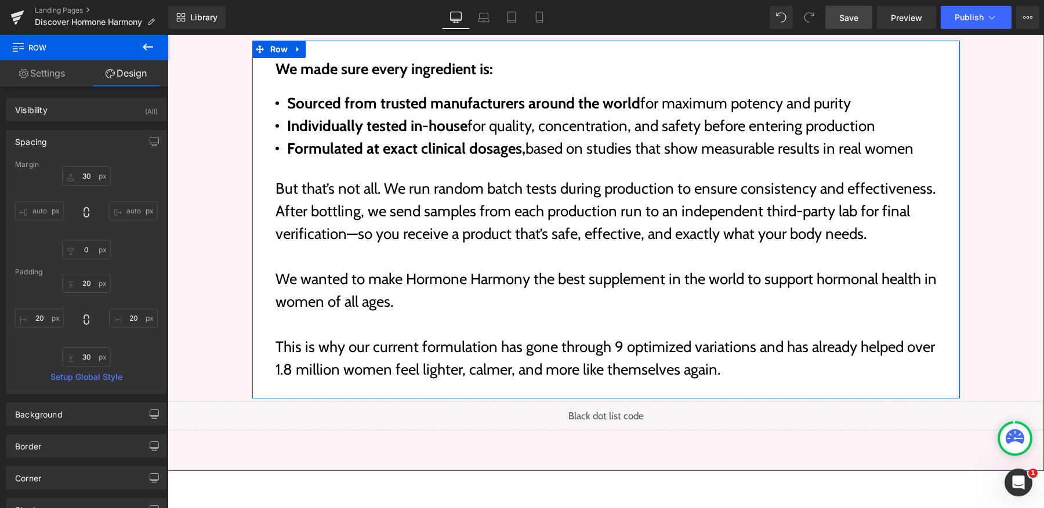
scroll to position [4790, 0]
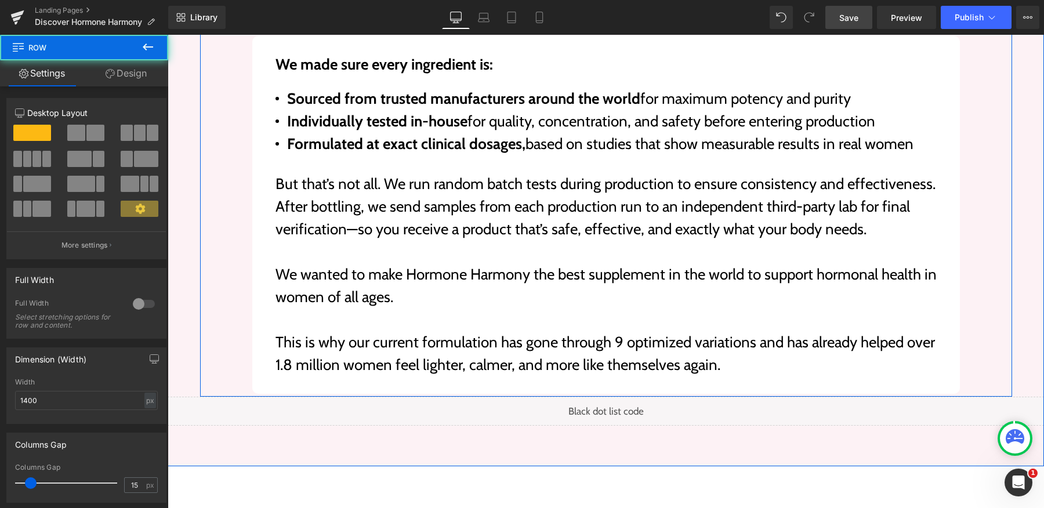
click at [238, 323] on div "We made sure every ingredient is: Text Block Sourced from trusted manufacturers…" at bounding box center [606, 206] width 812 height 375
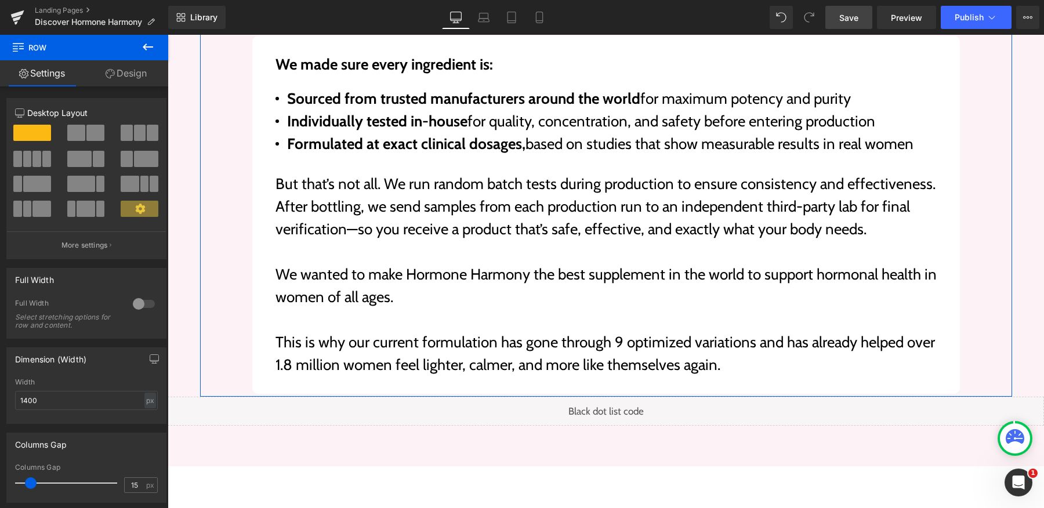
click at [132, 77] on link "Design" at bounding box center [126, 73] width 84 height 26
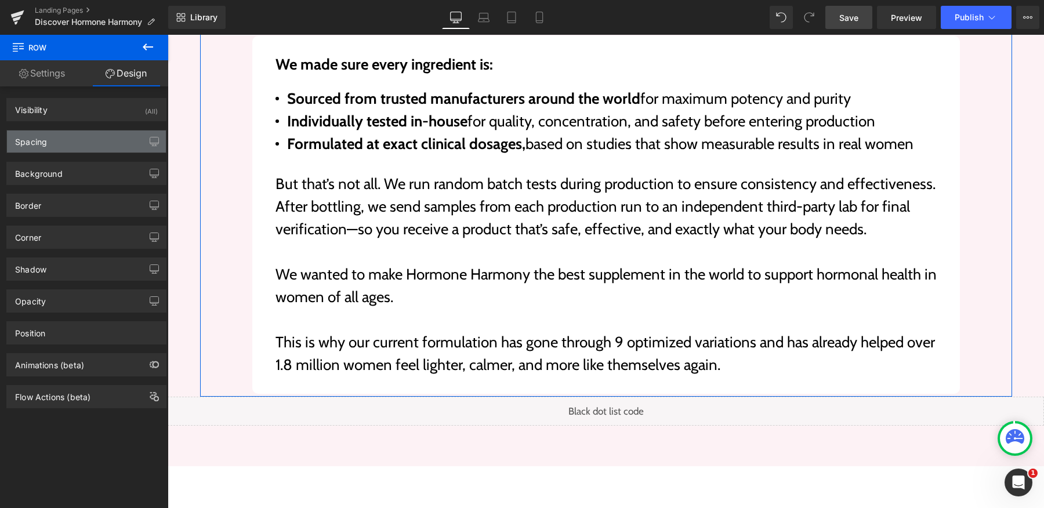
click at [83, 151] on div "Spacing" at bounding box center [86, 141] width 159 height 22
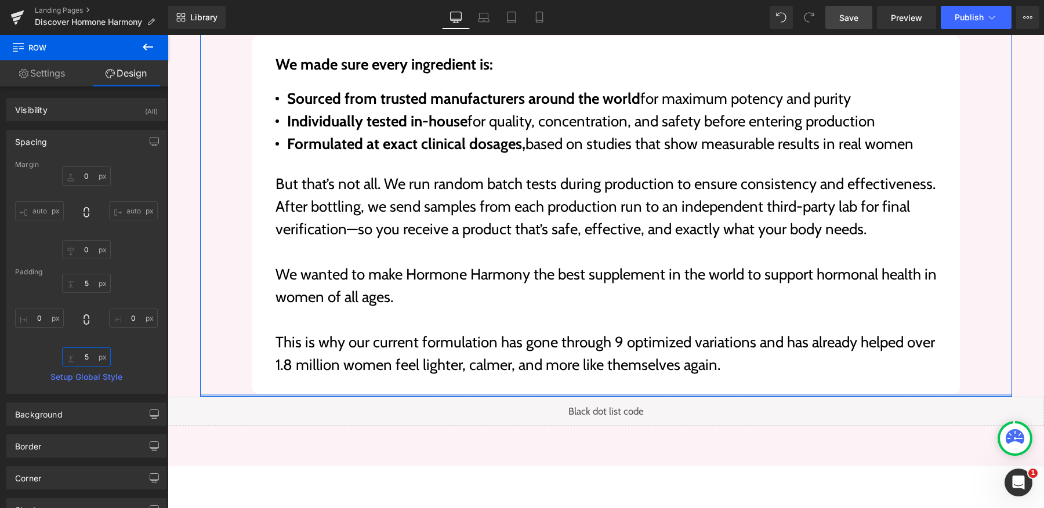
click at [84, 359] on input "5" at bounding box center [86, 356] width 49 height 19
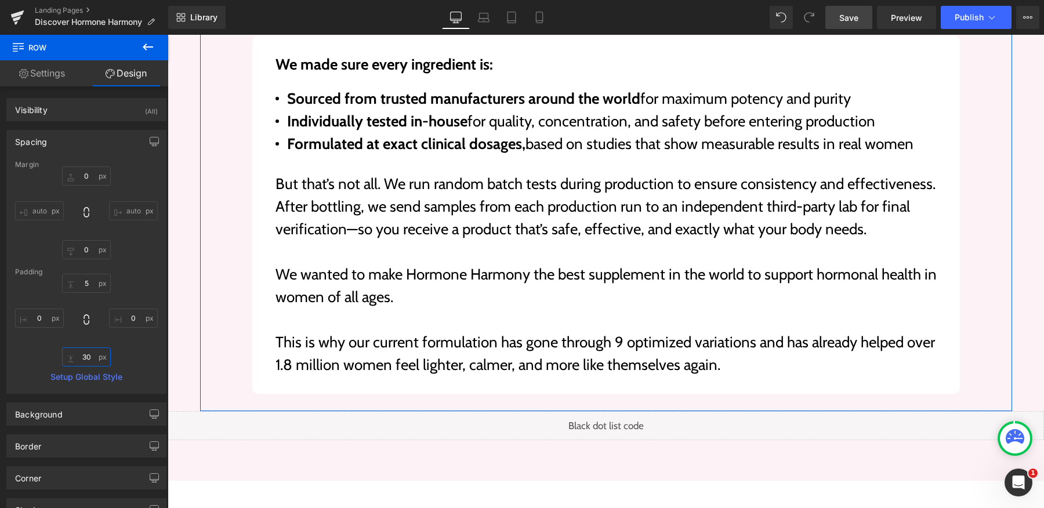
type input "30"
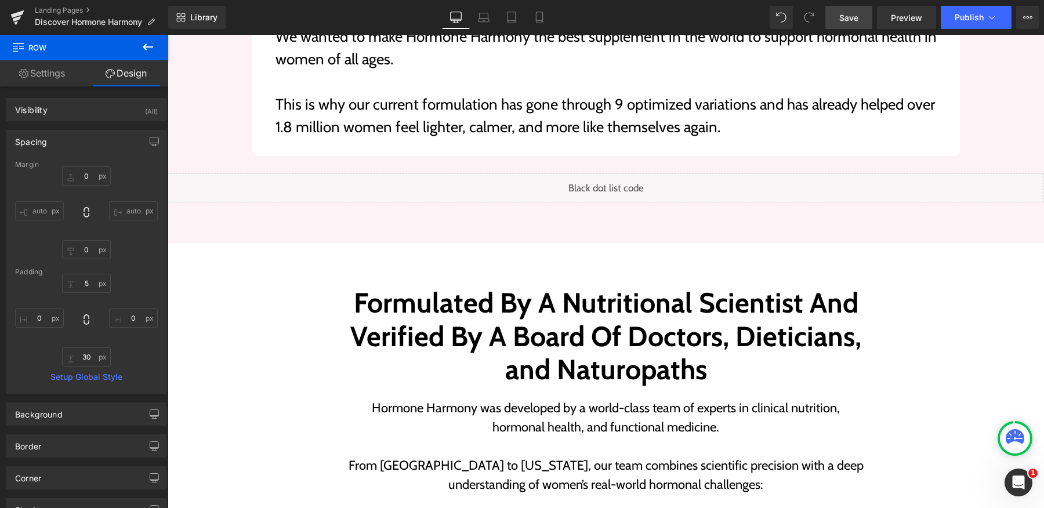
scroll to position [5025, 0]
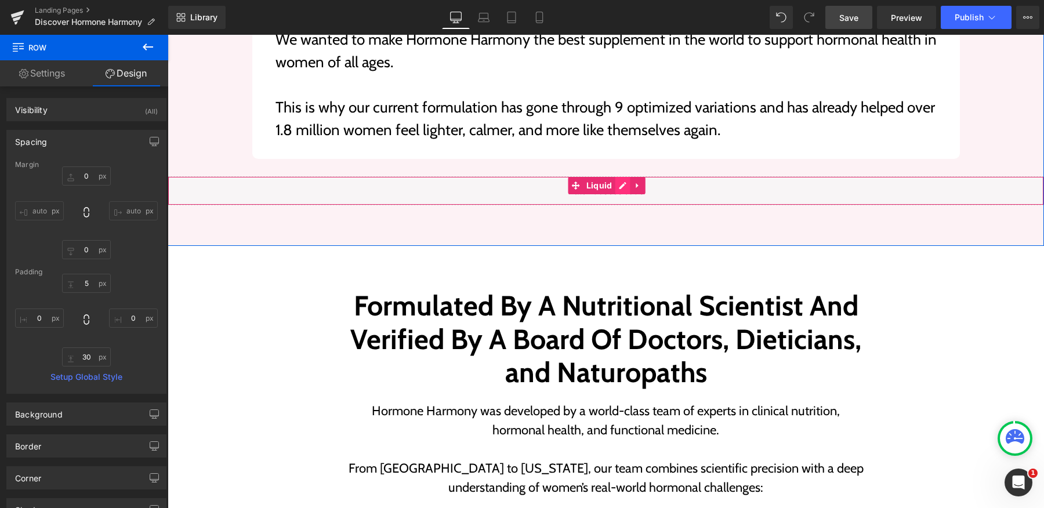
click at [617, 176] on div "Liquid" at bounding box center [606, 190] width 876 height 29
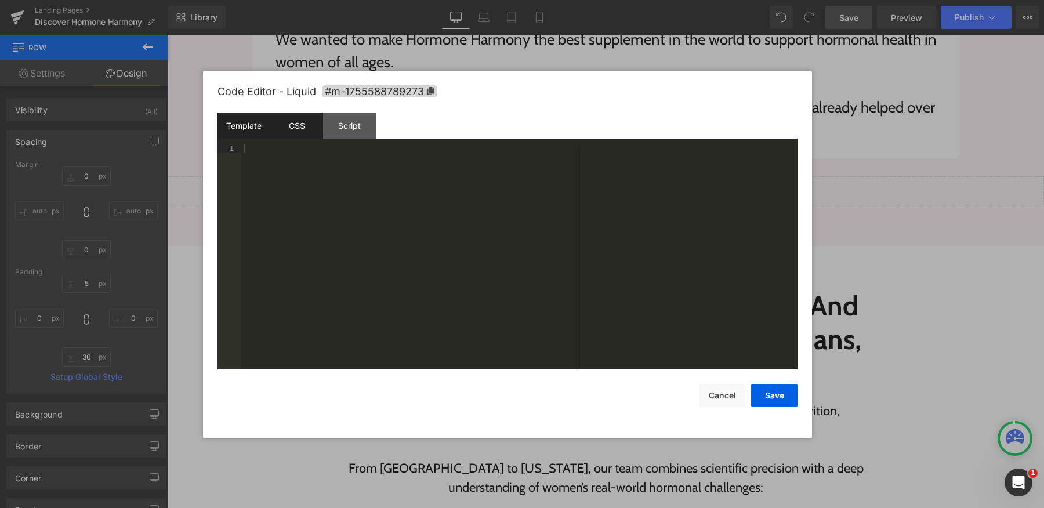
click at [293, 128] on div "CSS" at bounding box center [296, 125] width 53 height 26
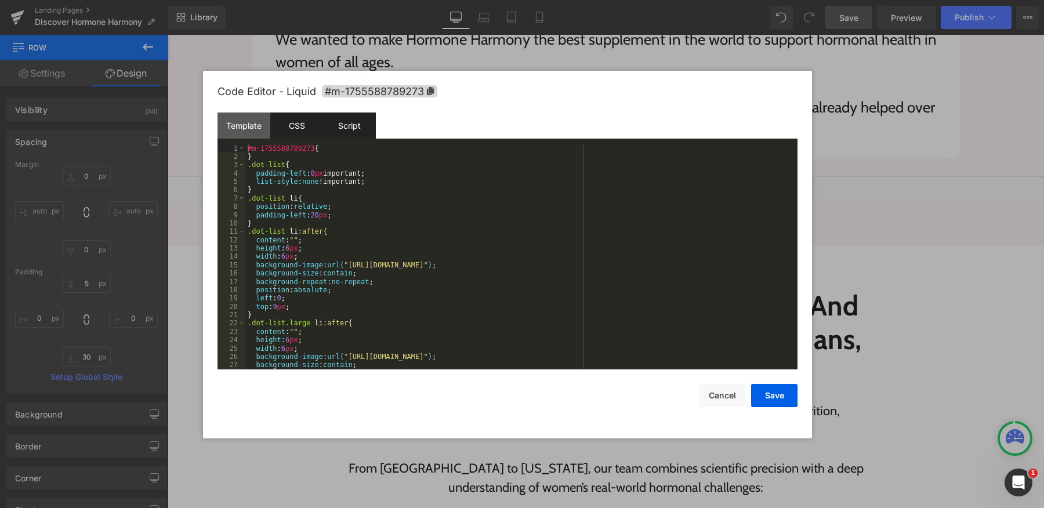
click at [332, 127] on div "Script" at bounding box center [349, 125] width 53 height 26
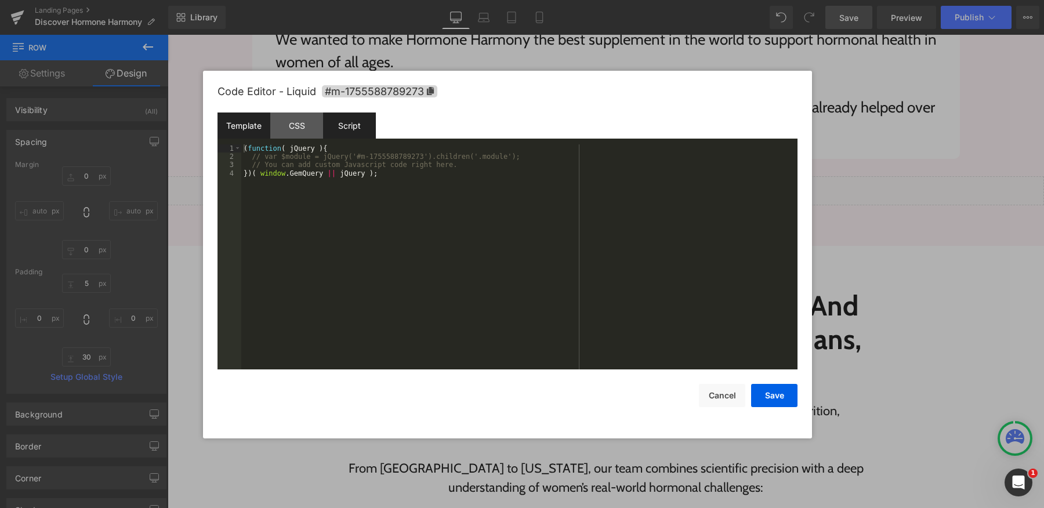
click at [250, 128] on div "Template" at bounding box center [243, 125] width 53 height 26
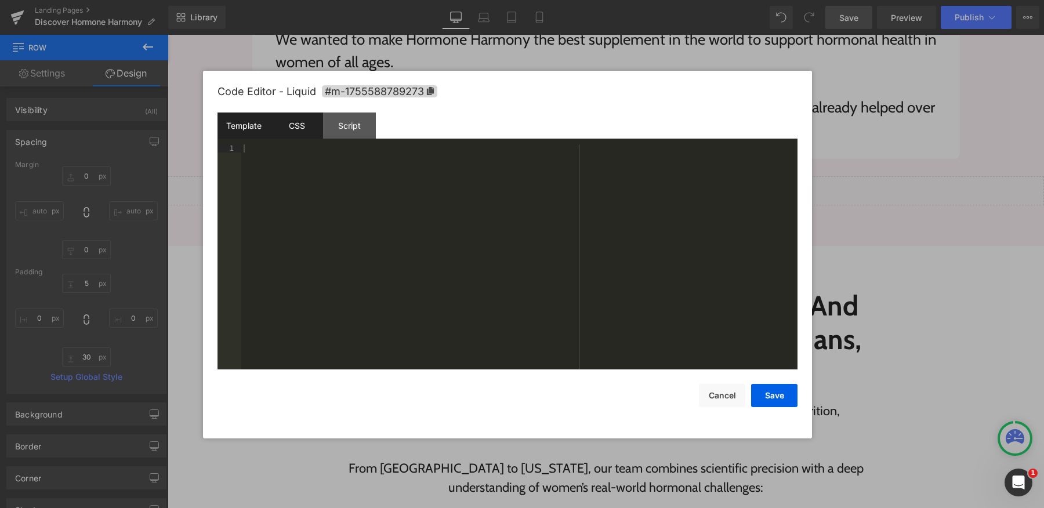
click at [279, 128] on div "CSS" at bounding box center [296, 125] width 53 height 26
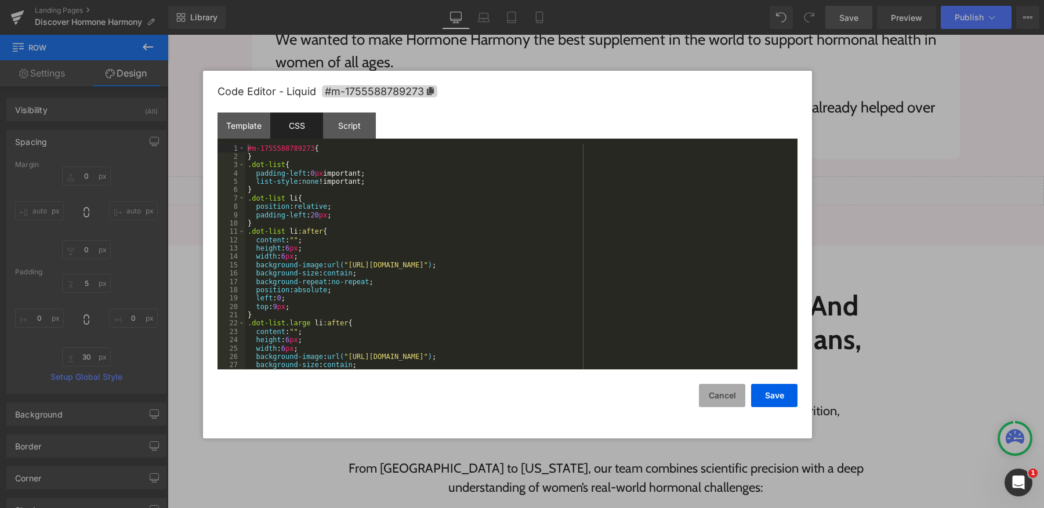
click at [721, 400] on button "Cancel" at bounding box center [722, 395] width 46 height 23
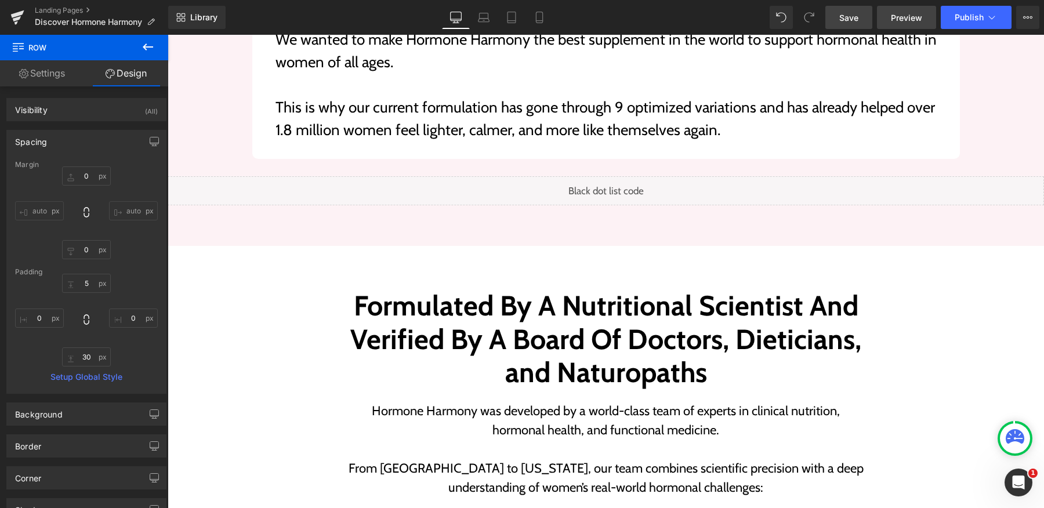
click at [896, 23] on span "Preview" at bounding box center [906, 18] width 31 height 12
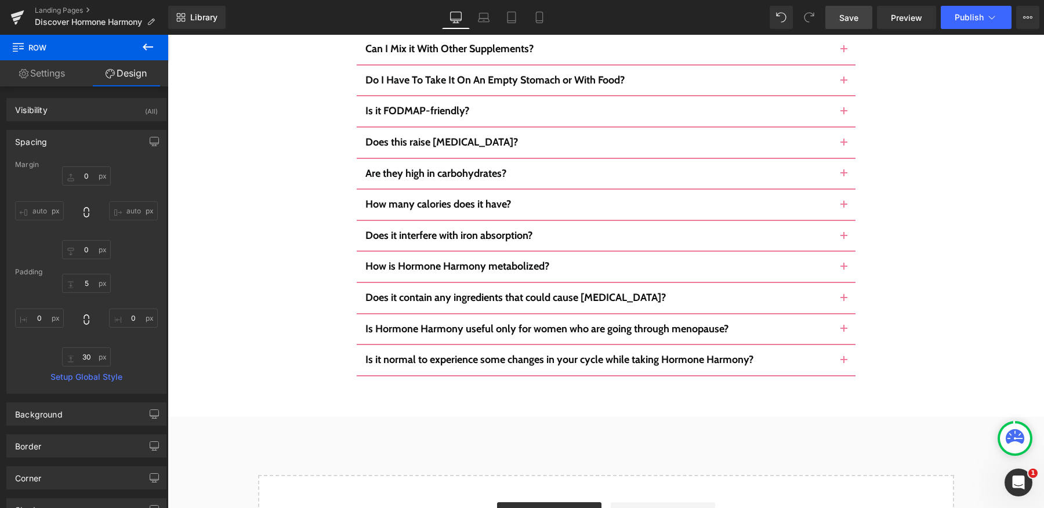
scroll to position [6830, 0]
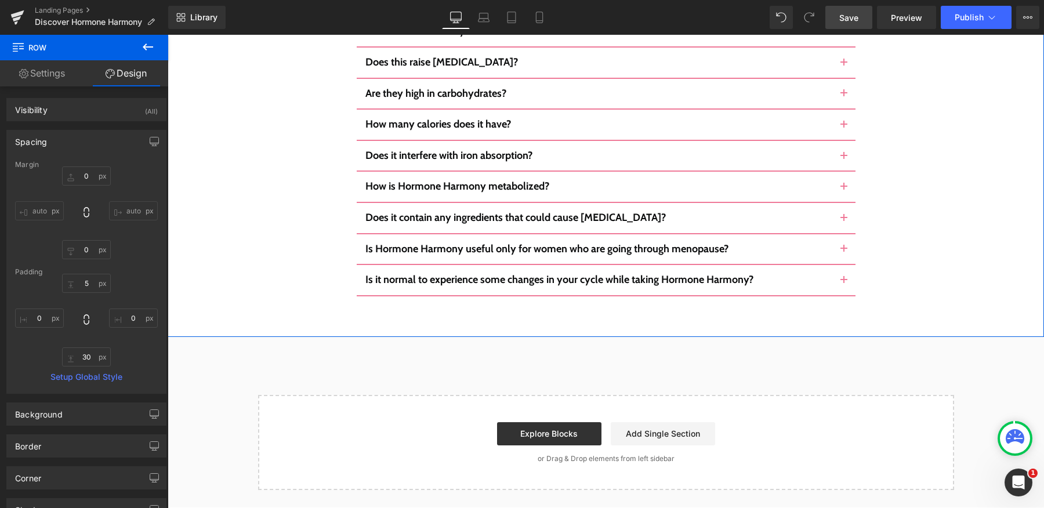
click at [532, 180] on div "Frequently Asked Questions Heading Ingredients Text Block Image How Do I Take I…" at bounding box center [606, 48] width 876 height 575
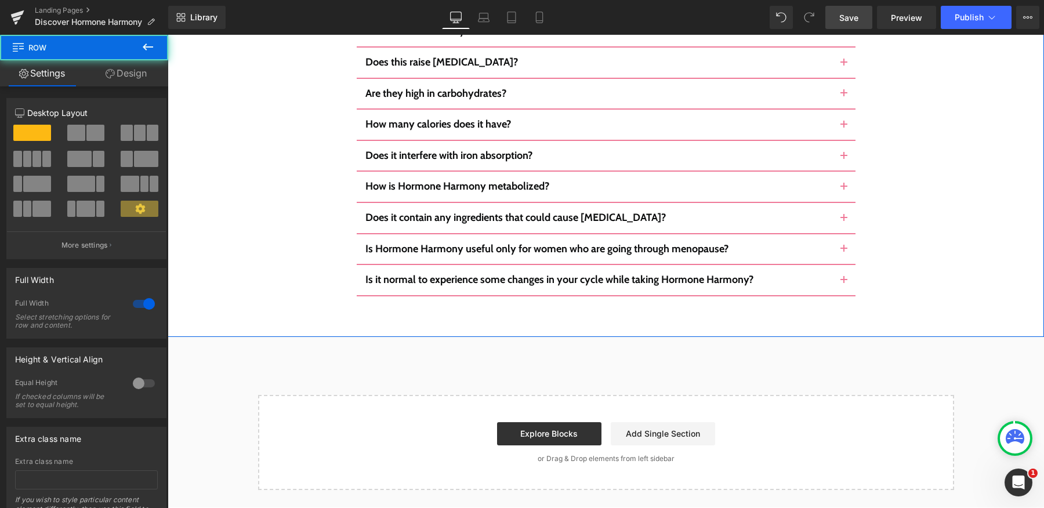
click at [532, 180] on div "Frequently Asked Questions Heading Ingredients Text Block Image How Do I Take I…" at bounding box center [606, 48] width 876 height 575
click at [442, 183] on div "Frequently Asked Questions Heading Ingredients Text Block Image How Do I Take I…" at bounding box center [606, 48] width 876 height 575
click at [129, 77] on link "Design" at bounding box center [126, 73] width 84 height 26
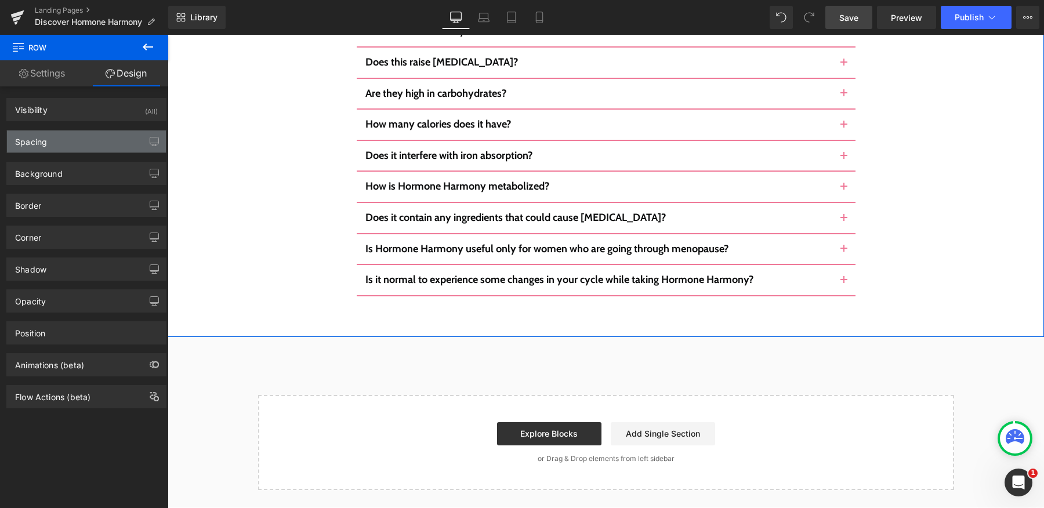
click at [54, 143] on div "Spacing" at bounding box center [86, 141] width 159 height 22
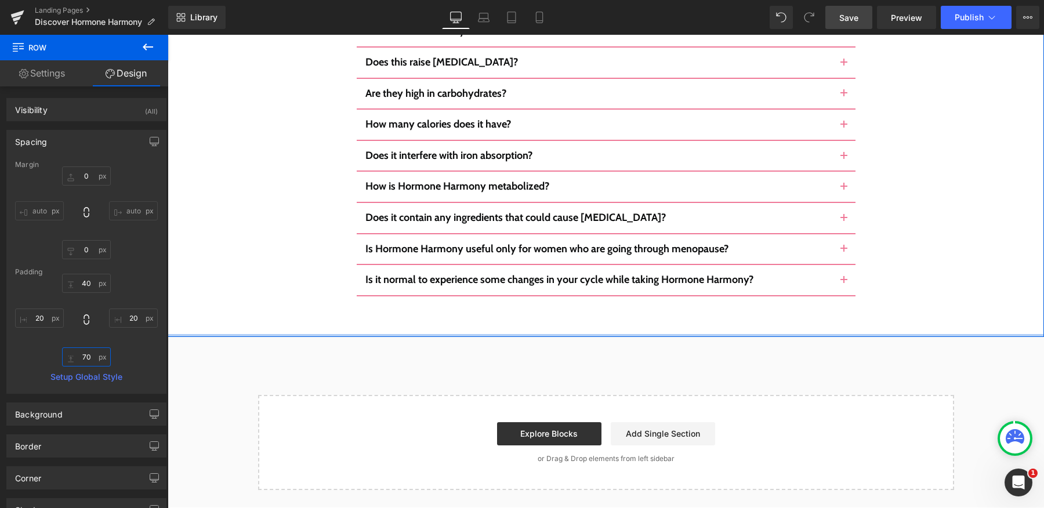
click at [90, 355] on input "70" at bounding box center [86, 356] width 49 height 19
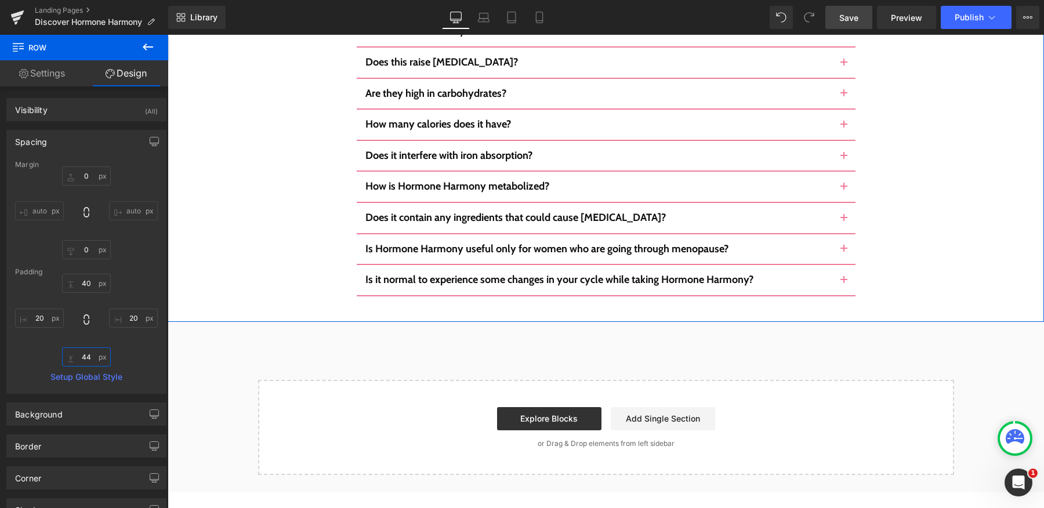
type input "44"
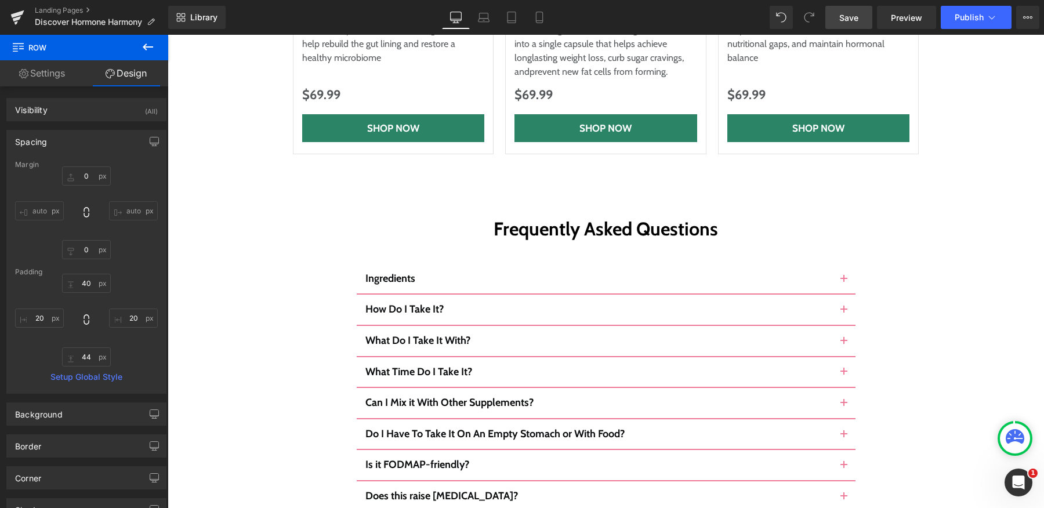
scroll to position [6396, 0]
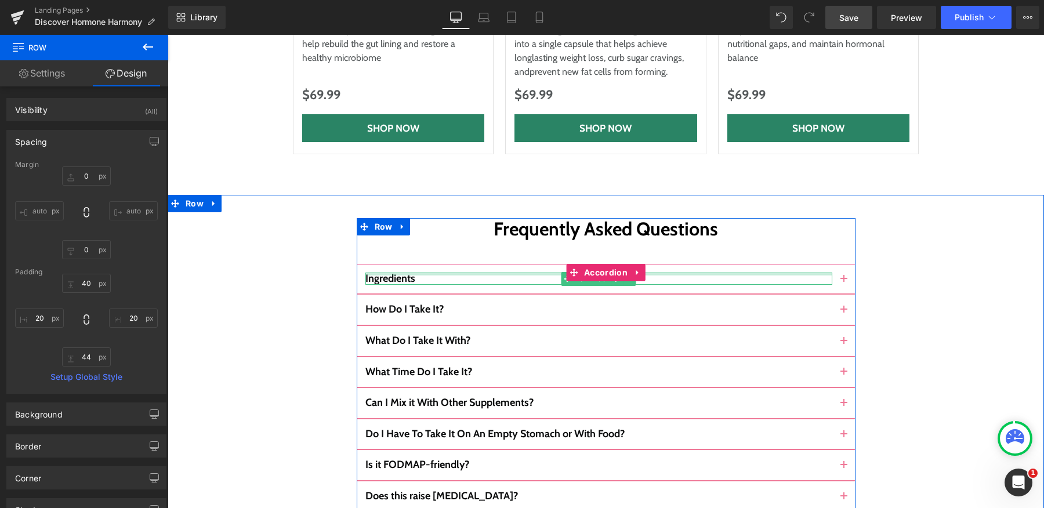
click at [504, 273] on div "Ingredients Text Block" at bounding box center [598, 279] width 467 height 13
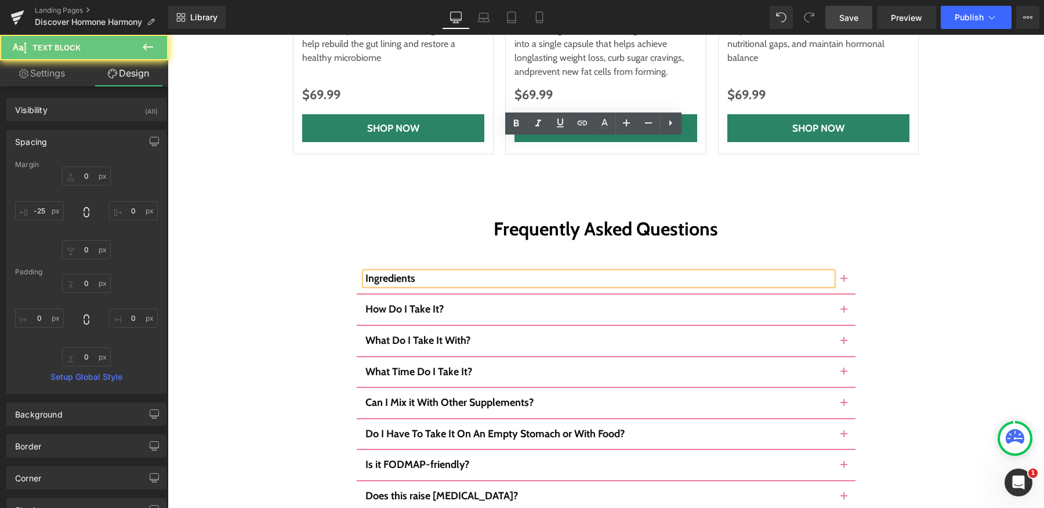
click at [490, 218] on div "Frequently Asked Questions Heading Ingredients Text Block Image How Do I Take I…" at bounding box center [606, 473] width 499 height 511
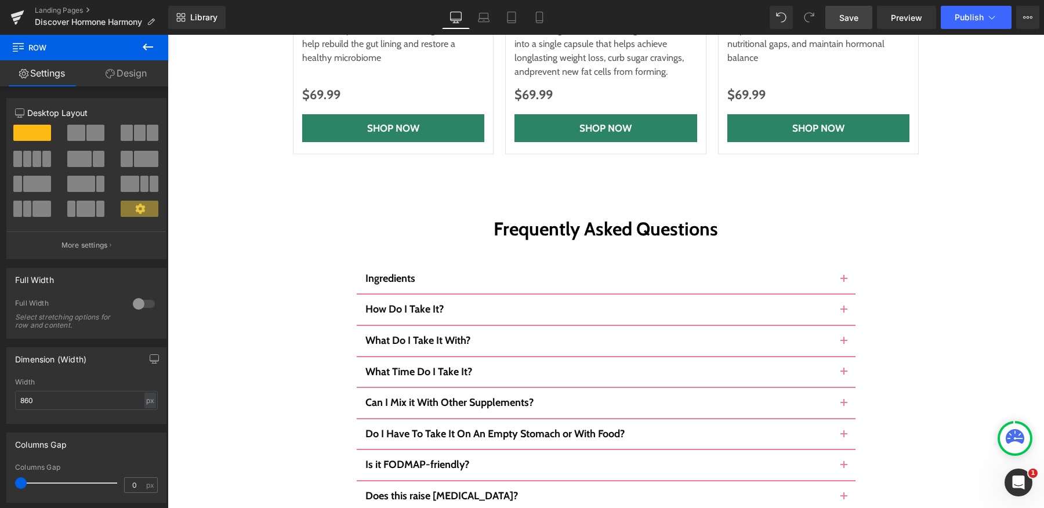
click at [490, 218] on div "Frequently Asked Questions Heading Ingredients Text Block Image How Do I Take I…" at bounding box center [606, 473] width 499 height 511
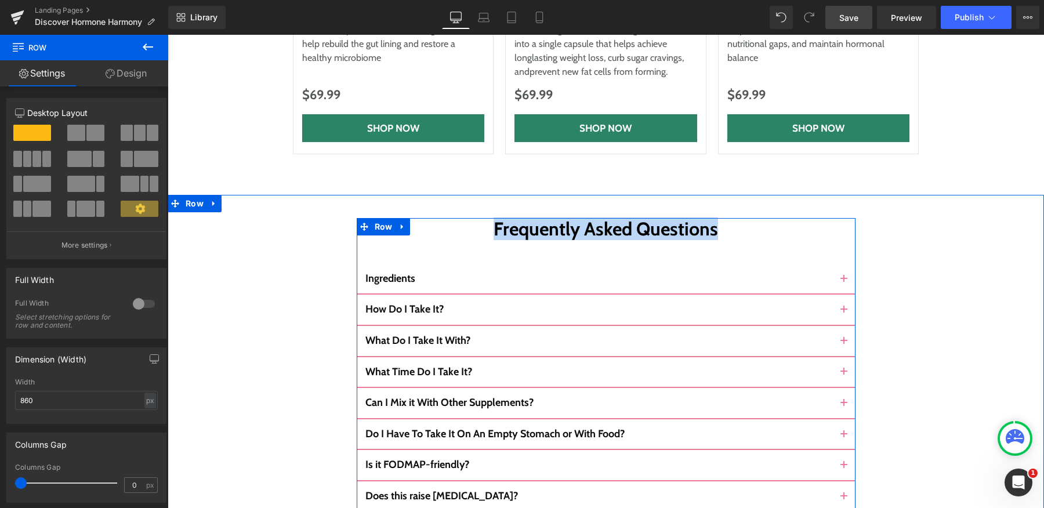
click at [490, 218] on div "Frequently Asked Questions Heading Ingredients Text Block Image How Do I Take I…" at bounding box center [606, 473] width 499 height 511
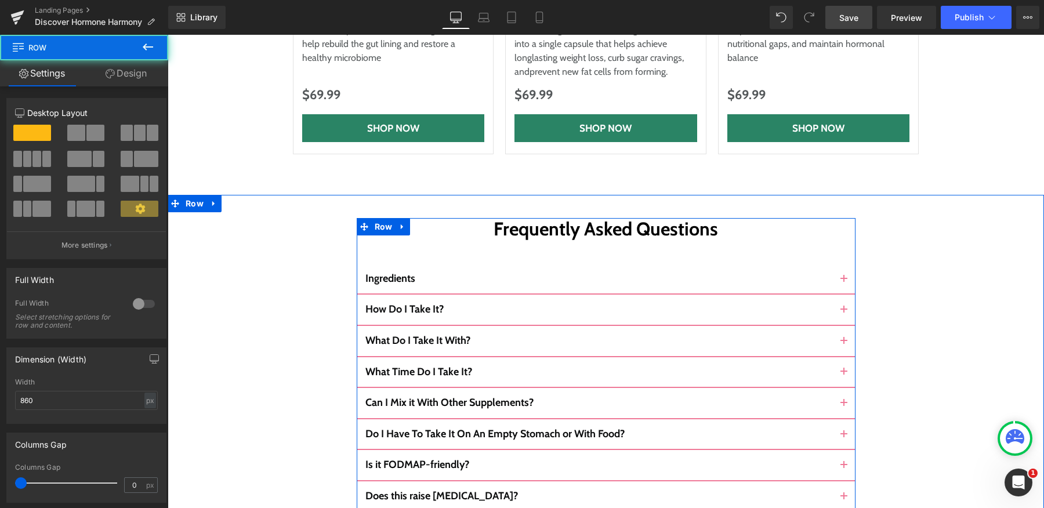
click at [468, 218] on div "Frequently Asked Questions Heading Ingredients Text Block Image How Do I Take I…" at bounding box center [606, 473] width 499 height 511
click at [423, 218] on div "Frequently Asked Questions Heading Ingredients Text Block Image How Do I Take I…" at bounding box center [606, 473] width 499 height 511
click at [392, 264] on div "Ingredients Text Block" at bounding box center [606, 279] width 499 height 31
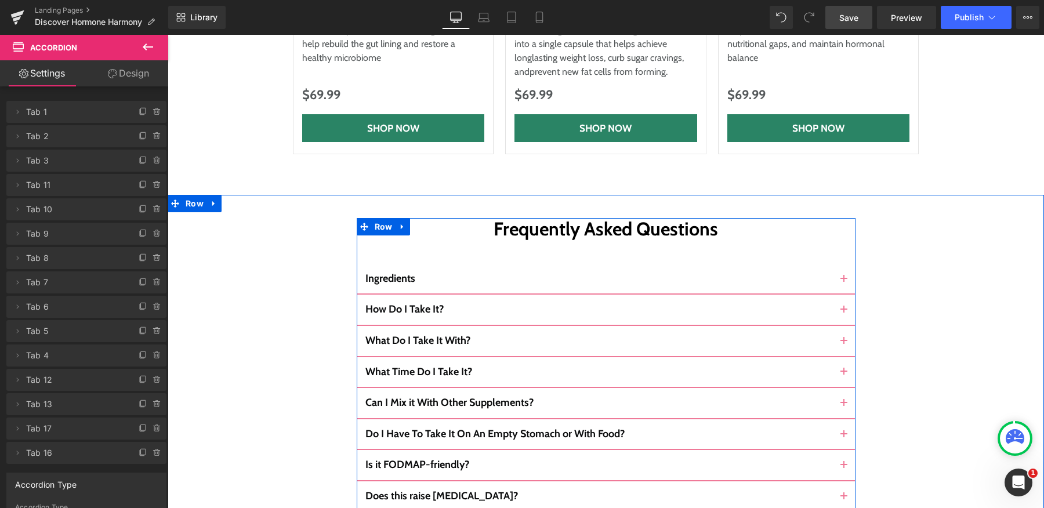
click at [445, 218] on div "Frequently Asked Questions Heading Ingredients Text Block Image How Do I Take I…" at bounding box center [606, 473] width 499 height 511
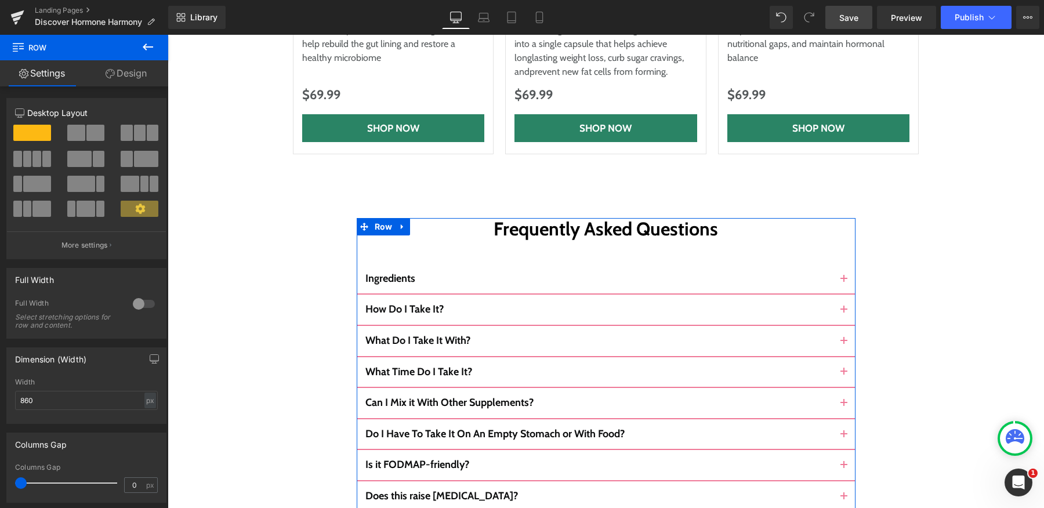
click at [139, 80] on link "Design" at bounding box center [126, 73] width 84 height 26
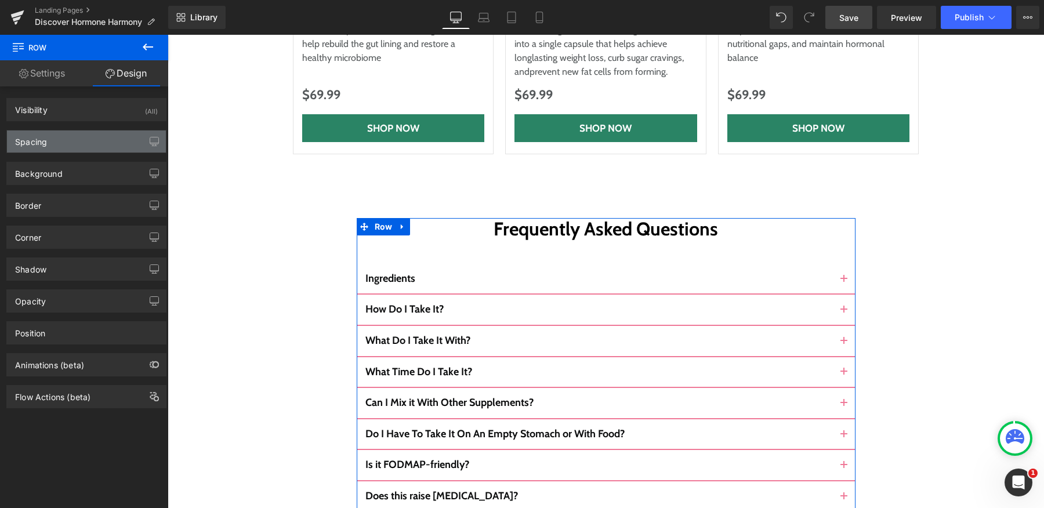
click at [72, 138] on div "Spacing" at bounding box center [86, 141] width 159 height 22
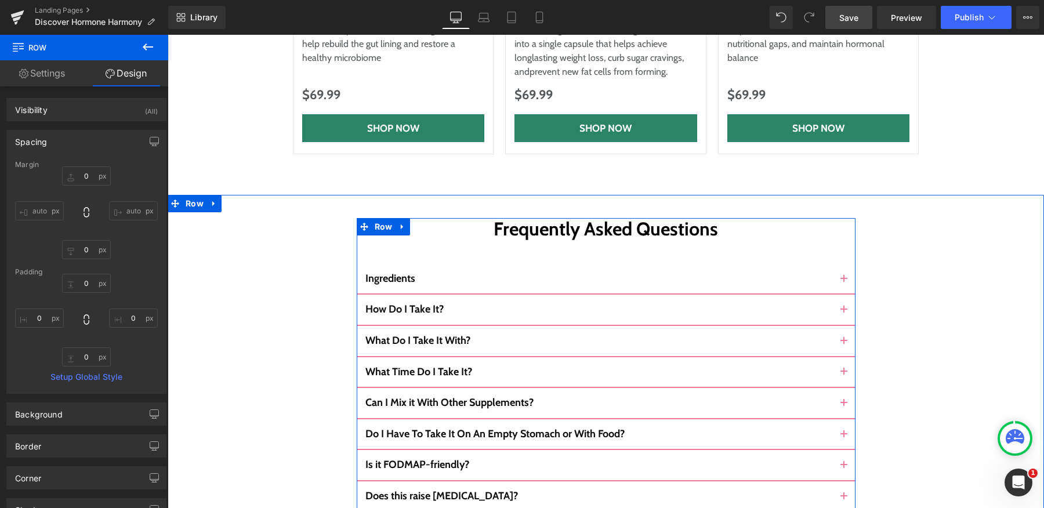
click at [517, 218] on h2 "Frequently Asked Questions" at bounding box center [606, 229] width 499 height 22
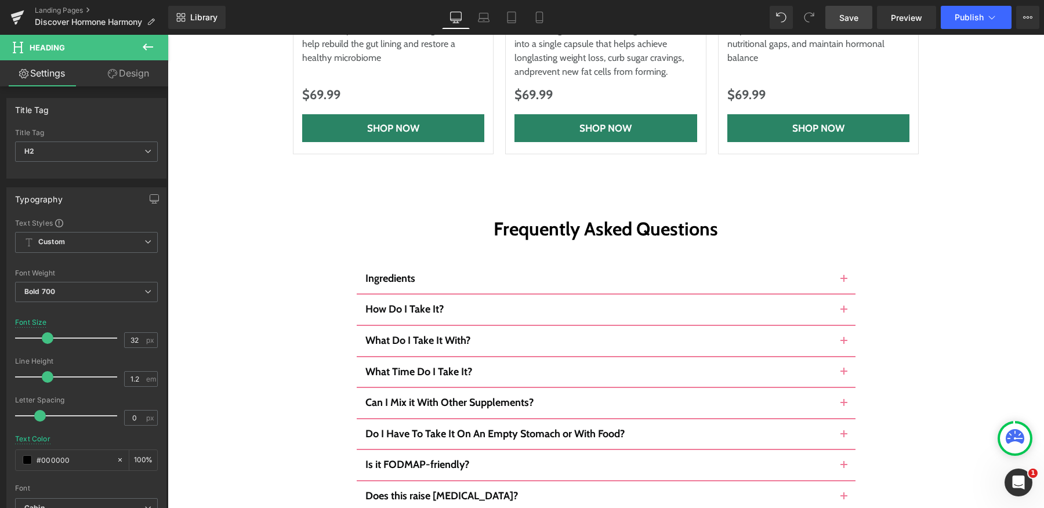
click at [128, 76] on link "Design" at bounding box center [128, 73] width 84 height 26
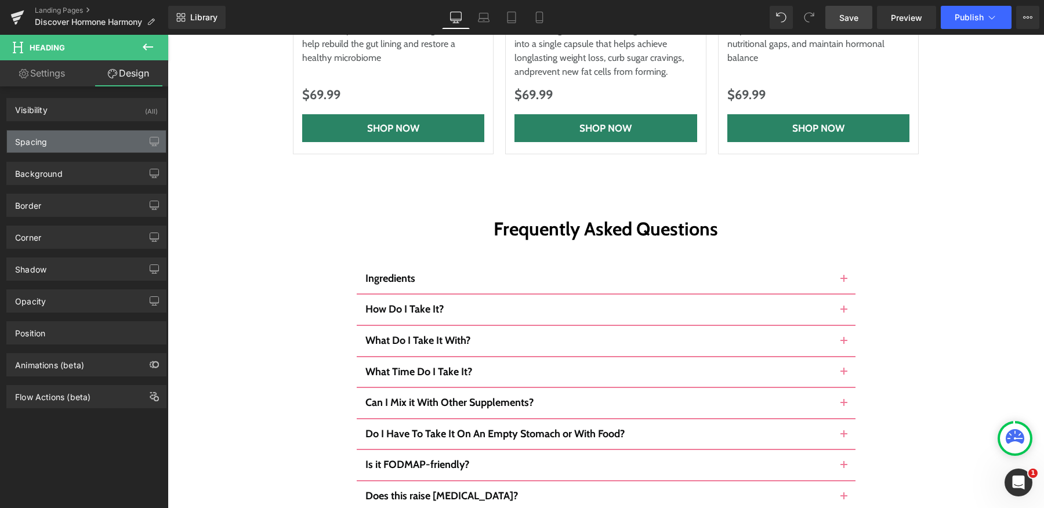
click at [101, 136] on div "Spacing" at bounding box center [86, 141] width 159 height 22
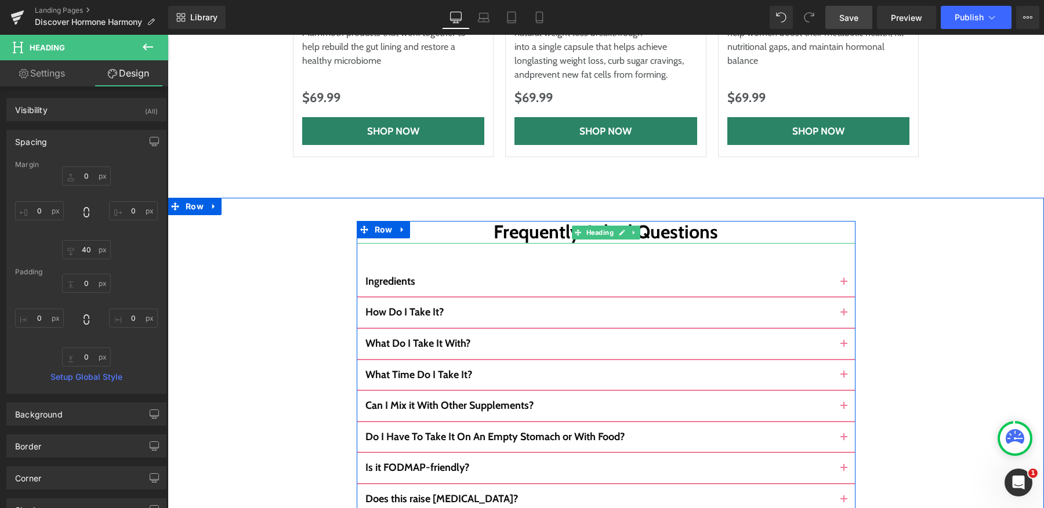
scroll to position [6393, 0]
click at [532, 221] on h2 "Frequently Asked Questions" at bounding box center [606, 232] width 499 height 22
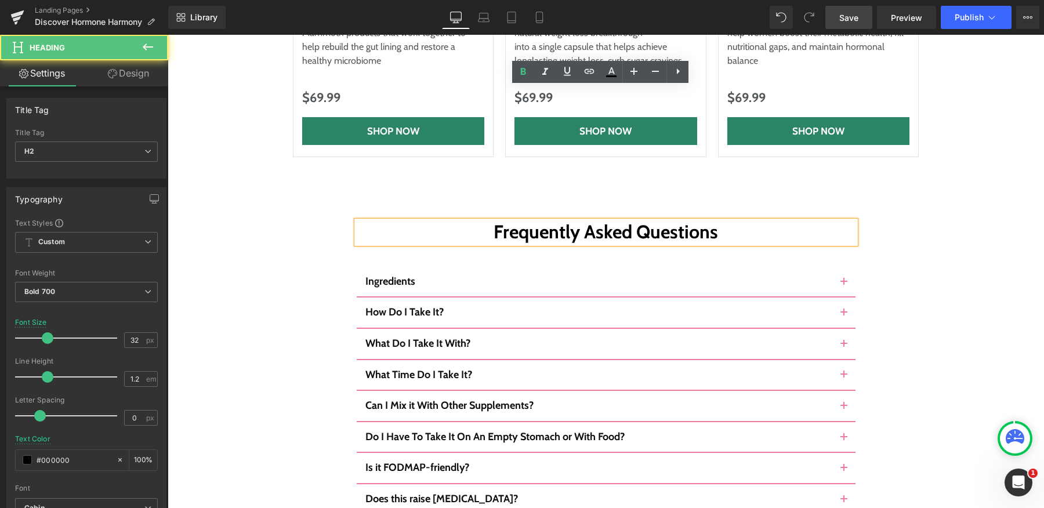
click at [436, 198] on div "Frequently Asked Questions Heading Ingredients Text Block Image How Do I Take I…" at bounding box center [606, 478] width 876 height 560
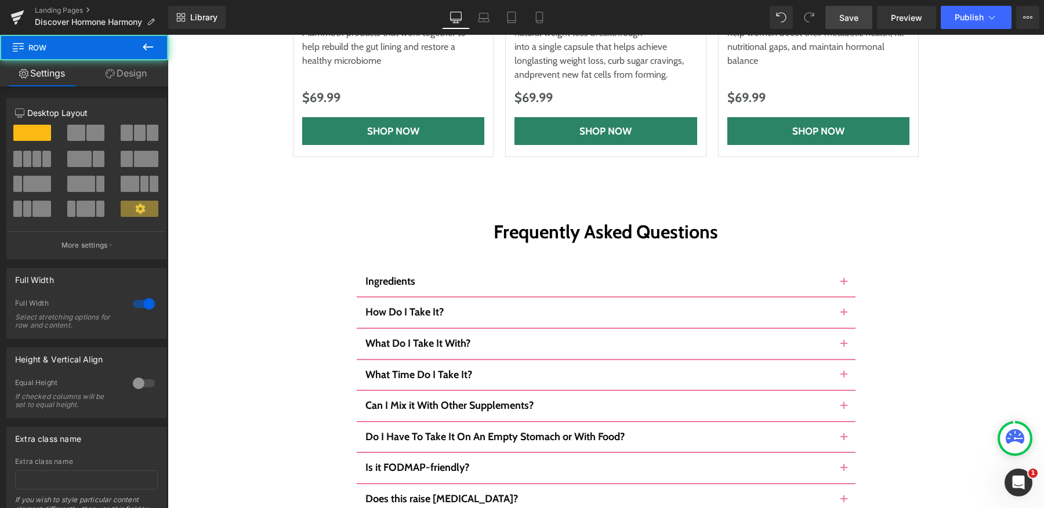
click at [435, 198] on div "Frequently Asked Questions Heading Ingredients Text Block Image How Do I Take I…" at bounding box center [606, 478] width 876 height 560
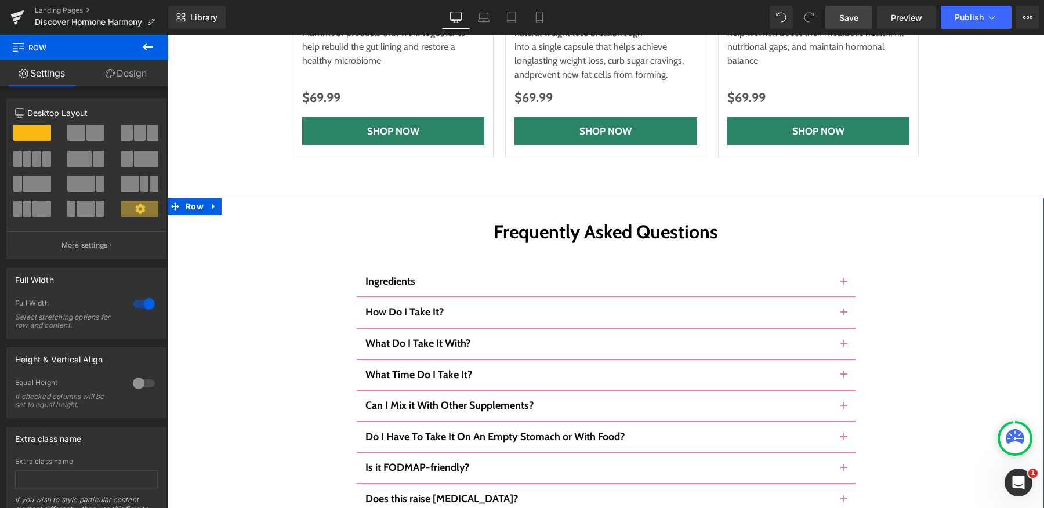
click at [144, 70] on link "Design" at bounding box center [126, 73] width 84 height 26
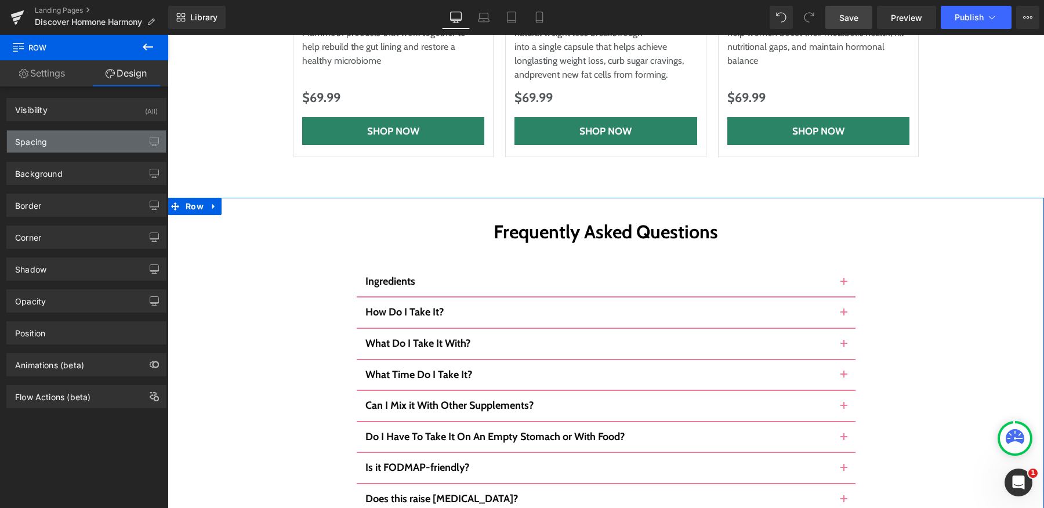
click at [77, 139] on div "Spacing" at bounding box center [86, 141] width 159 height 22
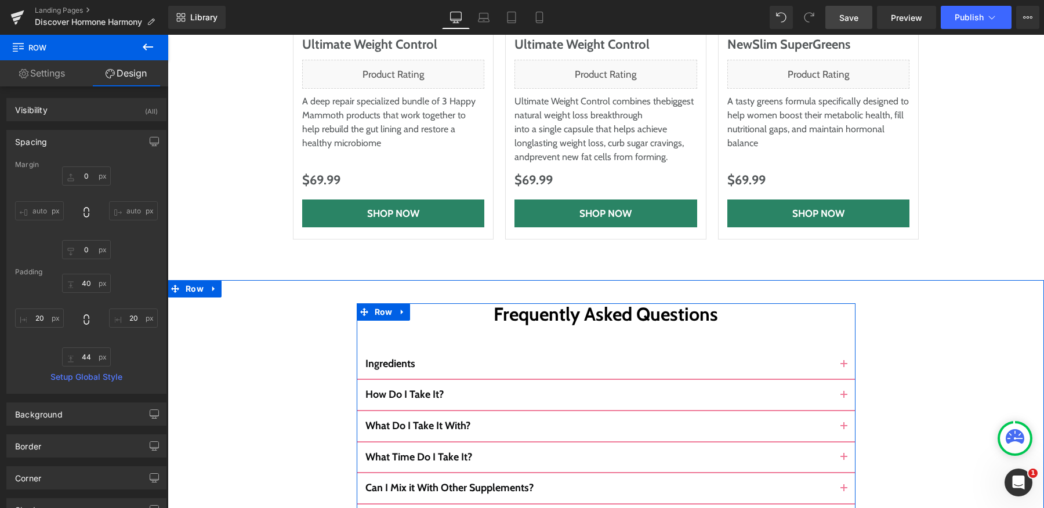
scroll to position [6310, 0]
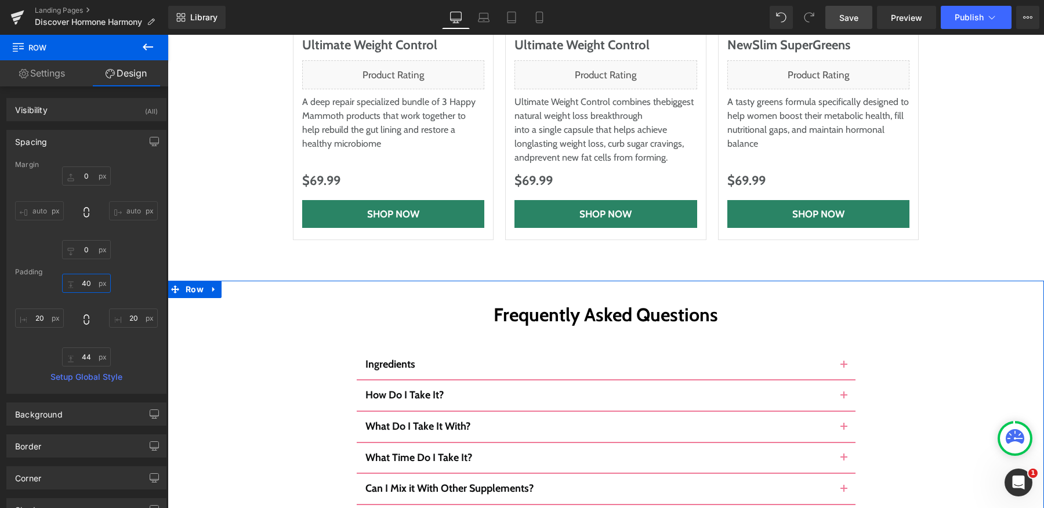
click at [85, 284] on input "text" at bounding box center [86, 283] width 49 height 19
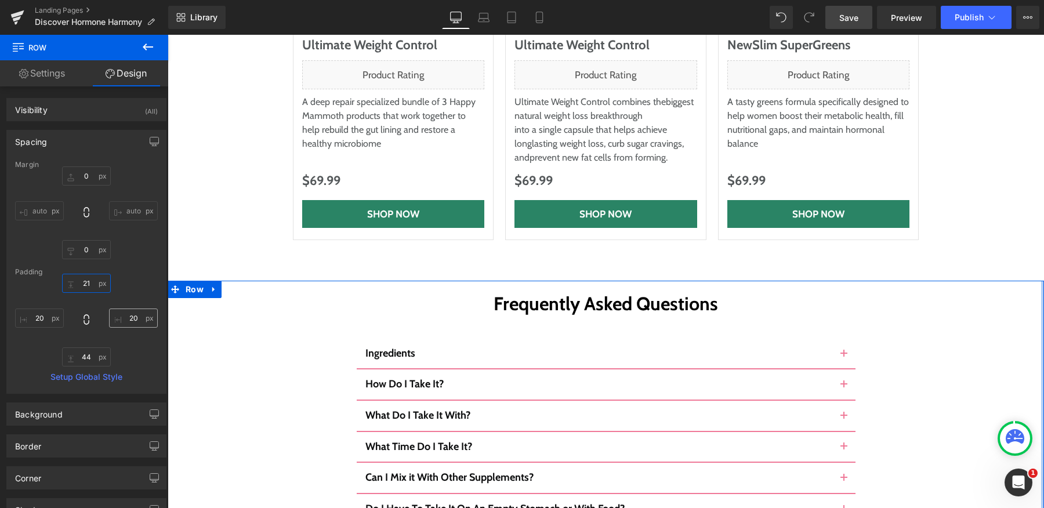
type input "21"
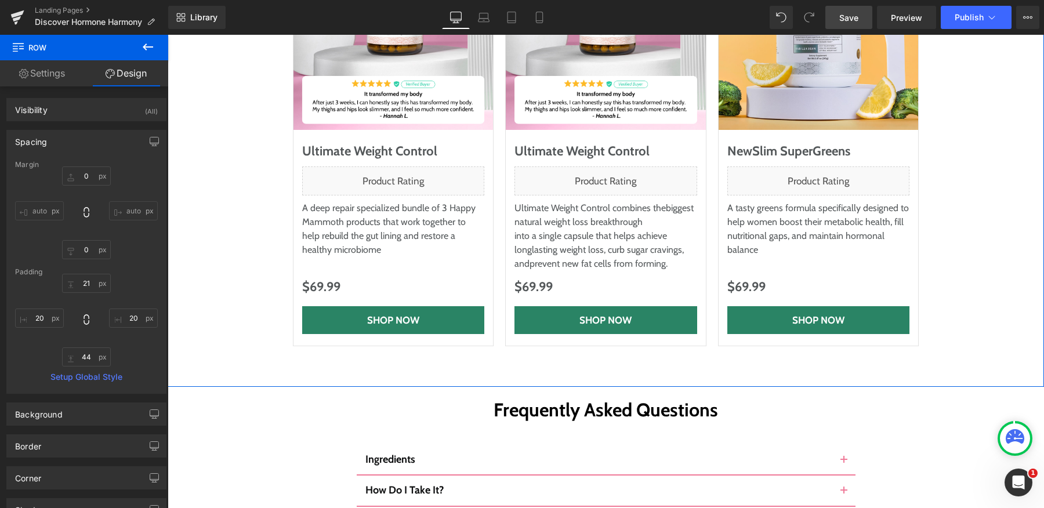
click at [518, 244] on div "For Even Faster, Deeper Results, Pair It With… Heading Row Sale Off (P) Image U…" at bounding box center [606, 104] width 876 height 567
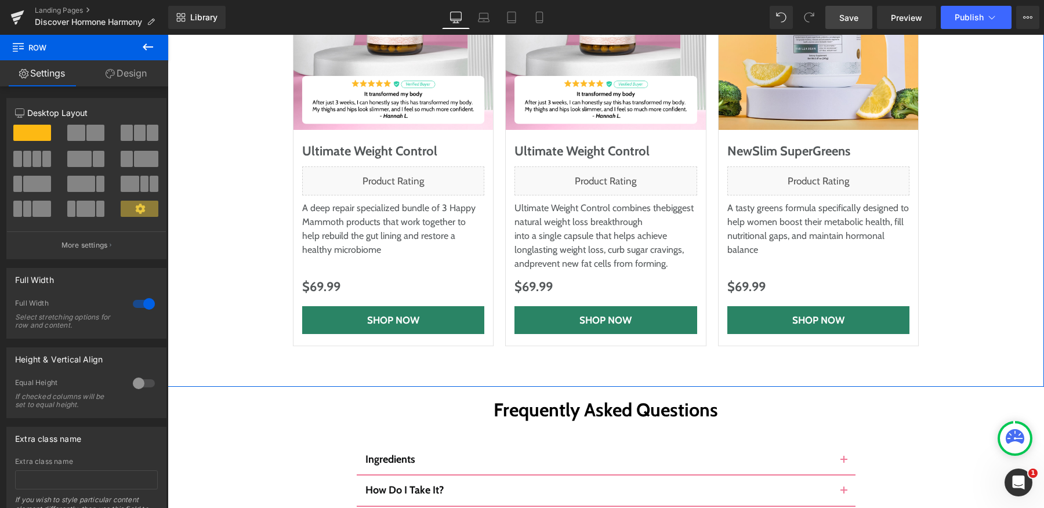
click at [543, 226] on div "For Even Faster, Deeper Results, Pair It With… Heading Row Sale Off (P) Image U…" at bounding box center [606, 104] width 876 height 567
click at [114, 66] on link "Design" at bounding box center [126, 73] width 84 height 26
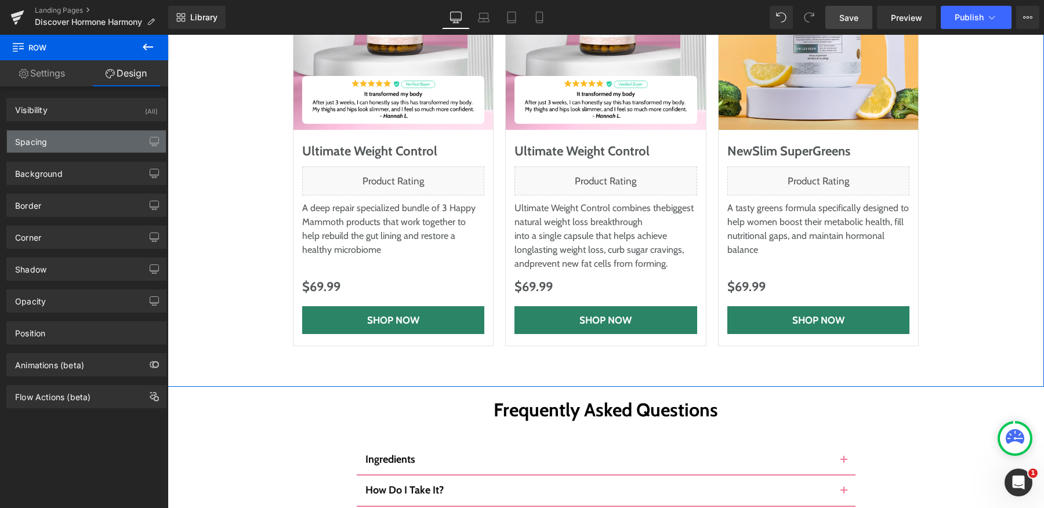
click at [83, 134] on div "Spacing" at bounding box center [86, 141] width 159 height 22
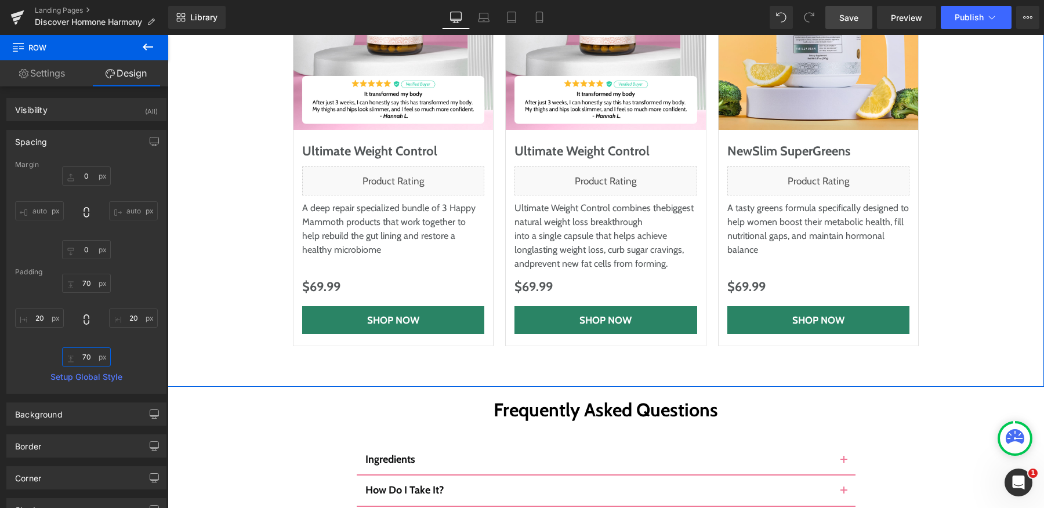
click at [89, 357] on input "70" at bounding box center [86, 356] width 49 height 19
type input "65"
click at [81, 286] on input "70" at bounding box center [86, 283] width 49 height 19
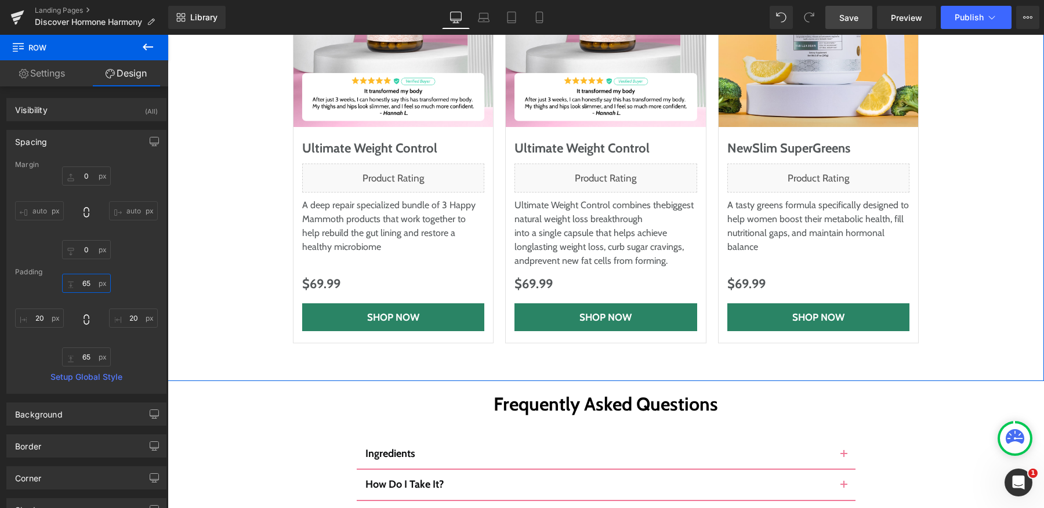
type input "65"
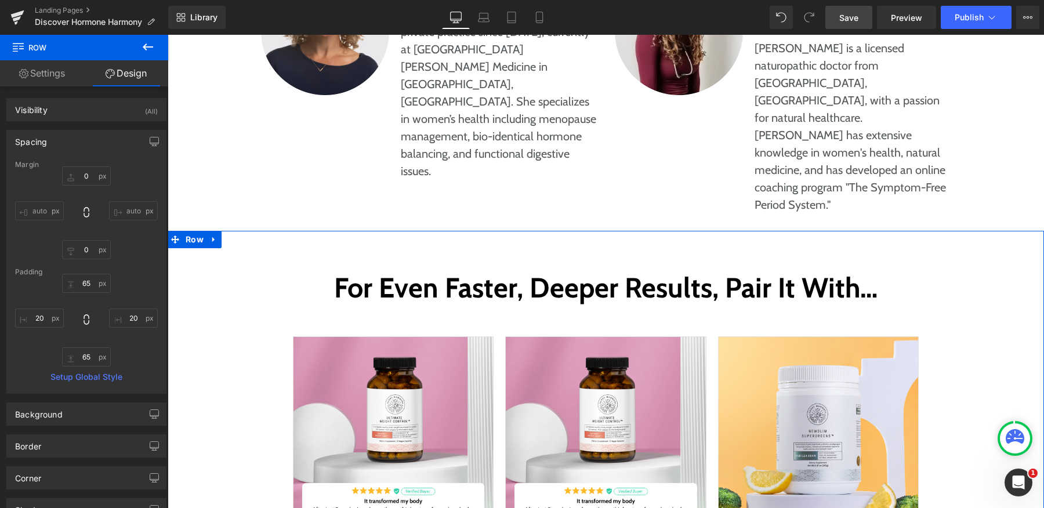
scroll to position [5769, 0]
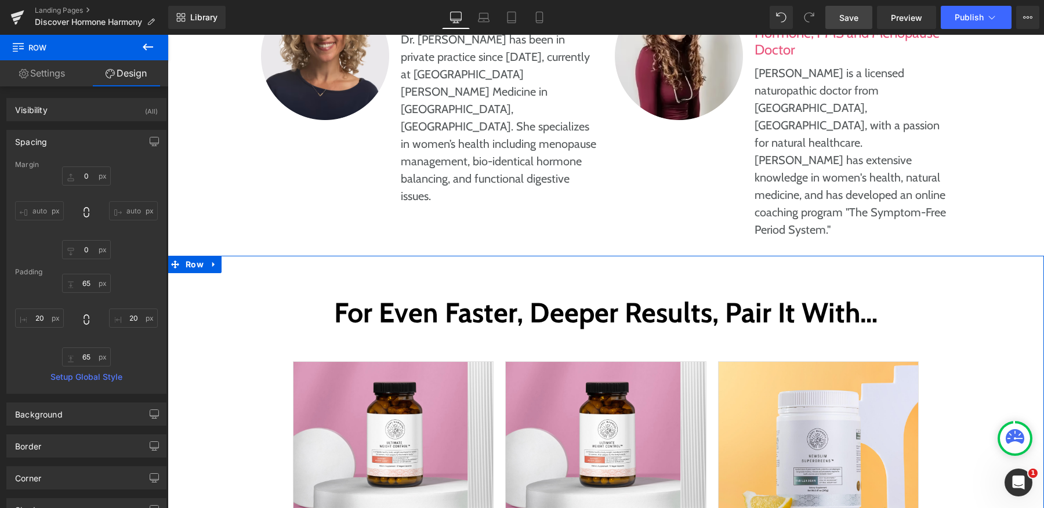
click at [472, 296] on h2 "For Even Faster, Deeper Results, Pair It With…" at bounding box center [606, 313] width 620 height 34
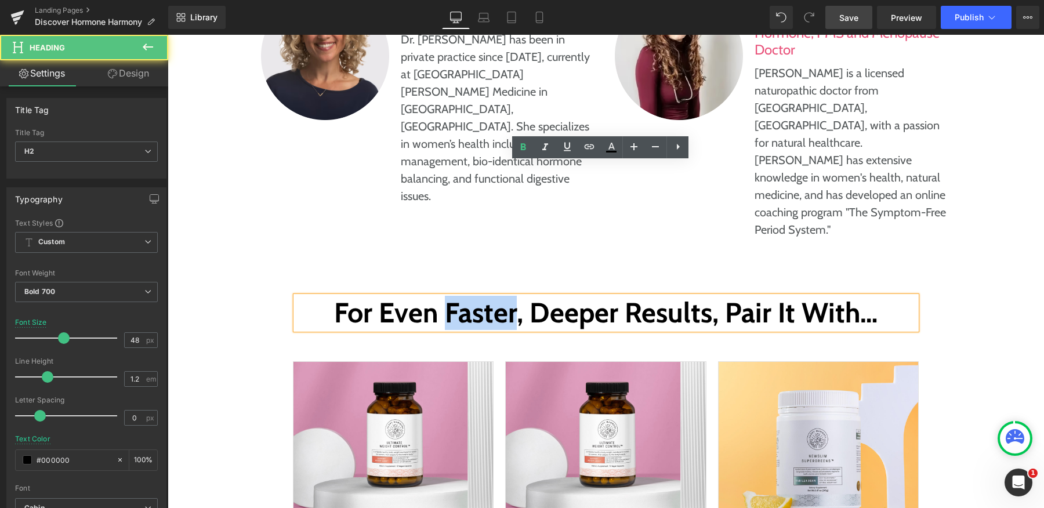
click at [472, 296] on h2 "For Even Faster, Deeper Results, Pair It With…" at bounding box center [606, 313] width 620 height 34
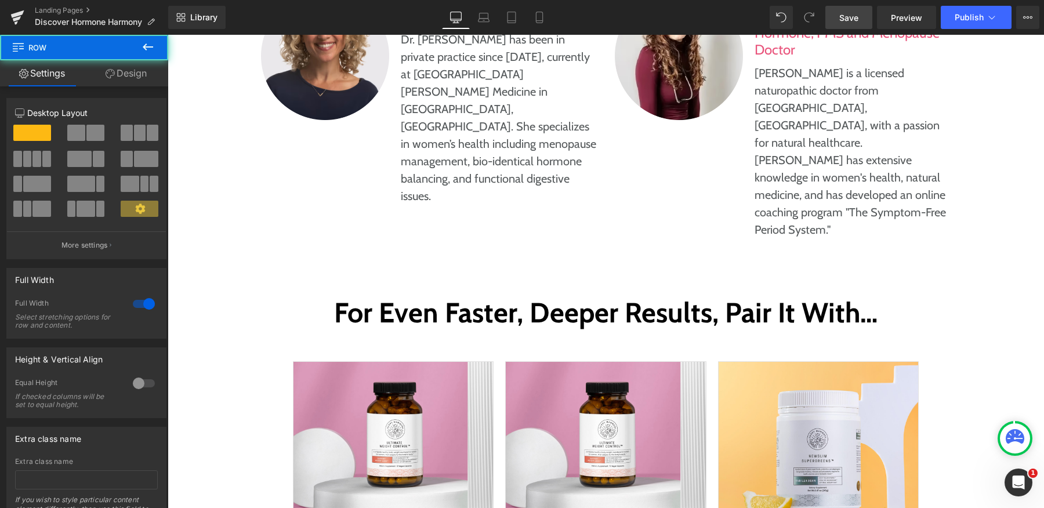
click at [24, 20] on icon at bounding box center [17, 17] width 14 height 29
